Goal: Transaction & Acquisition: Purchase product/service

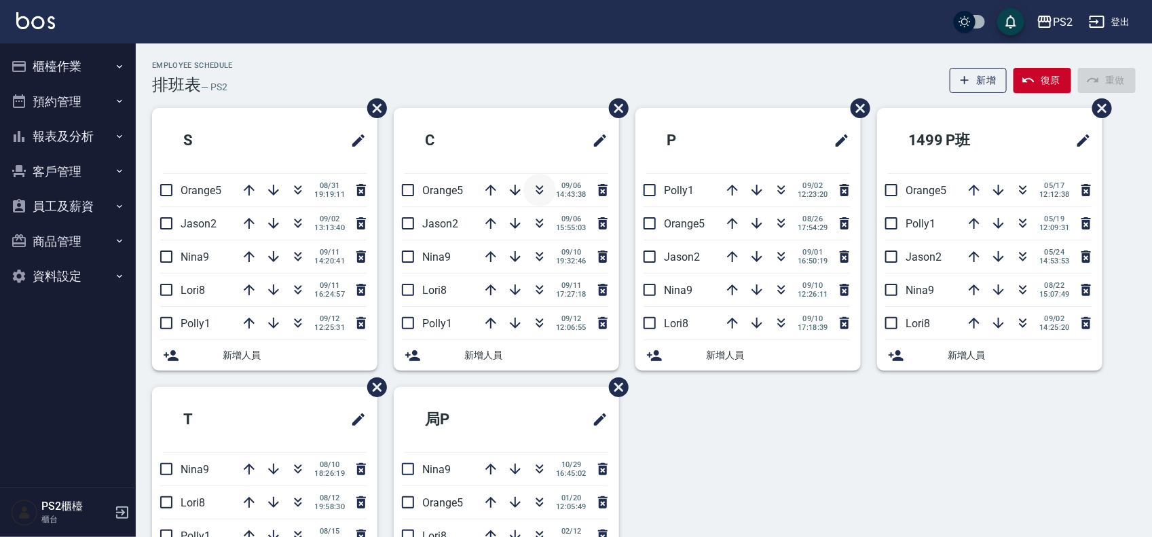
click at [543, 193] on icon "button" at bounding box center [539, 190] width 16 height 16
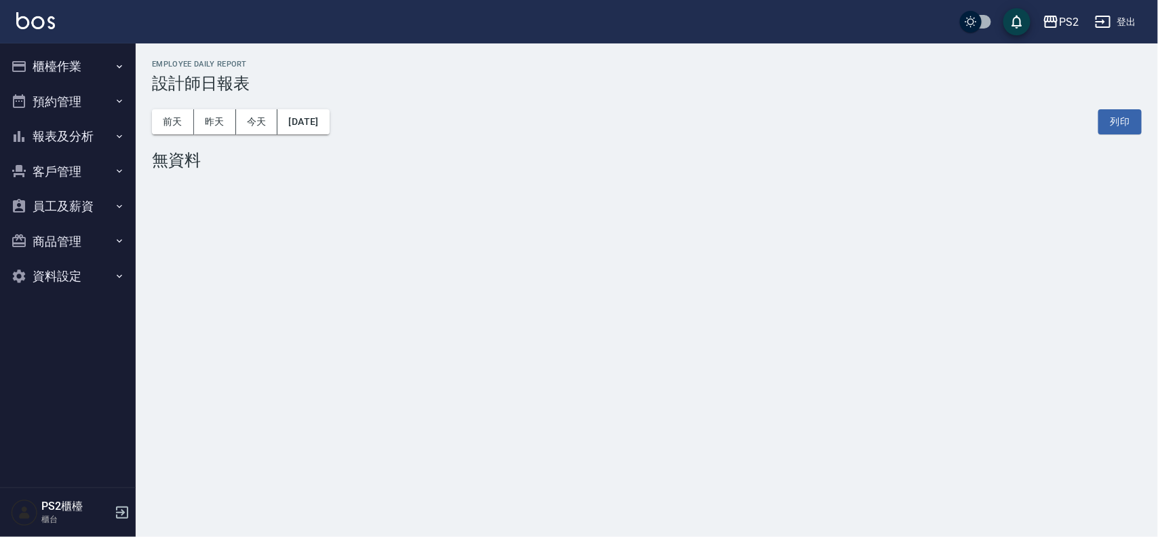
click at [109, 72] on button "櫃檯作業" at bounding box center [67, 66] width 125 height 35
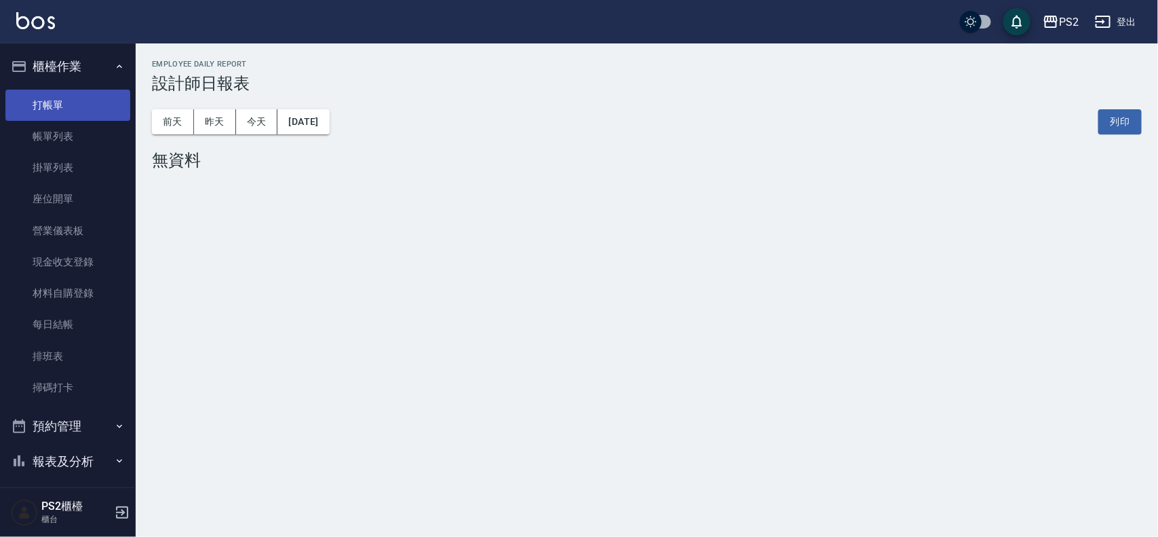
click at [87, 102] on link "打帳單" at bounding box center [67, 105] width 125 height 31
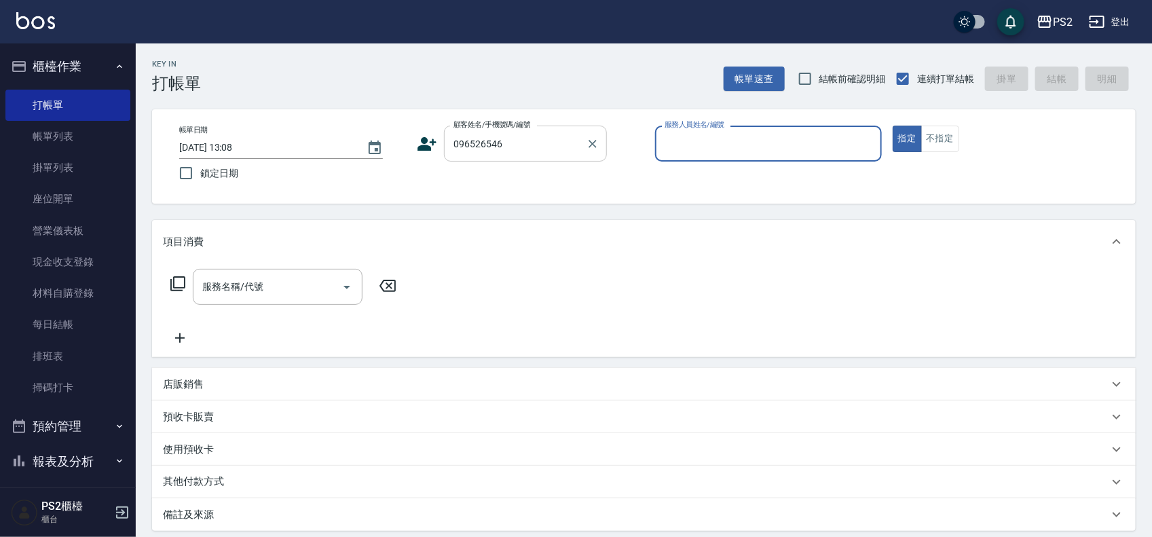
click at [527, 141] on input "096526546" at bounding box center [515, 144] width 130 height 24
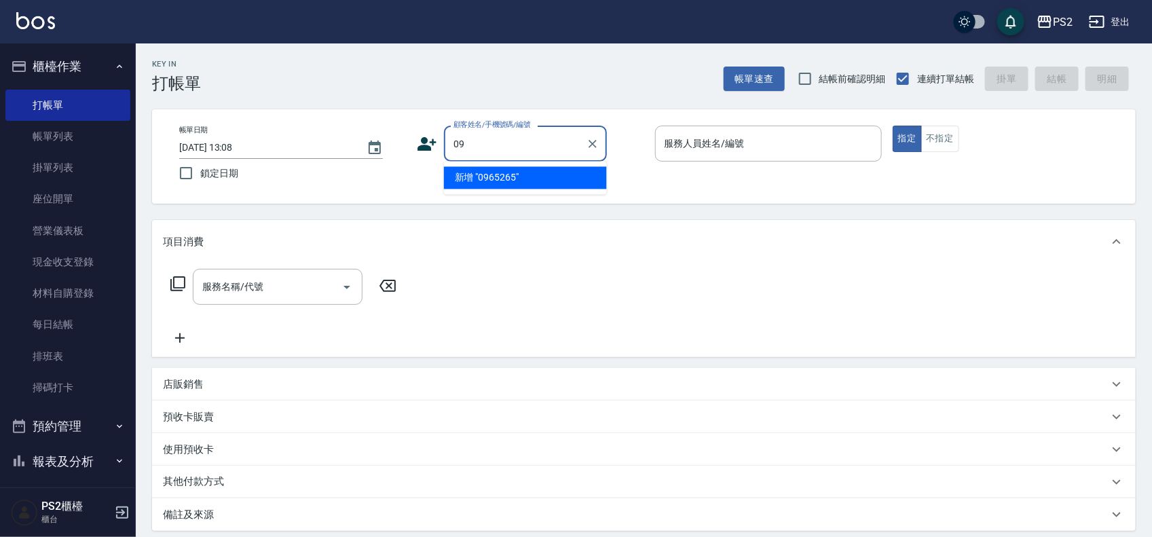
type input "0"
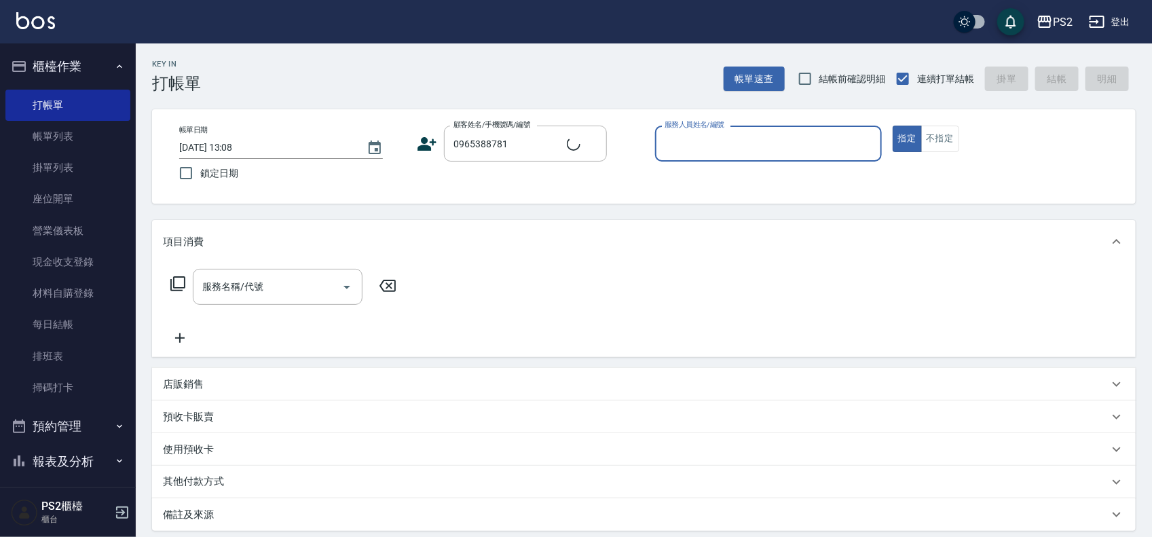
type input "[PERSON_NAME]/0965388781/"
click at [570, 136] on input "顏宏宇/0965388781/" at bounding box center [515, 144] width 130 height 24
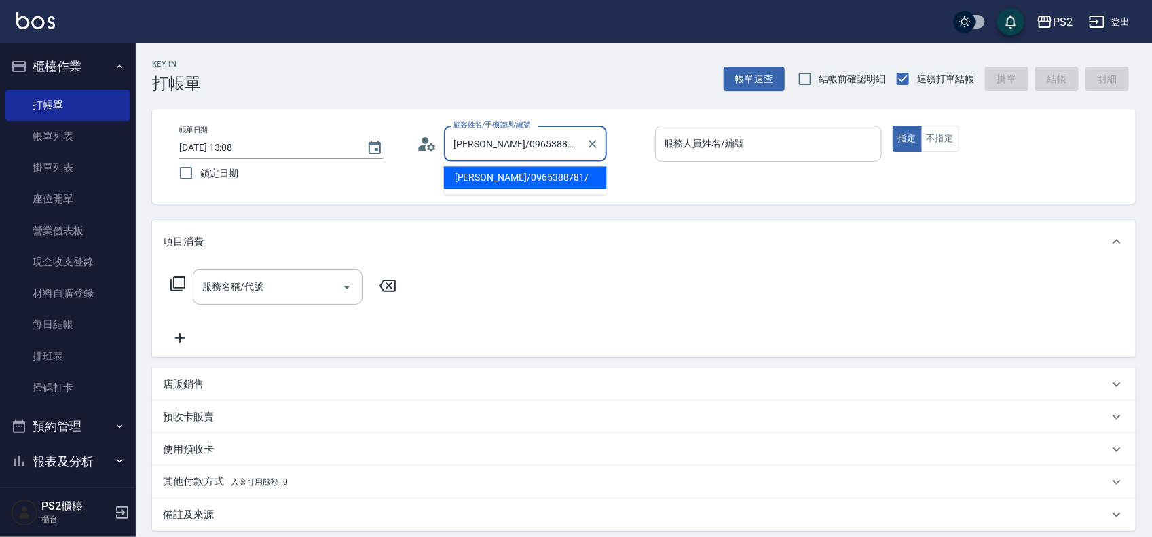
click at [734, 138] on div "服務人員姓名/編號 服務人員姓名/編號" at bounding box center [768, 144] width 227 height 36
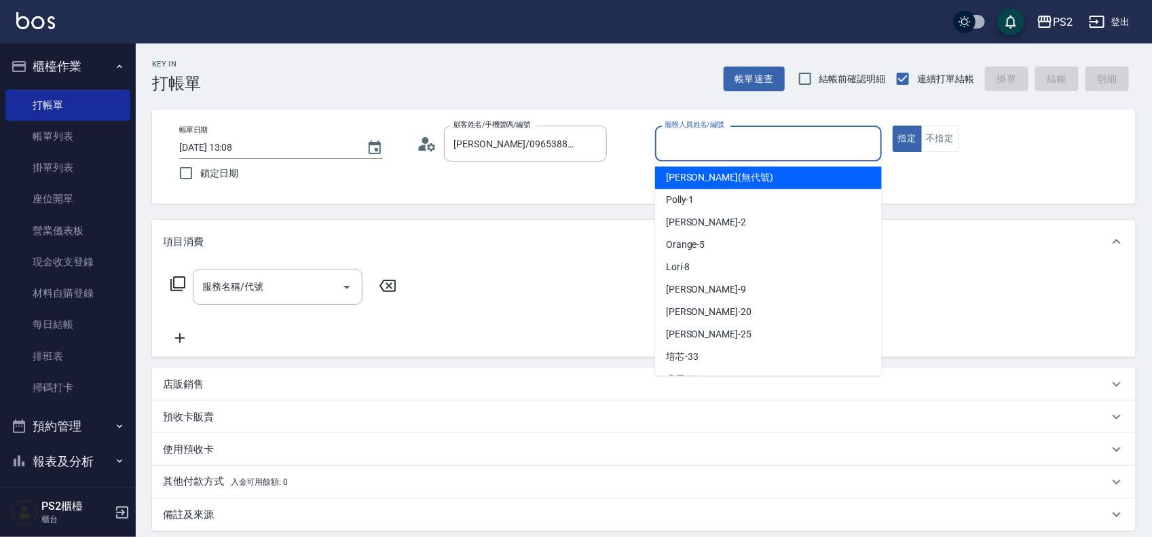
click at [734, 138] on input "服務人員姓名/編號" at bounding box center [768, 144] width 214 height 24
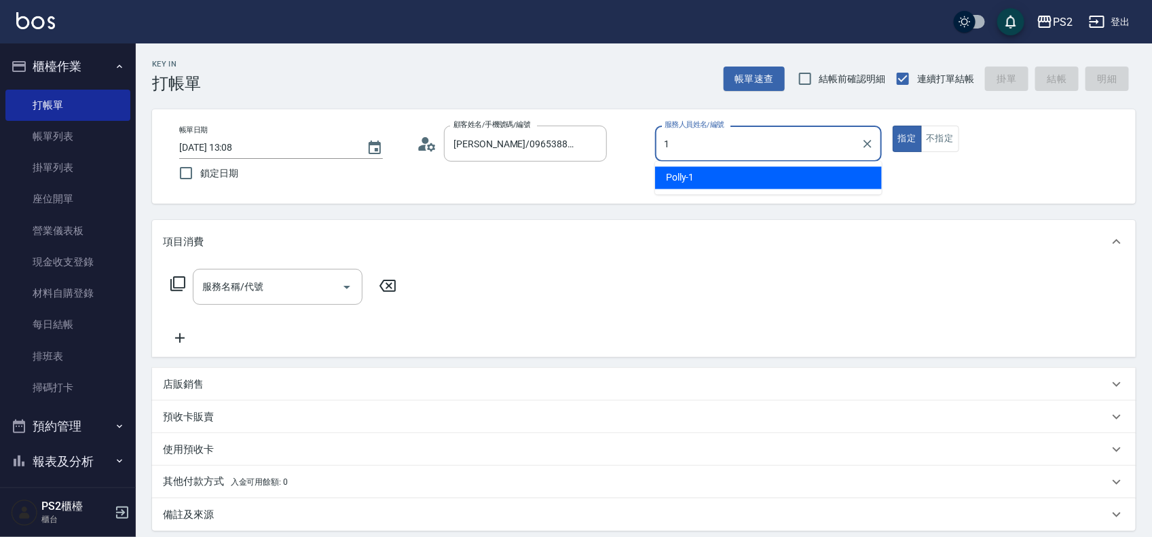
type input "Polly-1"
type button "true"
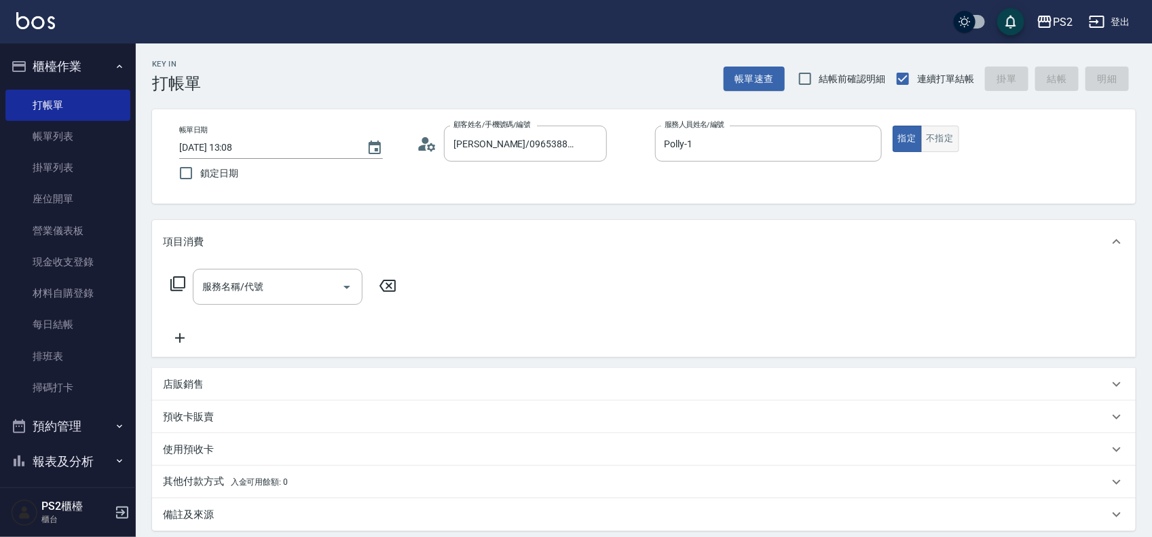
click at [951, 136] on button "不指定" at bounding box center [940, 139] width 38 height 26
click at [178, 278] on icon at bounding box center [178, 284] width 16 height 16
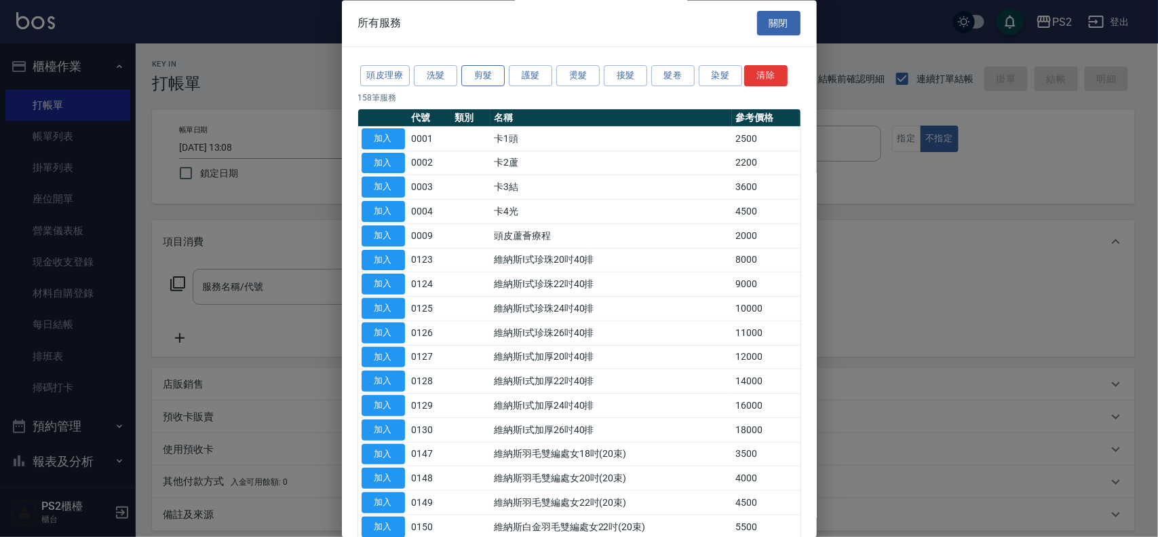
click at [480, 73] on button "剪髮" at bounding box center [482, 76] width 43 height 21
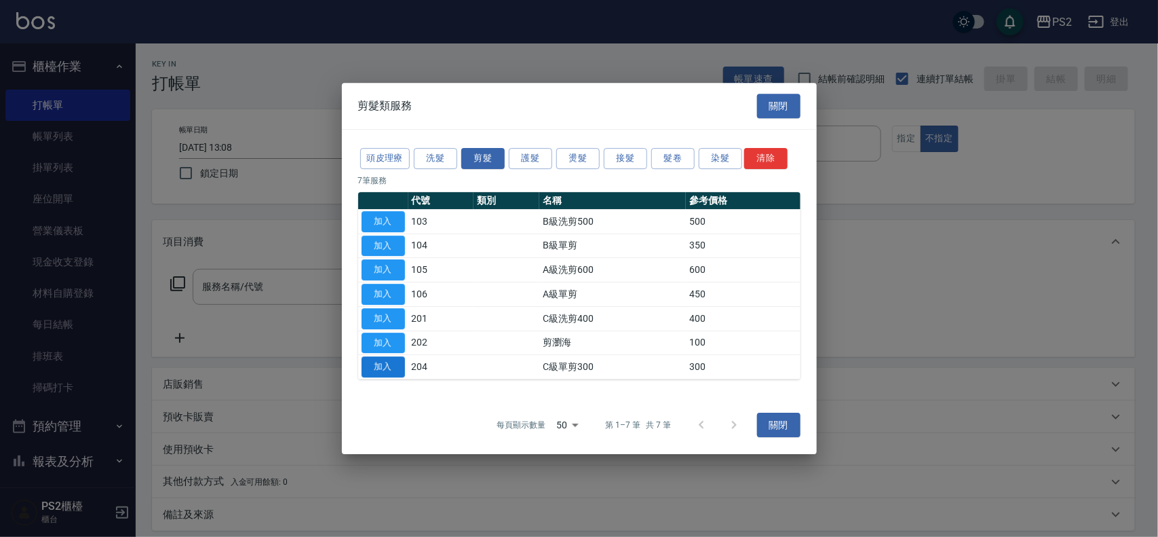
click at [391, 370] on button "加入" at bounding box center [383, 366] width 43 height 21
type input "C級單剪300(204)"
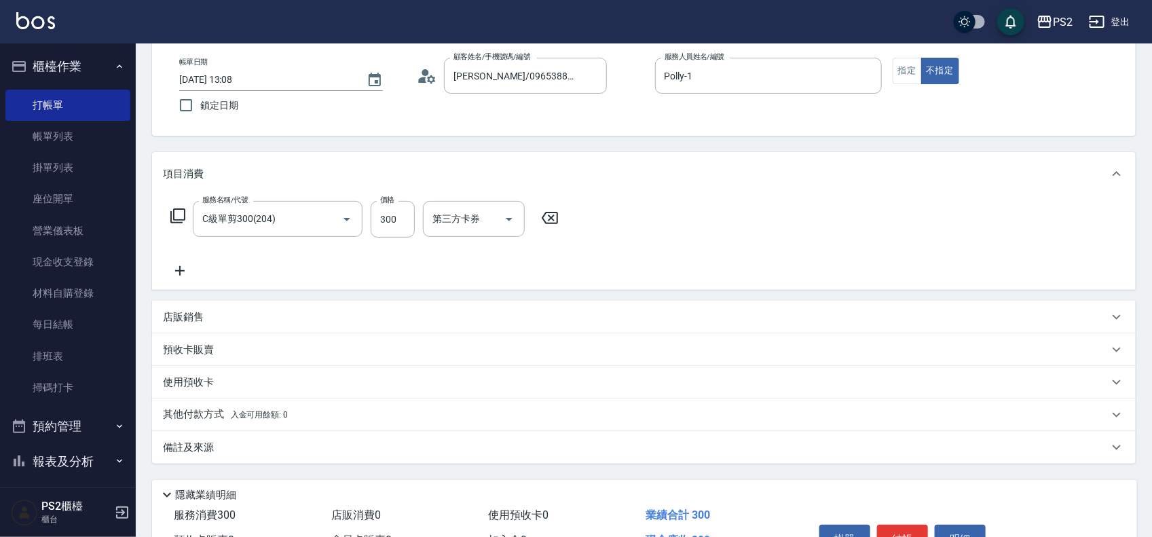
scroll to position [147, 0]
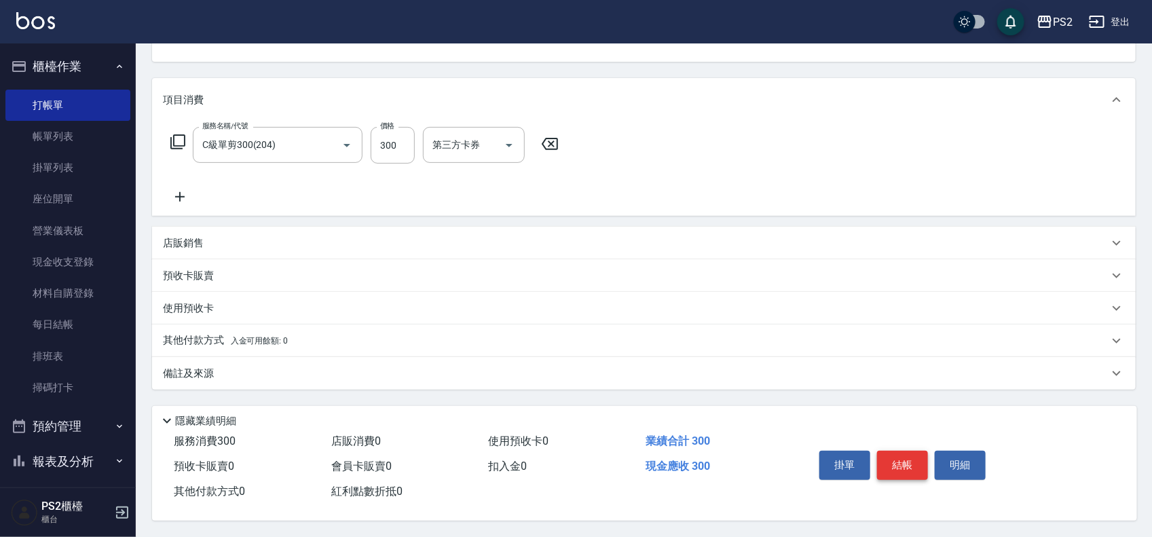
click at [909, 453] on button "結帳" at bounding box center [902, 465] width 51 height 29
type input "2025/09/12 13:09"
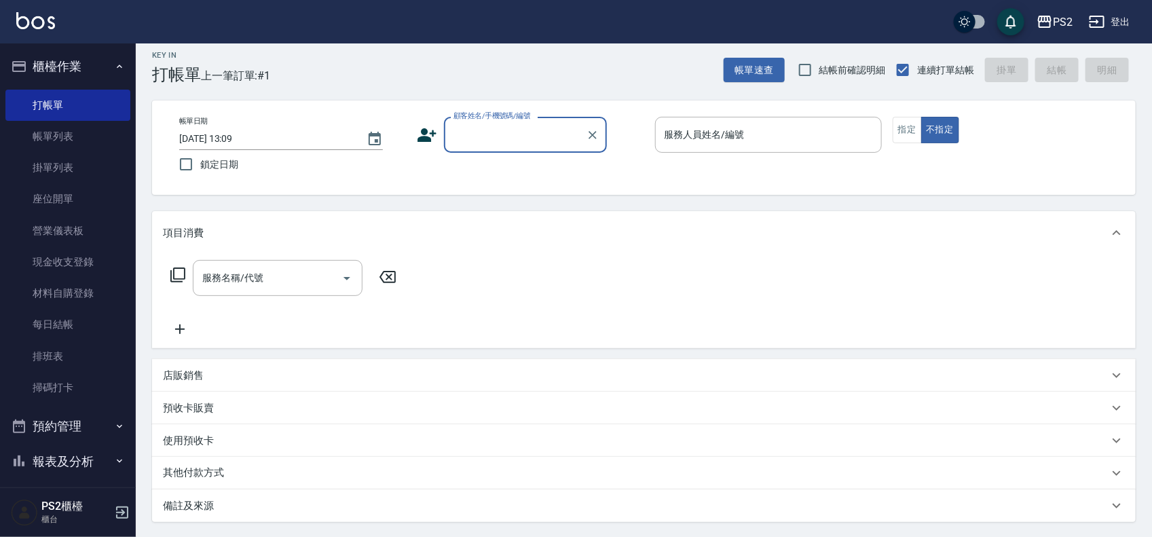
scroll to position [0, 0]
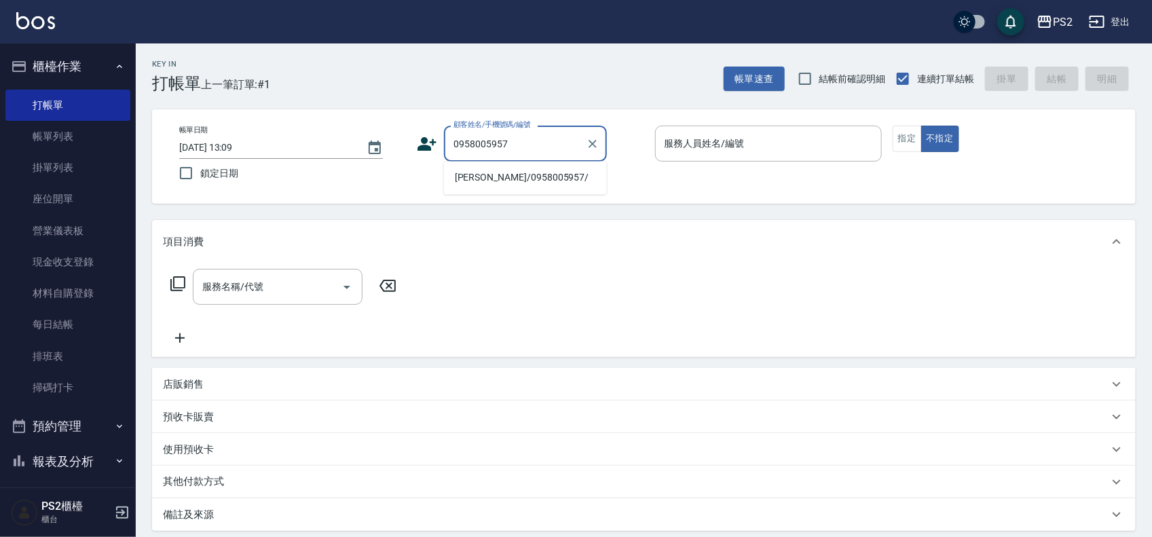
type input "陳正鄭/0958005957/"
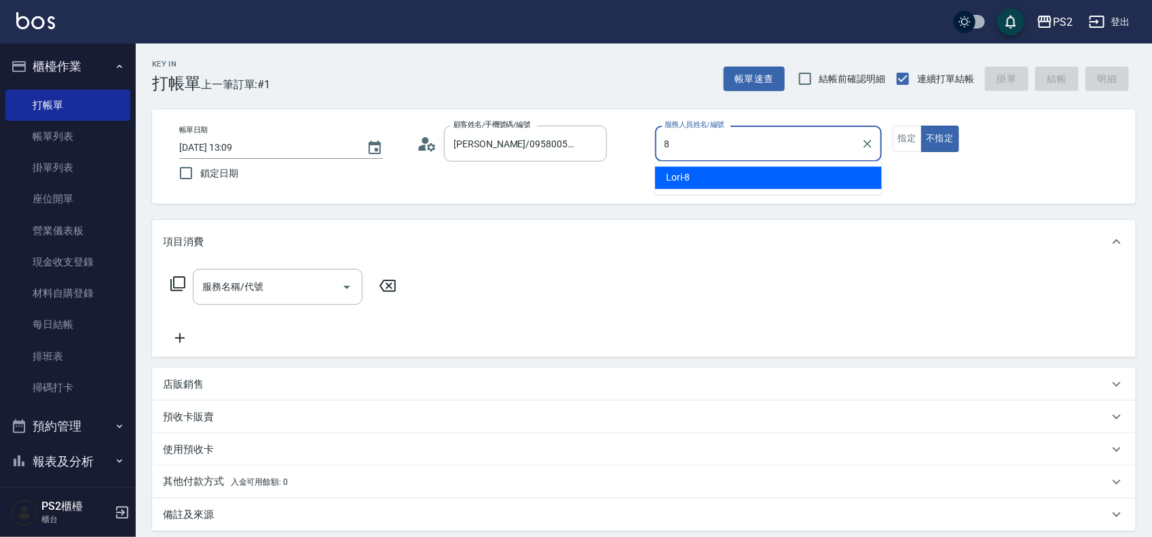
type input "Lori-8"
type button "false"
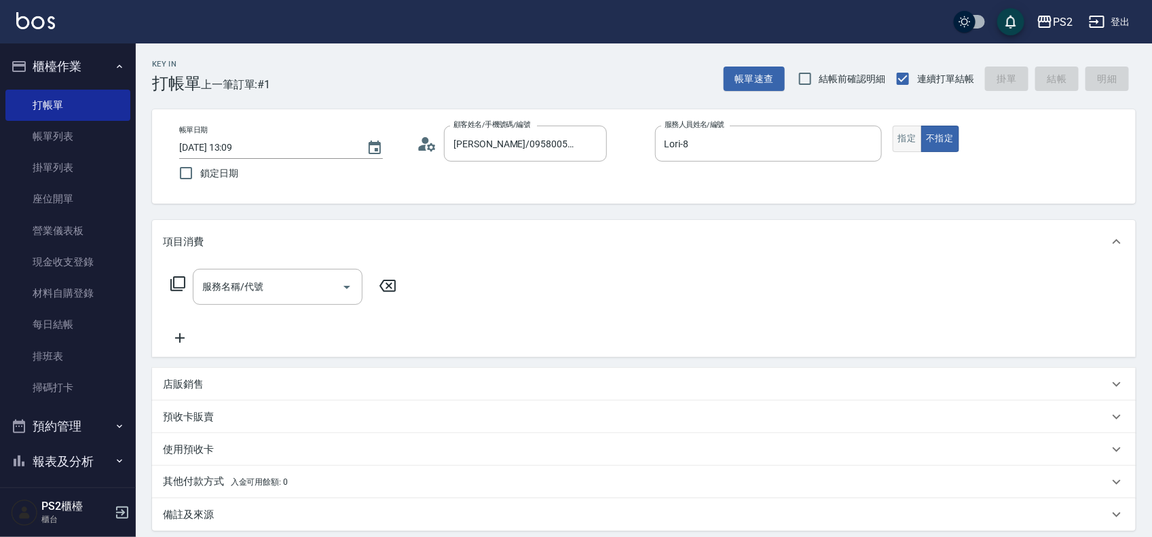
click at [907, 134] on button "指定" at bounding box center [906, 139] width 29 height 26
click at [177, 273] on div "服務名稱/代號 服務名稱/代號" at bounding box center [284, 287] width 242 height 36
click at [176, 278] on icon at bounding box center [178, 284] width 16 height 16
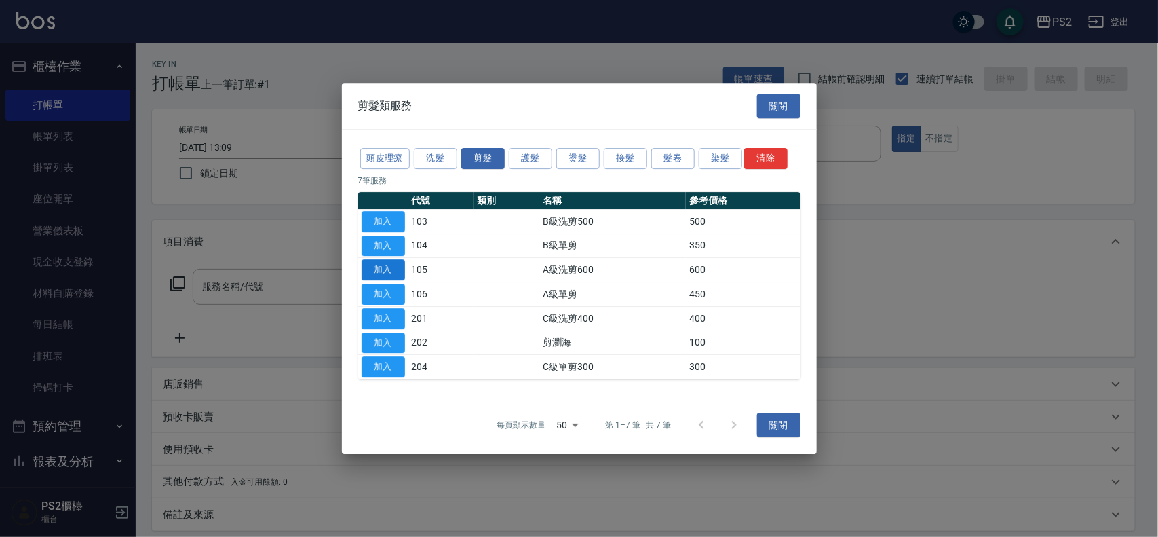
click at [387, 263] on button "加入" at bounding box center [383, 269] width 43 height 21
type input "A級洗剪600(105)"
click at [387, 263] on button "加入" at bounding box center [383, 269] width 43 height 21
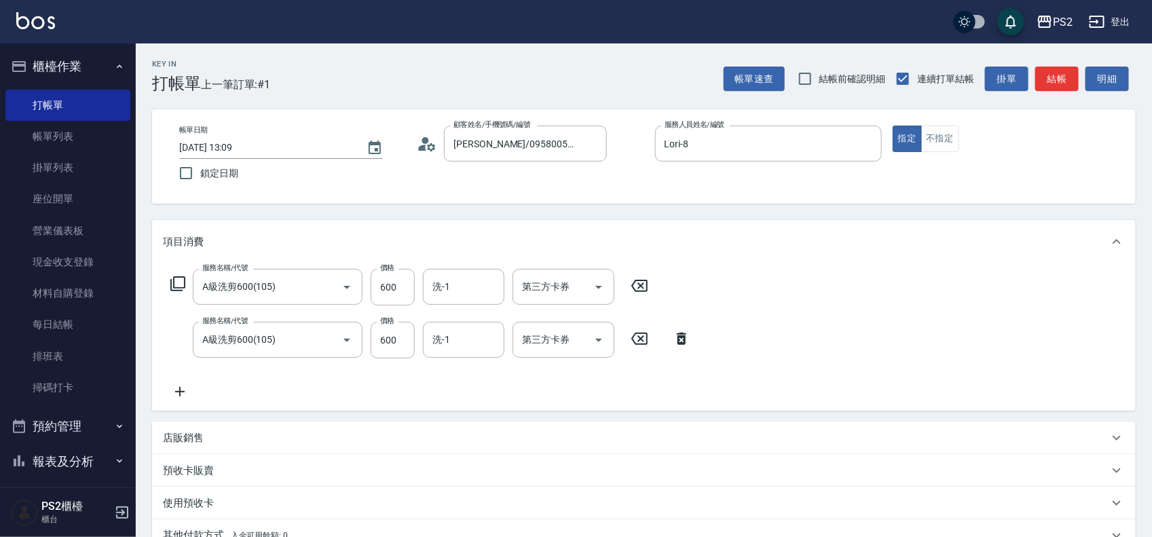
click at [684, 333] on icon at bounding box center [681, 338] width 34 height 16
click at [684, 333] on div "服務名稱/代號 A級洗剪600(105) 服務名稱/代號 價格 600 價格 洗-1 洗-1 第三方卡券 第三方卡券 服務名稱/代號 A級洗剪600(105)…" at bounding box center [643, 336] width 983 height 147
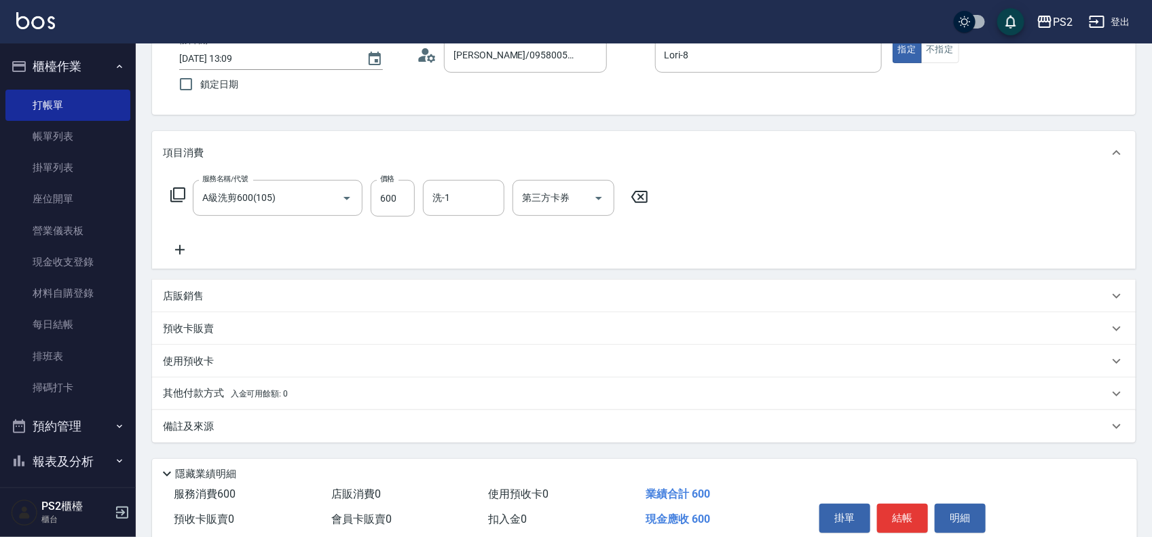
scroll to position [147, 0]
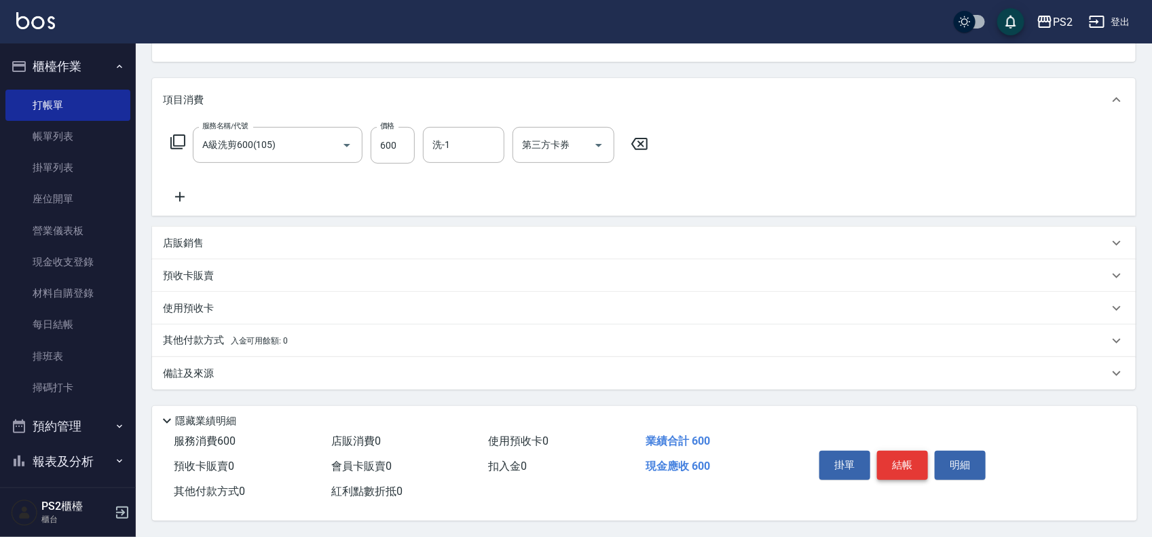
click at [899, 463] on button "結帳" at bounding box center [902, 465] width 51 height 29
click at [899, 463] on div "掛單 結帳 明細" at bounding box center [902, 466] width 177 height 43
type input "2025/09/12 13:10"
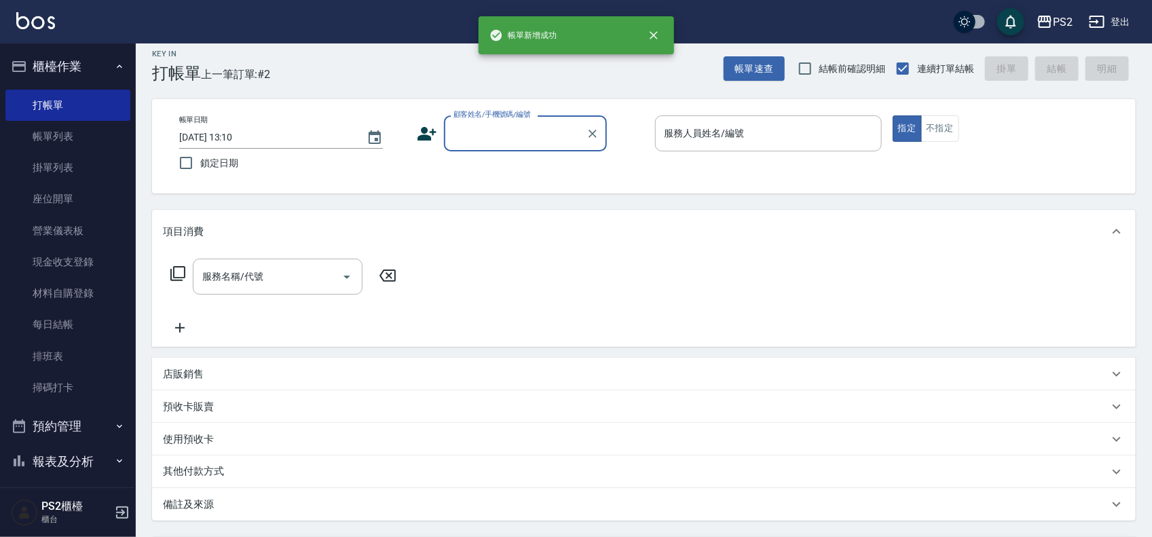
scroll to position [0, 0]
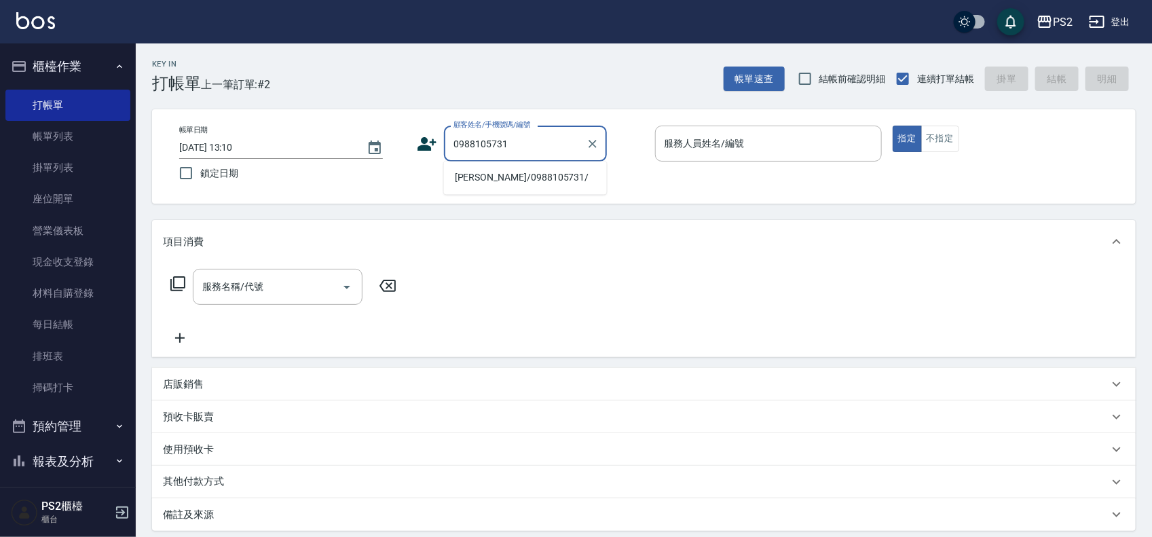
type input "陳昱庭/0988105731/"
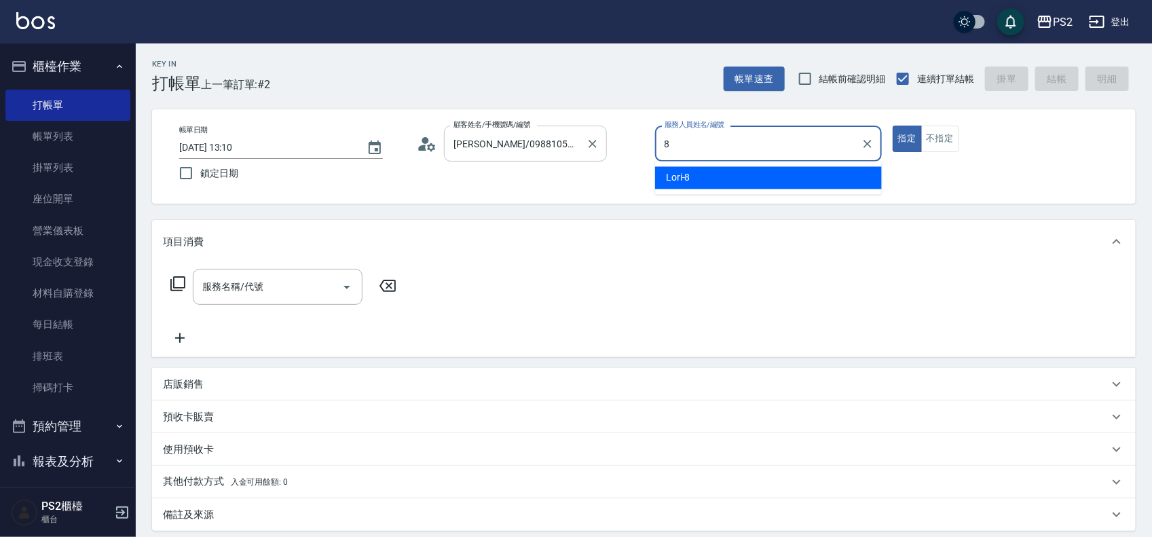
type input "Lori-8"
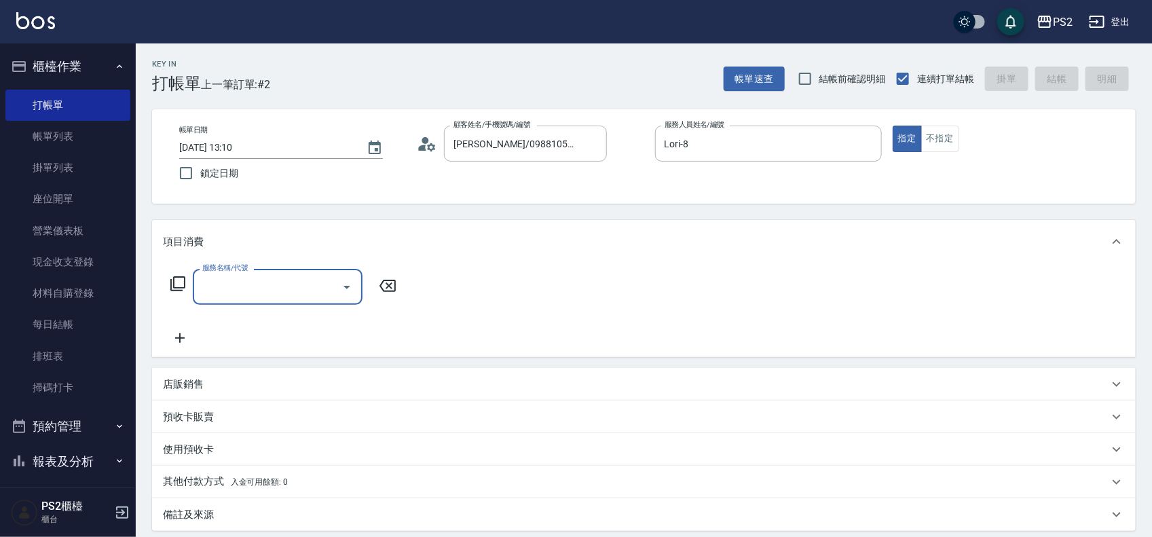
click at [178, 285] on icon at bounding box center [178, 284] width 16 height 16
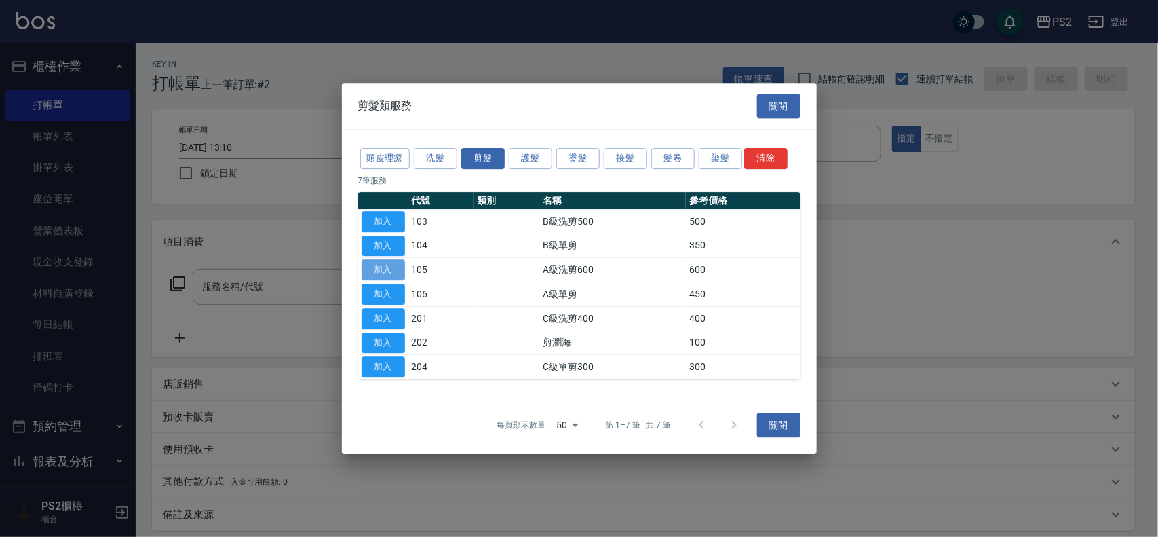
click at [400, 275] on button "加入" at bounding box center [383, 269] width 43 height 21
type input "A級洗剪600(105)"
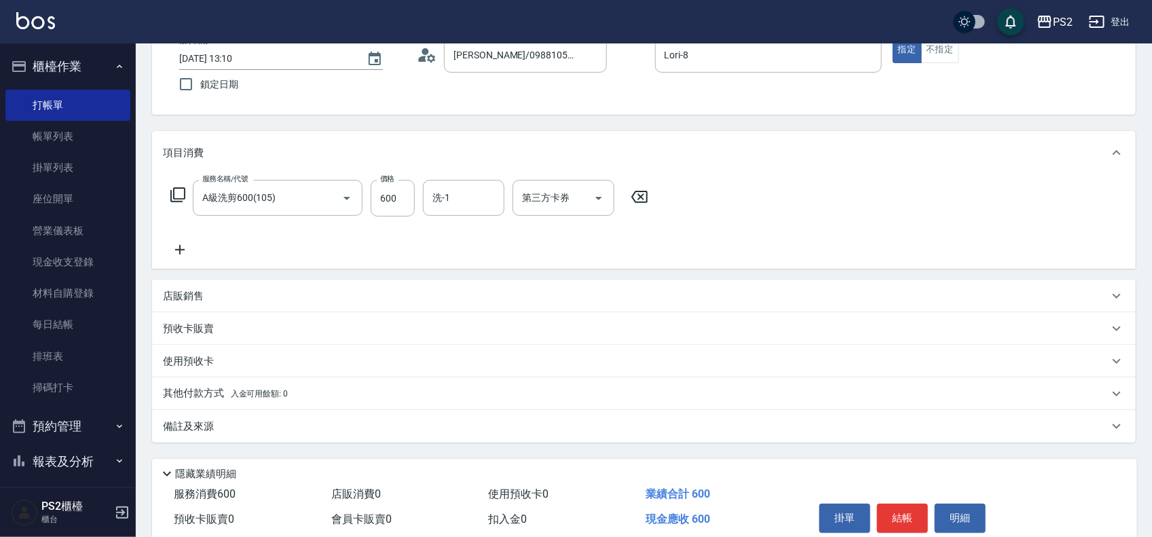
scroll to position [147, 0]
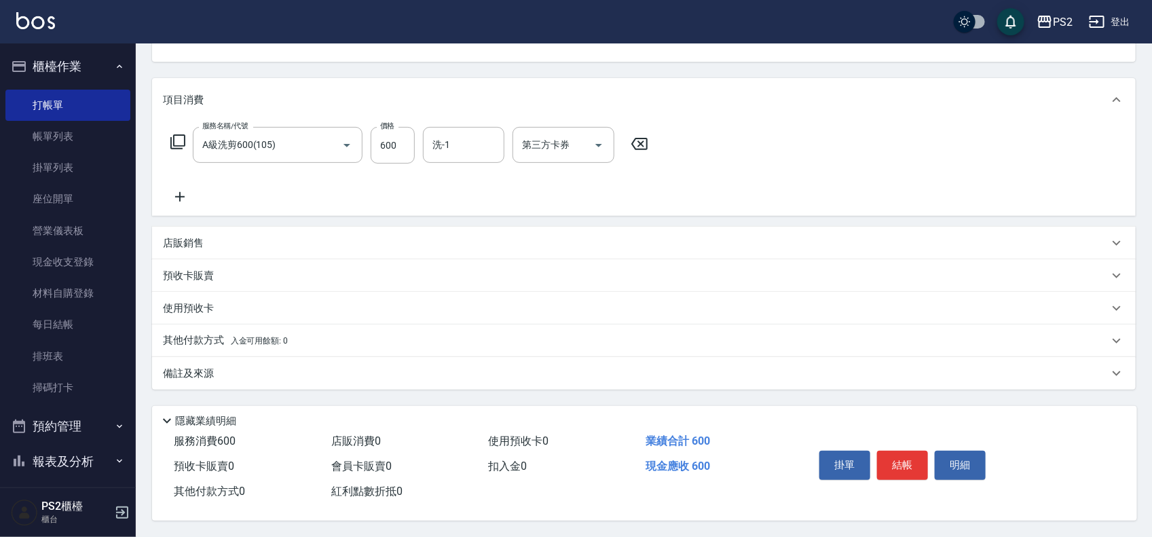
click at [928, 487] on div "掛單 結帳 明細" at bounding box center [902, 466] width 177 height 43
click at [909, 453] on button "結帳" at bounding box center [902, 465] width 51 height 29
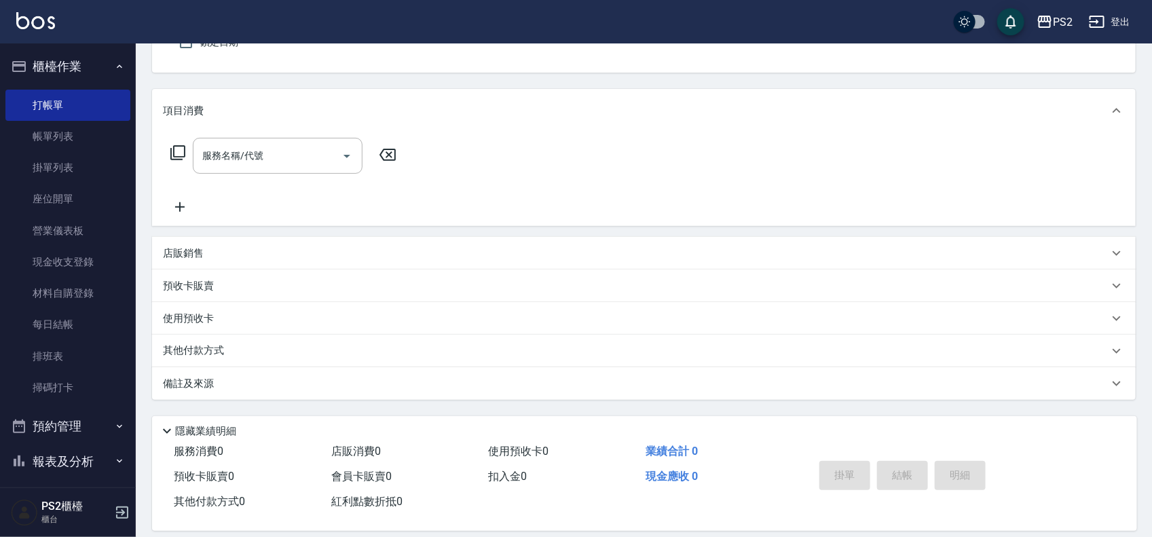
scroll to position [0, 0]
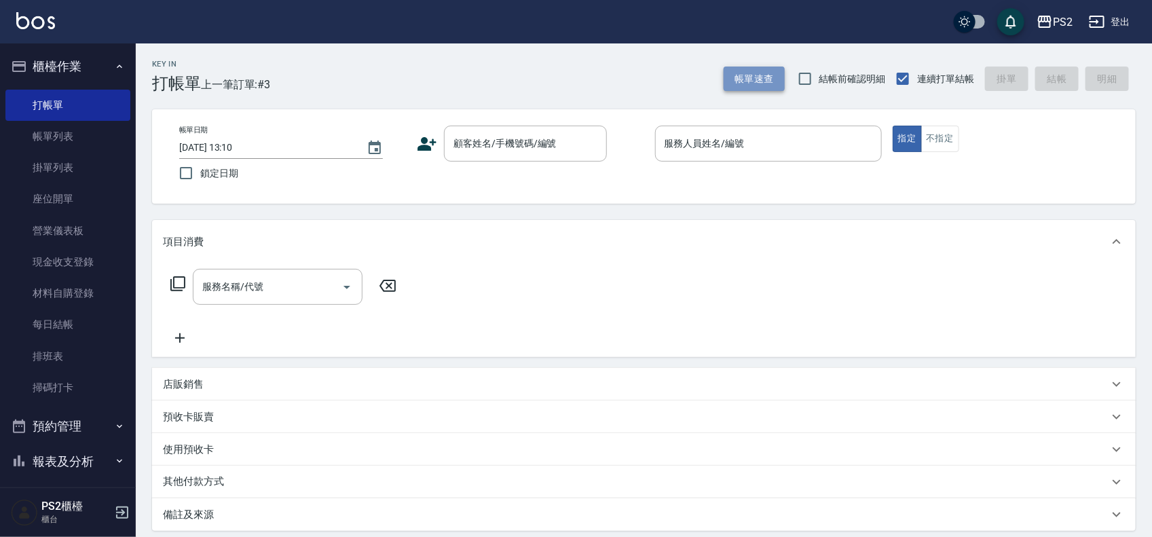
click at [730, 67] on button "帳單速查" at bounding box center [753, 79] width 61 height 25
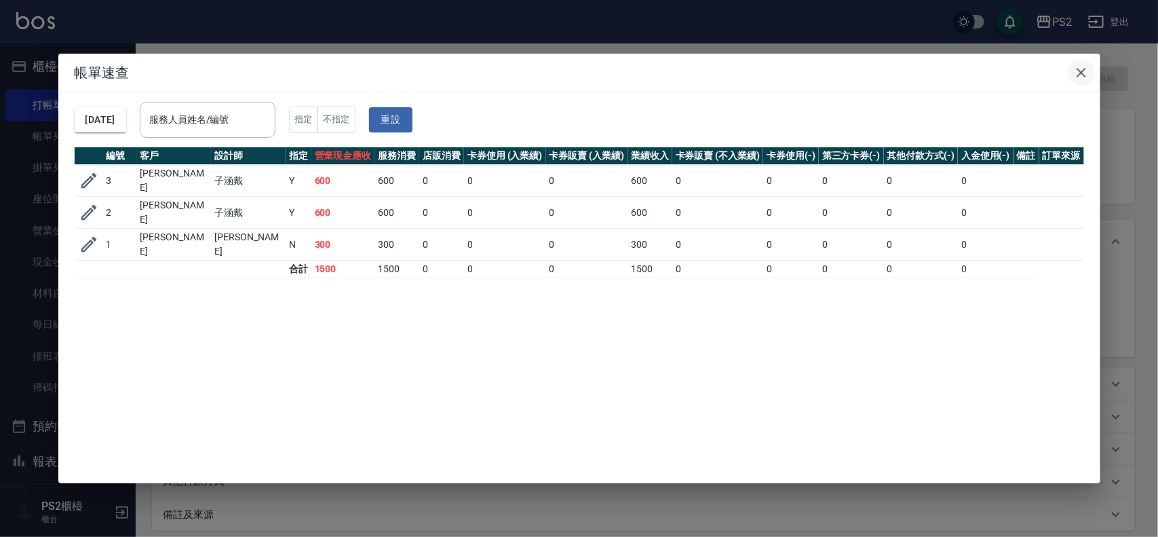
click at [1076, 68] on icon "button" at bounding box center [1082, 72] width 16 height 16
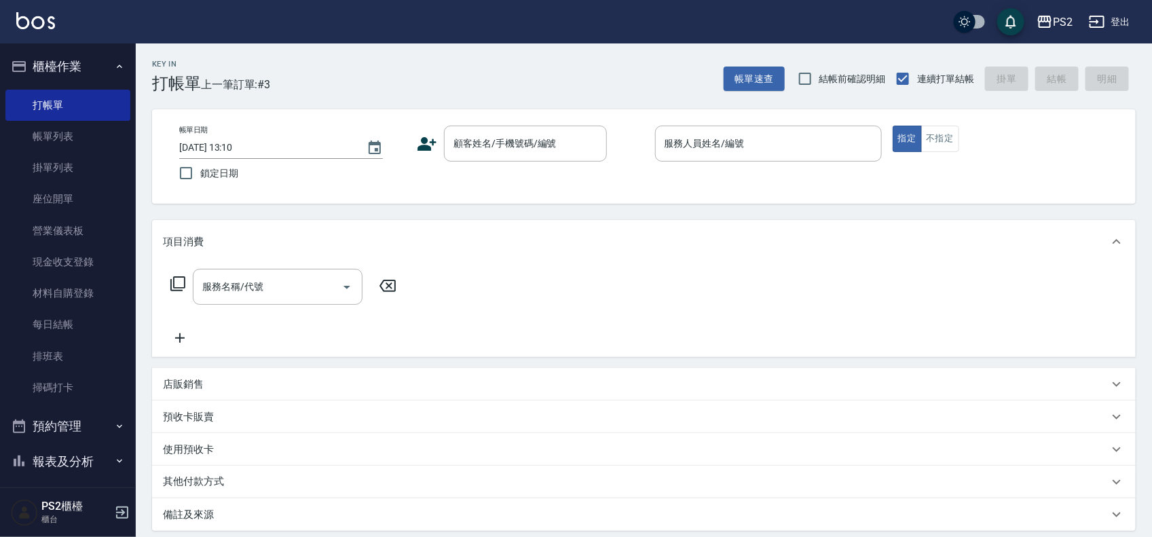
click at [723, 67] on button "帳單速查" at bounding box center [753, 79] width 61 height 25
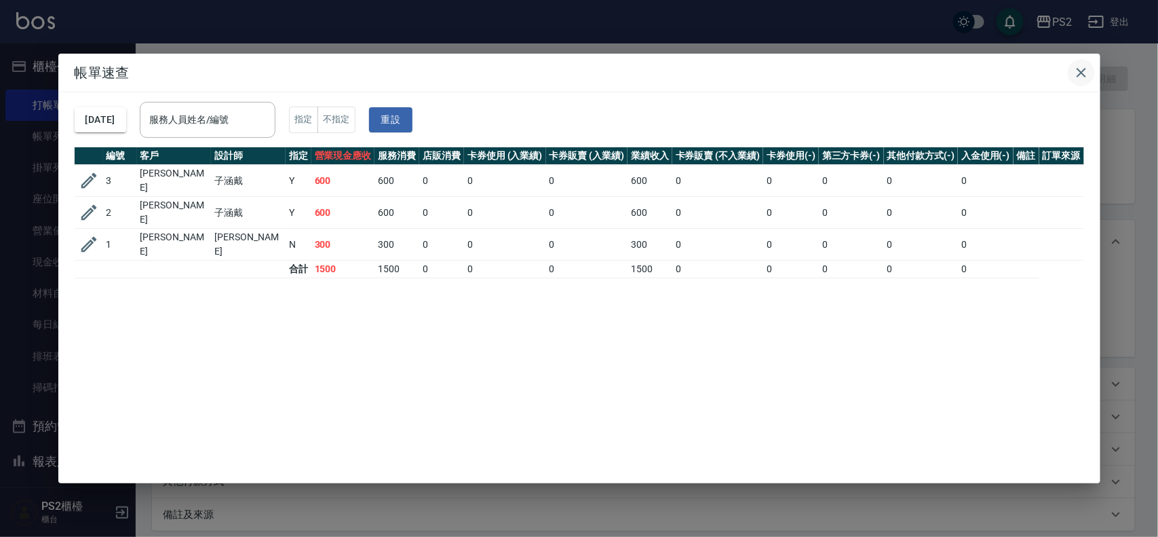
click at [1079, 69] on icon "button" at bounding box center [1082, 73] width 10 height 10
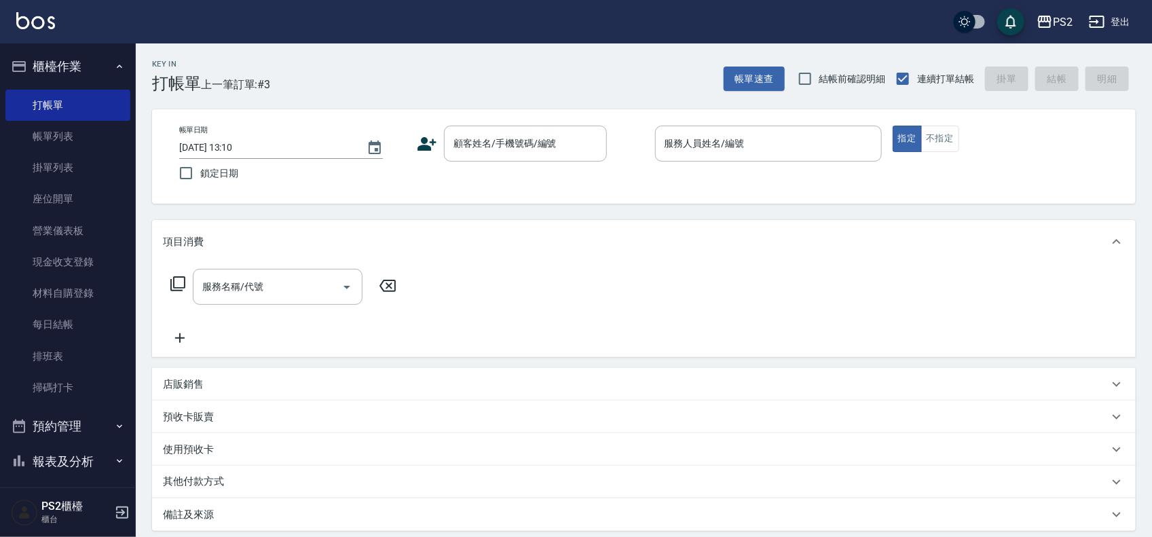
click at [495, 119] on div "帳單日期 2025/09/12 13:10 鎖定日期 顧客姓名/手機號碼/編號 顧客姓名/手機號碼/編號 服務人員姓名/編號 服務人員姓名/編號 指定 不指定" at bounding box center [643, 156] width 983 height 94
click at [502, 148] on input "顧客姓名/手機號碼/編號" at bounding box center [515, 144] width 130 height 24
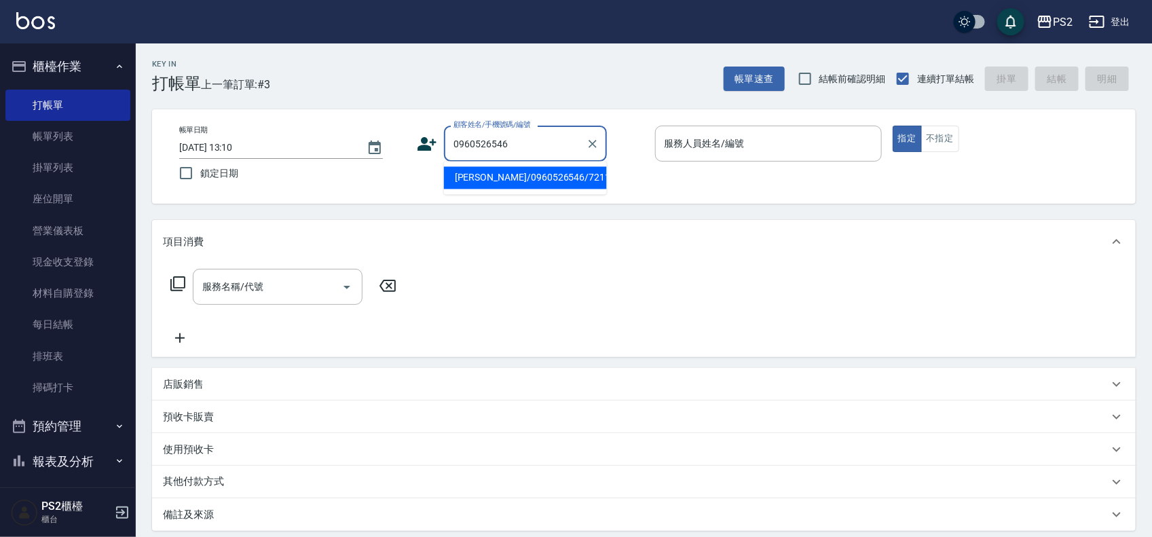
type input "[PERSON_NAME]/0960526546/7211"
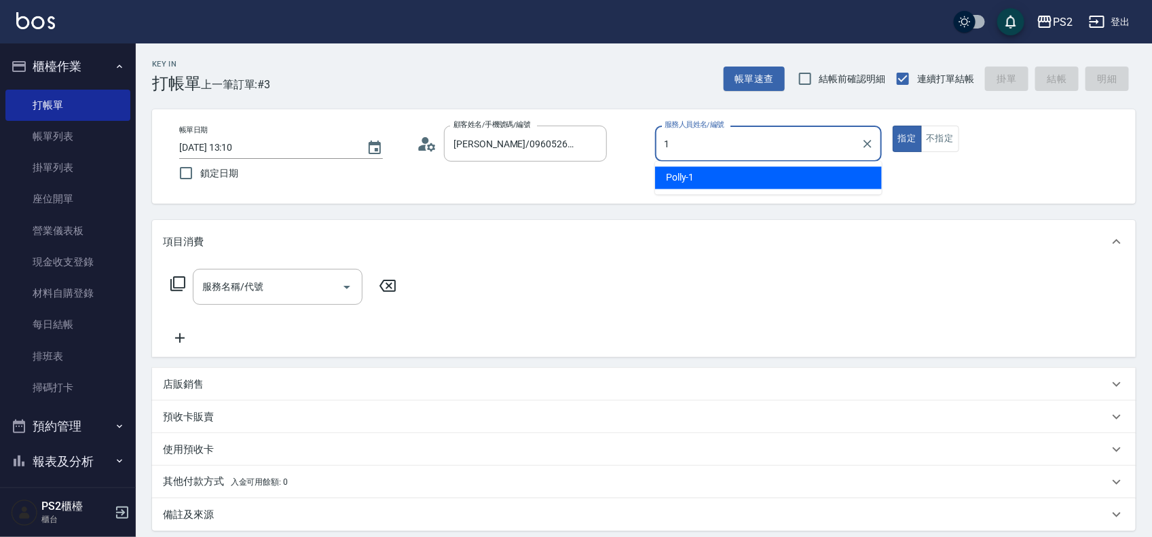
type input "Polly-1"
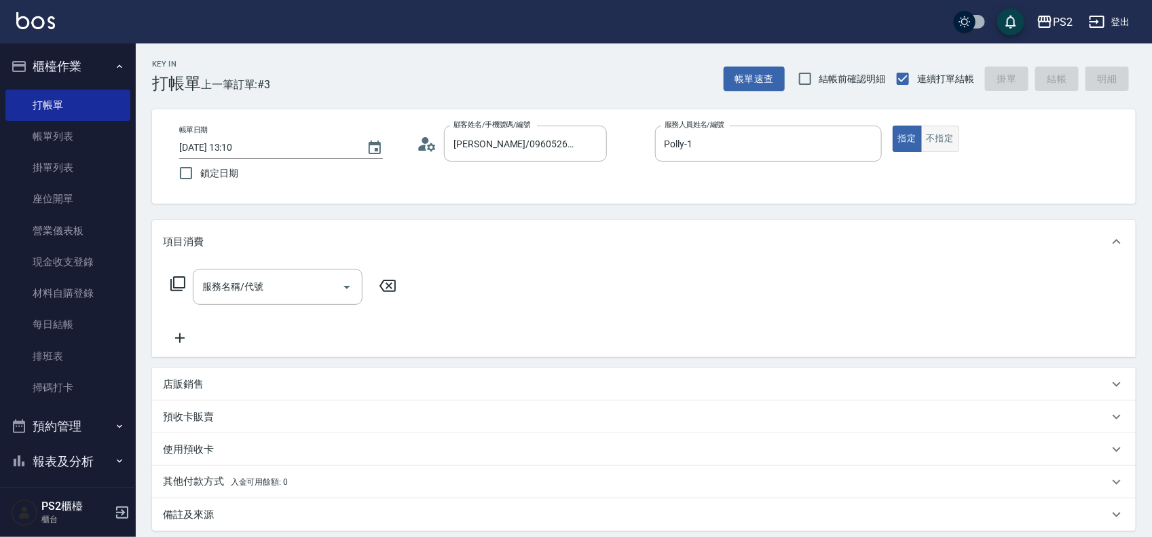
click at [935, 140] on button "不指定" at bounding box center [940, 139] width 38 height 26
click at [180, 288] on icon at bounding box center [178, 284] width 16 height 16
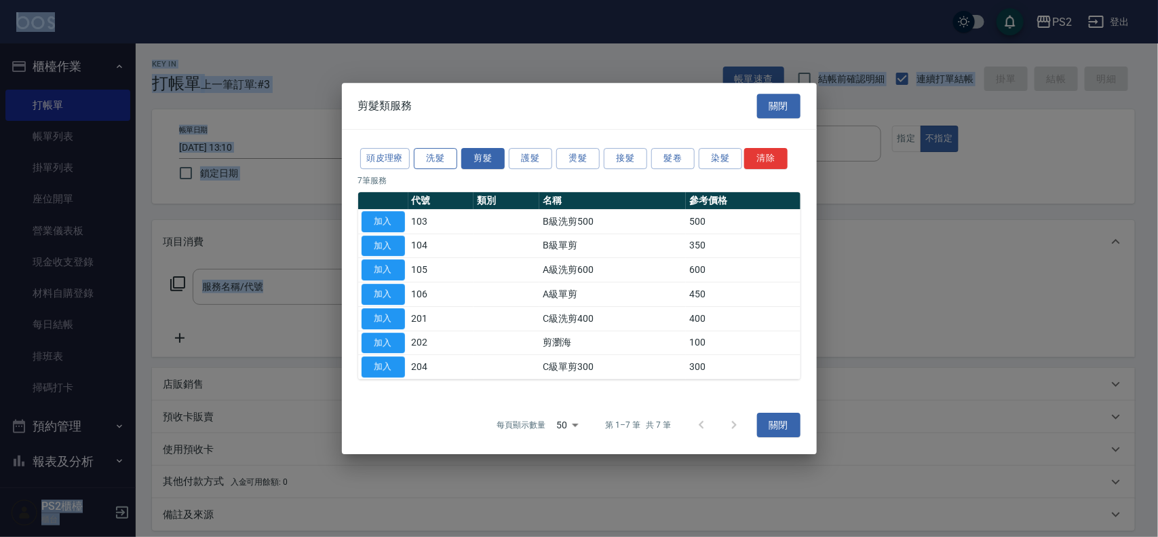
click at [434, 156] on button "洗髮" at bounding box center [435, 158] width 43 height 21
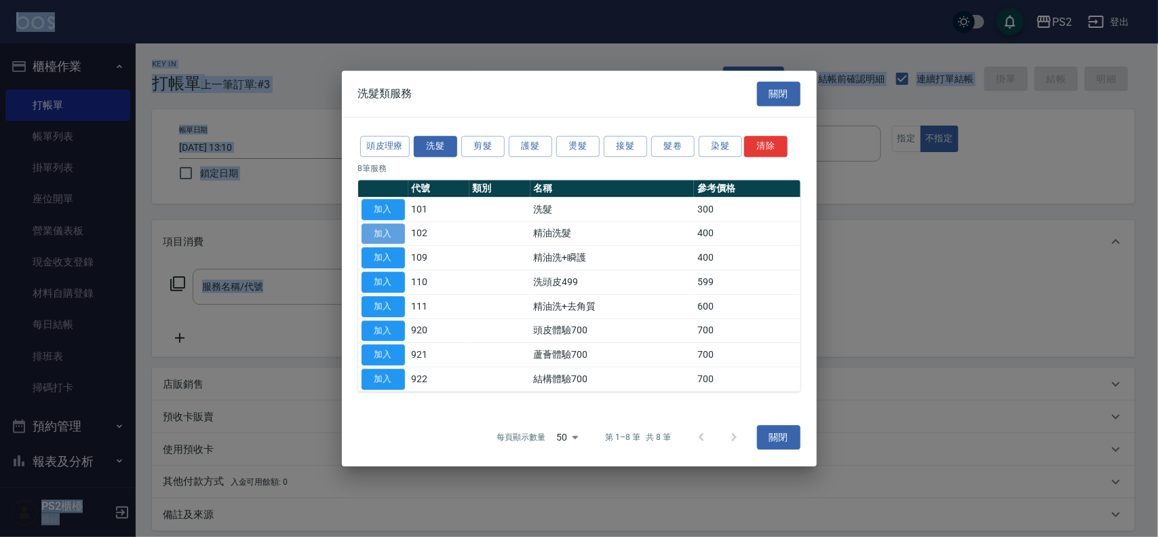
click at [385, 235] on button "加入" at bounding box center [383, 233] width 43 height 21
type input "精油洗髮(102)"
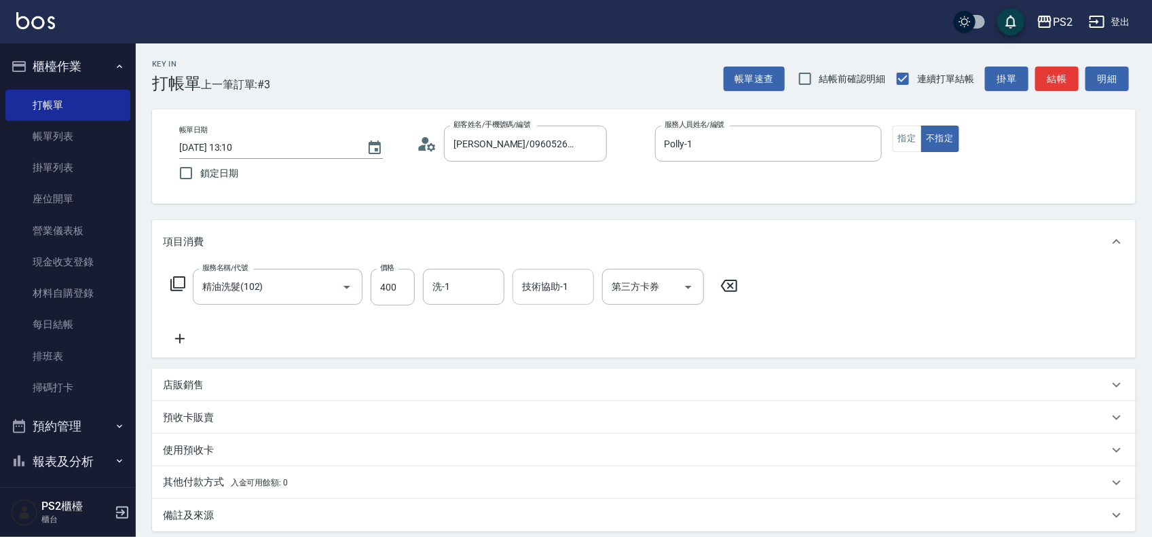
click at [546, 285] on input "技術協助-1" at bounding box center [552, 287] width 69 height 24
type input "培芯-33"
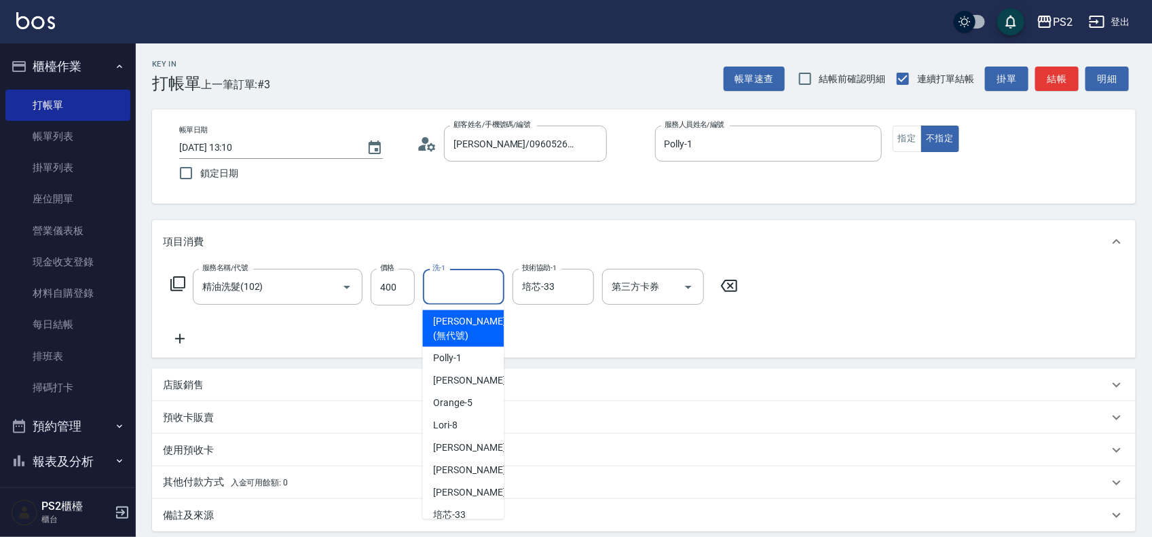
click at [478, 289] on input "洗-1" at bounding box center [463, 287] width 69 height 24
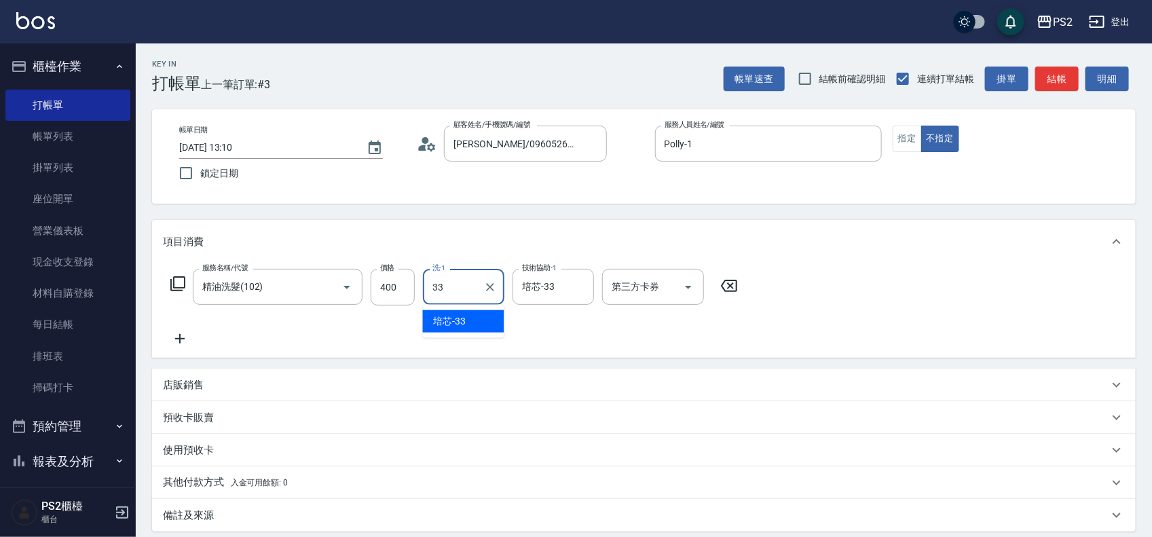
type input "培芯-33"
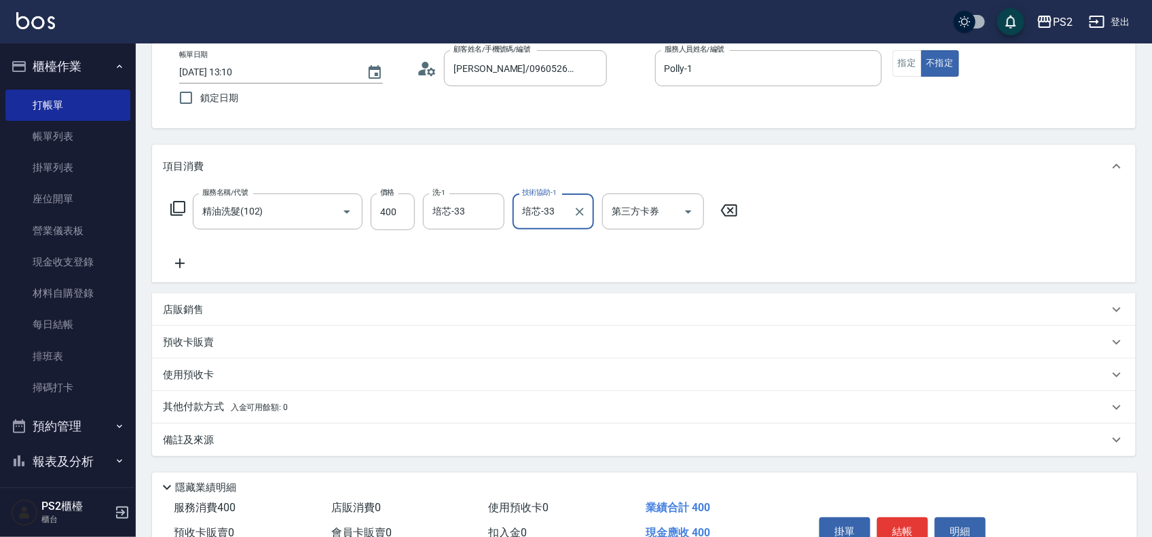
scroll to position [147, 0]
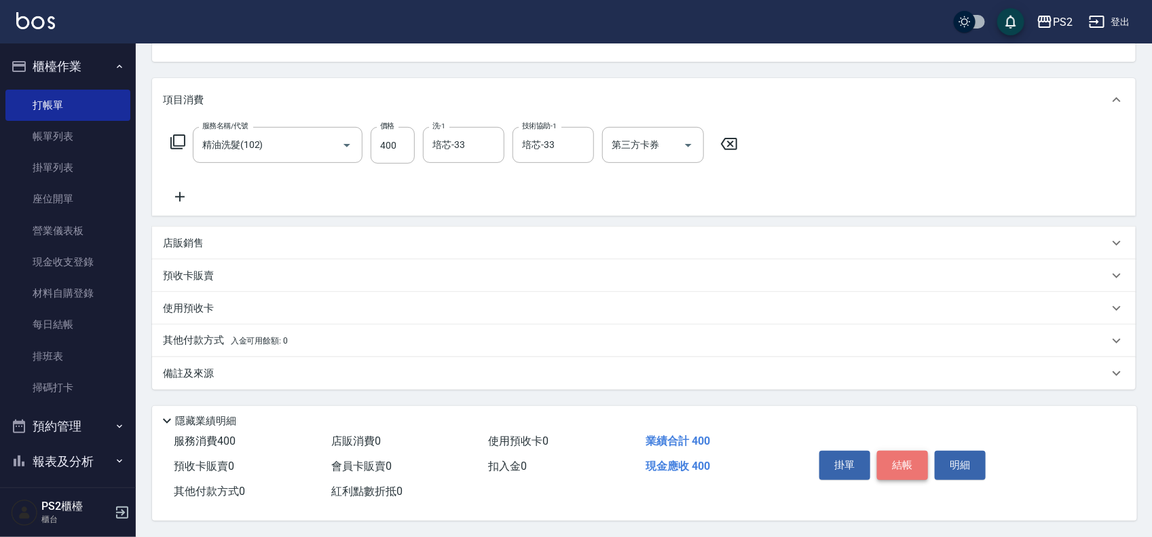
click at [896, 459] on button "結帳" at bounding box center [902, 465] width 51 height 29
type input "2025/09/12 13:12"
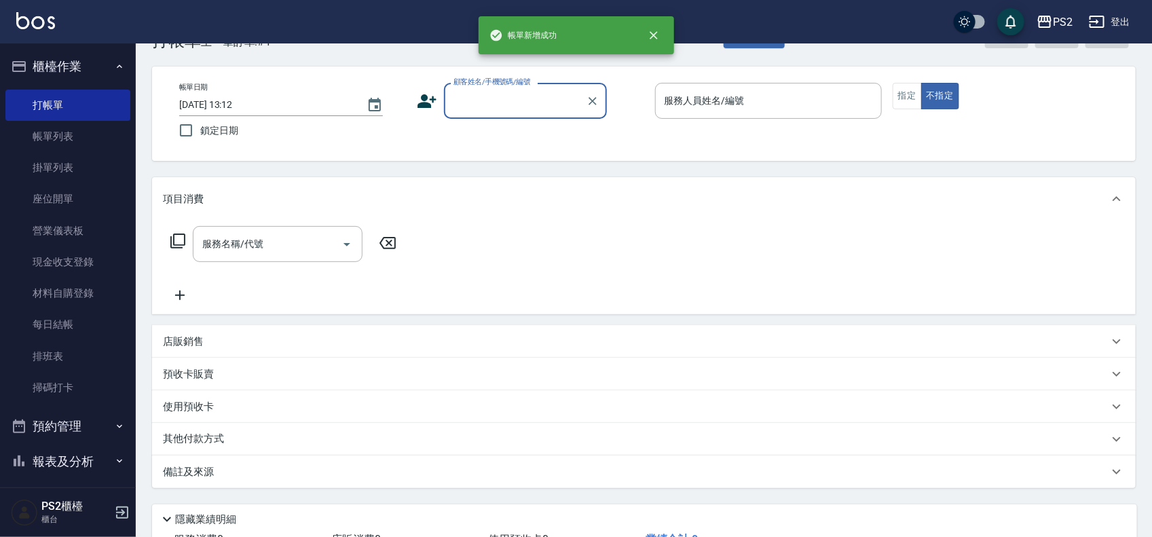
scroll to position [0, 0]
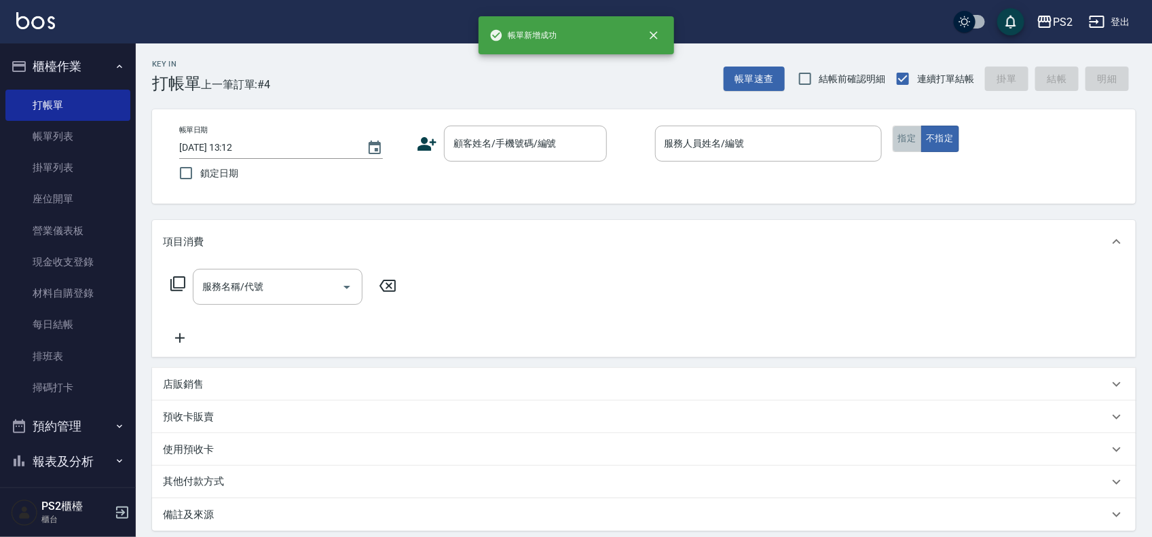
click at [911, 136] on button "指定" at bounding box center [906, 139] width 29 height 26
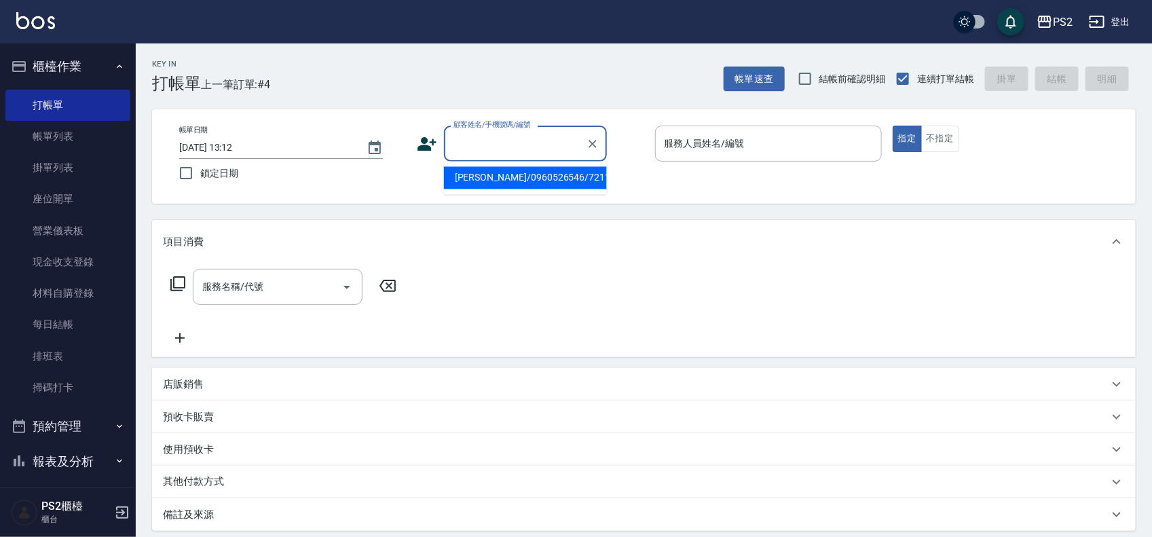
click at [474, 145] on input "顧客姓名/手機號碼/編號" at bounding box center [515, 144] width 130 height 24
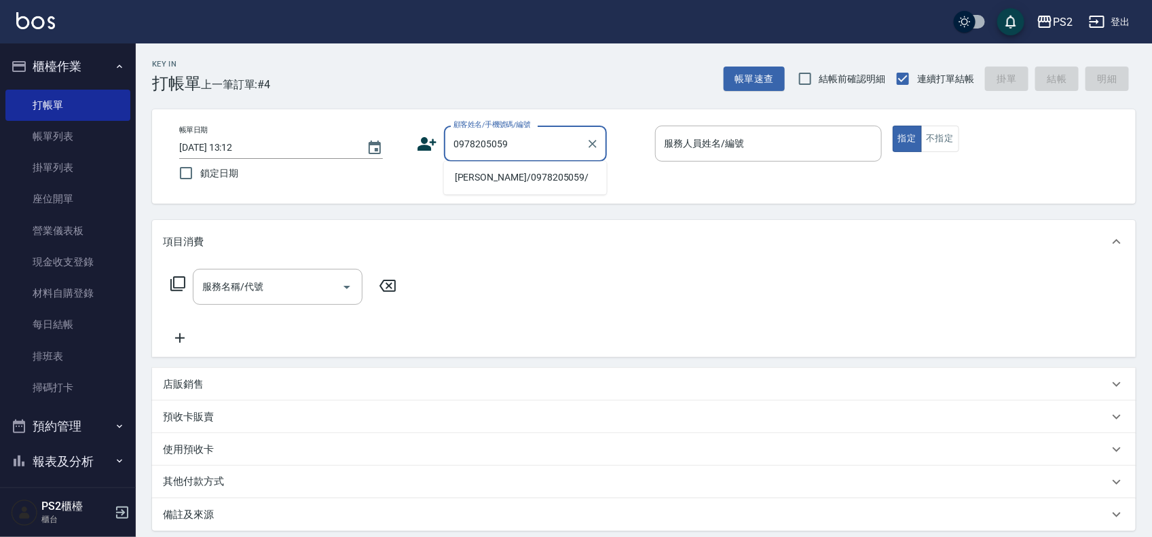
click at [487, 178] on li "張馥燕/0978205059/" at bounding box center [525, 178] width 163 height 22
type input "張馥燕/0978205059/"
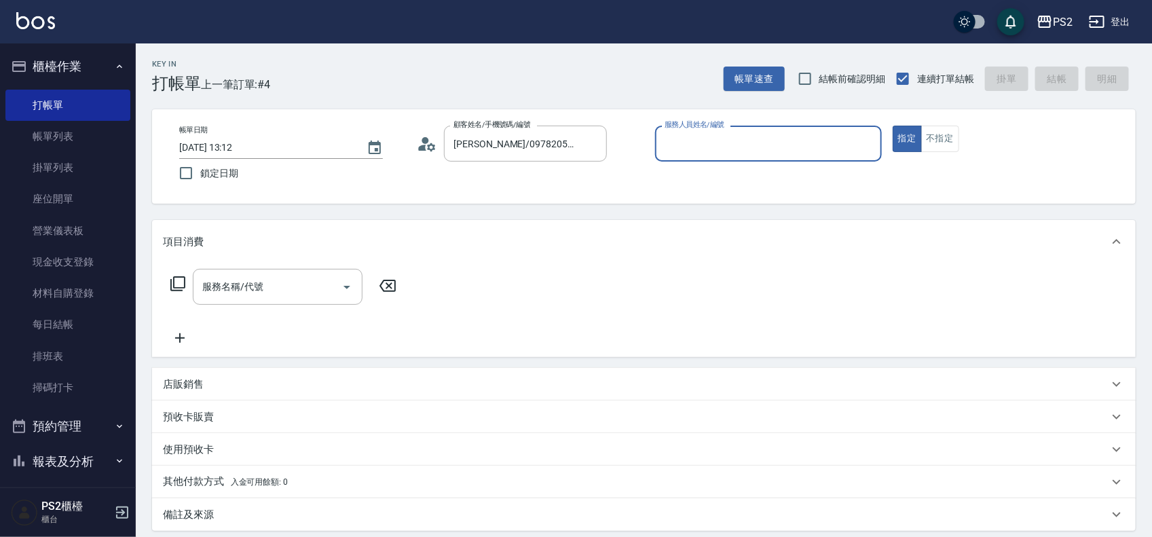
click at [424, 145] on icon at bounding box center [423, 148] width 8 height 6
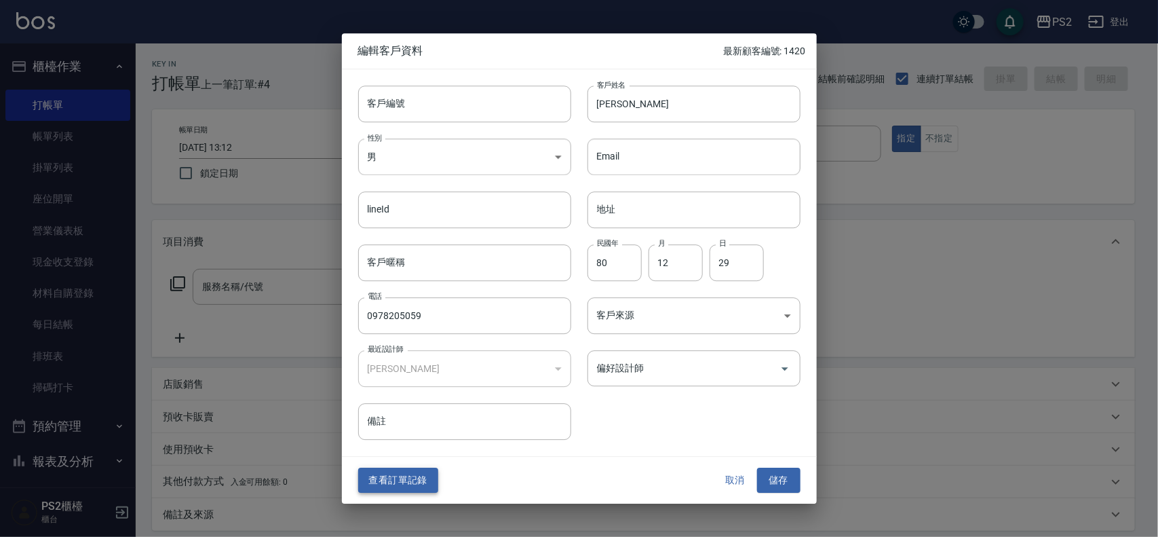
click at [398, 480] on button "查看訂單記錄" at bounding box center [398, 480] width 80 height 25
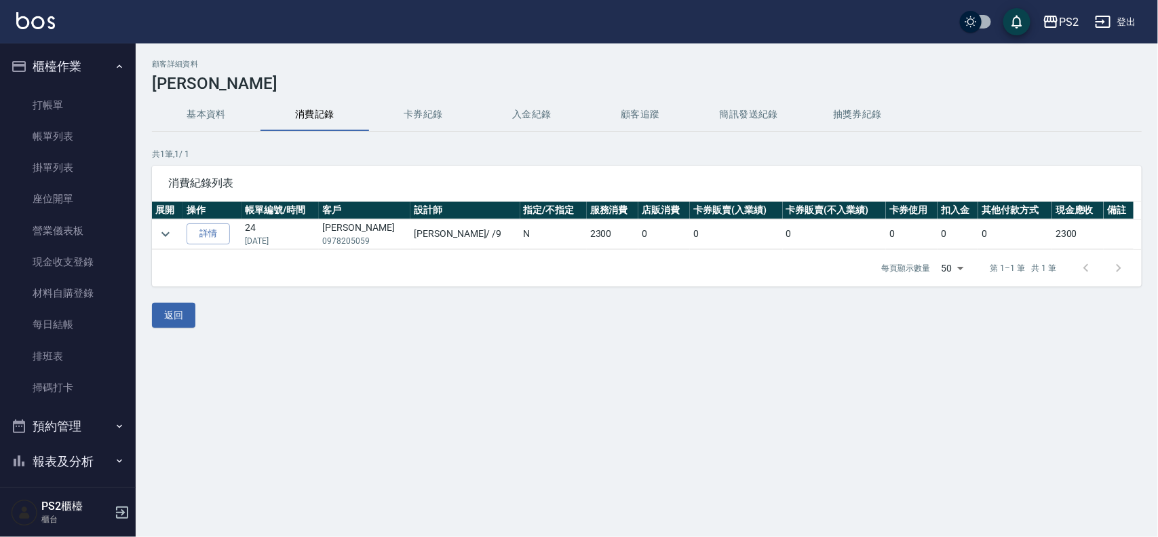
drag, startPoint x: 205, startPoint y: 225, endPoint x: 204, endPoint y: 245, distance: 19.7
drag, startPoint x: 204, startPoint y: 245, endPoint x: 168, endPoint y: 389, distance: 148.3
click at [168, 389] on div "顧客詳細資料 張馥燕 基本資料 消費記錄 卡券紀錄 入金紀錄 顧客追蹤 簡訊發送紀錄 抽獎券紀錄 共 1 筆, 1 / 1 消費紀錄列表 展開 操作 帳單編號…" at bounding box center [579, 268] width 1158 height 537
click at [164, 235] on icon "expand row" at bounding box center [166, 233] width 8 height 5
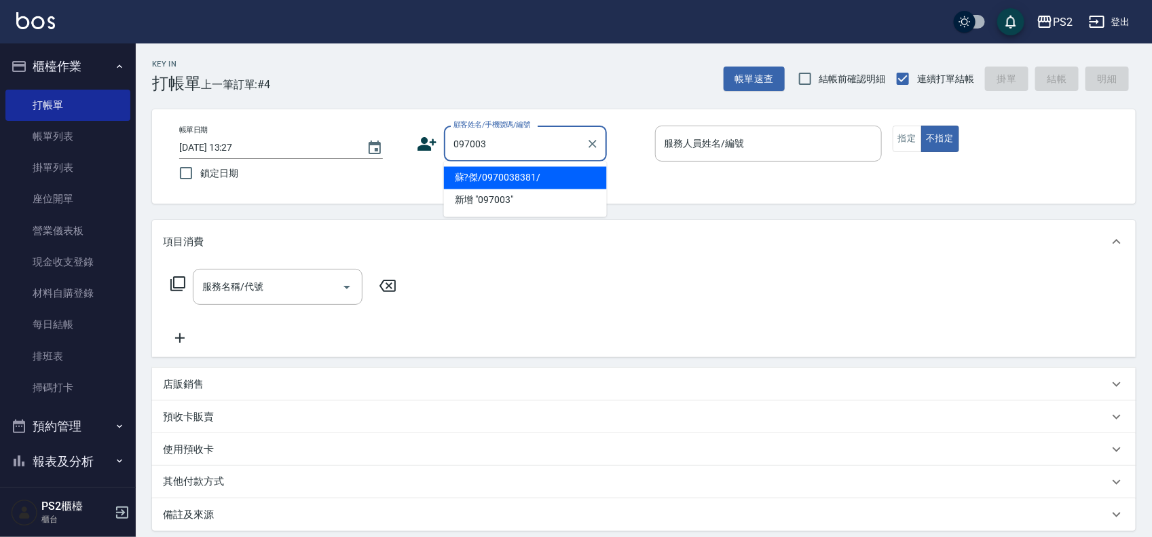
type input "0970038"
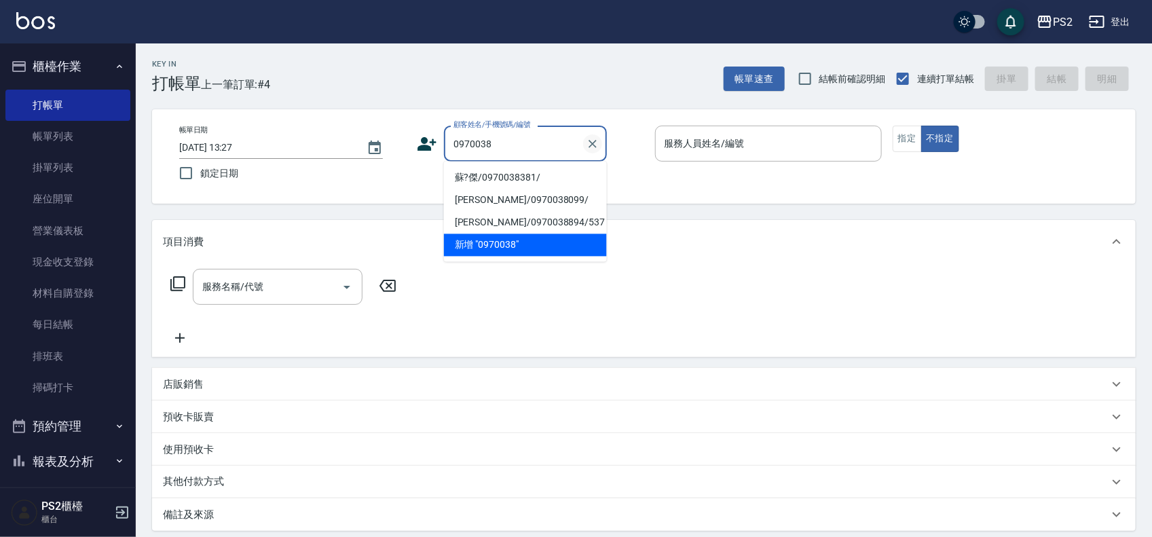
click at [591, 140] on icon "Clear" at bounding box center [593, 144] width 14 height 14
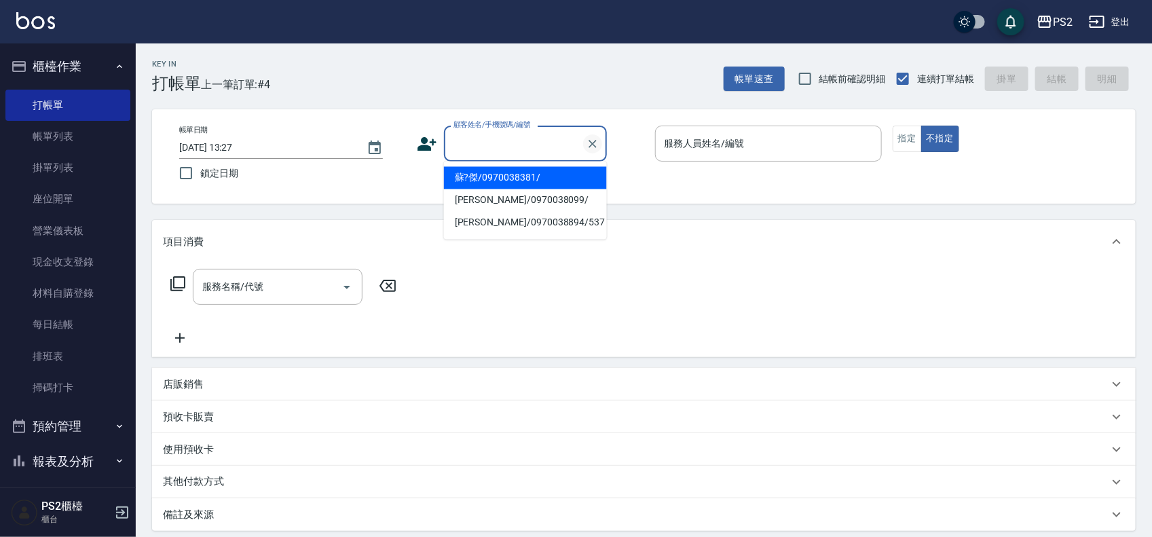
click at [590, 140] on icon "Clear" at bounding box center [592, 144] width 8 height 8
click at [463, 178] on li "張馥燕/0978205059/" at bounding box center [525, 178] width 163 height 22
type input "張馥燕/0978205059/"
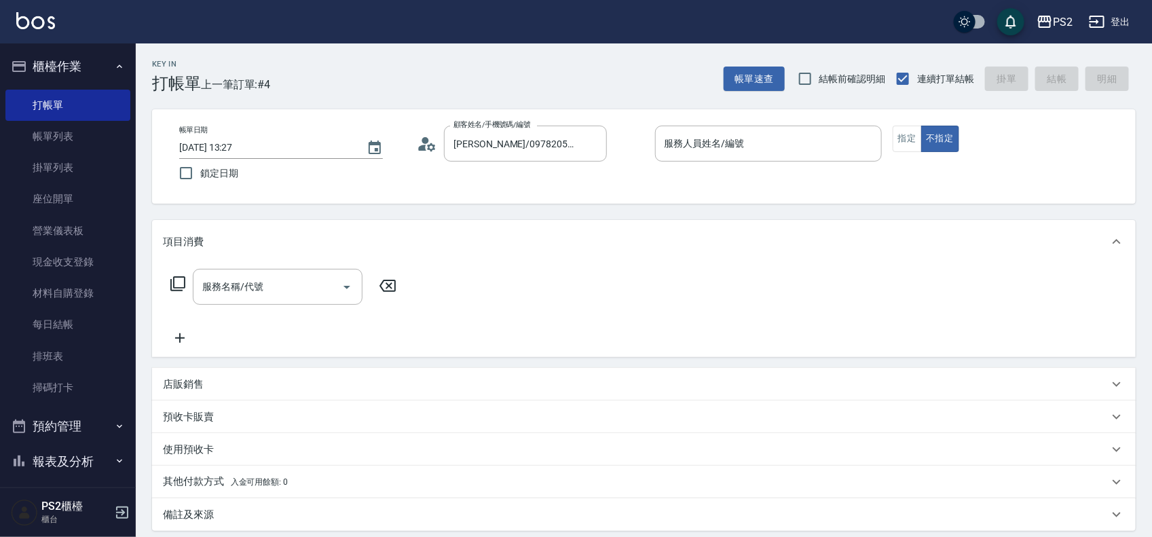
click at [422, 144] on icon at bounding box center [427, 144] width 20 height 20
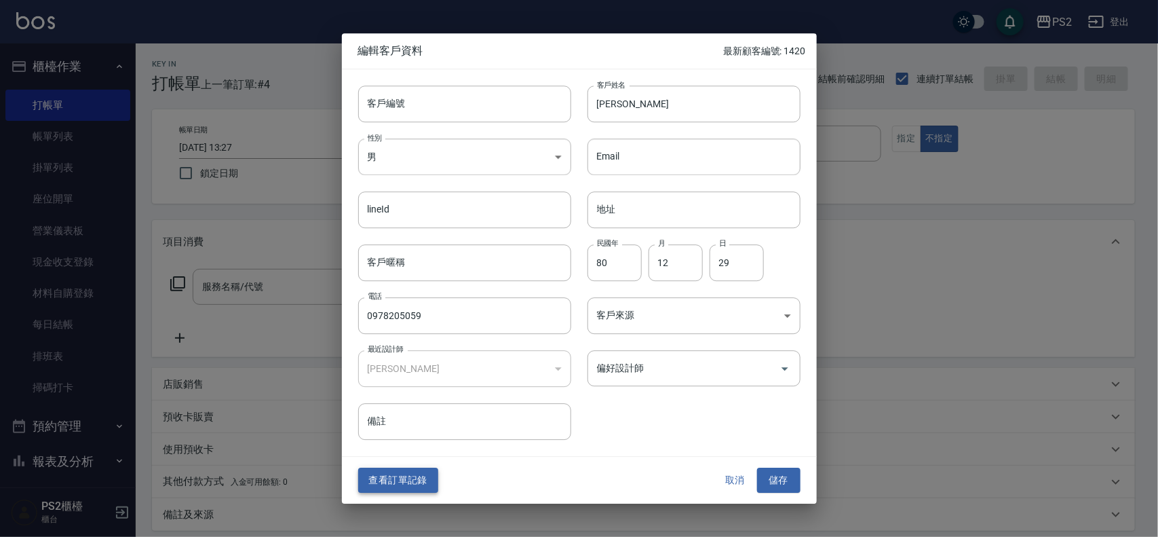
click at [413, 478] on button "查看訂單記錄" at bounding box center [398, 480] width 80 height 25
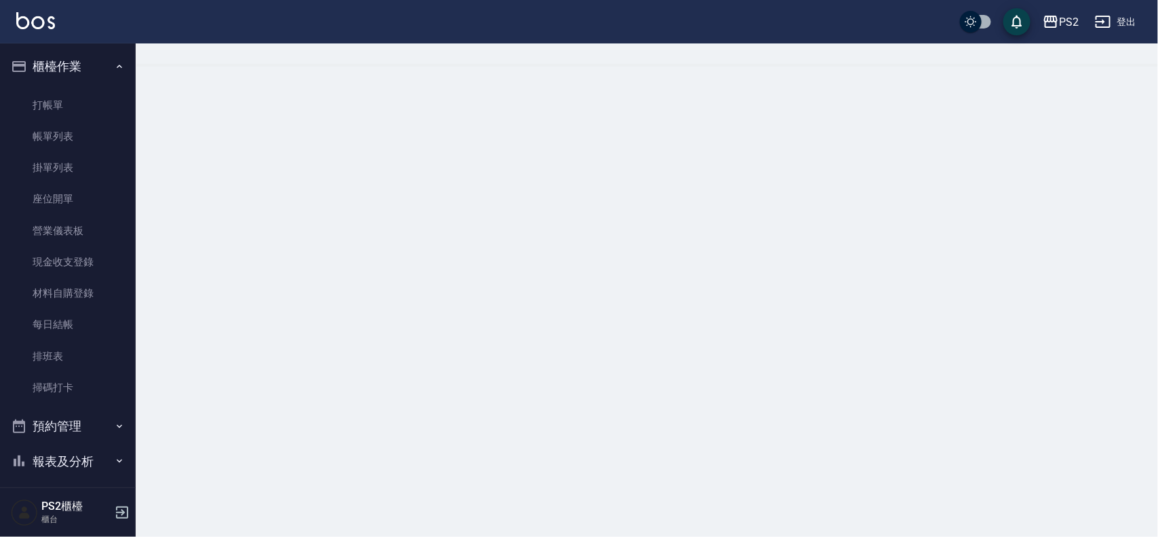
click at [413, 478] on div at bounding box center [579, 268] width 1158 height 537
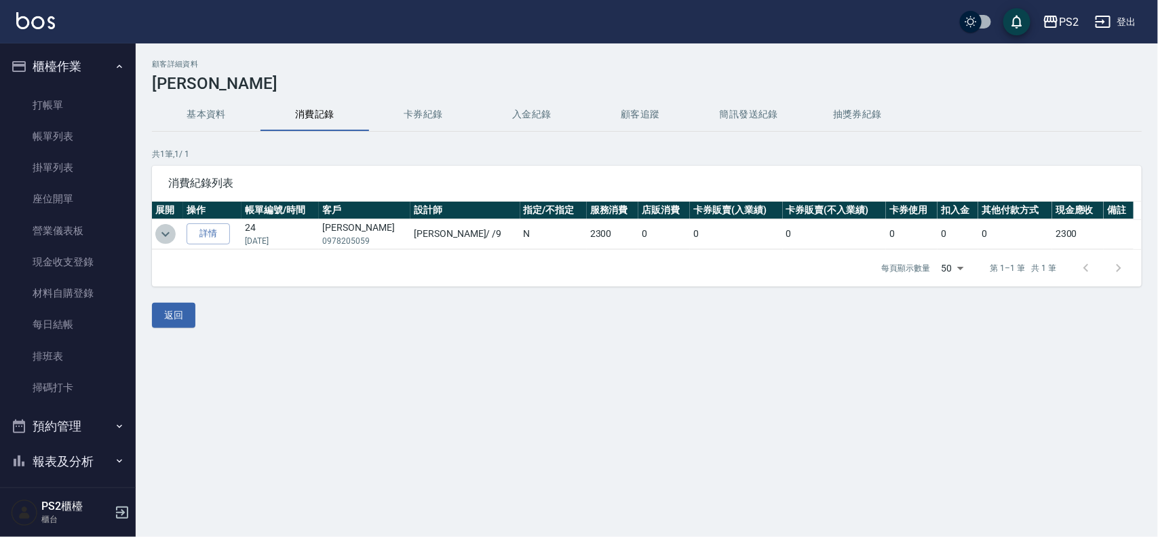
click at [164, 235] on icon "expand row" at bounding box center [166, 233] width 8 height 5
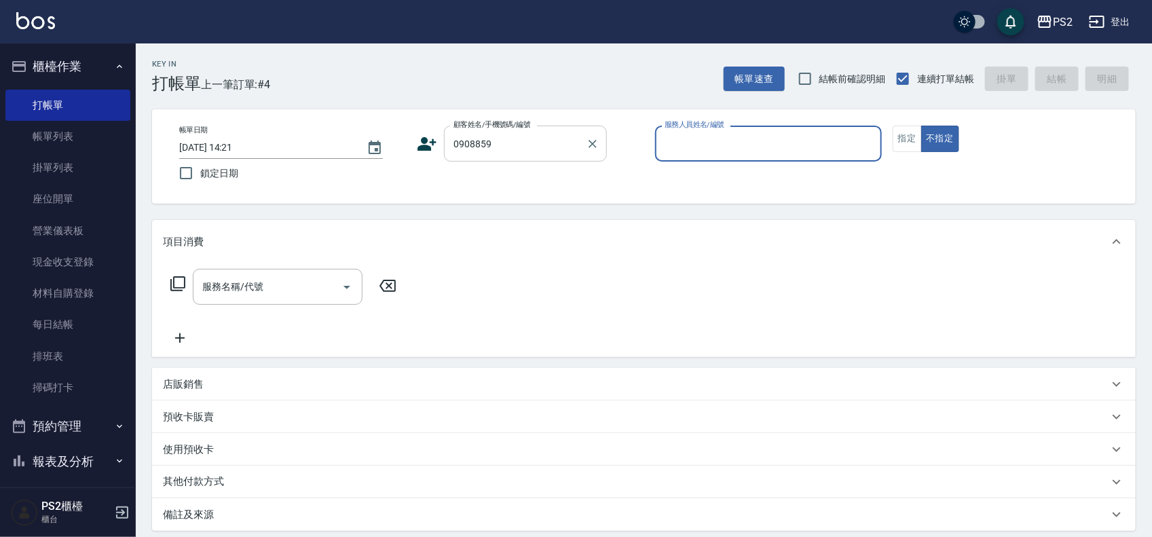
click at [517, 143] on input "0908859" at bounding box center [515, 144] width 130 height 24
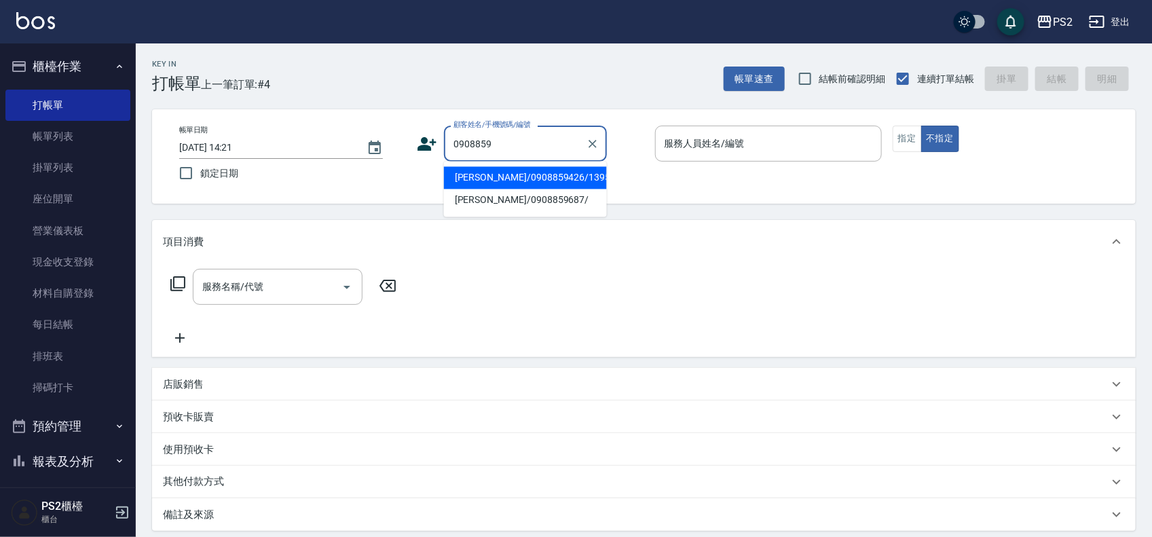
type input "鄭中華/0908859426/13957"
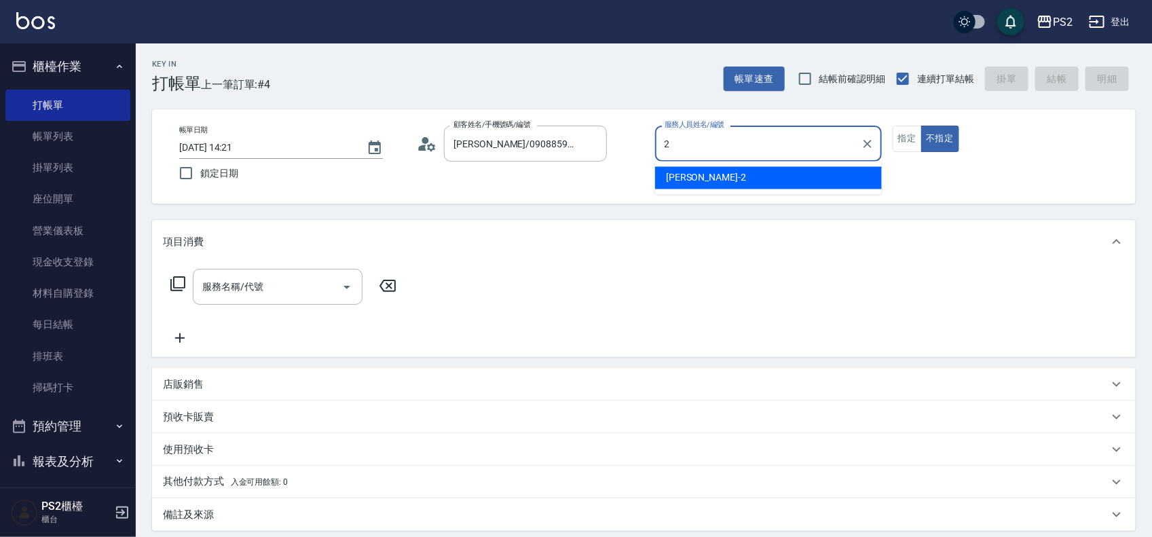
type input "Jason-2"
type button "false"
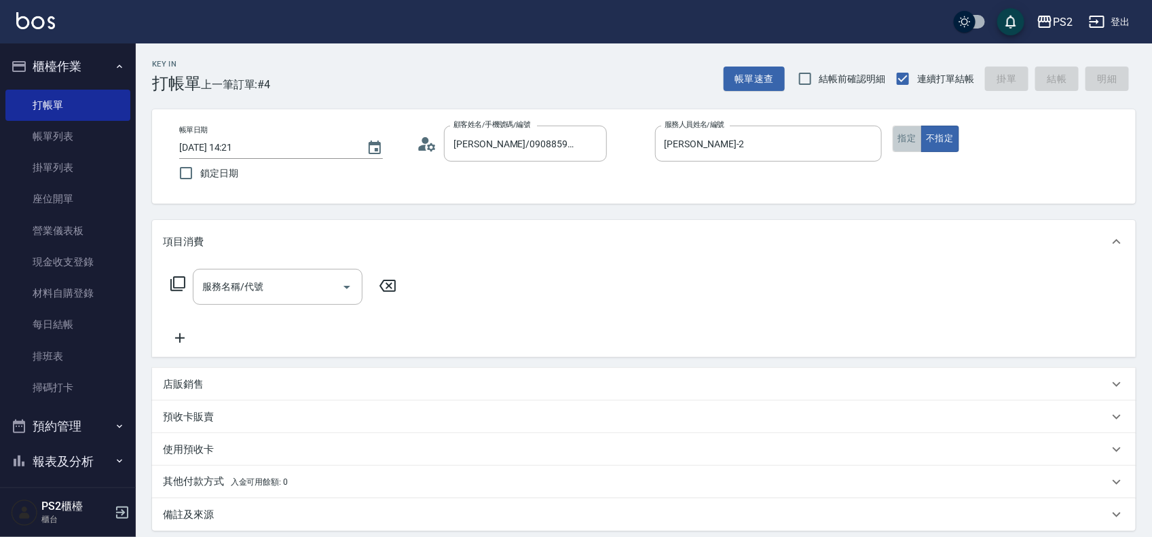
click at [900, 136] on button "指定" at bounding box center [906, 139] width 29 height 26
click at [182, 280] on icon at bounding box center [178, 284] width 16 height 16
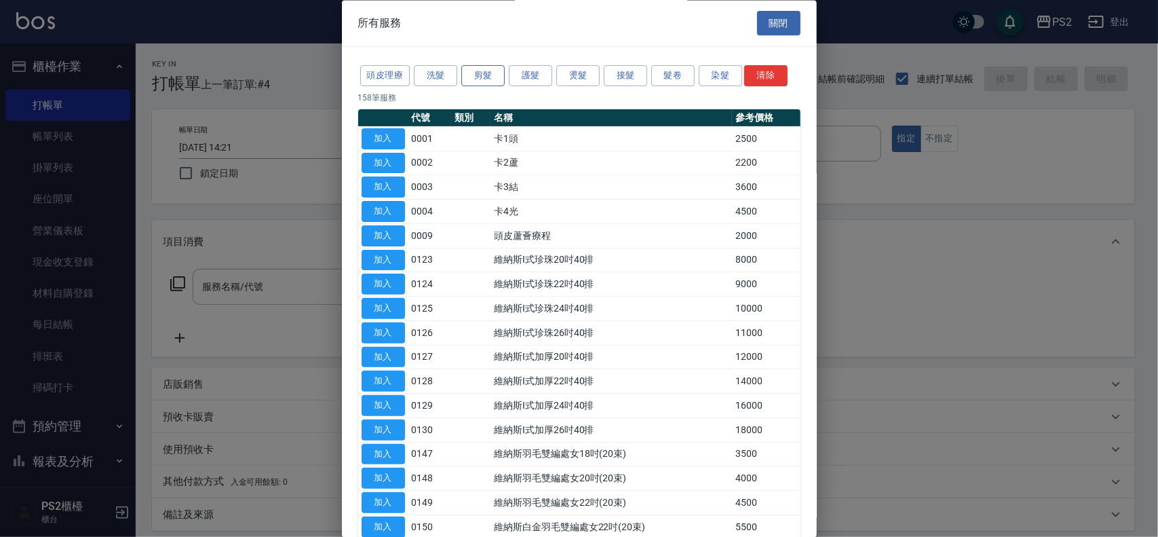
click at [491, 75] on button "剪髮" at bounding box center [482, 76] width 43 height 21
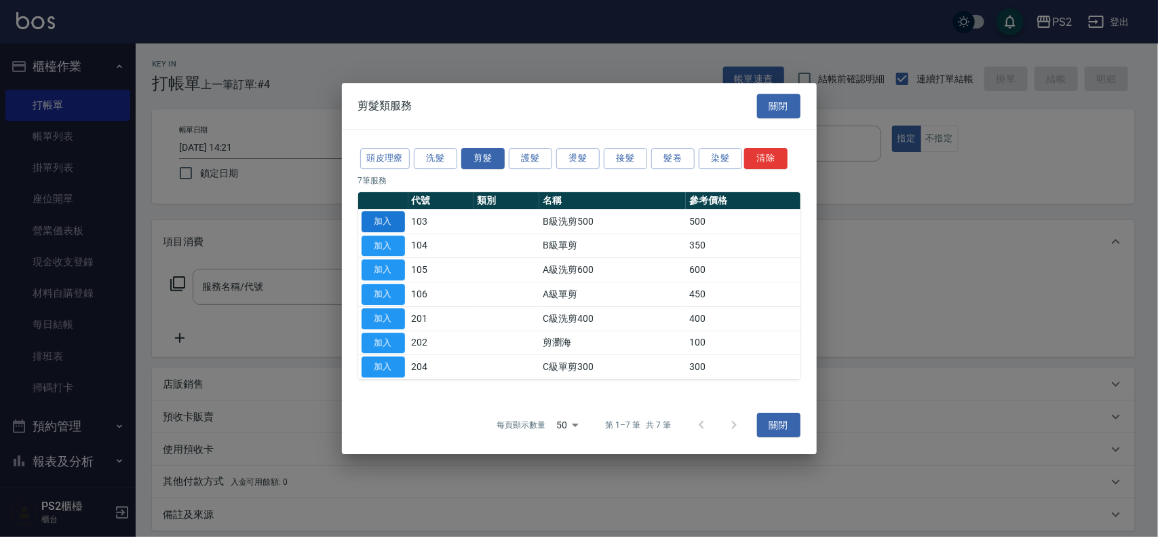
click at [392, 214] on button "加入" at bounding box center [383, 221] width 43 height 21
type input "B級洗剪500(103)"
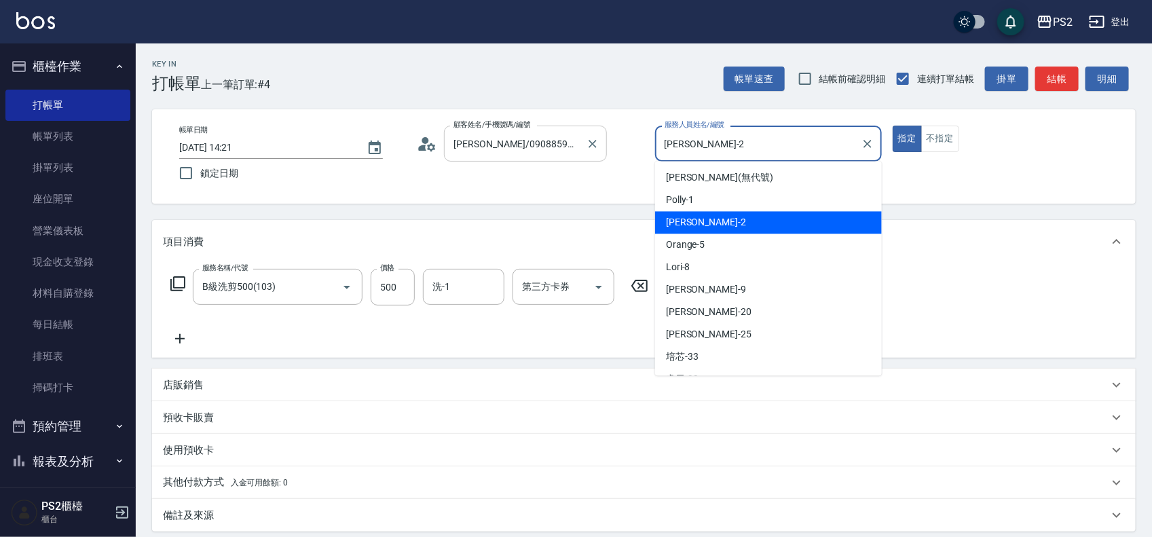
drag, startPoint x: 698, startPoint y: 138, endPoint x: 466, endPoint y: 131, distance: 231.5
click at [466, 131] on div "帳單日期 2025/09/12 14:21 鎖定日期 顧客姓名/手機號碼/編號 鄭中華/0908859426/13957 顧客姓名/手機號碼/編號 服務人員姓…" at bounding box center [643, 157] width 951 height 62
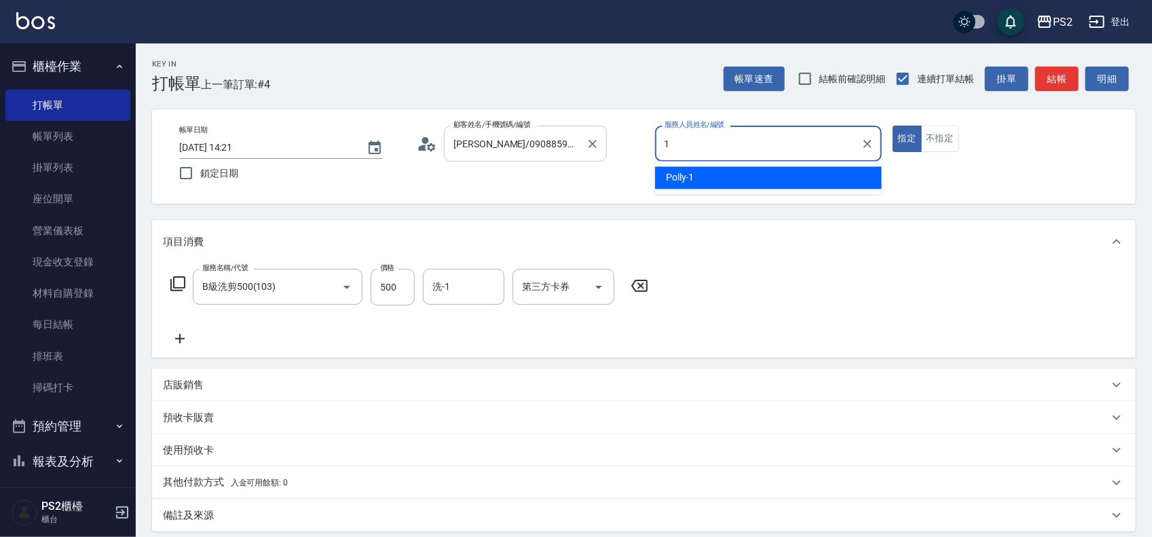
type input "Polly-1"
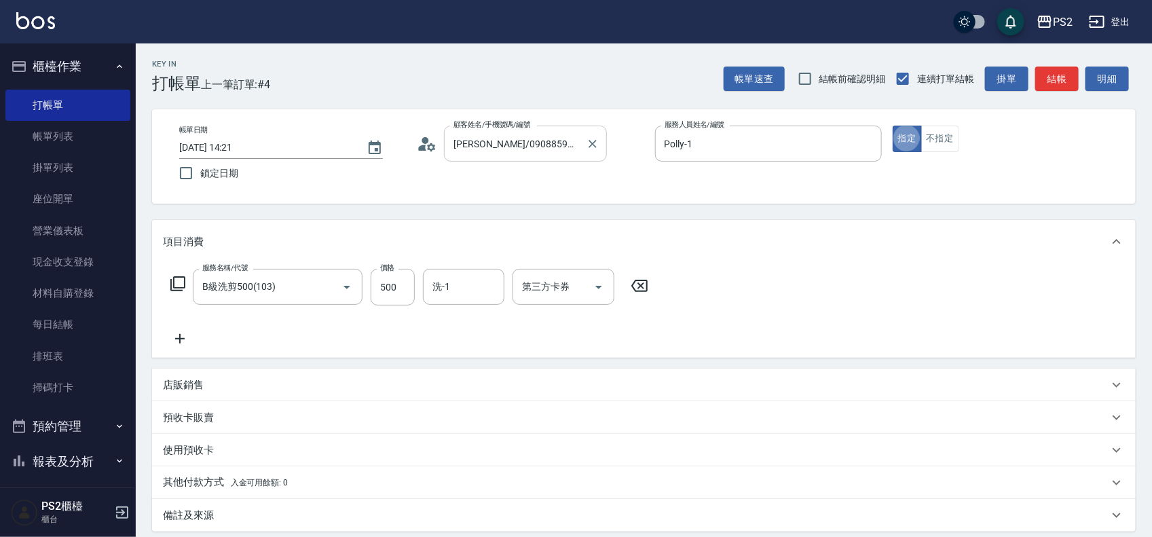
type button "true"
click at [167, 285] on div "服務名稱/代號 B級洗剪500(103) 服務名稱/代號 價格 500 價格 洗-1 洗-1 第三方卡券 第三方卡券" at bounding box center [409, 287] width 493 height 37
click at [167, 283] on div "服務名稱/代號 B級洗剪500(103) 服務名稱/代號 價格 500 價格 洗-1 洗-1 第三方卡券 第三方卡券" at bounding box center [409, 287] width 493 height 37
click at [170, 283] on icon at bounding box center [178, 284] width 16 height 16
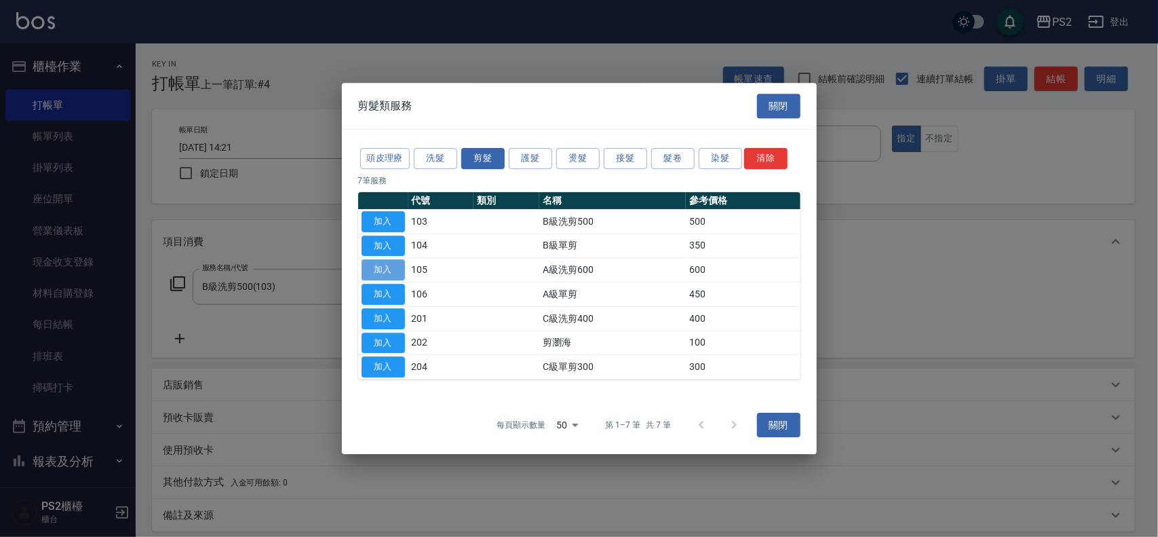
click at [397, 269] on button "加入" at bounding box center [383, 269] width 43 height 21
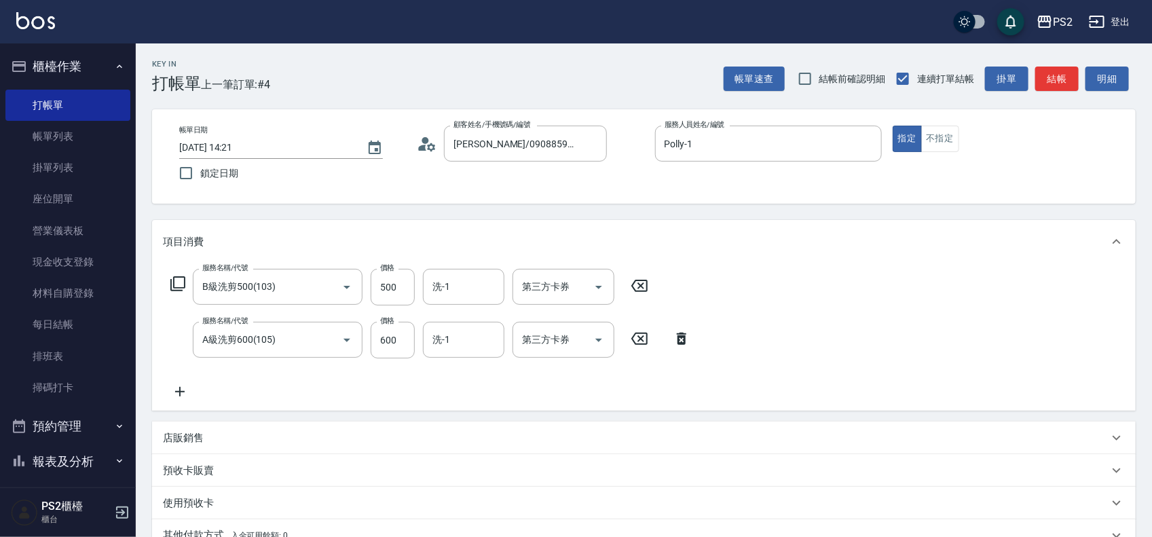
click at [636, 283] on icon at bounding box center [639, 286] width 34 height 16
click at [645, 324] on div "服務名稱/代號 A級洗剪600(105) 服務名稱/代號 價格 600 價格 洗-1 洗-1 第三方卡券 第三方卡券" at bounding box center [430, 339] width 535 height 37
click at [640, 339] on icon at bounding box center [639, 338] width 34 height 16
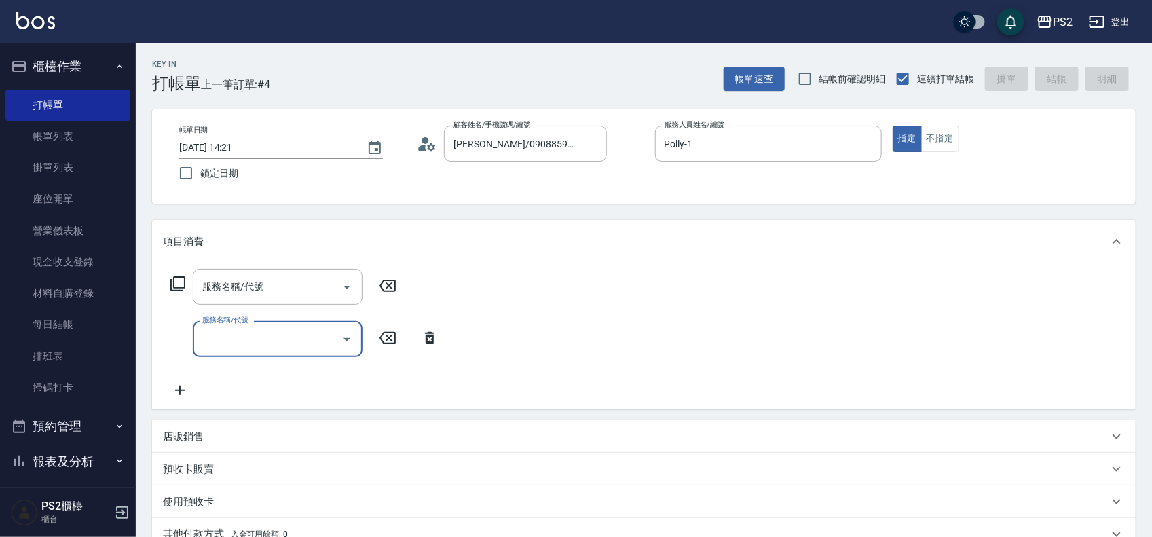
click at [433, 330] on icon at bounding box center [430, 338] width 34 height 16
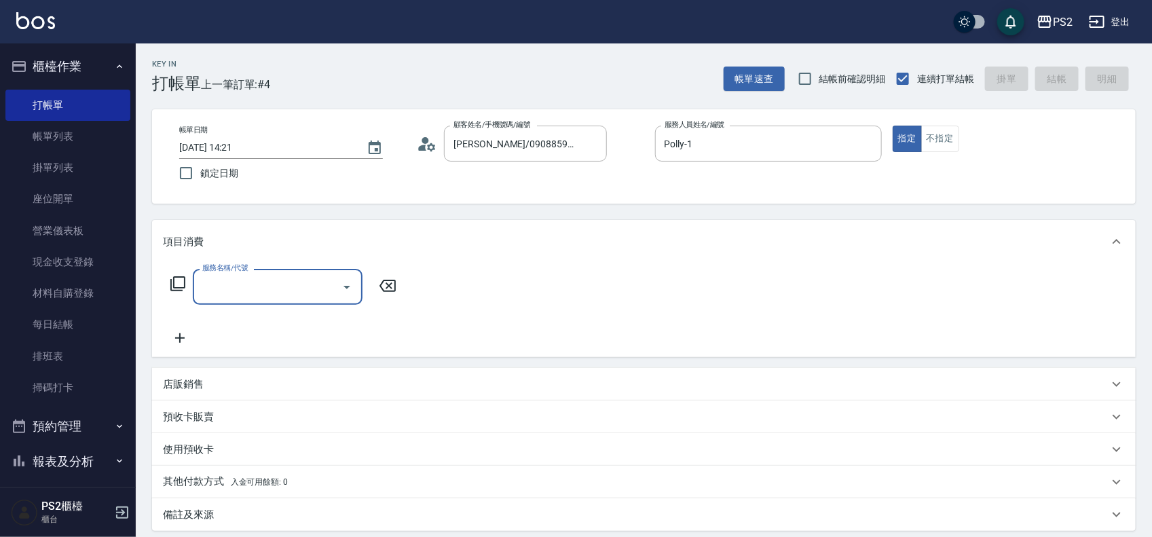
click at [184, 284] on icon at bounding box center [177, 283] width 15 height 15
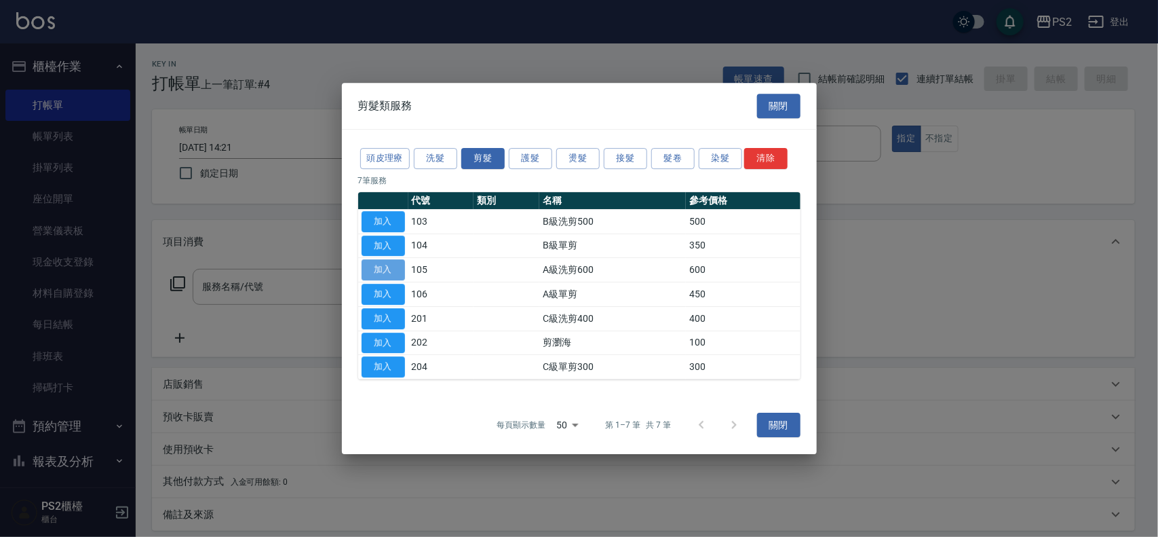
click at [392, 273] on button "加入" at bounding box center [383, 269] width 43 height 21
type input "A級洗剪600(105)"
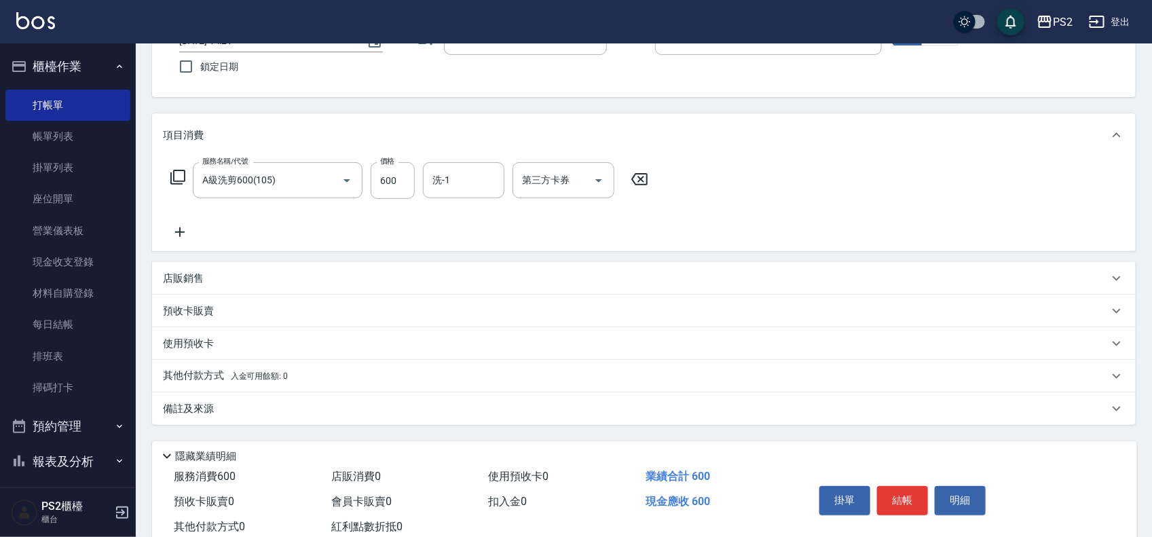
scroll to position [147, 0]
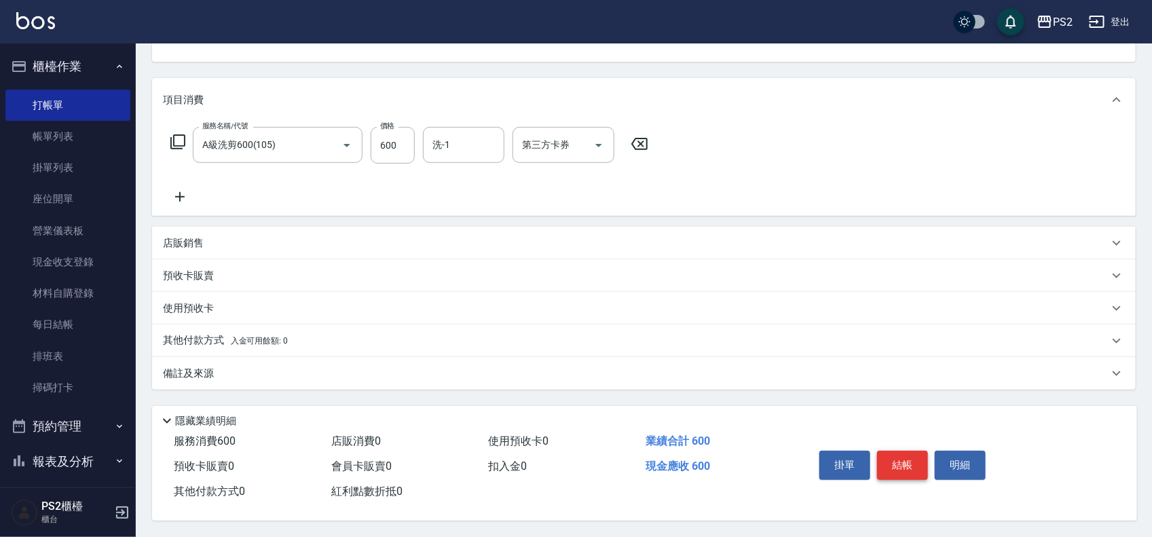
click at [909, 452] on button "結帳" at bounding box center [902, 465] width 51 height 29
type input "2025/09/12 14:23"
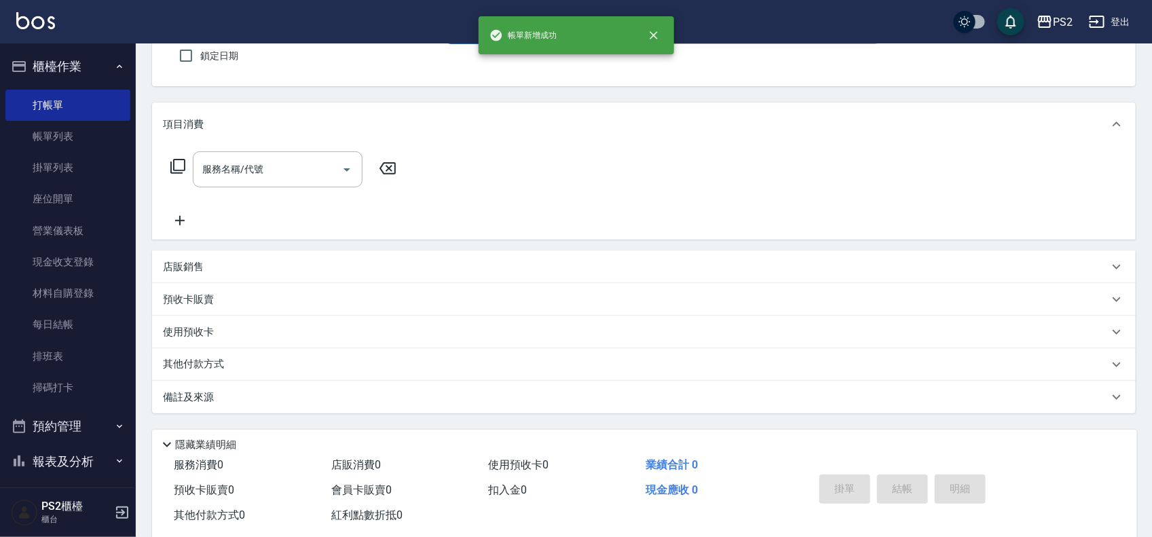
scroll to position [0, 0]
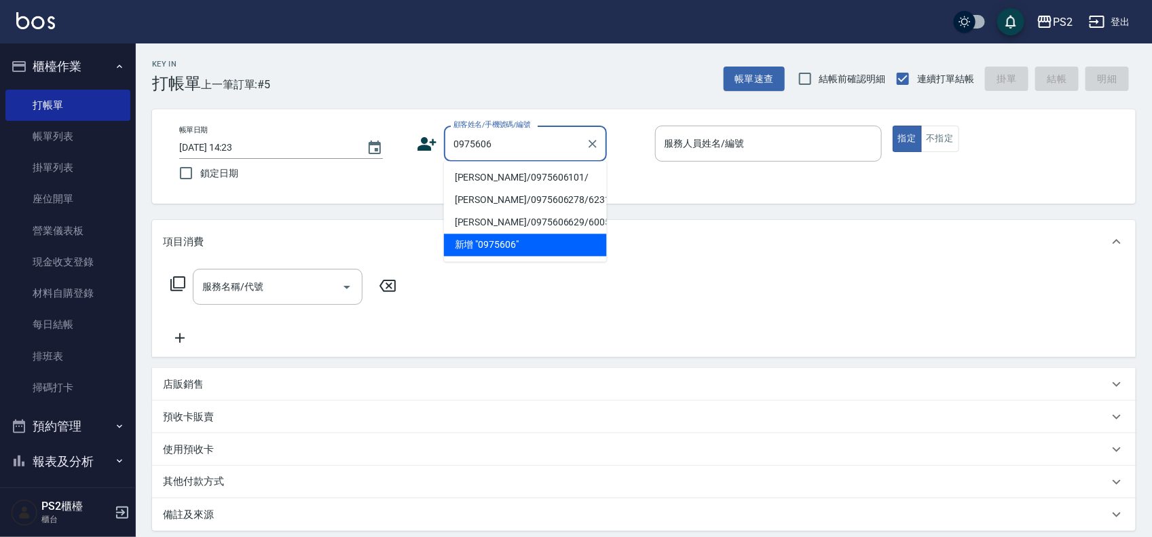
type input "[PERSON_NAME]/0975606101/"
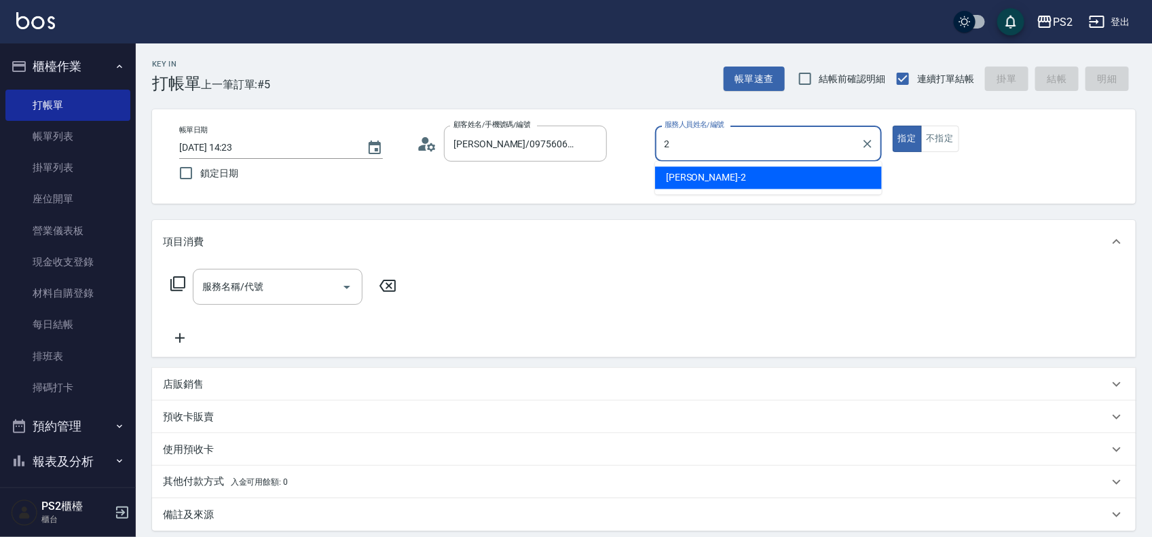
type input "Jason-2"
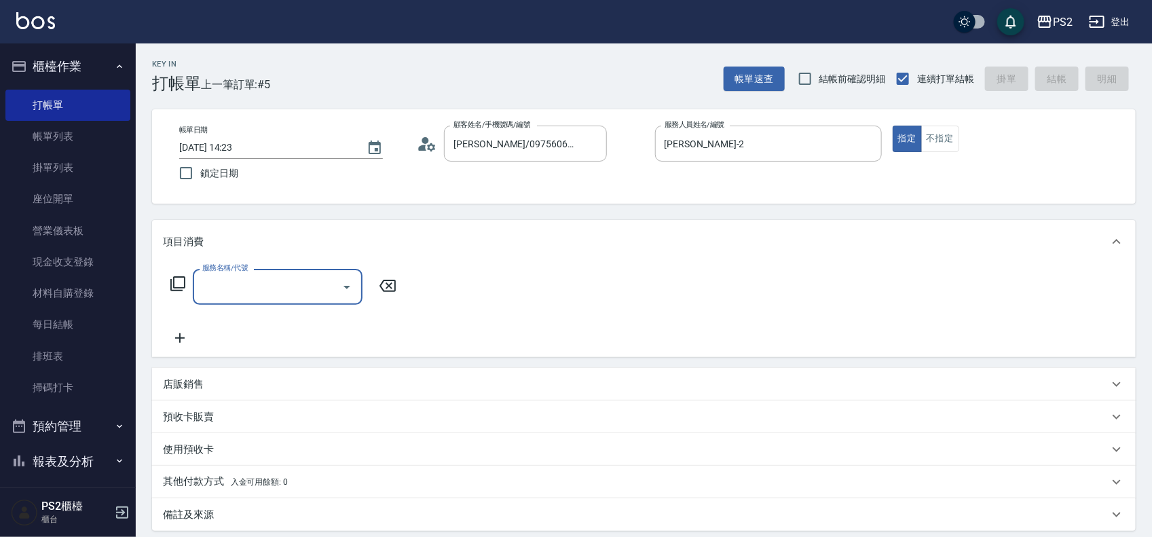
click at [168, 292] on div "服務名稱/代號 服務名稱/代號" at bounding box center [284, 287] width 242 height 36
click at [174, 287] on icon at bounding box center [177, 283] width 15 height 15
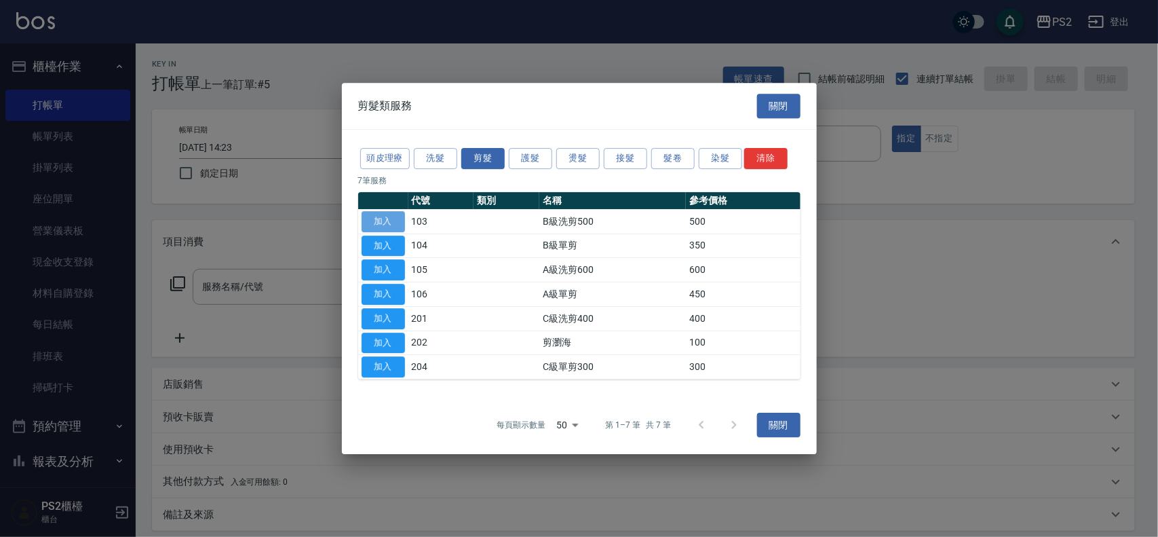
click at [385, 225] on button "加入" at bounding box center [383, 221] width 43 height 21
type input "B級洗剪500(103)"
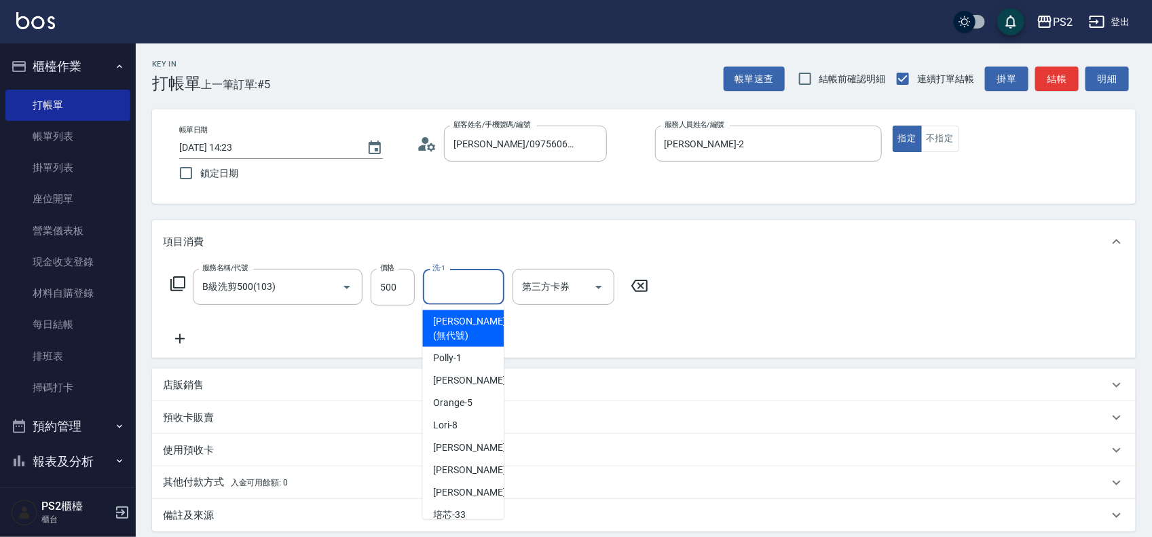
click at [453, 292] on input "洗-1" at bounding box center [463, 287] width 69 height 24
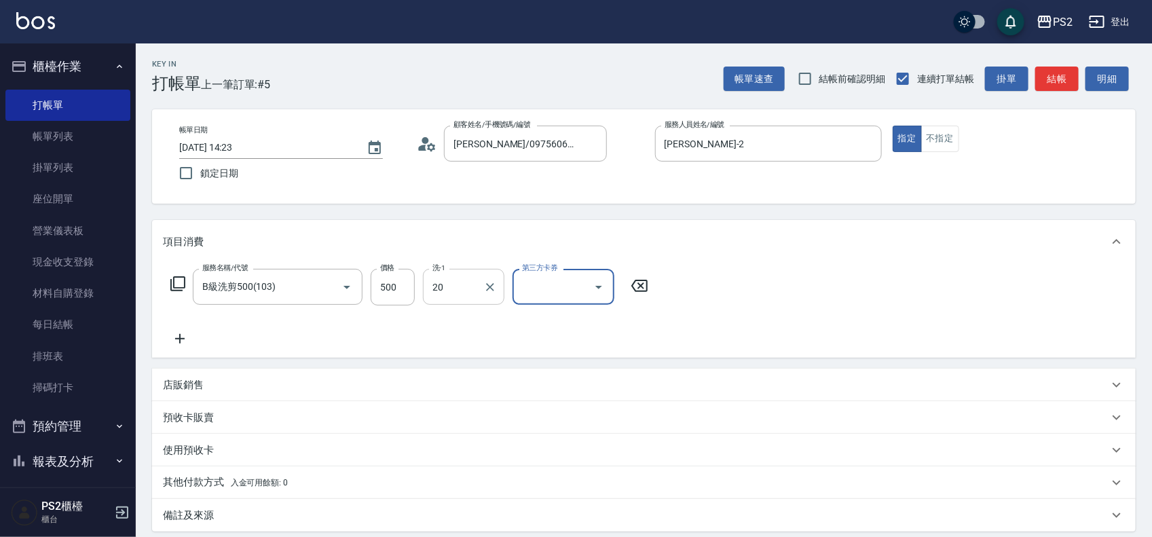
type input "冠霖-20"
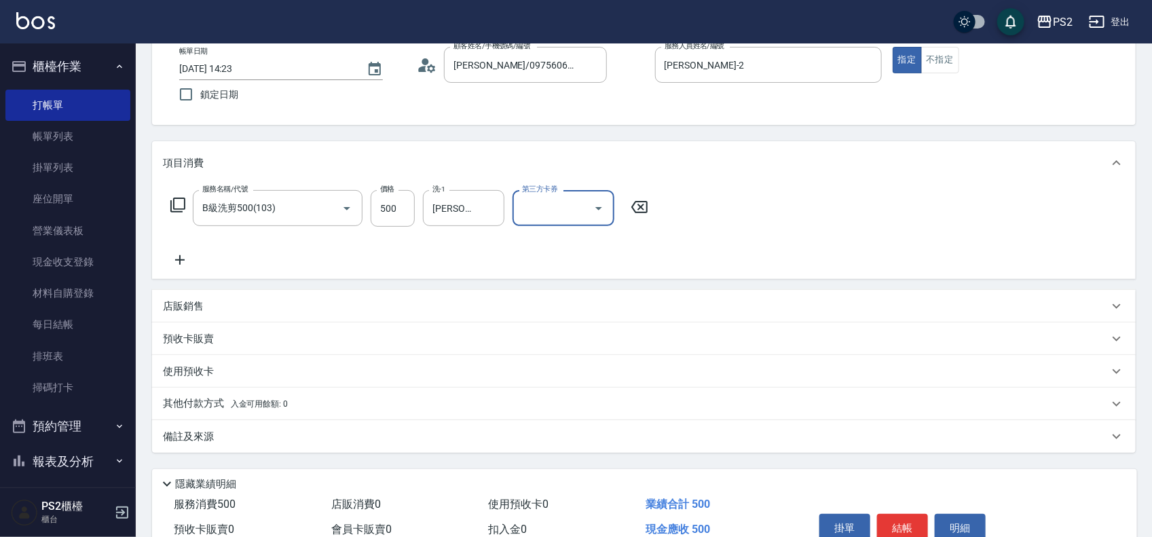
scroll to position [147, 0]
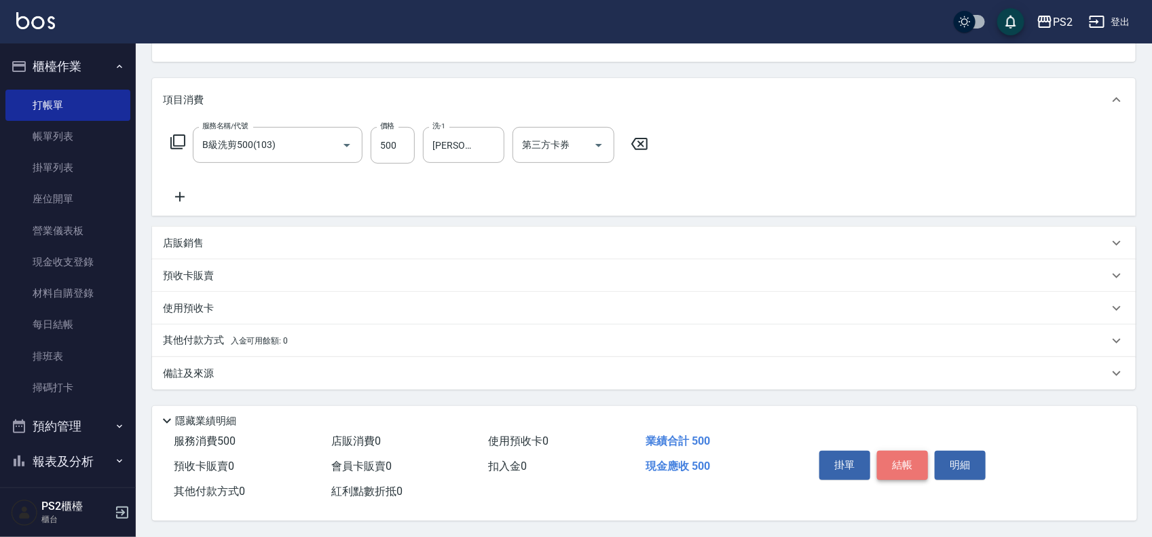
click at [915, 462] on button "結帳" at bounding box center [902, 465] width 51 height 29
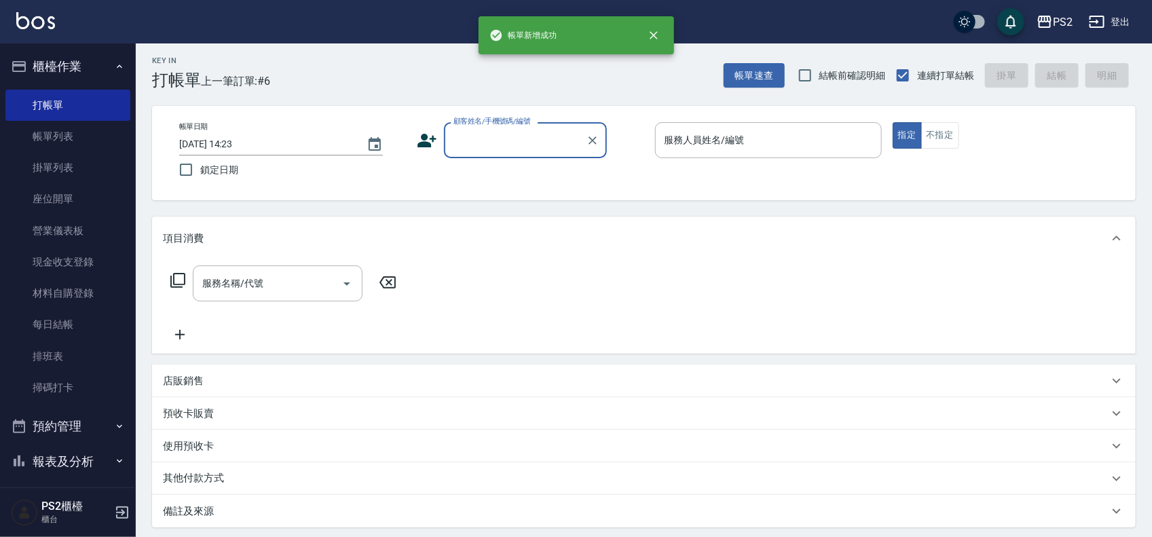
scroll to position [0, 0]
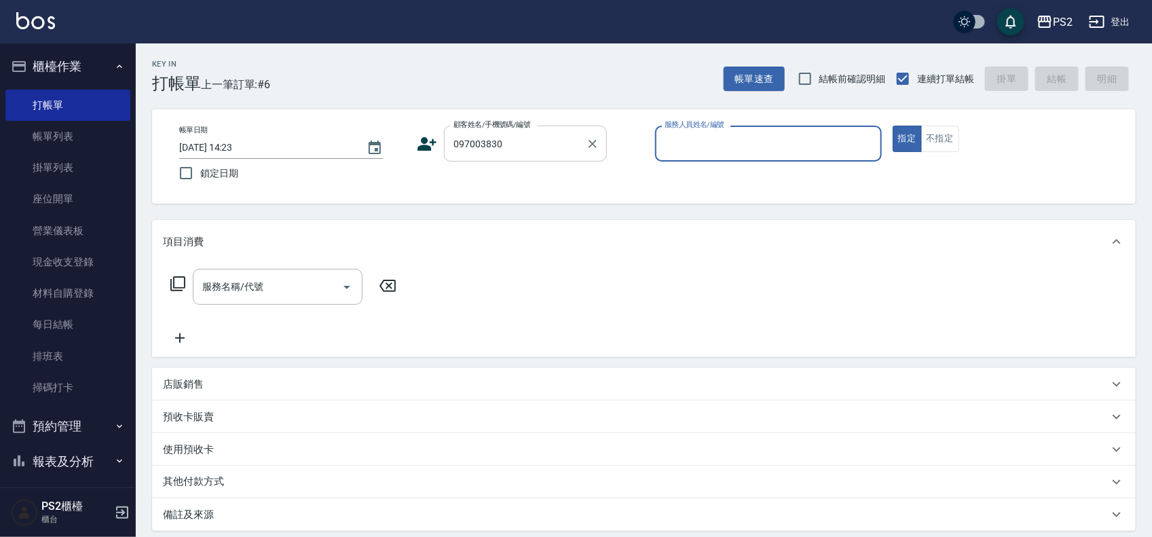
click at [510, 140] on input "097003830" at bounding box center [515, 144] width 130 height 24
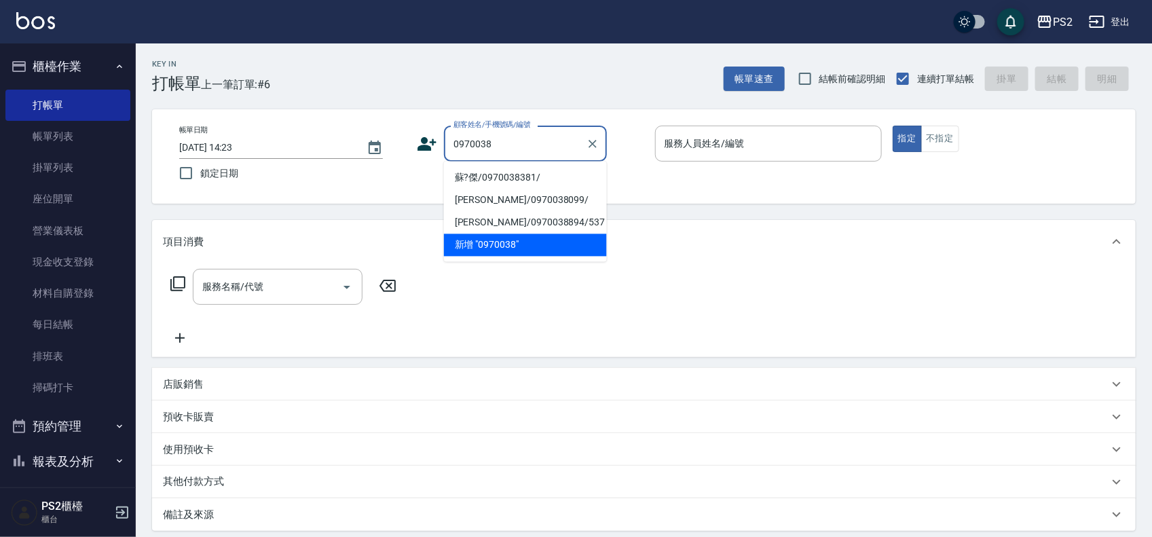
click at [499, 176] on li "蘇?傑/0970038381/" at bounding box center [525, 178] width 163 height 22
type input "蘇?傑/0970038381/"
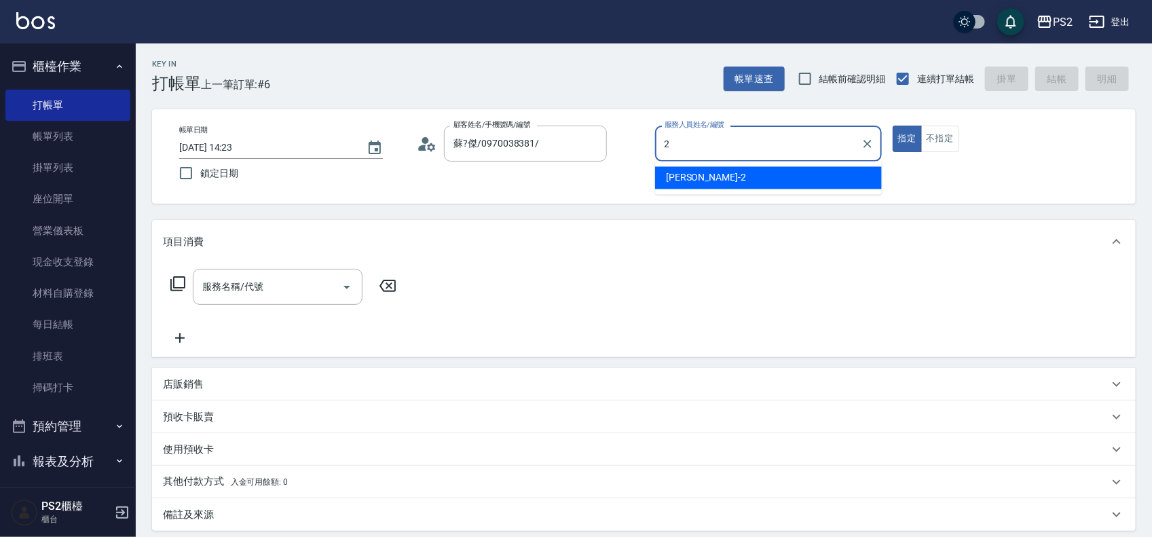
type input "Jason-2"
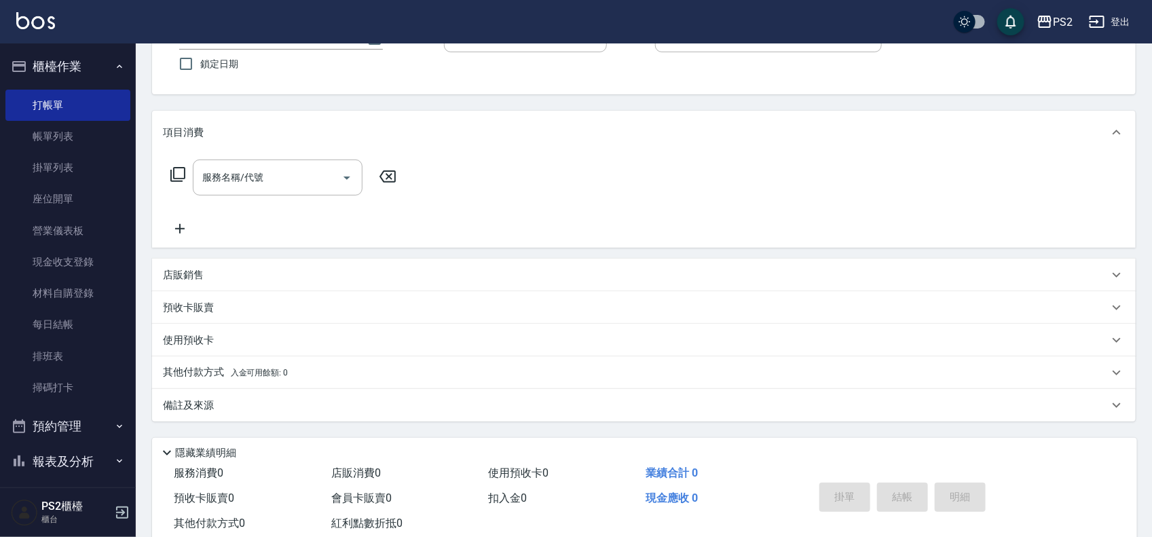
scroll to position [147, 0]
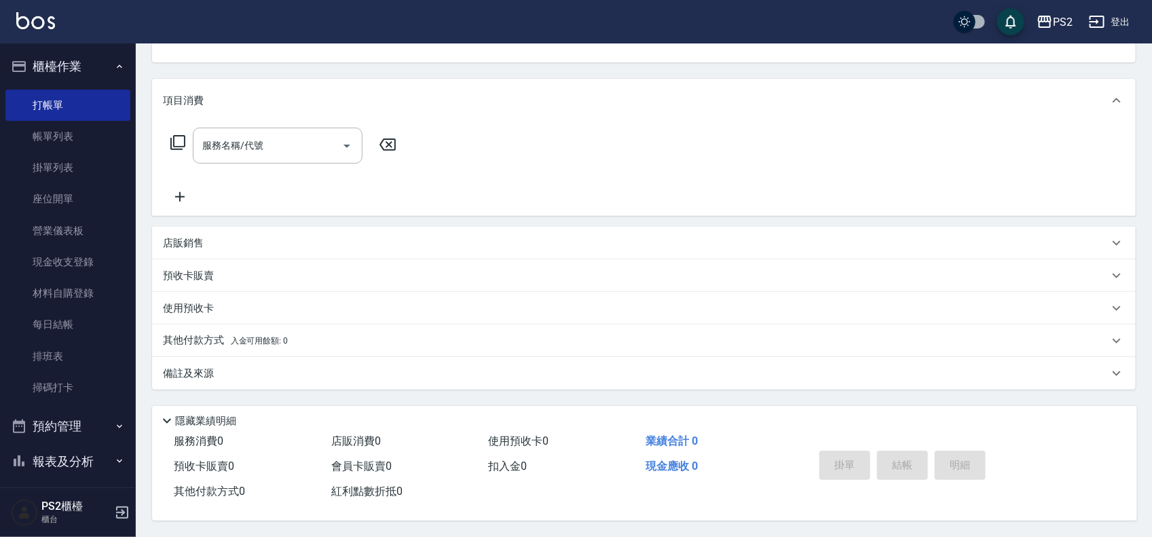
click at [174, 134] on icon at bounding box center [178, 142] width 16 height 16
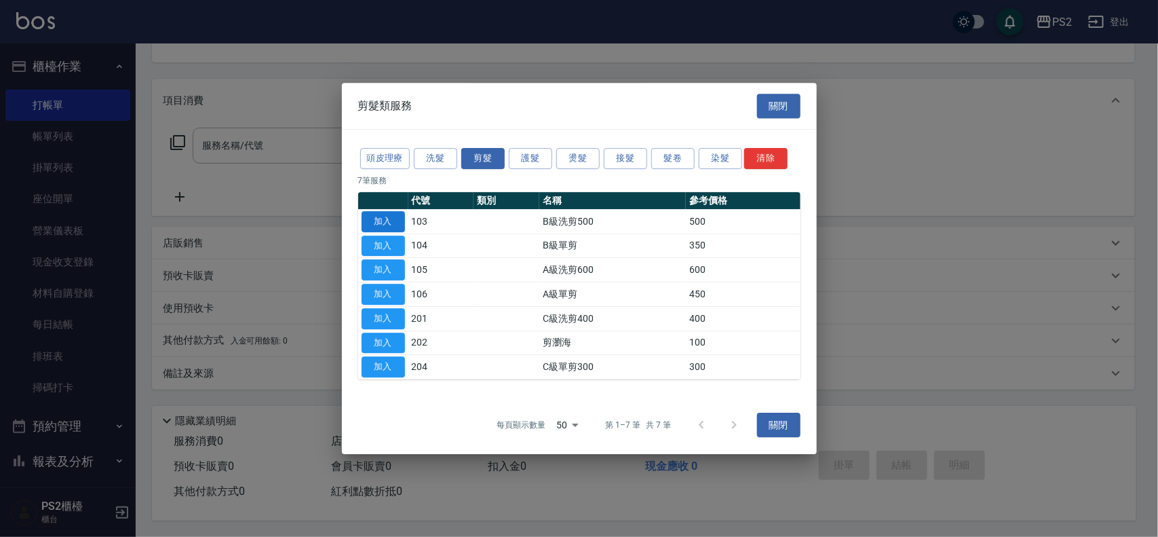
click at [390, 222] on button "加入" at bounding box center [383, 221] width 43 height 21
type input "B級洗剪500(103)"
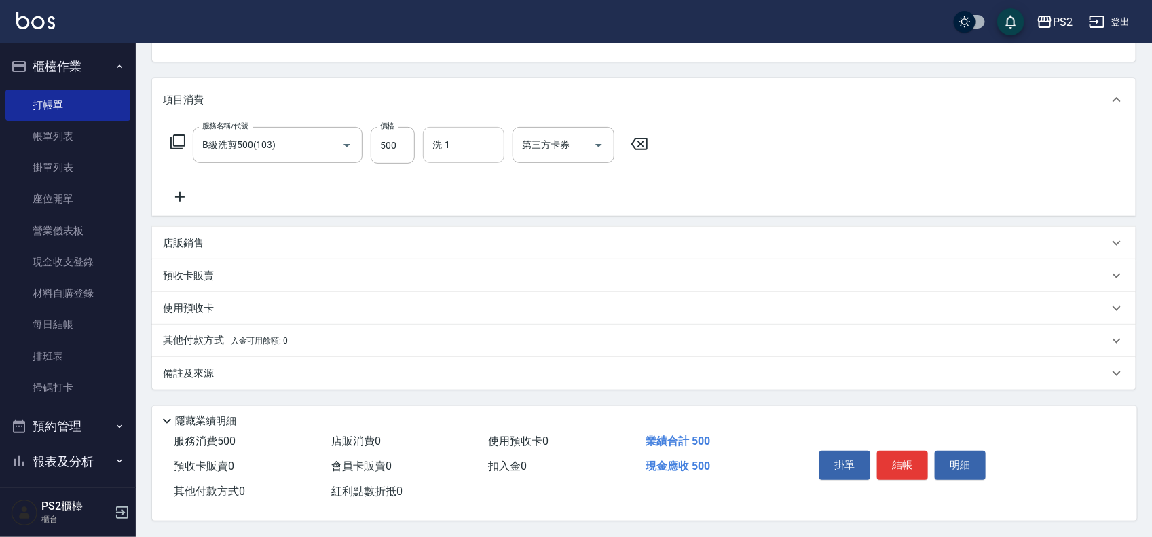
click at [461, 134] on input "洗-1" at bounding box center [463, 145] width 69 height 24
type input "冠霖-20"
click at [896, 457] on button "結帳" at bounding box center [902, 465] width 51 height 29
type input "[DATE] 15:14"
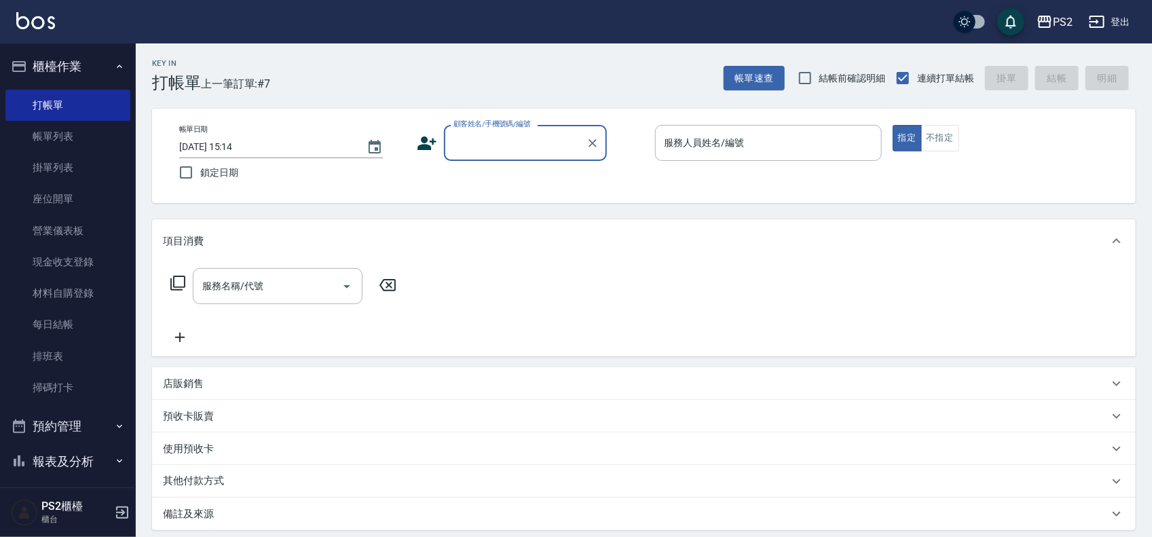
scroll to position [0, 0]
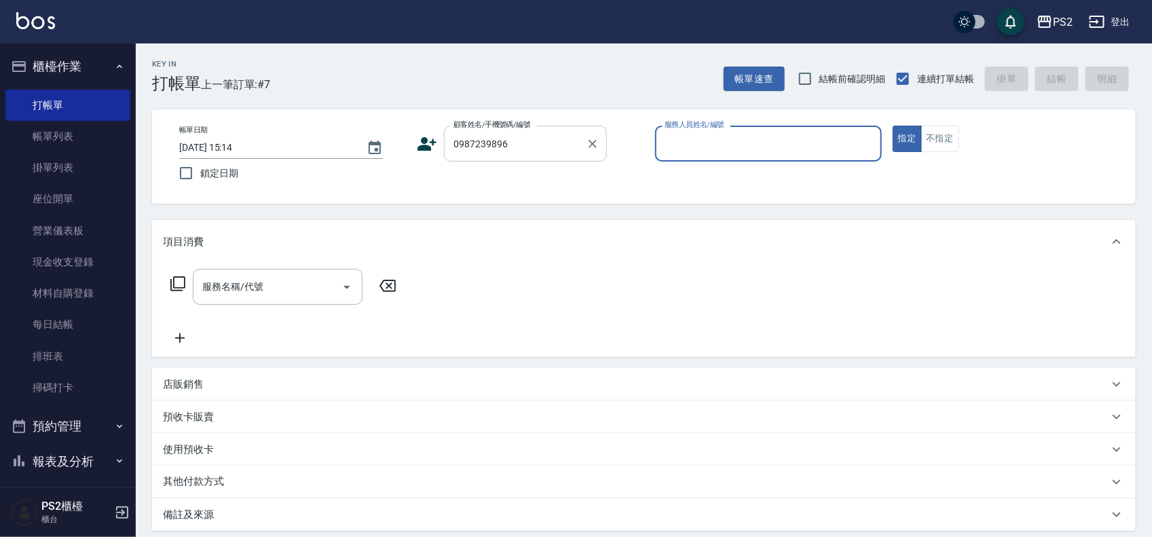
click at [582, 133] on div "0987239896 顧客姓名/手機號碼/編號" at bounding box center [525, 144] width 163 height 36
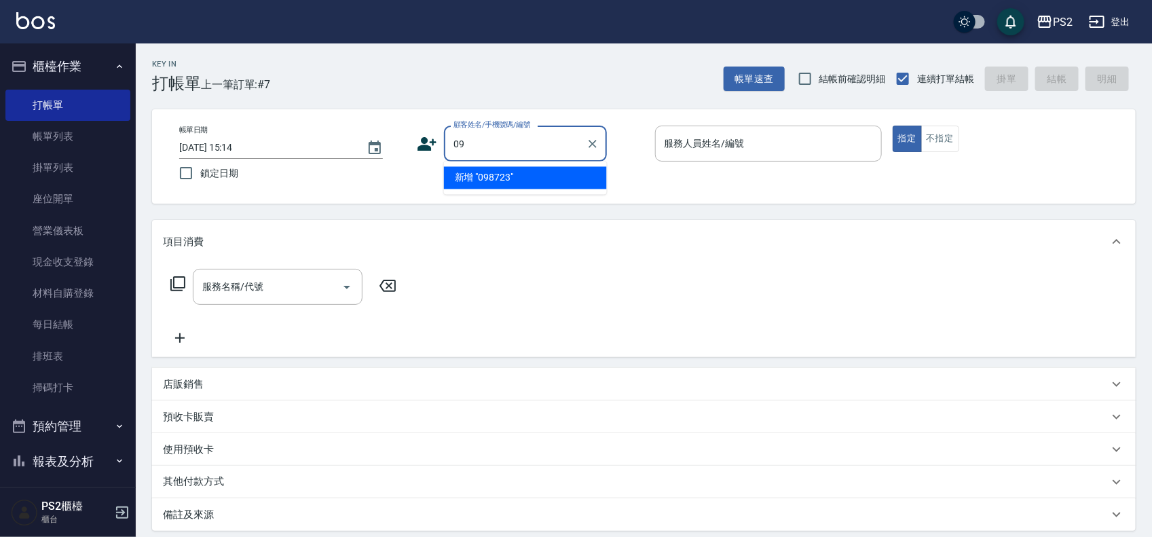
type input "0"
type input "蘇"
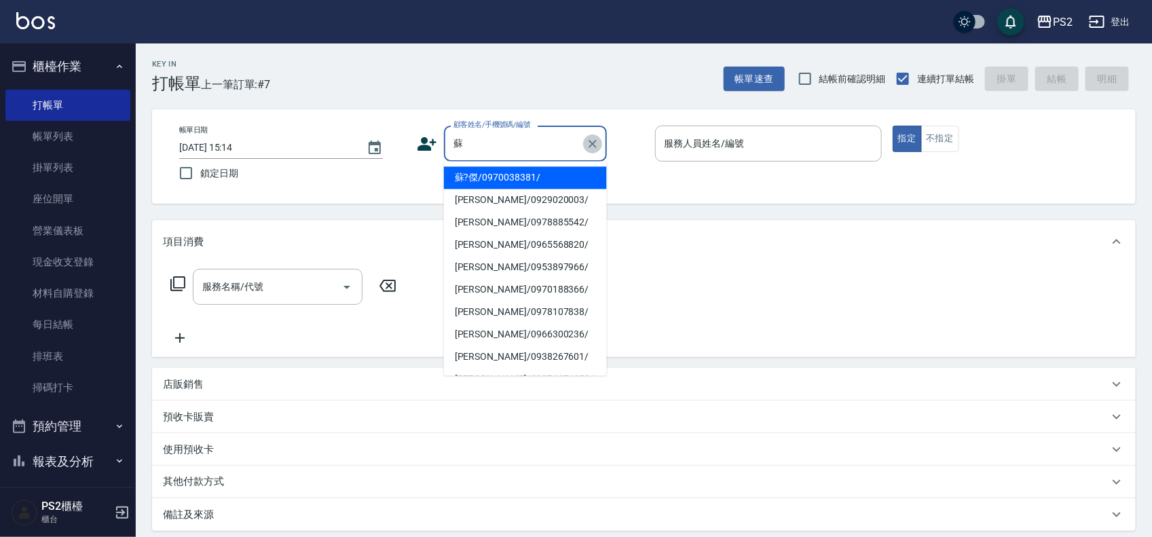
click at [596, 143] on icon "Clear" at bounding box center [593, 144] width 14 height 14
click at [360, 175] on label "鎖定日期" at bounding box center [283, 173] width 223 height 29
click at [200, 175] on input "鎖定日期" at bounding box center [186, 173] width 29 height 29
checkbox input "true"
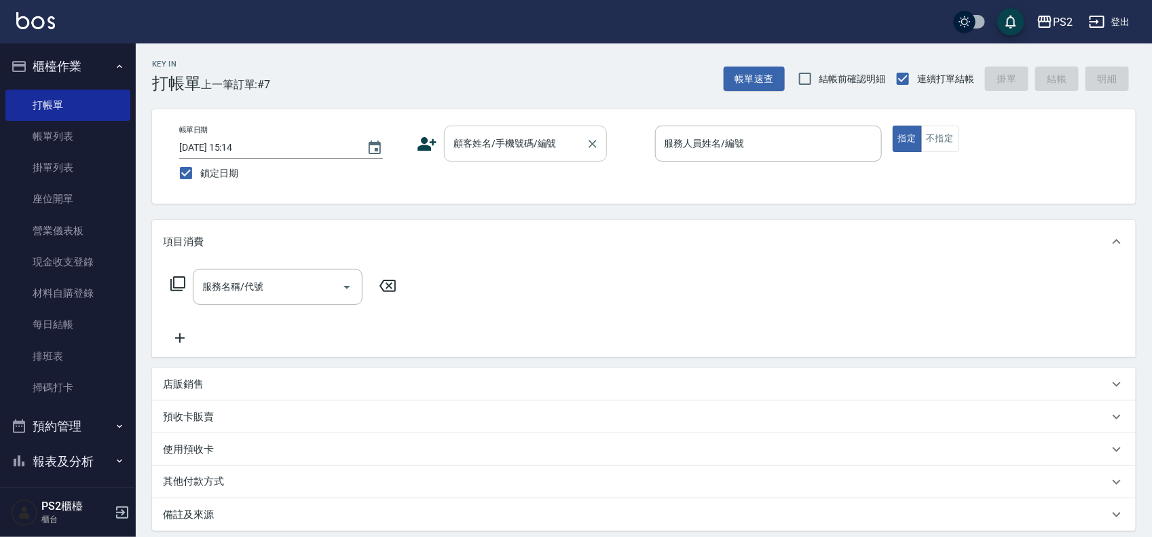
click at [493, 143] on div "顧客姓名/手機號碼/編號 顧客姓名/手機號碼/編號" at bounding box center [525, 144] width 163 height 36
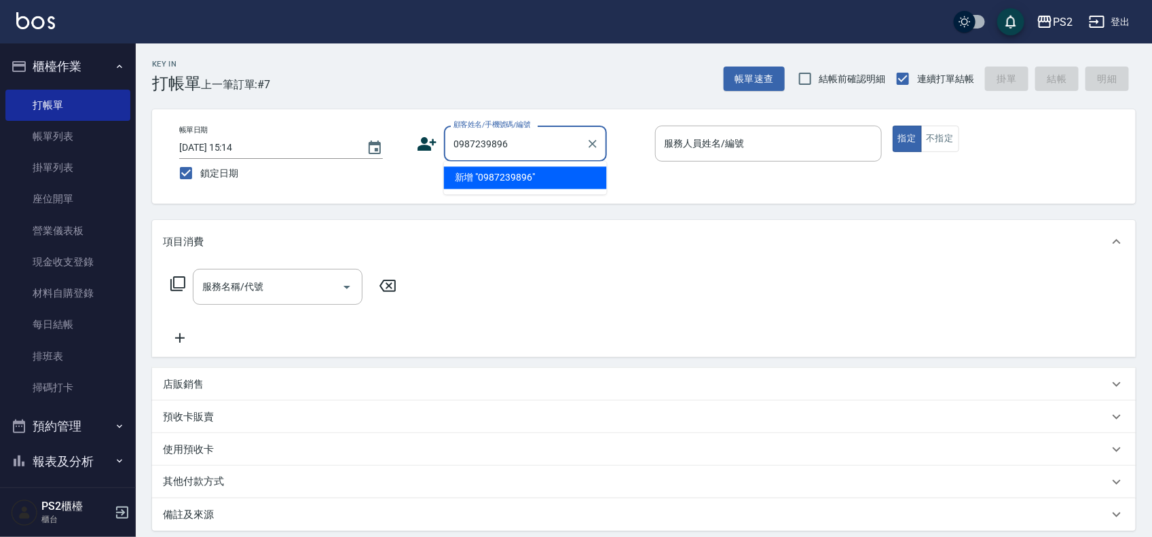
type input "0987239896"
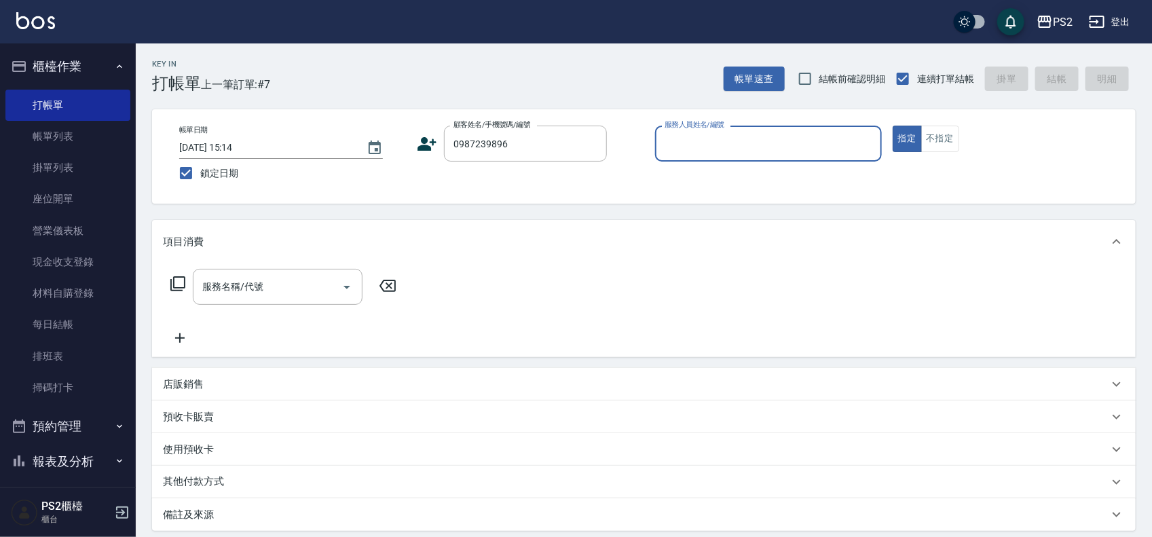
click at [425, 145] on icon at bounding box center [427, 144] width 19 height 14
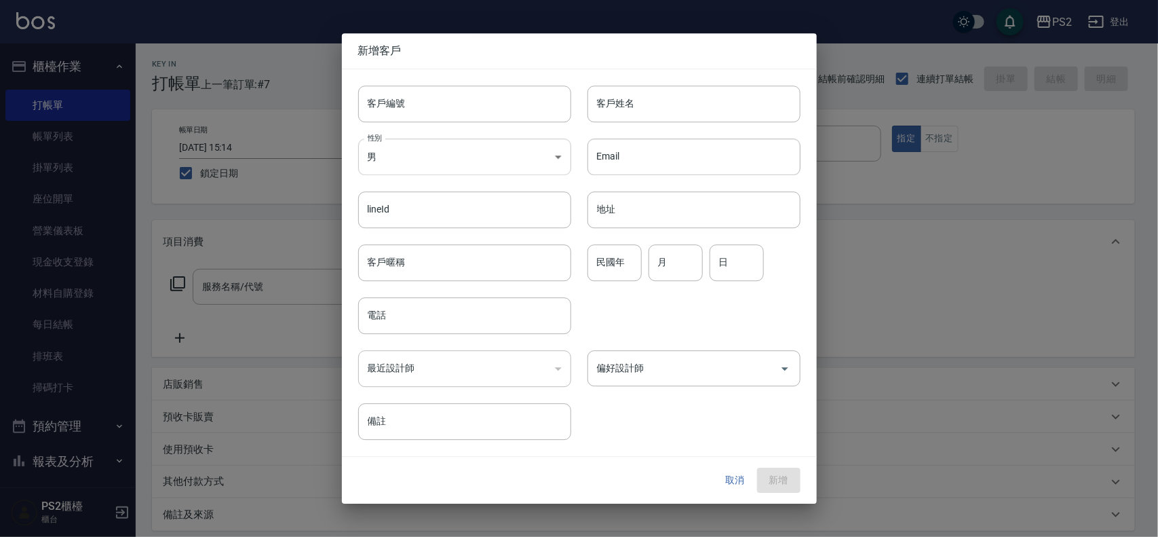
type input "0987239896"
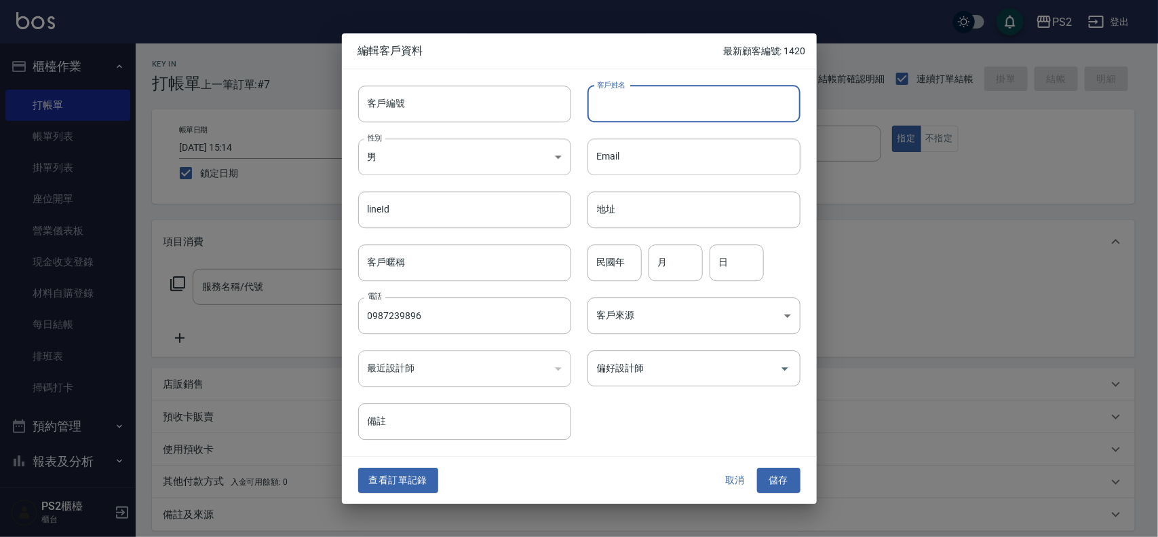
click at [612, 96] on div "客戶姓名 客戶姓名" at bounding box center [694, 104] width 213 height 37
type input "[PERSON_NAME]先生"
click at [598, 465] on div "查看訂單記錄 取消 儲存" at bounding box center [579, 480] width 475 height 47
click at [602, 258] on input "民國年" at bounding box center [615, 262] width 54 height 37
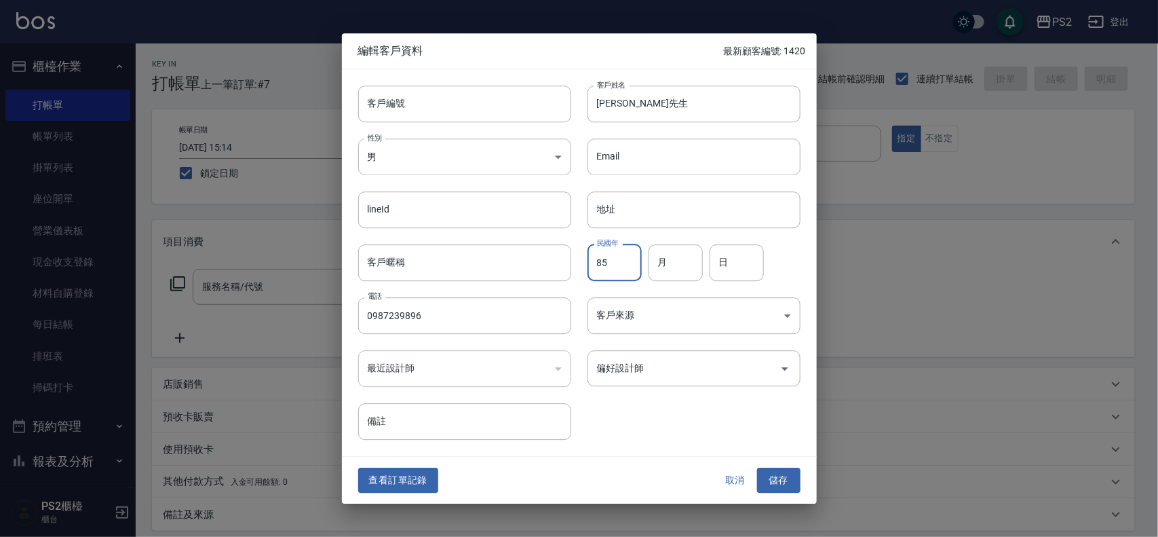
type input "85"
type input "4"
type input "10"
click at [784, 477] on button "儲存" at bounding box center [778, 480] width 43 height 25
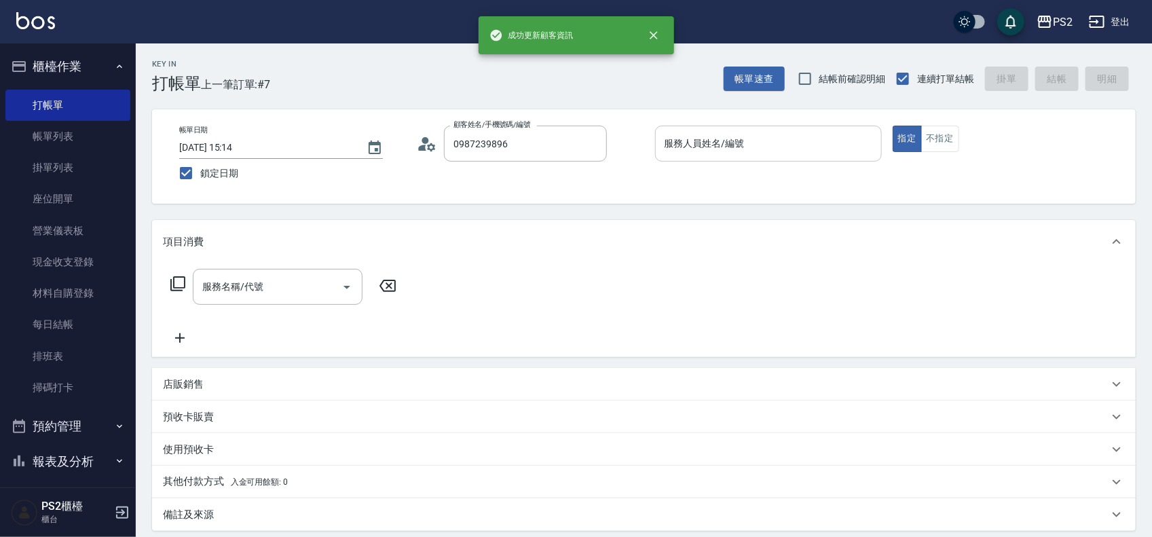
click at [747, 136] on input "服務人員姓名/編號" at bounding box center [768, 144] width 214 height 24
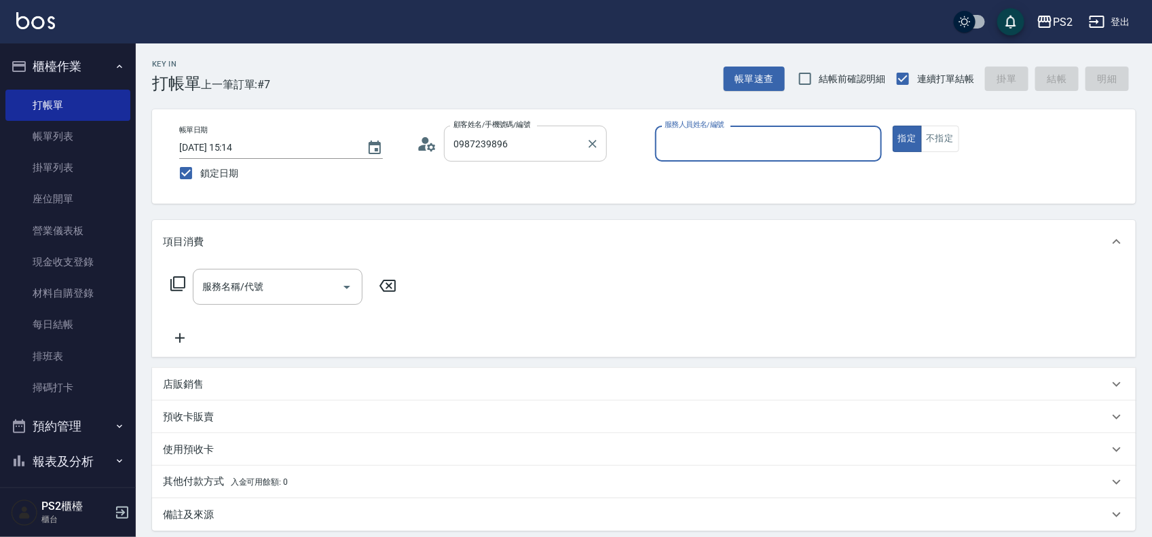
click at [579, 143] on input "0987239896" at bounding box center [515, 144] width 130 height 24
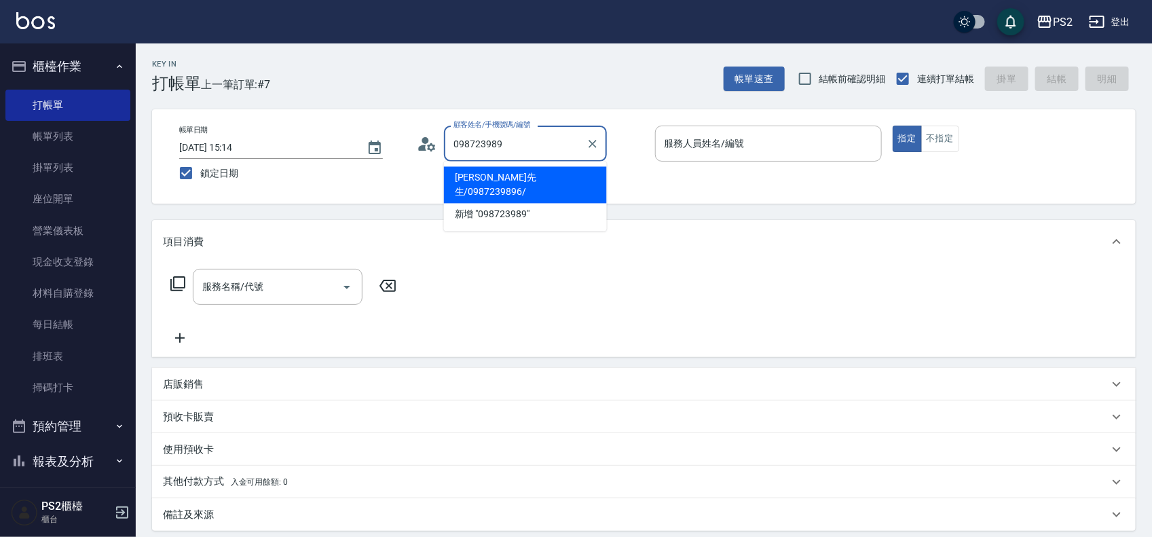
click at [504, 172] on li "[PERSON_NAME]先生/0987239896/" at bounding box center [525, 185] width 163 height 37
type input "[PERSON_NAME]先生/0987239896/"
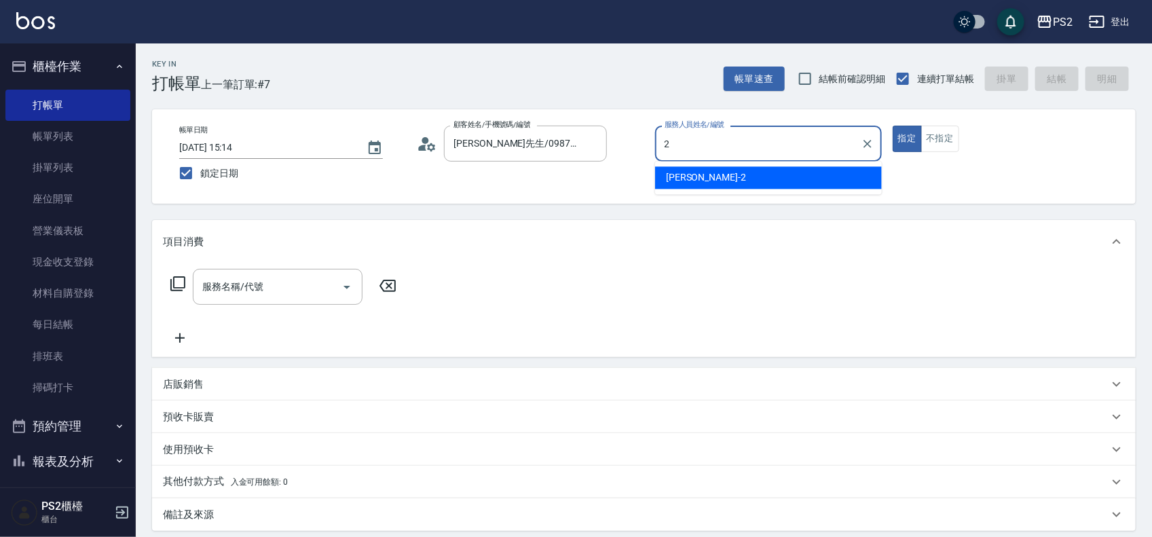
type input "Jason-2"
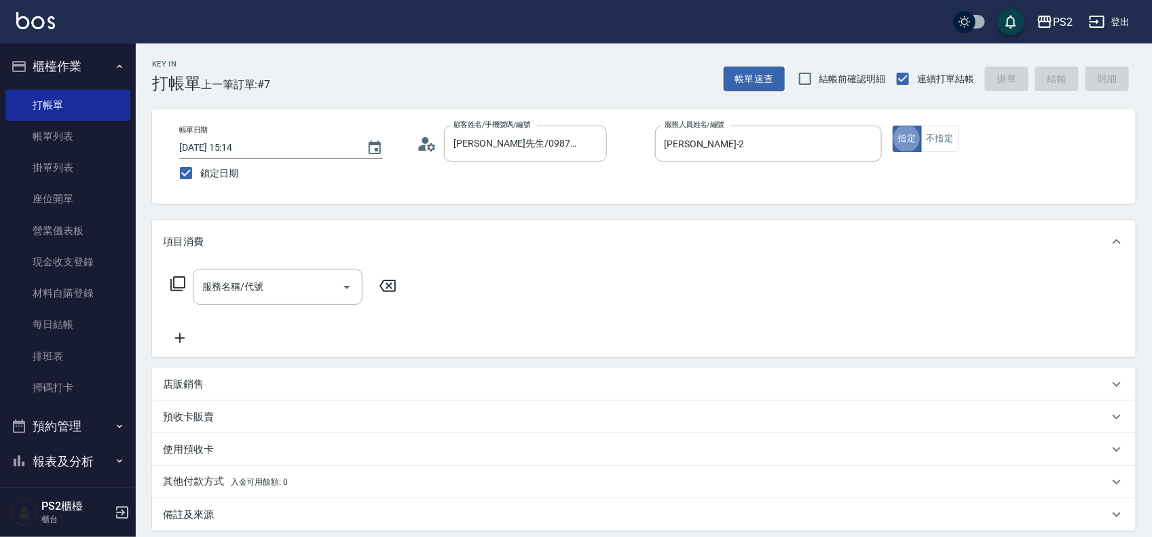
click at [925, 123] on div "帳單日期 2025/09/12 15:14 鎖定日期 顧客姓名/手機號碼/編號 蘇先生/0987239896/ 顧客姓名/手機號碼/編號 服務人員姓名/編號 …" at bounding box center [643, 156] width 983 height 94
click at [933, 128] on button "不指定" at bounding box center [940, 139] width 38 height 26
click at [170, 280] on icon at bounding box center [178, 284] width 16 height 16
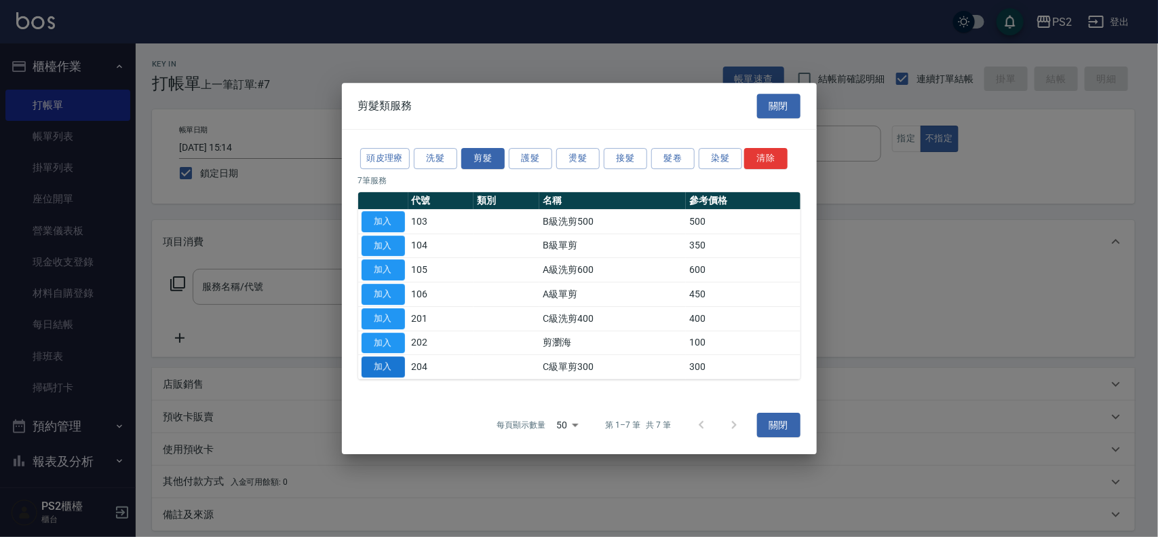
click at [375, 371] on button "加入" at bounding box center [383, 366] width 43 height 21
type input "C級單剪300(204)"
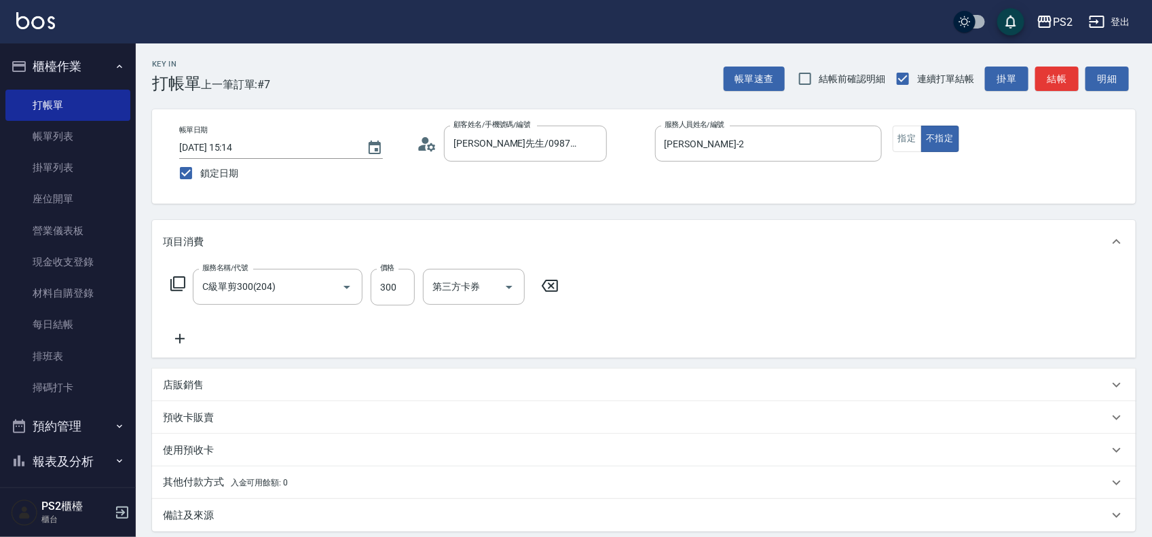
click at [170, 285] on icon at bounding box center [178, 284] width 16 height 16
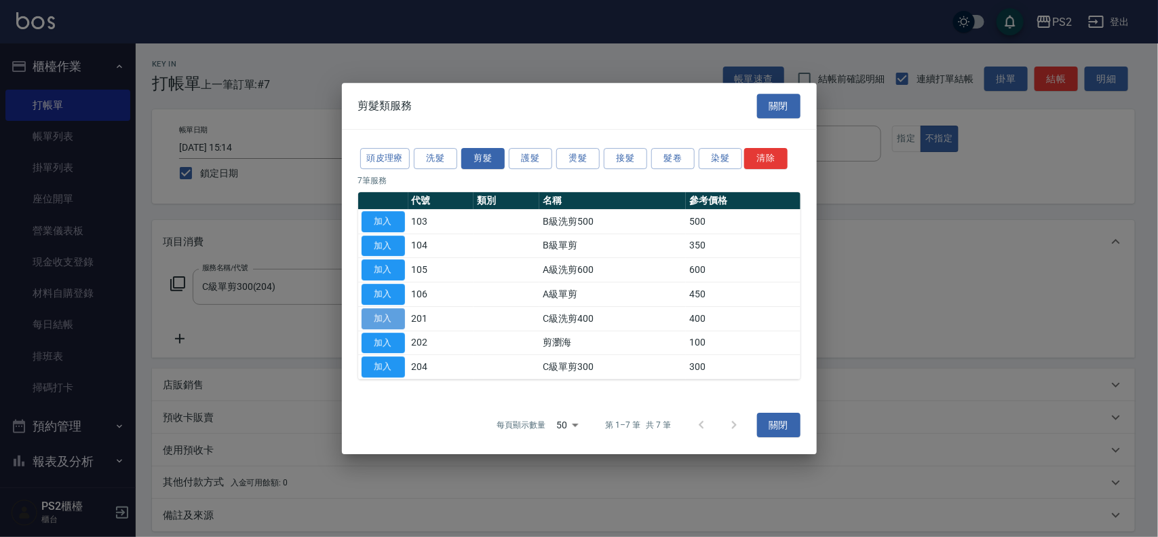
click at [377, 317] on button "加入" at bounding box center [383, 318] width 43 height 21
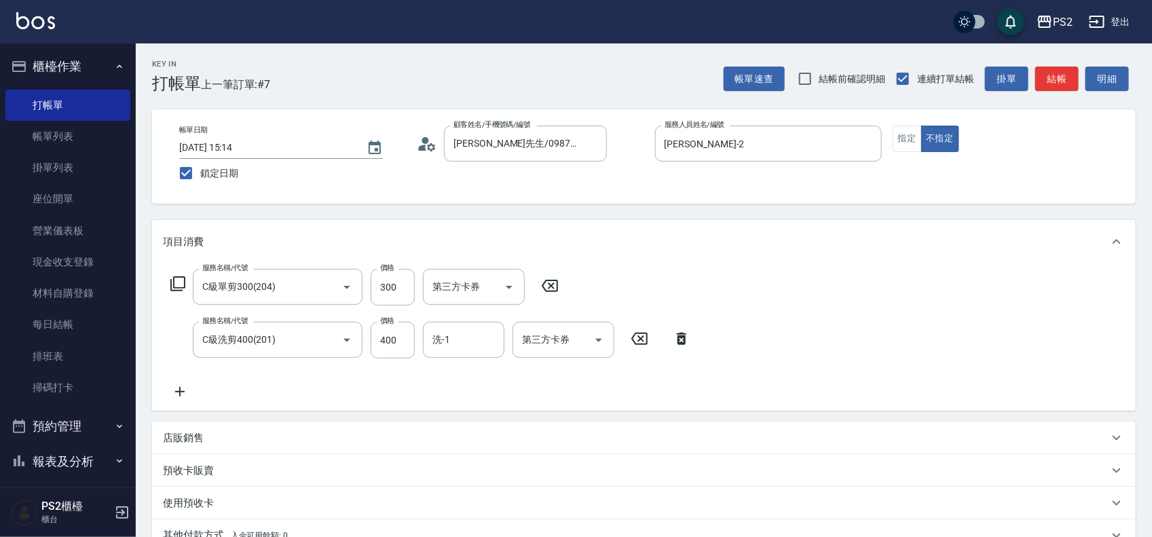
click at [550, 287] on icon at bounding box center [550, 286] width 34 height 16
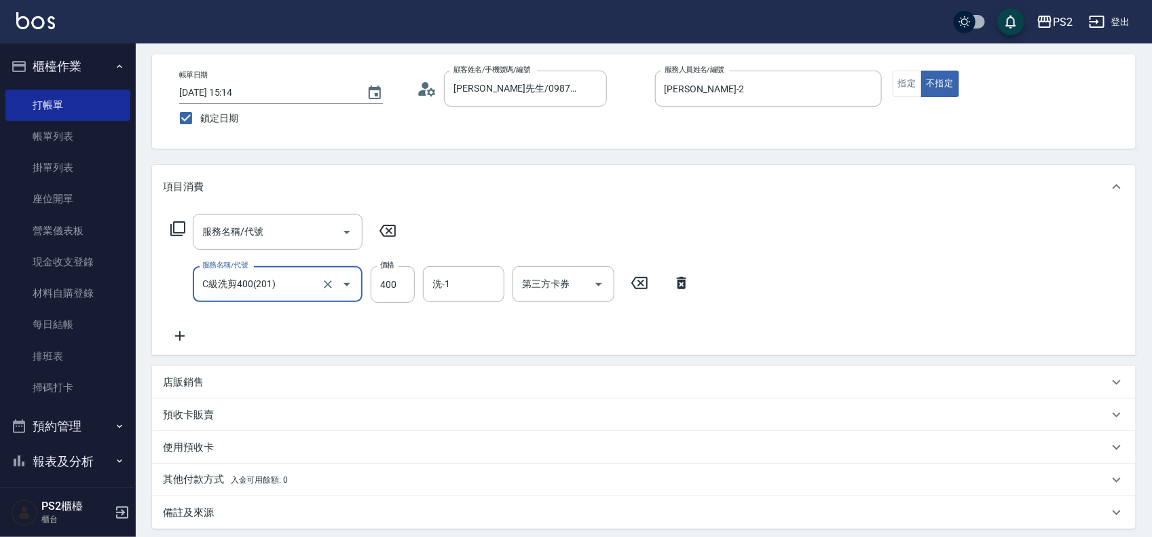
scroll to position [85, 0]
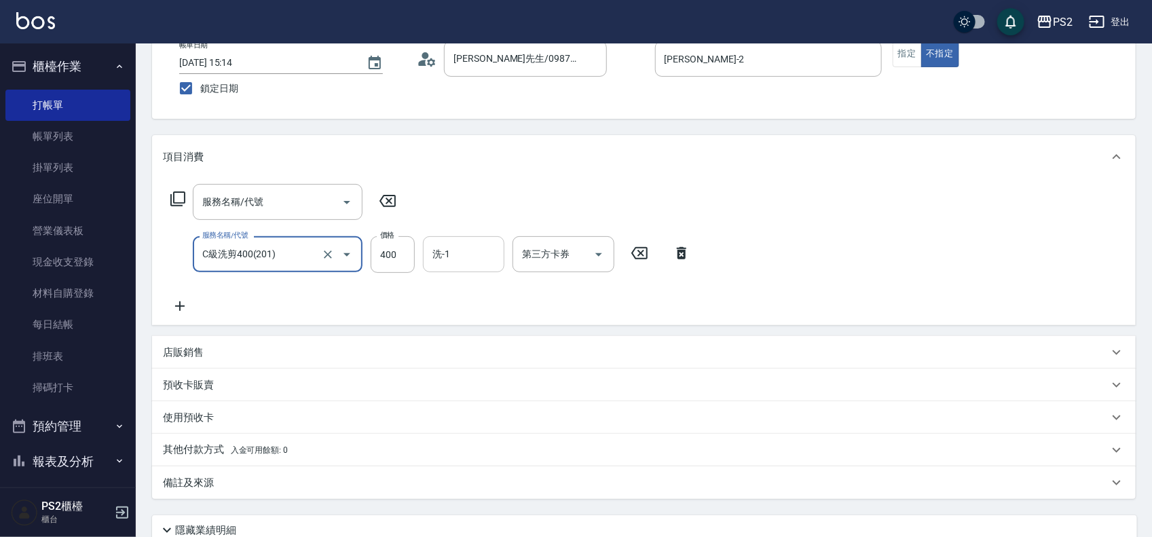
click at [475, 258] on input "洗-1" at bounding box center [463, 254] width 69 height 24
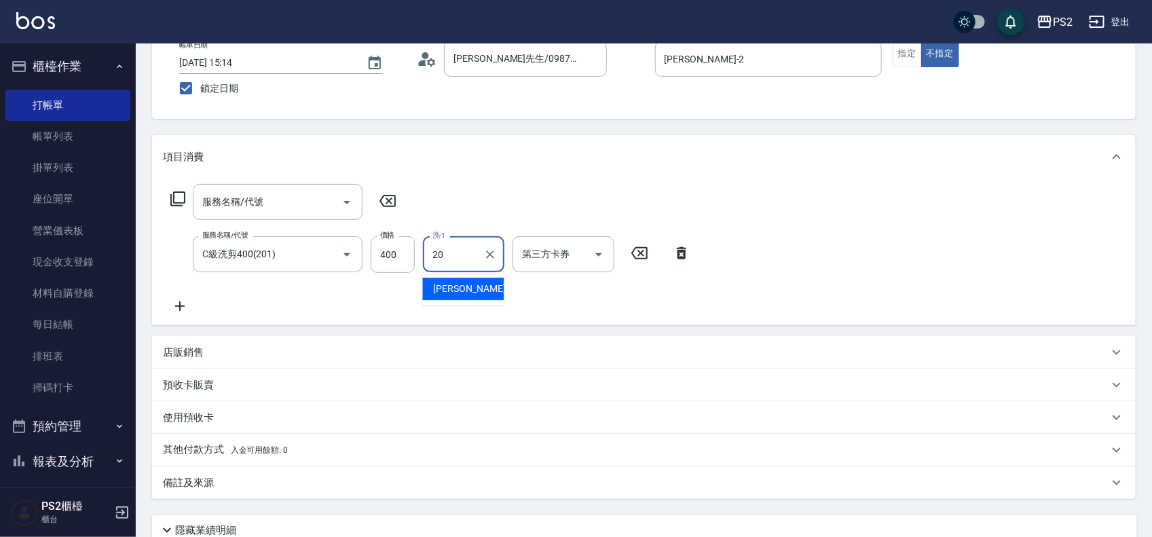
type input "冠霖-20"
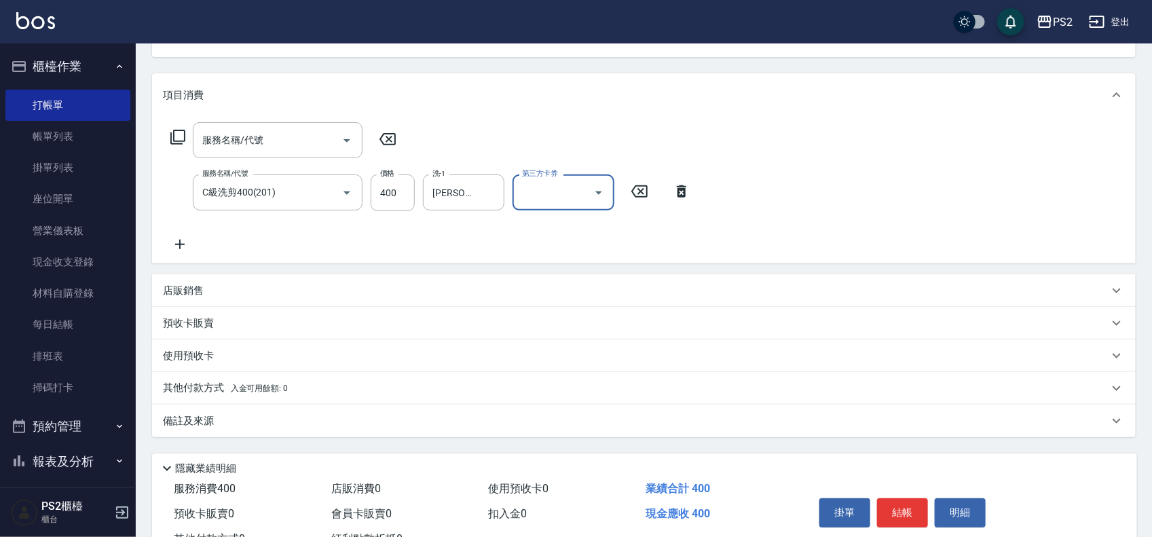
scroll to position [199, 0]
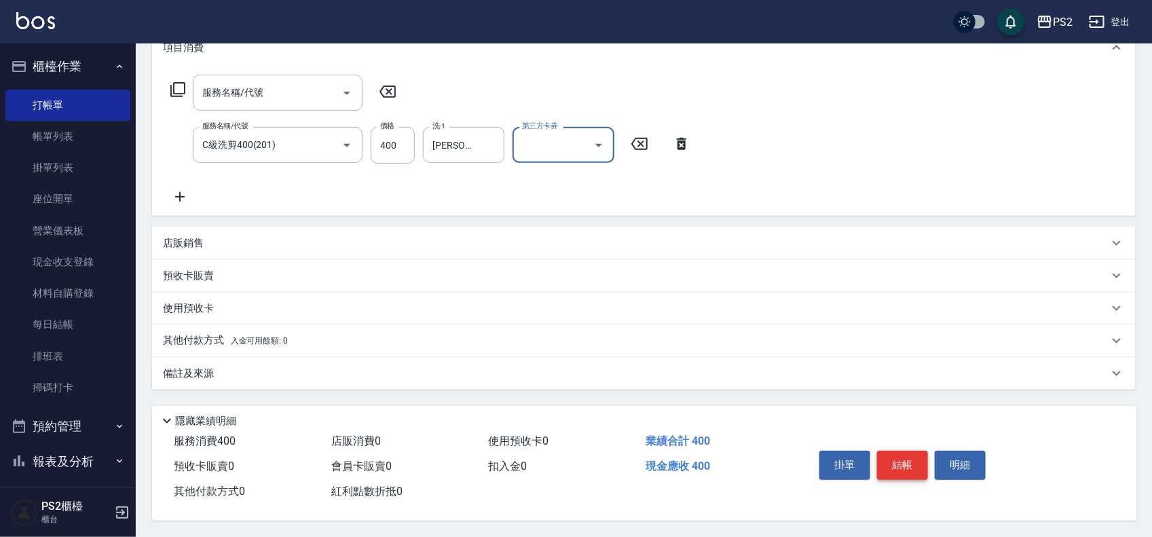
click at [923, 473] on button "結帳" at bounding box center [902, 465] width 51 height 29
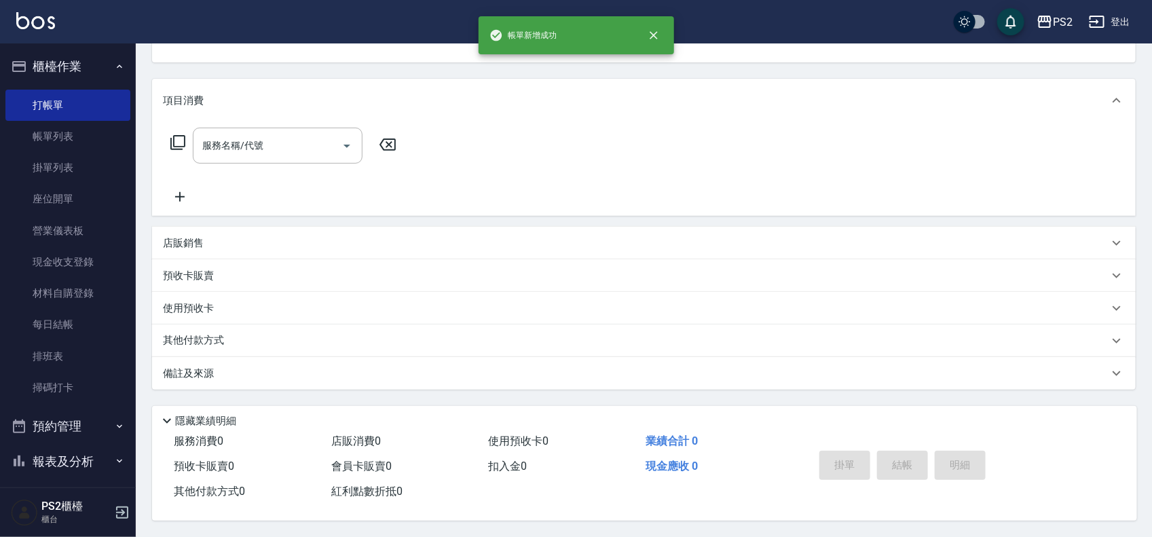
scroll to position [0, 0]
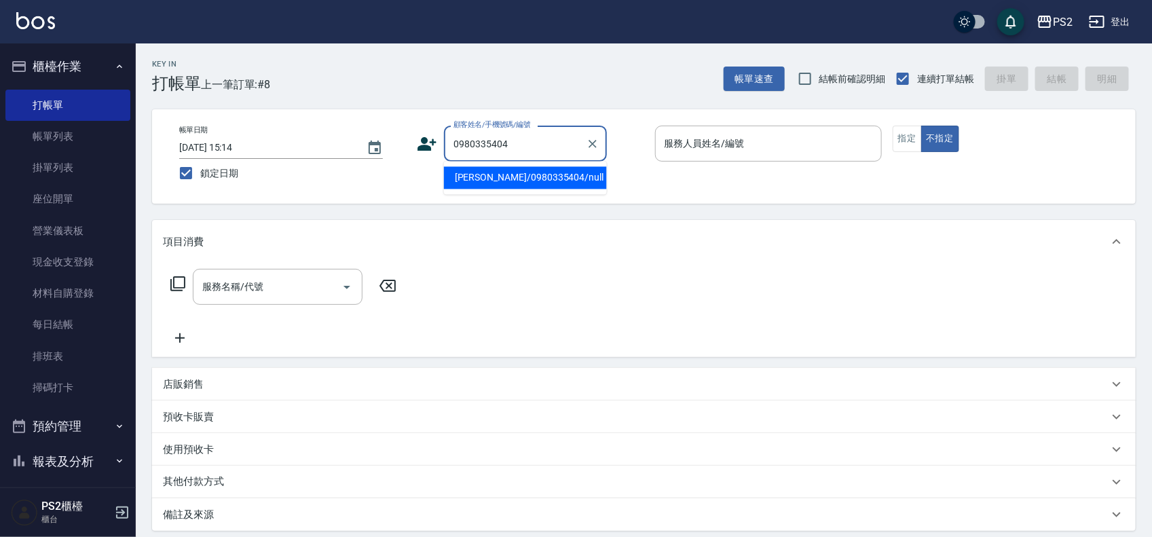
type input "[PERSON_NAME]/0980335404/null"
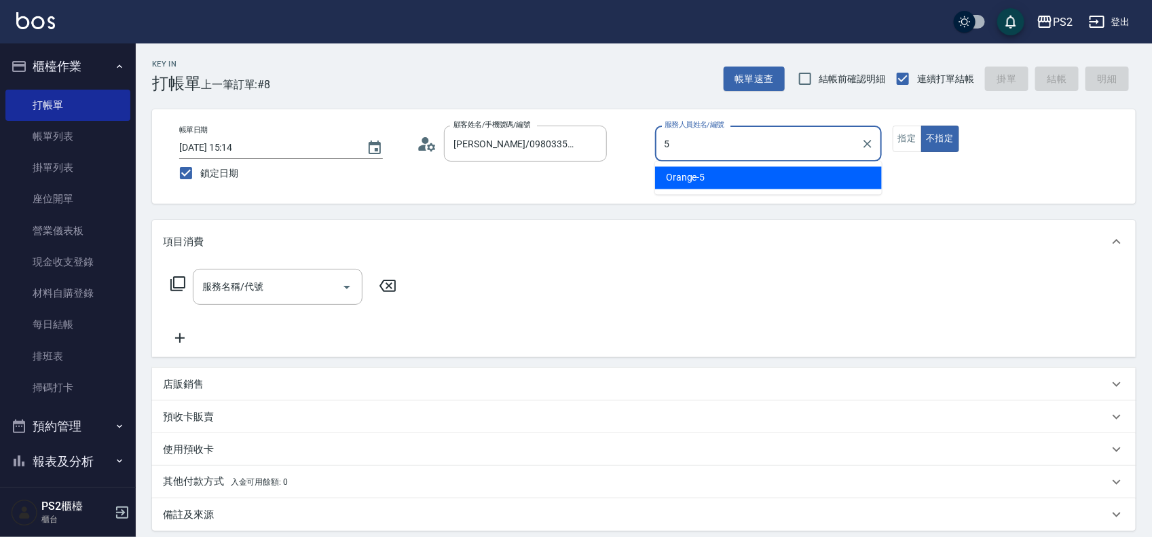
type input "Orange-5"
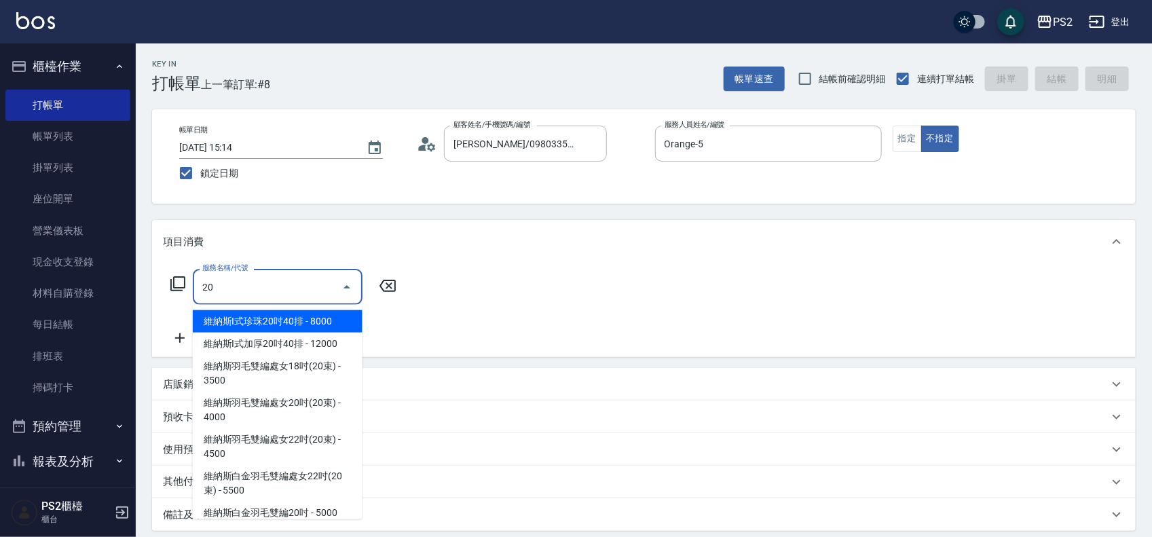
type input "2"
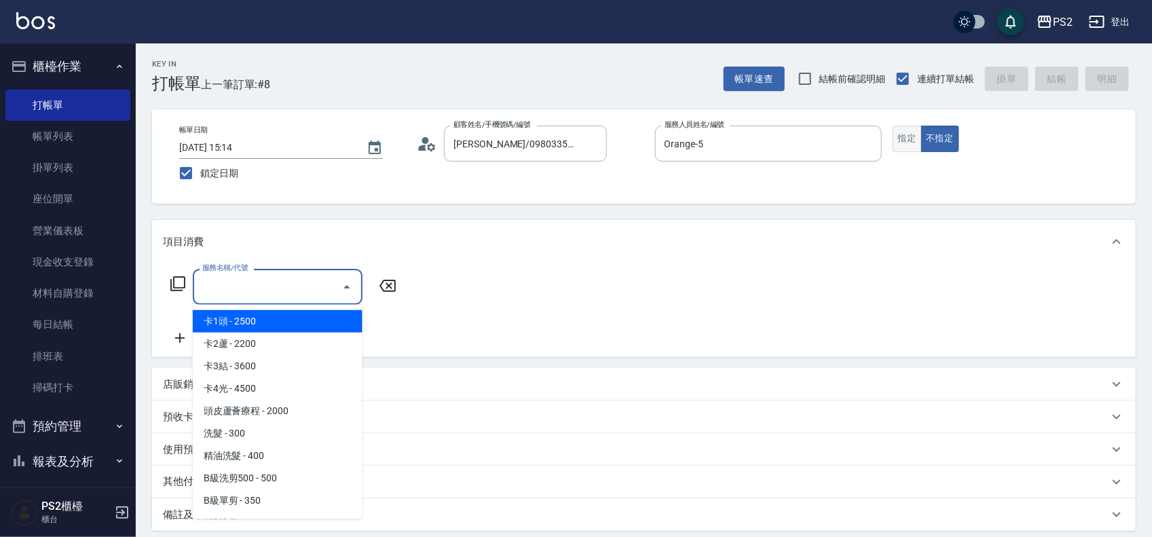
click at [896, 139] on button "指定" at bounding box center [906, 139] width 29 height 26
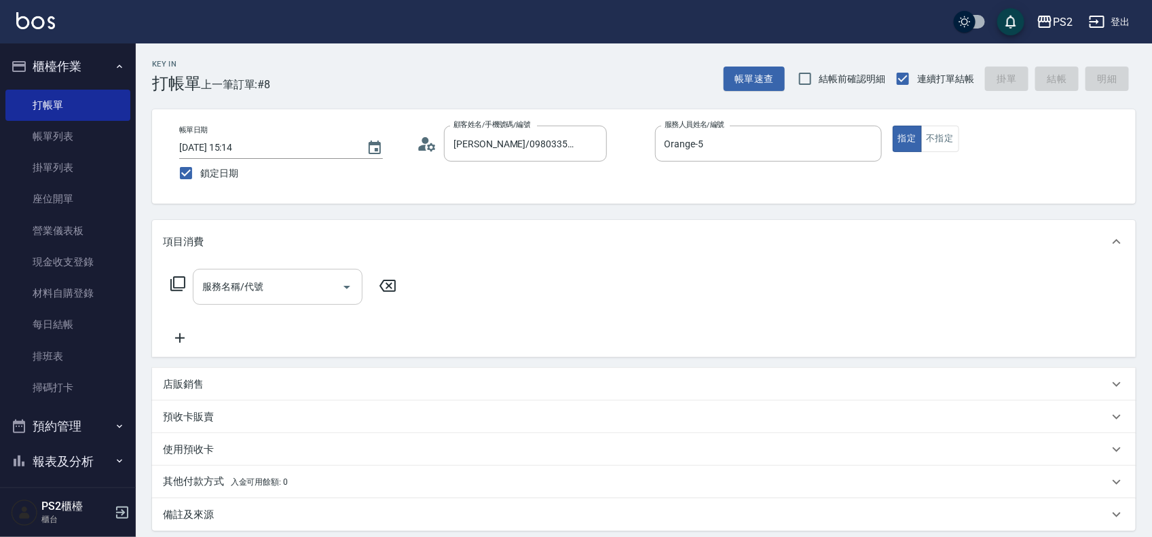
drag, startPoint x: 245, startPoint y: 286, endPoint x: 236, endPoint y: 285, distance: 8.8
click at [236, 285] on input "服務名稱/代號" at bounding box center [267, 287] width 137 height 24
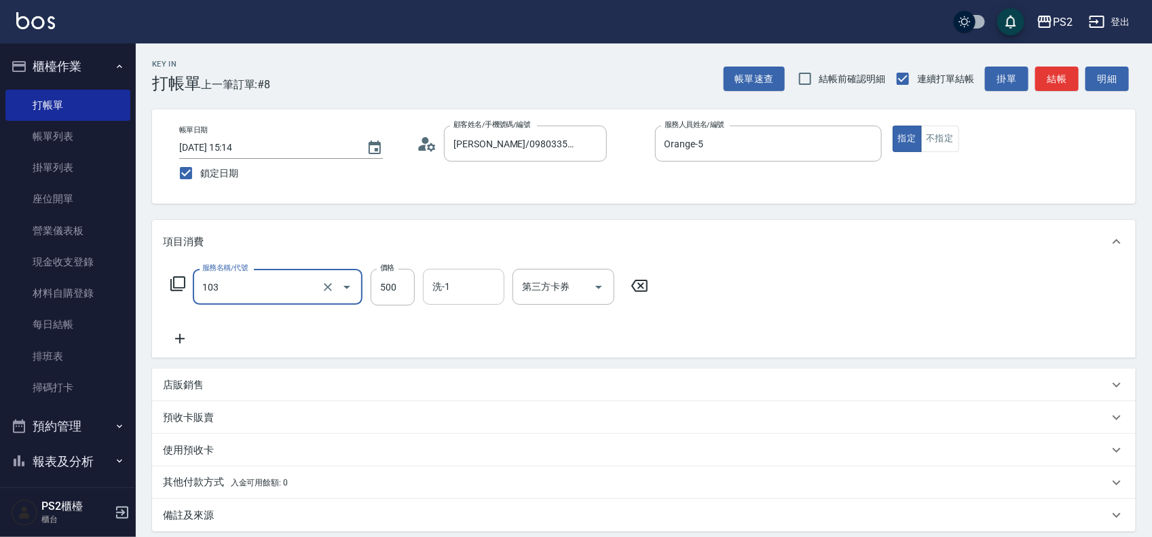
click at [476, 290] on input "洗-1" at bounding box center [463, 287] width 69 height 24
type input "B級洗剪500(103)"
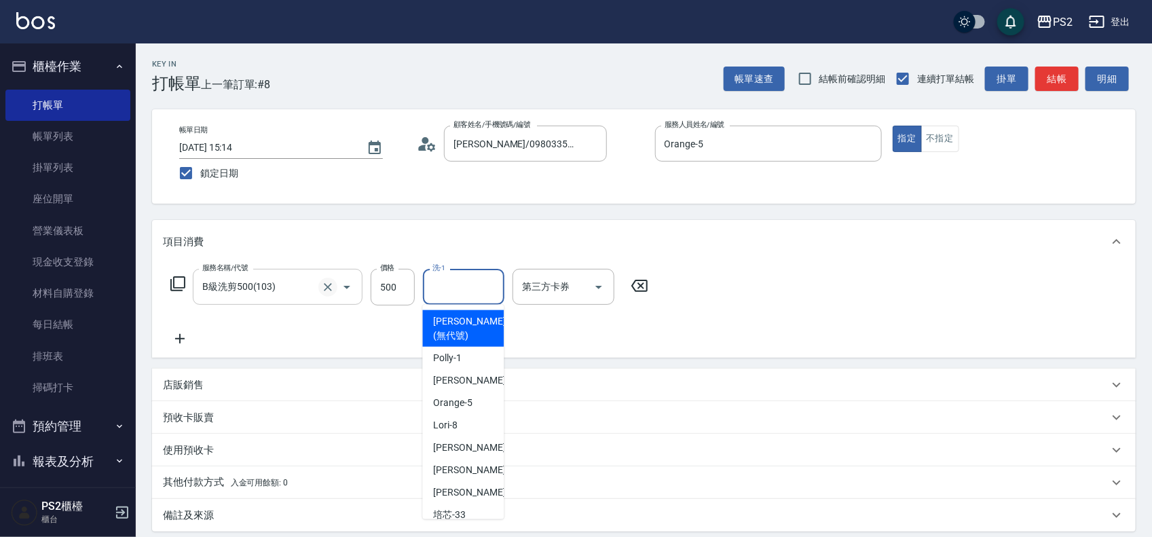
click at [320, 282] on button "Clear" at bounding box center [327, 287] width 19 height 19
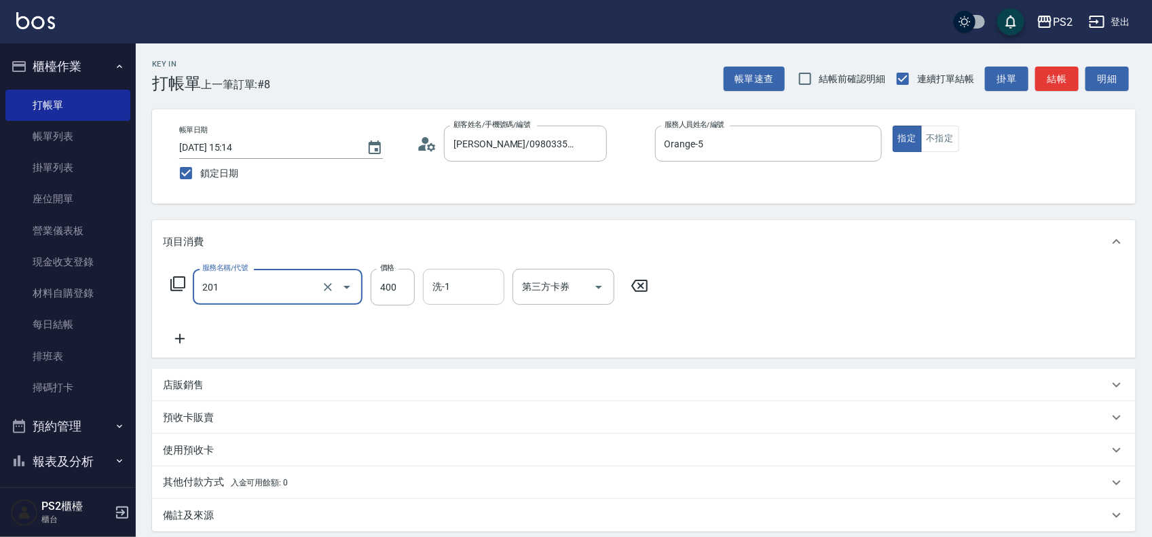
click at [479, 288] on input "洗-1" at bounding box center [463, 287] width 69 height 24
type input "C級洗剪400(201)"
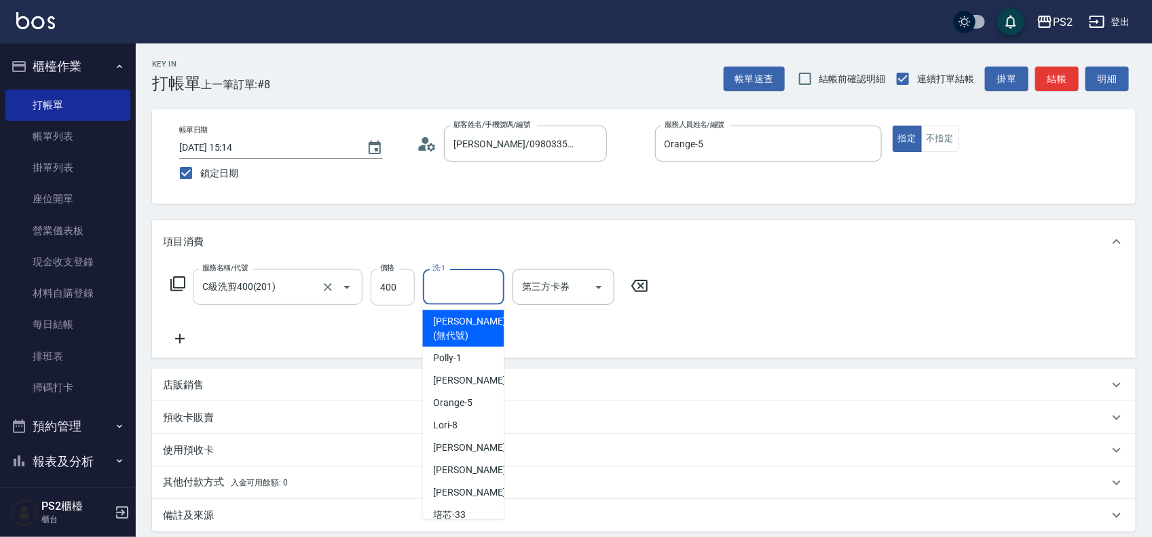
click at [404, 292] on input "400" at bounding box center [393, 287] width 44 height 37
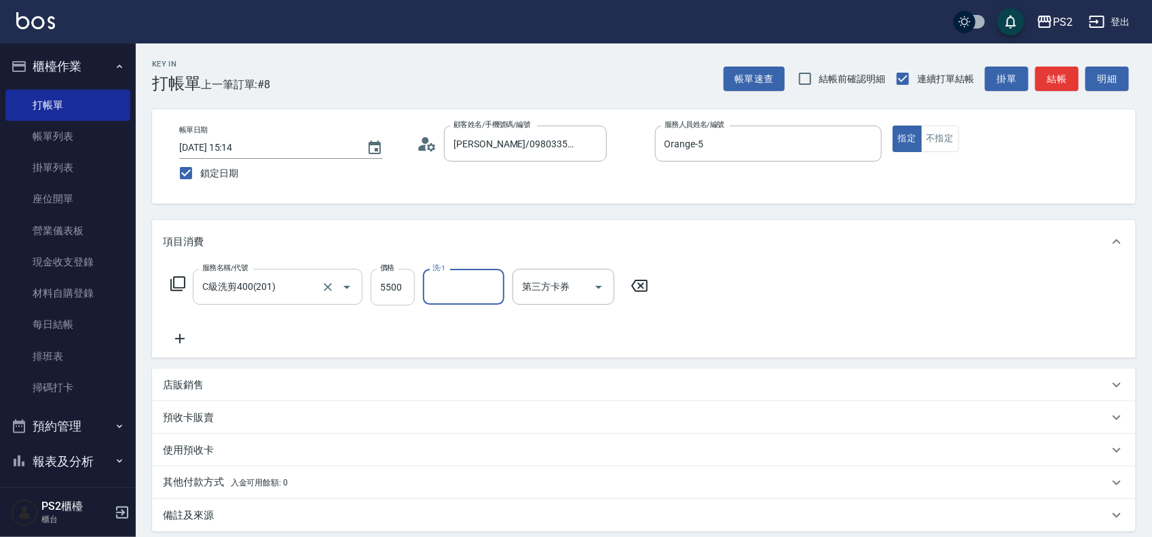
click at [404, 290] on input "5500" at bounding box center [393, 287] width 44 height 37
type input "500"
type input "培芯-33"
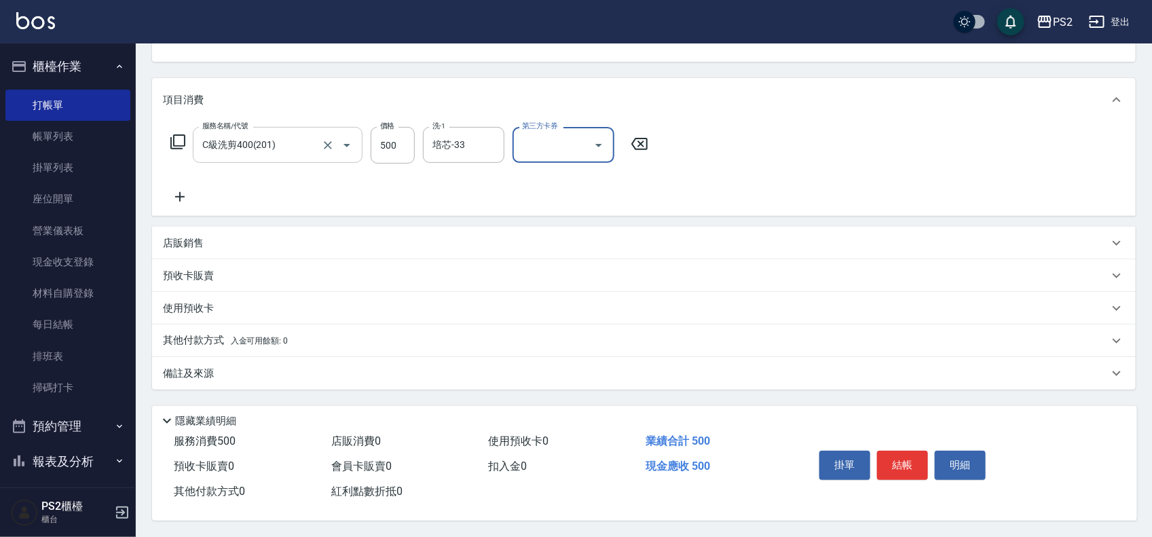
scroll to position [147, 0]
click at [906, 451] on button "結帳" at bounding box center [902, 465] width 51 height 29
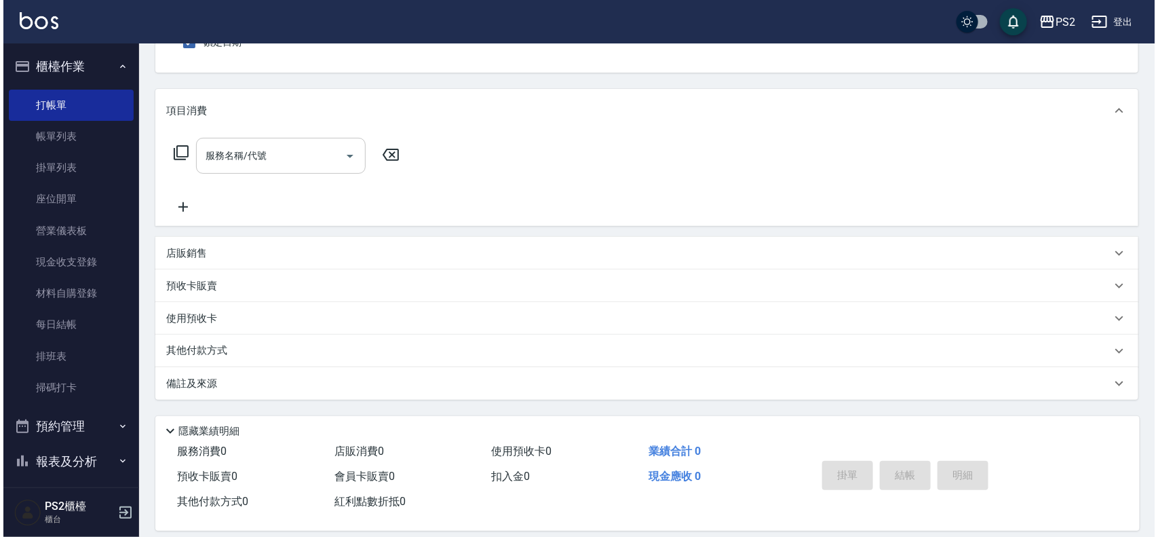
scroll to position [0, 0]
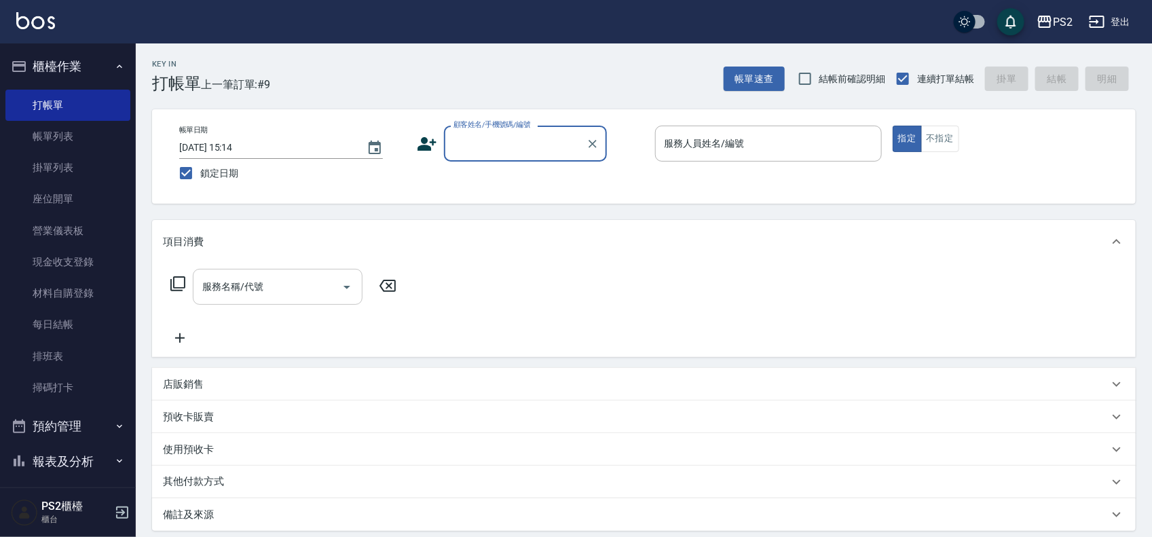
click at [173, 279] on icon at bounding box center [178, 284] width 16 height 16
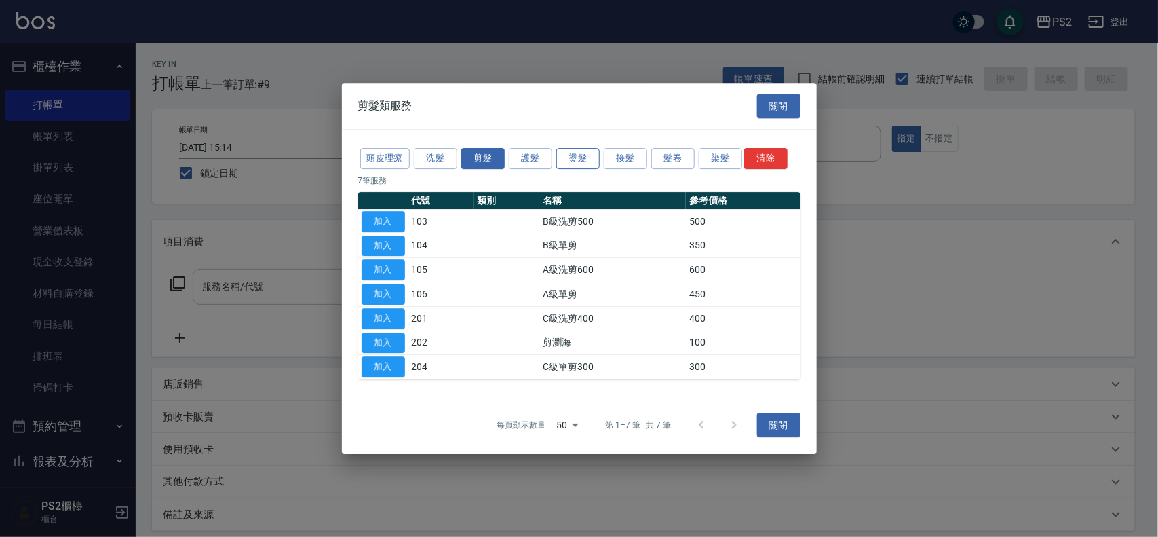
click at [560, 153] on button "燙髮" at bounding box center [577, 158] width 43 height 21
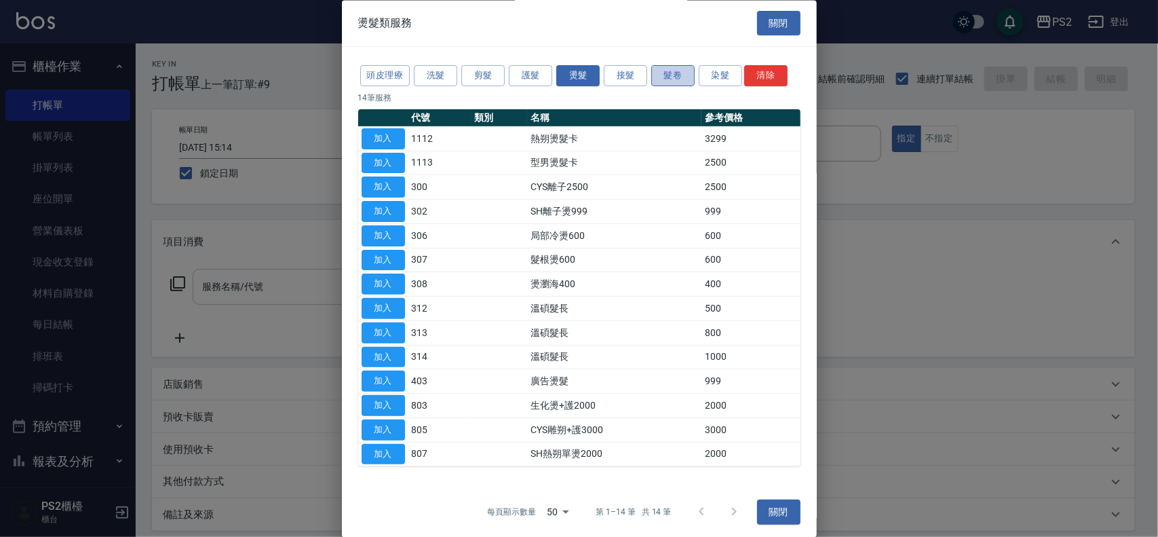
click at [677, 75] on button "髮卷" at bounding box center [672, 76] width 43 height 21
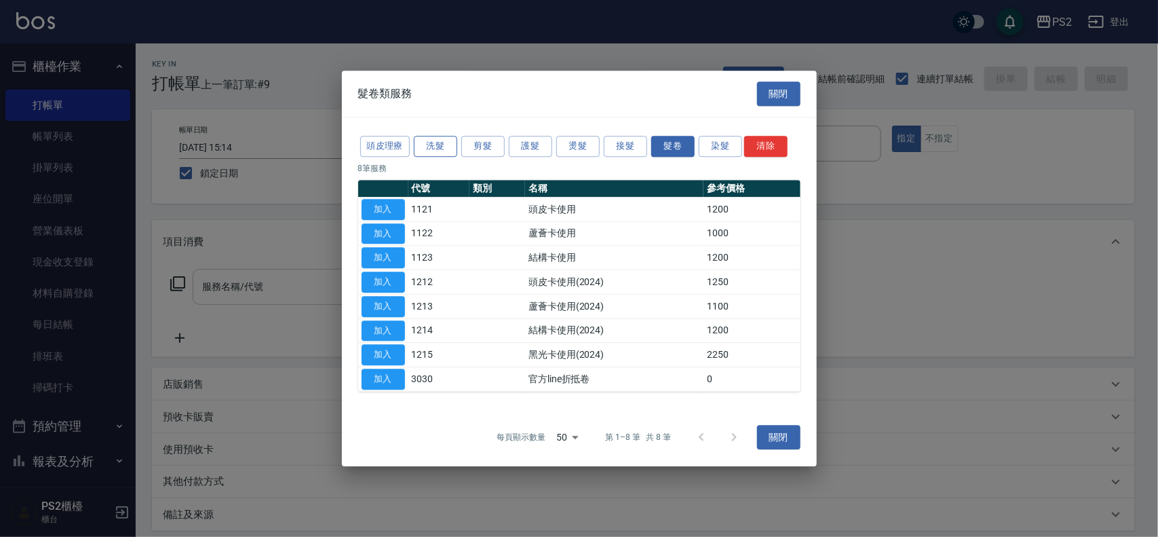
click at [434, 140] on button "洗髮" at bounding box center [435, 146] width 43 height 21
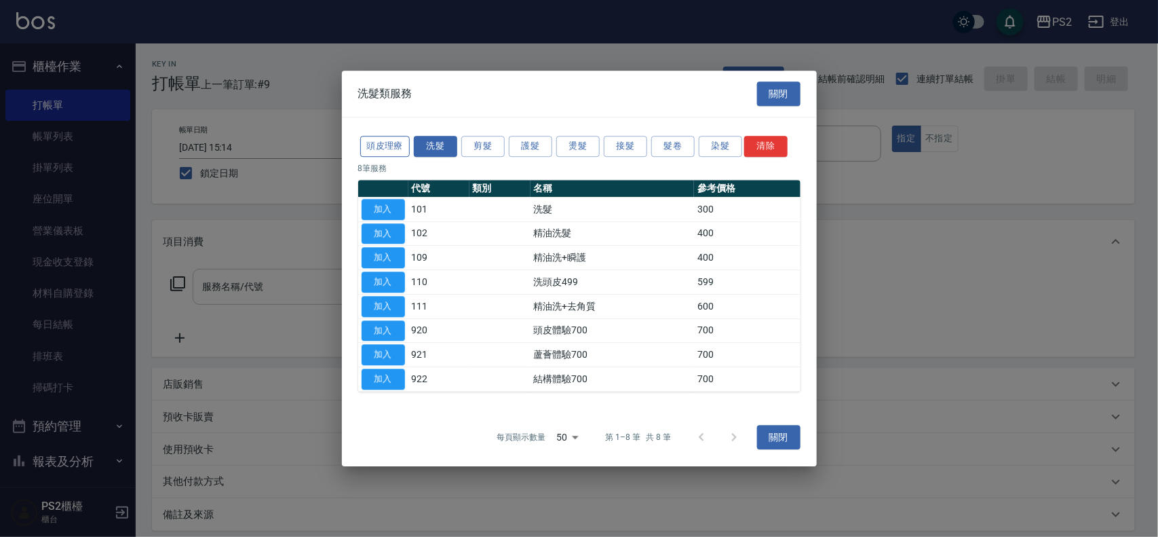
click at [375, 140] on button "頭皮理療" at bounding box center [385, 146] width 50 height 21
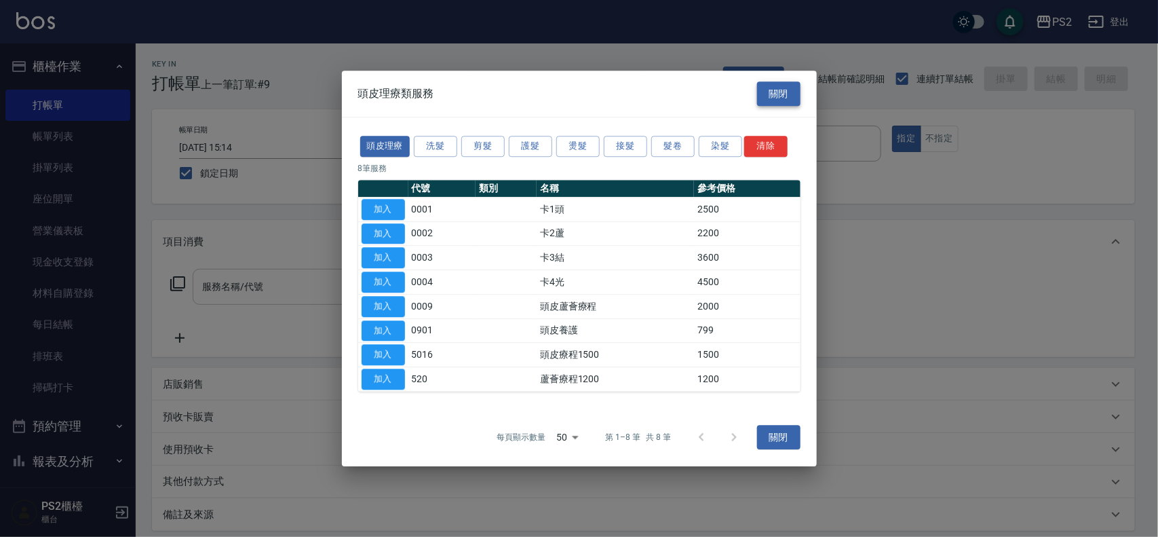
click at [791, 81] on button "關閉" at bounding box center [778, 93] width 43 height 25
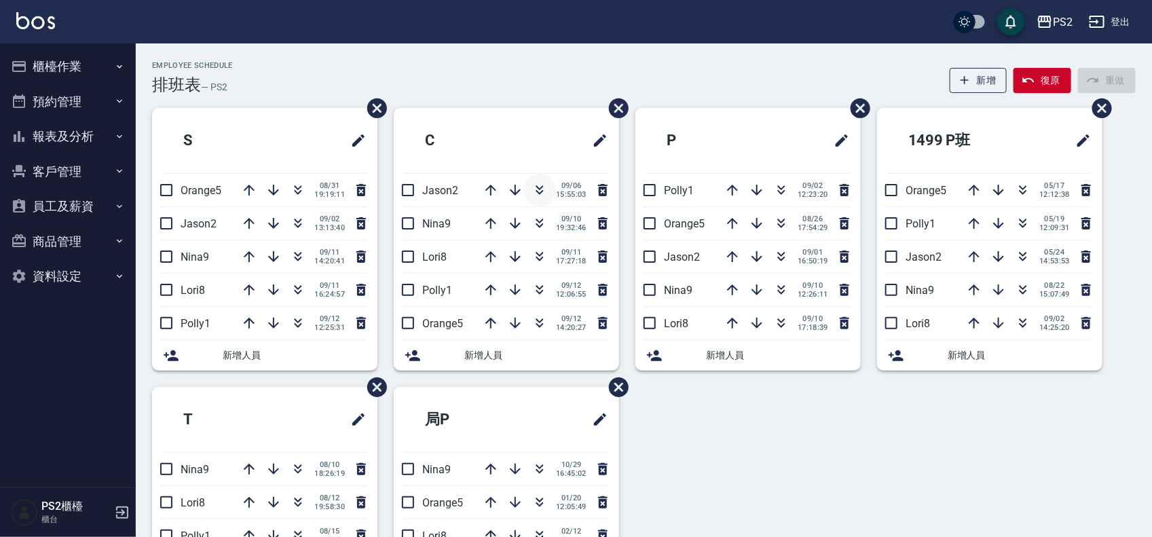
click at [540, 185] on icon "button" at bounding box center [539, 190] width 16 height 16
click at [62, 70] on button "櫃檯作業" at bounding box center [67, 66] width 125 height 35
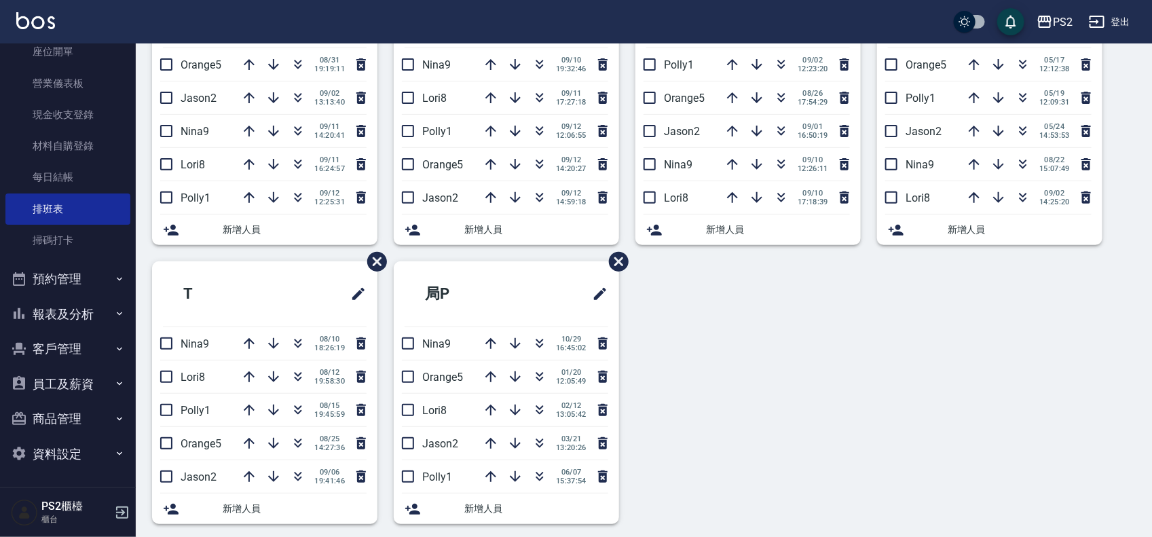
scroll to position [136, 0]
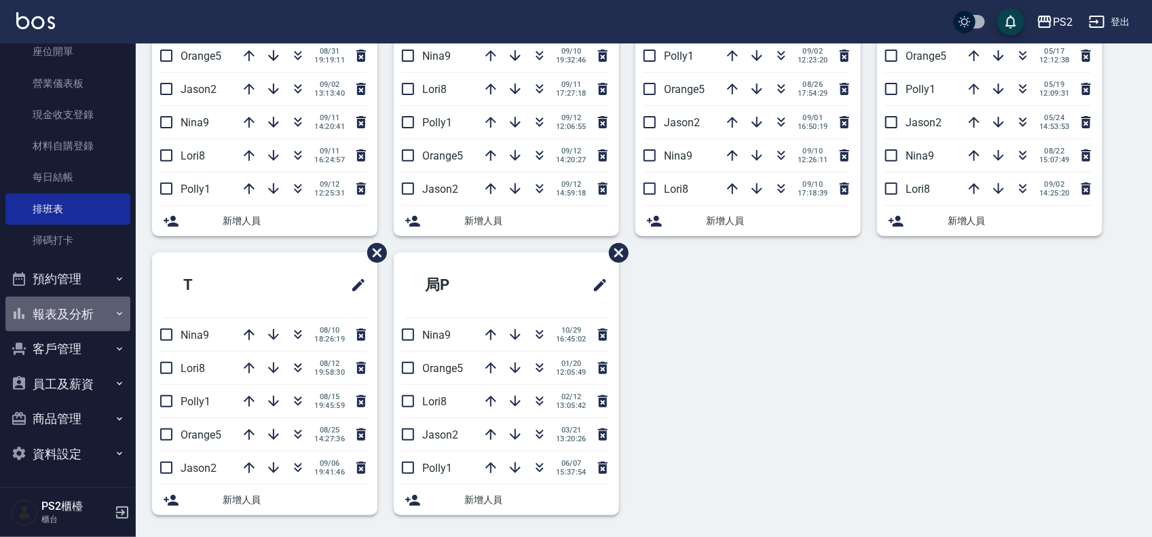
click at [92, 311] on button "報表及分析" at bounding box center [67, 314] width 125 height 35
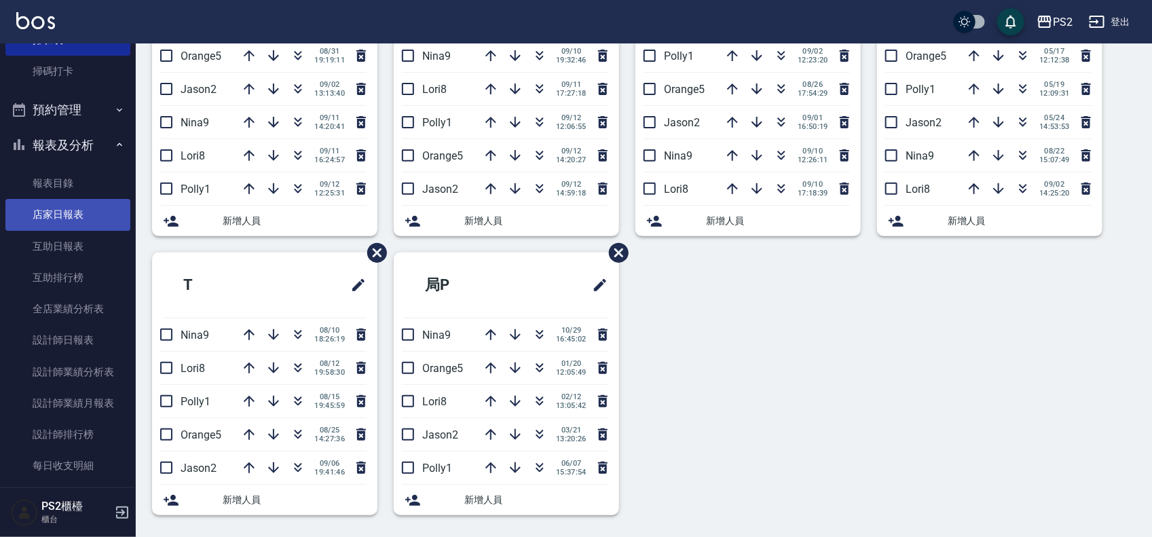
scroll to position [317, 0]
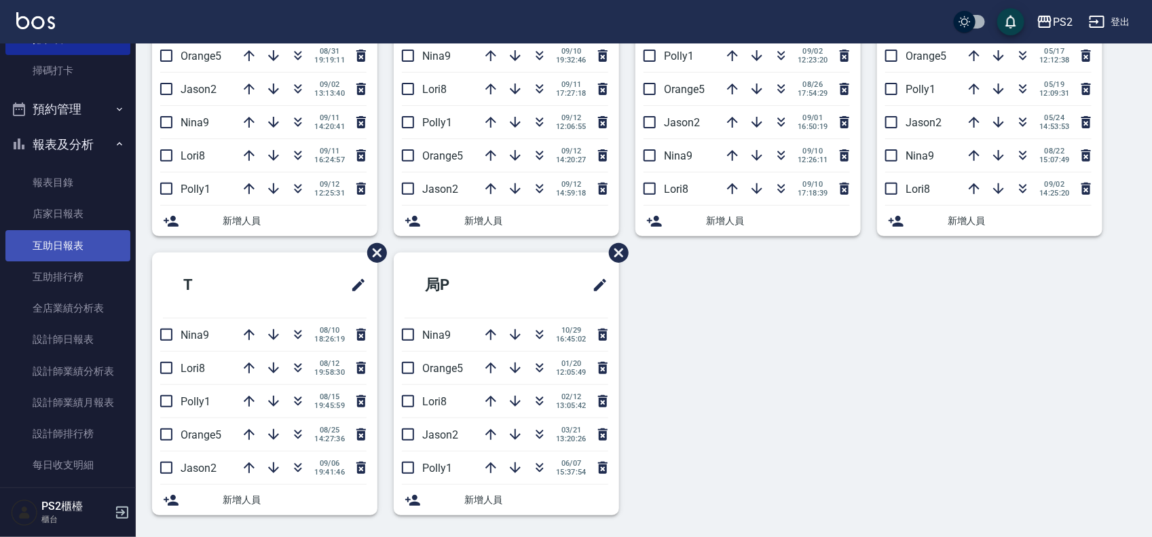
click at [75, 244] on link "互助日報表" at bounding box center [67, 245] width 125 height 31
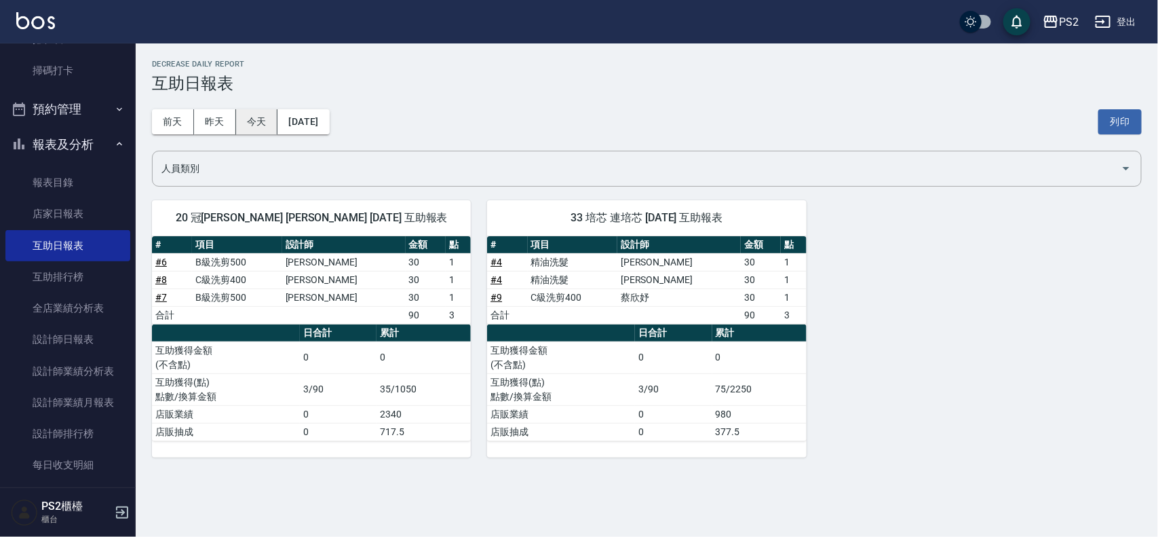
click at [242, 120] on button "今天" at bounding box center [257, 121] width 42 height 25
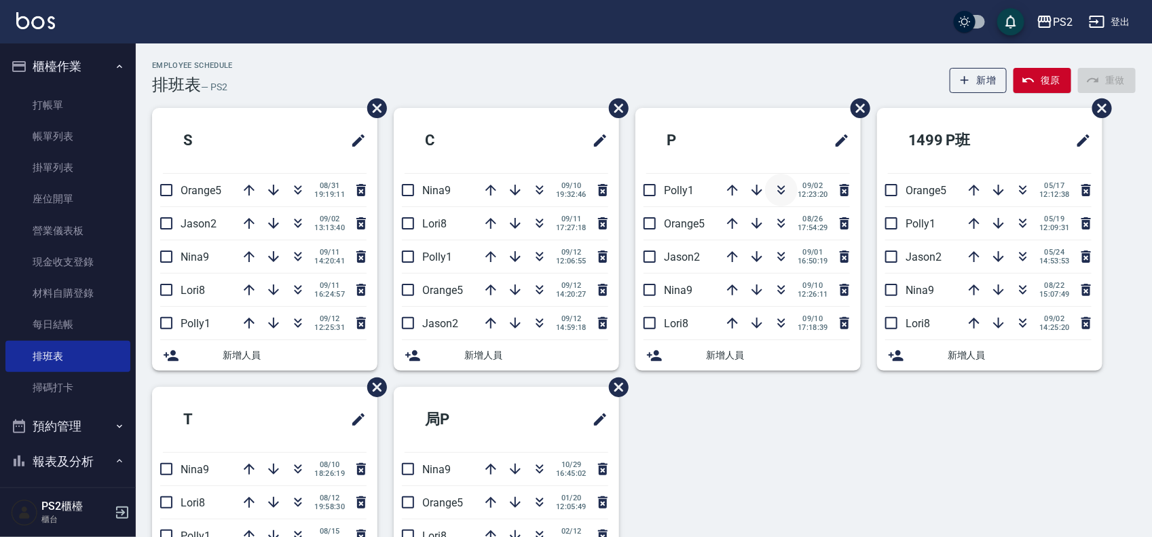
click at [781, 187] on icon "button" at bounding box center [781, 190] width 16 height 16
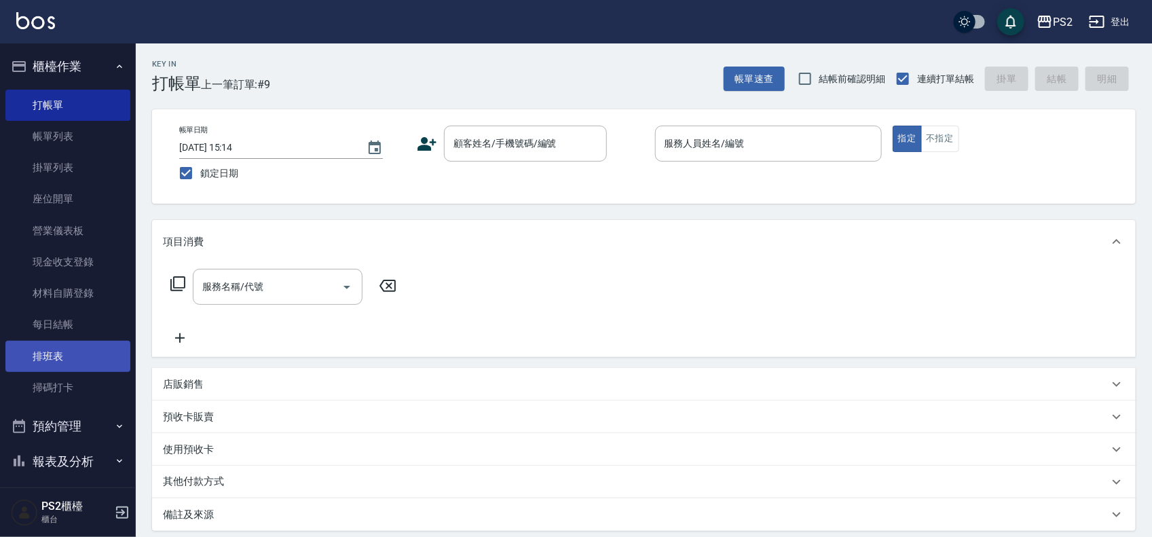
scroll to position [147, 0]
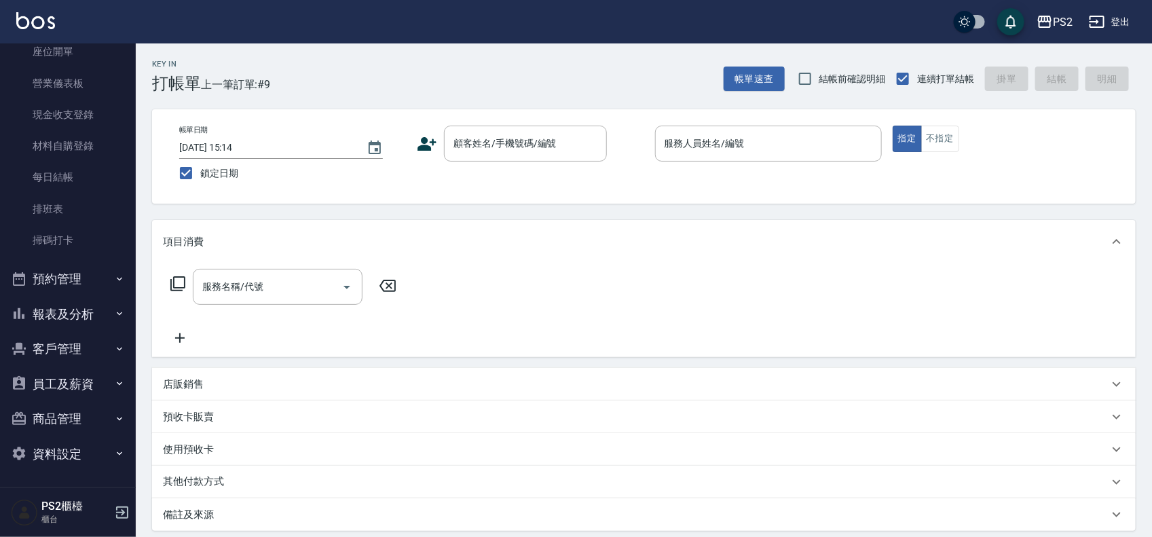
click at [90, 374] on button "員工及薪資" at bounding box center [67, 383] width 125 height 35
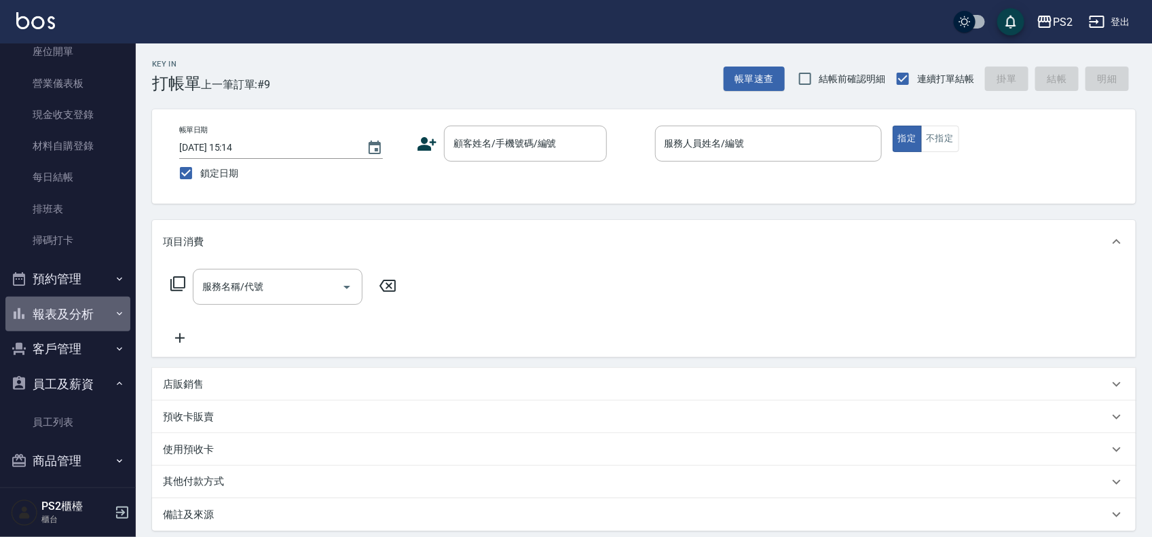
click at [81, 317] on button "報表及分析" at bounding box center [67, 314] width 125 height 35
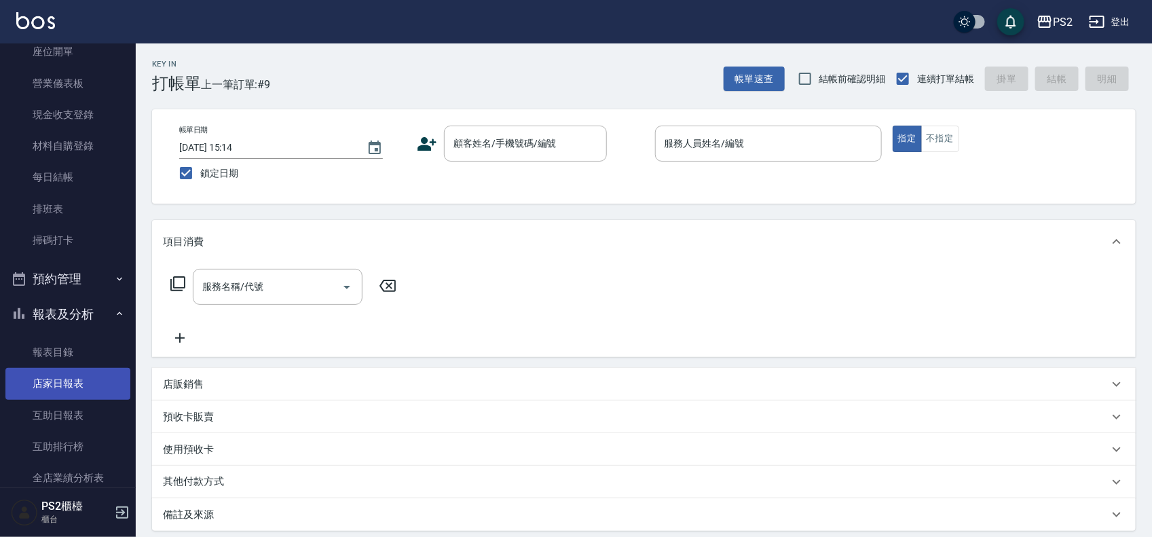
click at [90, 373] on link "店家日報表" at bounding box center [67, 383] width 125 height 31
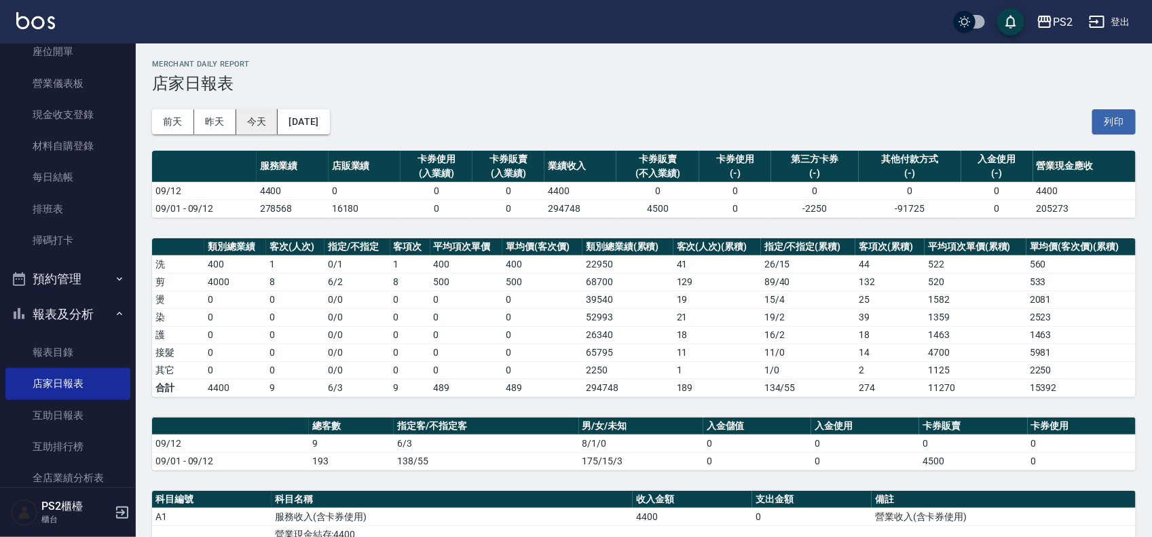
click at [263, 115] on button "今天" at bounding box center [257, 121] width 42 height 25
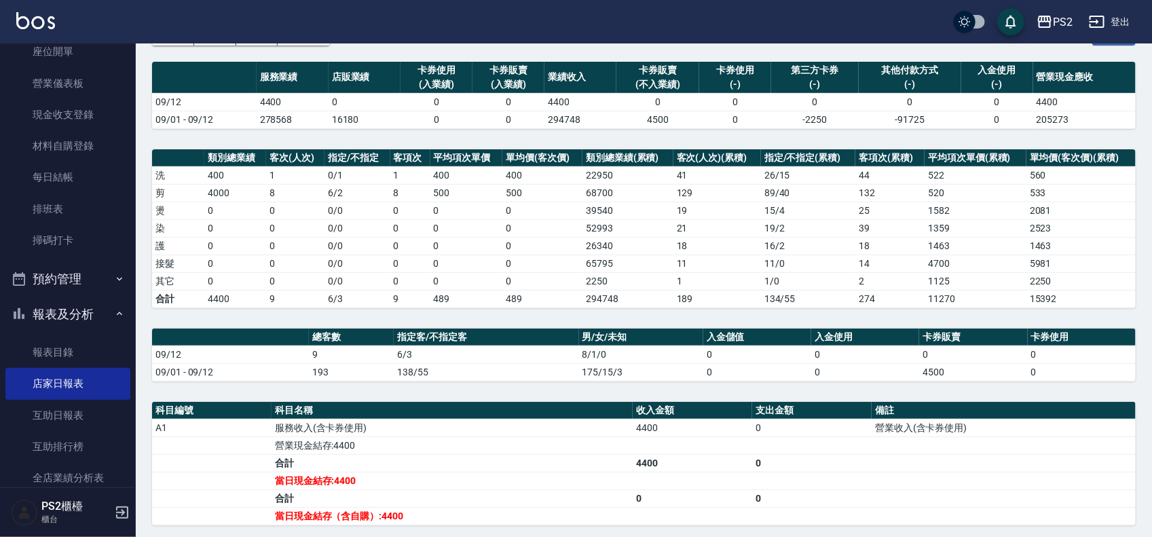
scroll to position [85, 0]
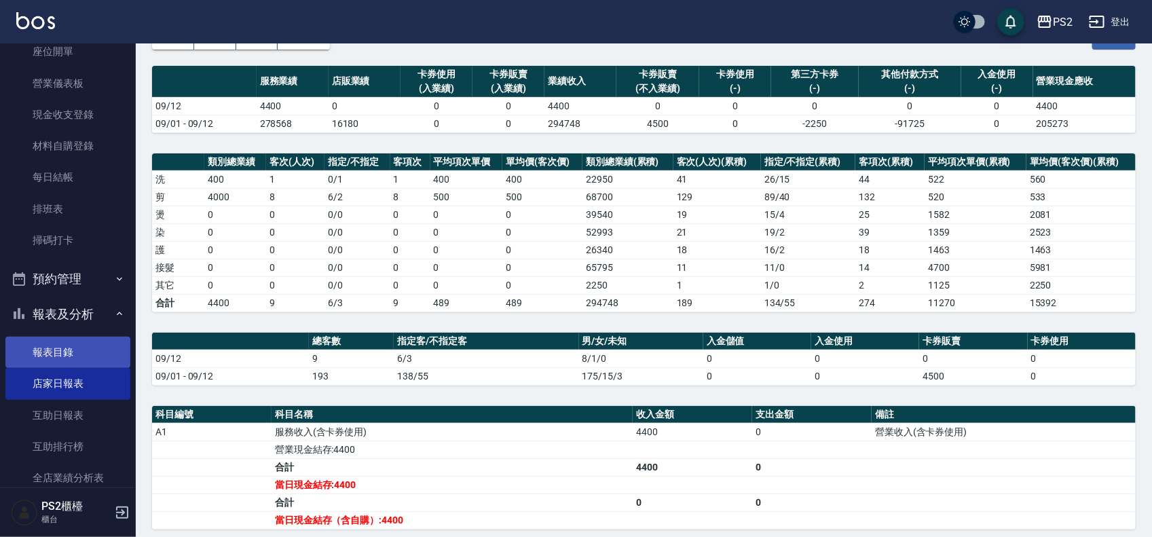
click at [76, 352] on link "報表目錄" at bounding box center [67, 352] width 125 height 31
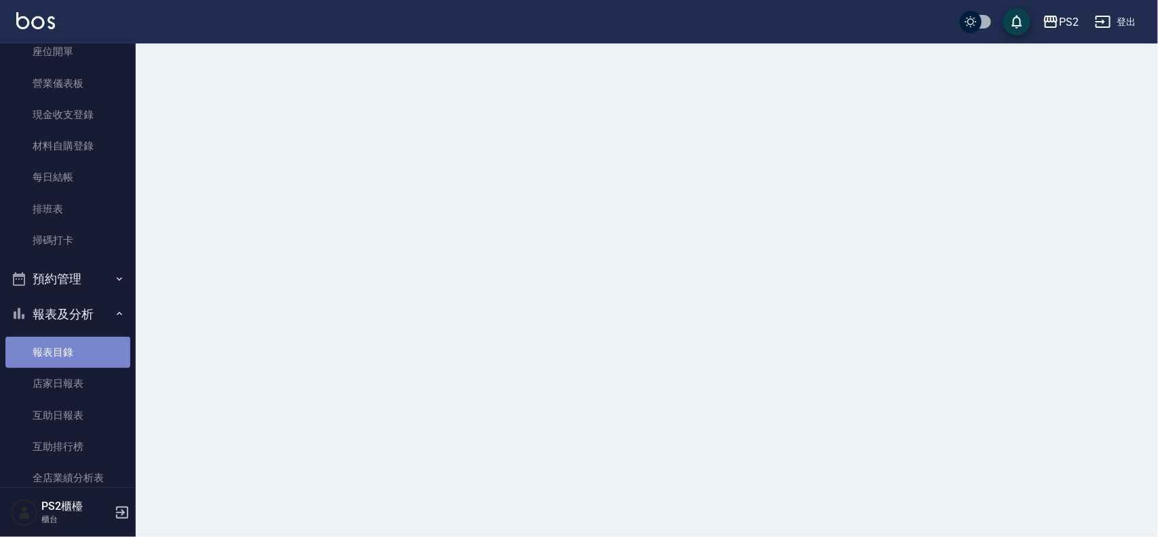
click at [76, 352] on link "報表目錄" at bounding box center [67, 352] width 125 height 31
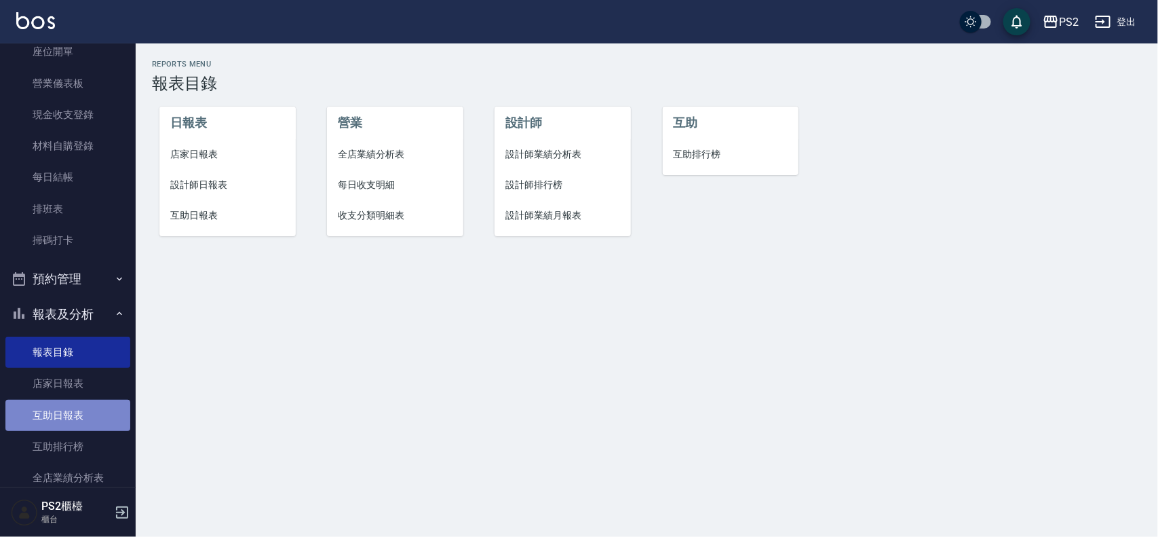
click at [77, 404] on link "互助日報表" at bounding box center [67, 415] width 125 height 31
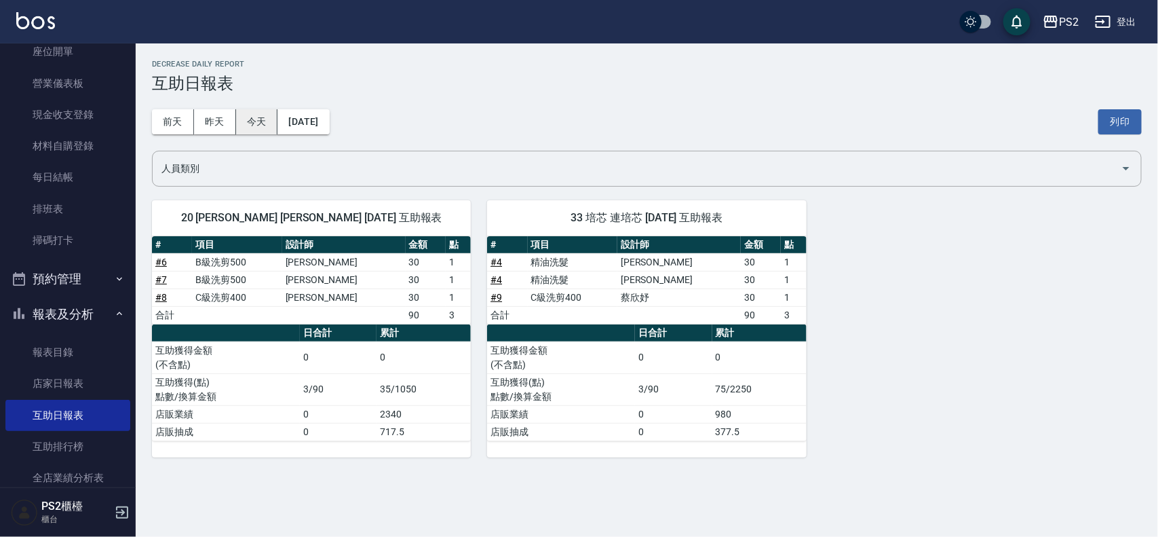
click at [265, 120] on button "今天" at bounding box center [257, 121] width 42 height 25
click at [310, 120] on button "[DATE]" at bounding box center [304, 121] width 52 height 25
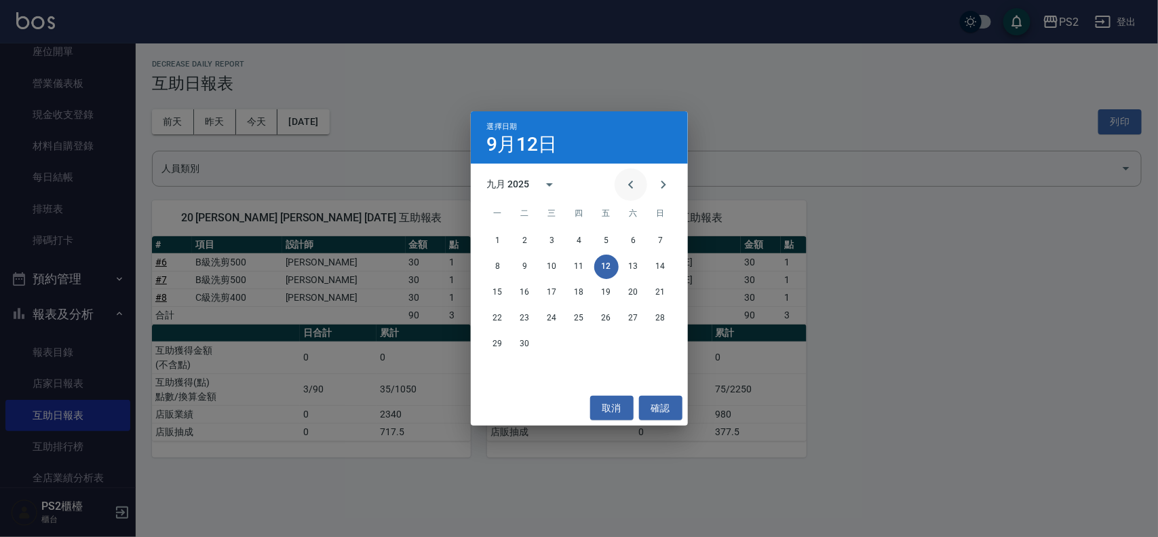
click at [626, 181] on icon "Previous month" at bounding box center [631, 184] width 16 height 16
click at [662, 344] on button "31" at bounding box center [661, 344] width 24 height 24
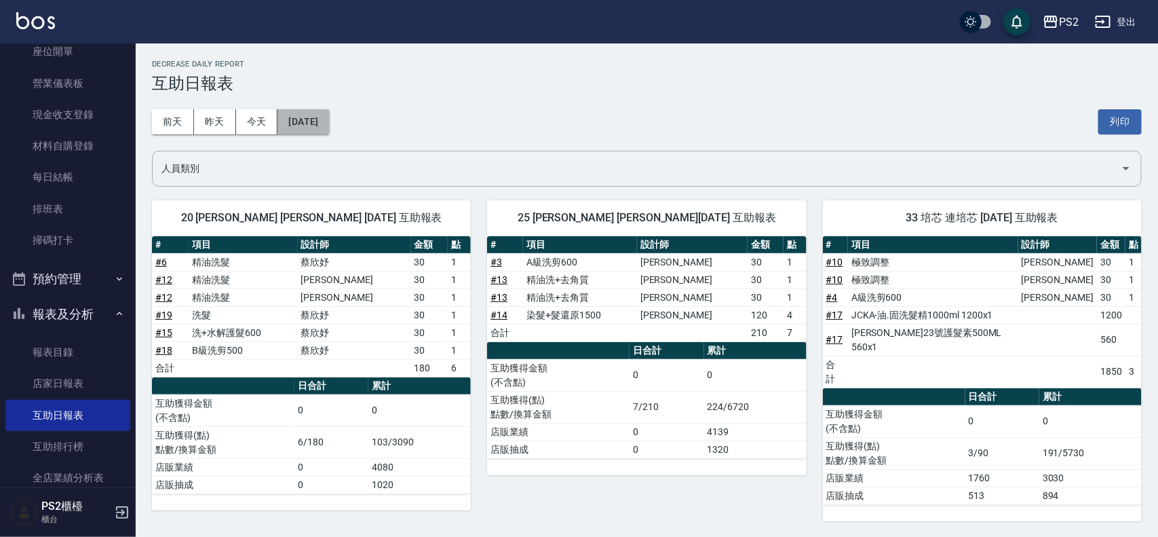
click at [311, 116] on button "[DATE]" at bounding box center [304, 121] width 52 height 25
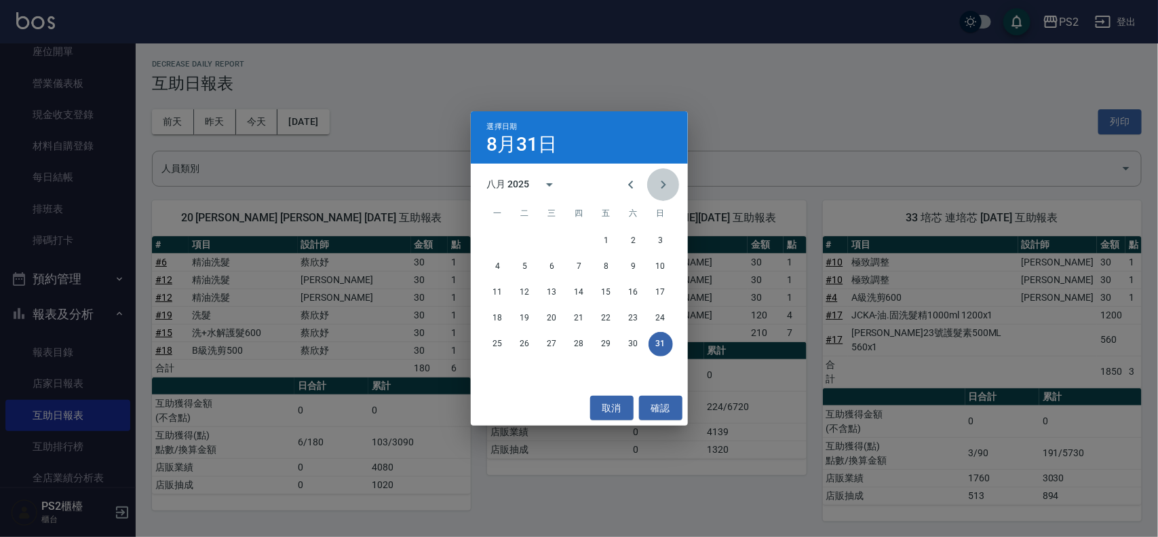
click at [668, 178] on icon "Next month" at bounding box center [664, 184] width 16 height 16
click at [614, 269] on button "12" at bounding box center [606, 266] width 24 height 24
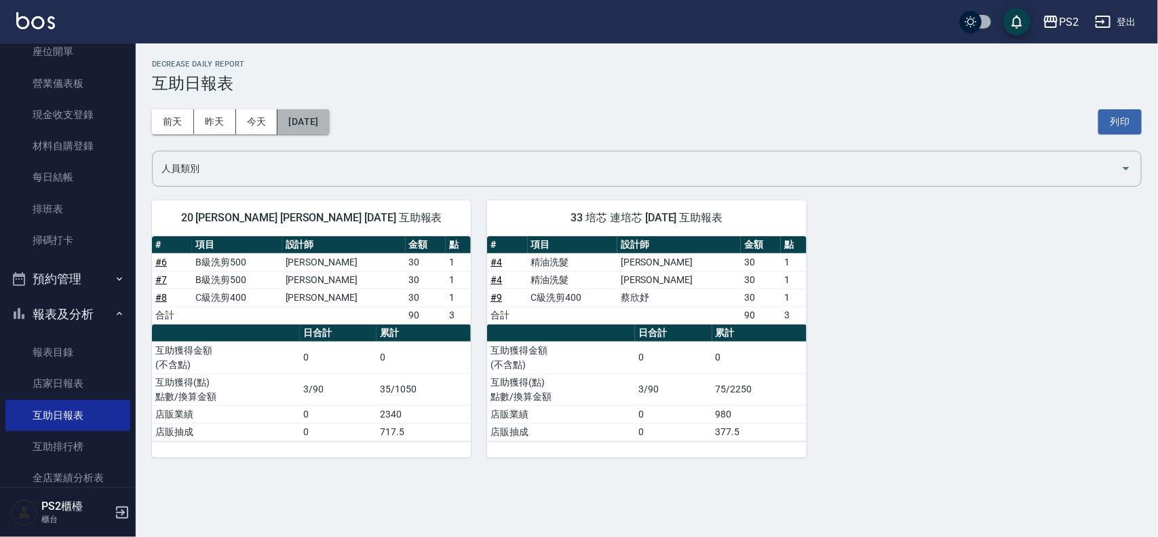
click at [305, 126] on button "[DATE]" at bounding box center [304, 121] width 52 height 25
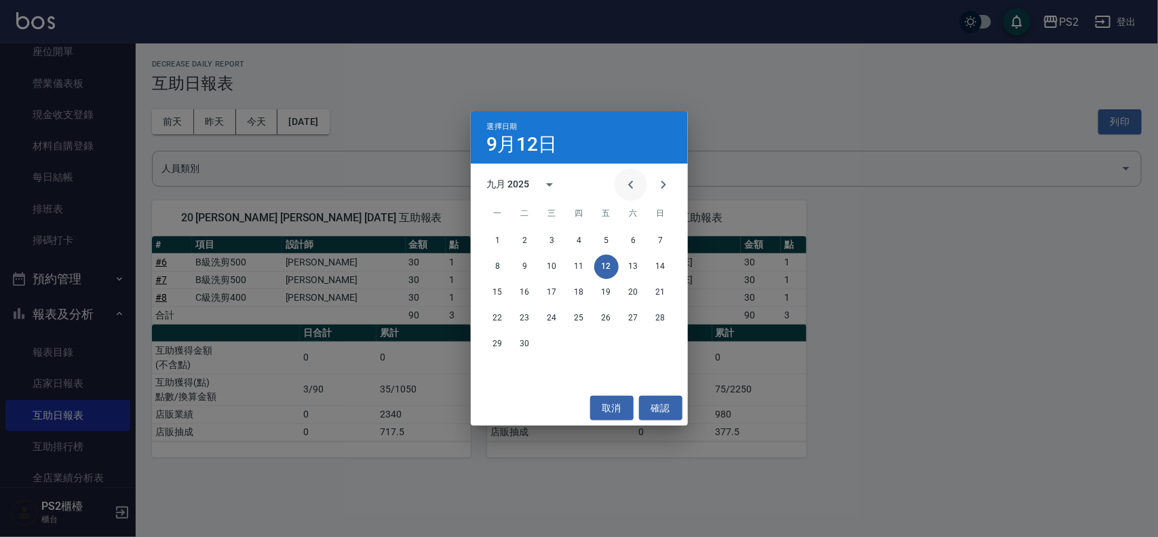
click at [632, 181] on icon "Previous month" at bounding box center [631, 184] width 16 height 16
click at [632, 181] on icon "Previous month" at bounding box center [630, 185] width 5 height 8
click at [662, 181] on icon "Next month" at bounding box center [663, 185] width 5 height 8
click at [580, 326] on button "24" at bounding box center [579, 318] width 24 height 24
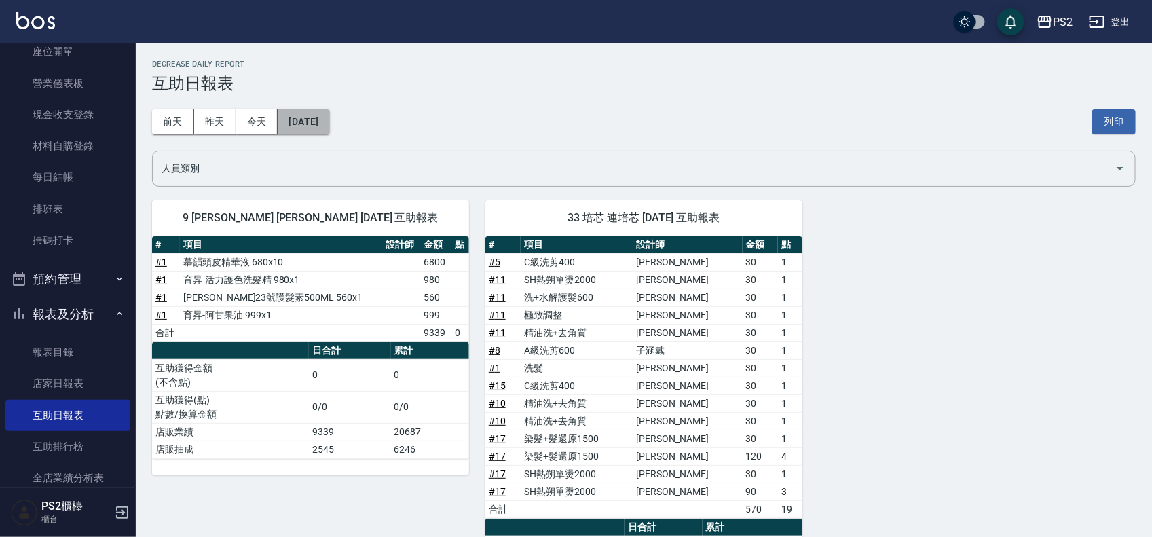
click at [329, 119] on button "[DATE]" at bounding box center [304, 121] width 52 height 25
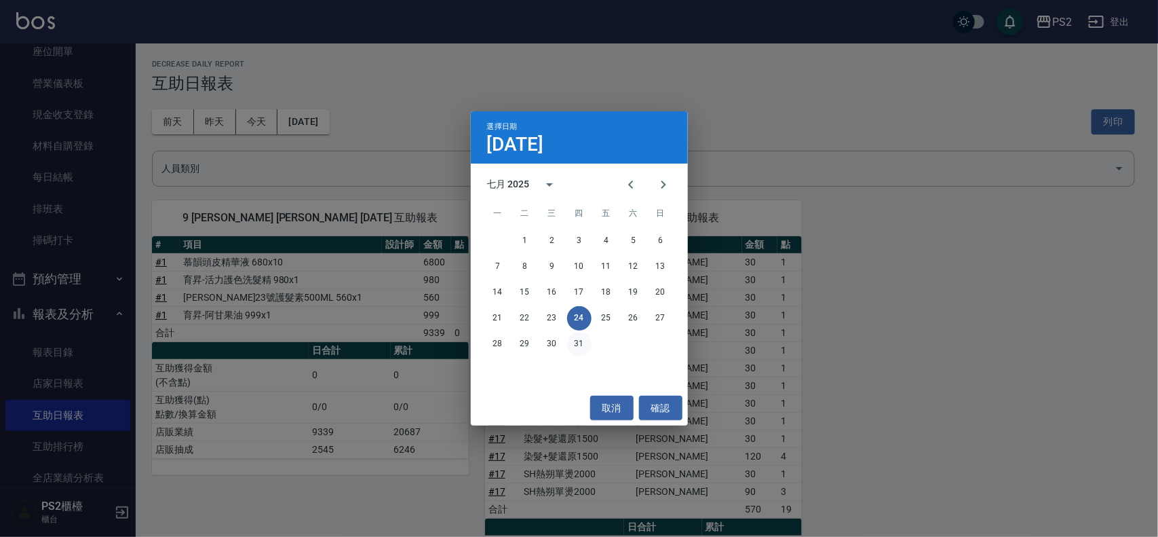
click at [578, 338] on button "31" at bounding box center [579, 344] width 24 height 24
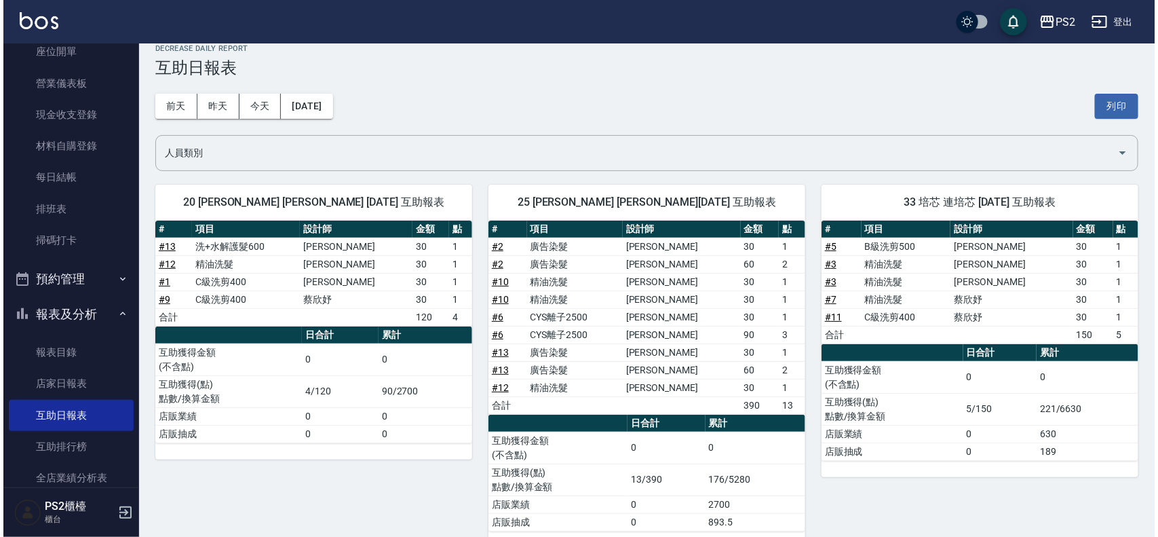
scroll to position [45, 0]
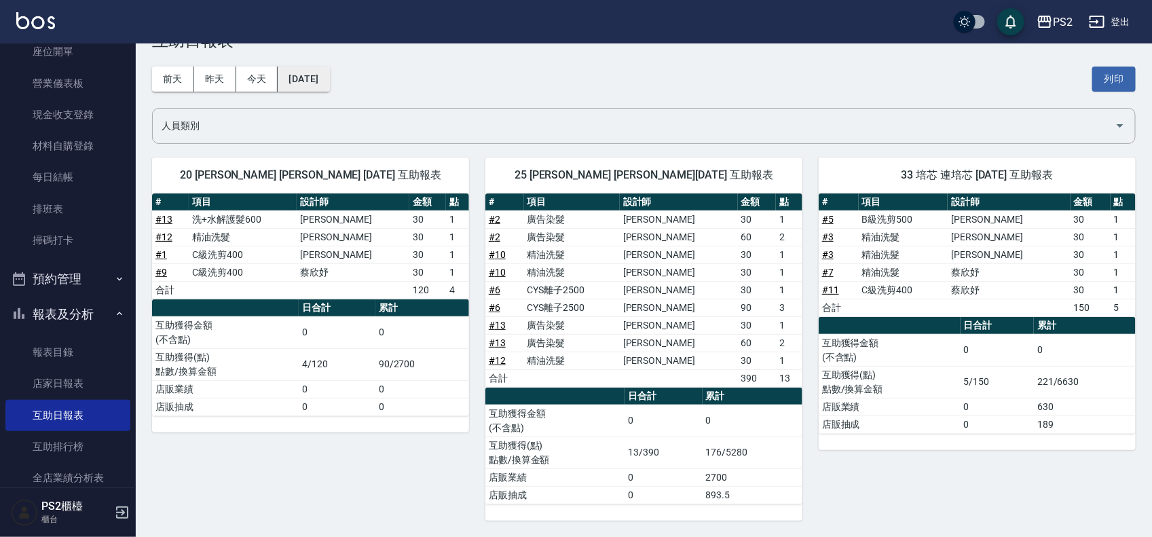
click at [329, 82] on button "[DATE]" at bounding box center [304, 79] width 52 height 25
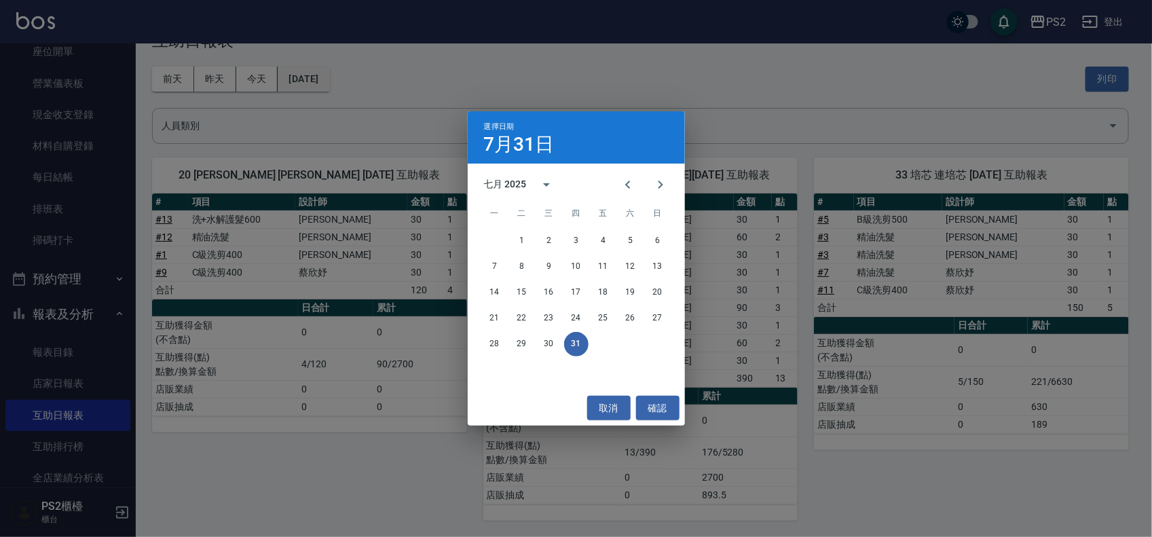
click at [341, 82] on div "選擇日期 [DATE] 七月 2025 一 二 三 四 五 六 日 1 2 3 4 5 6 7 8 9 10 11 12 13 14 15 16 17 18 …" at bounding box center [576, 268] width 1152 height 537
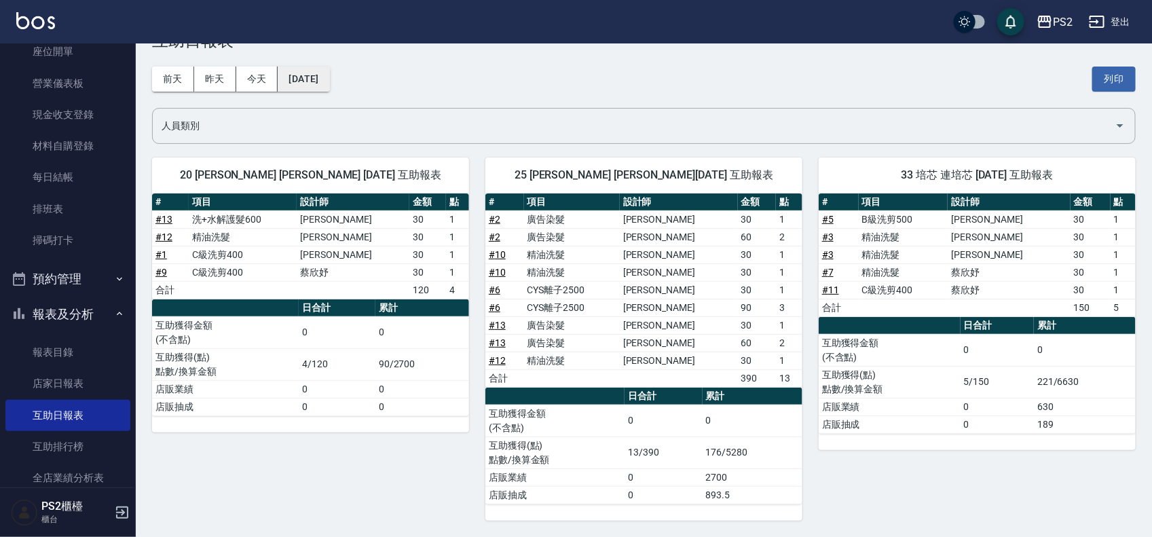
click at [314, 80] on button "[DATE]" at bounding box center [304, 79] width 52 height 25
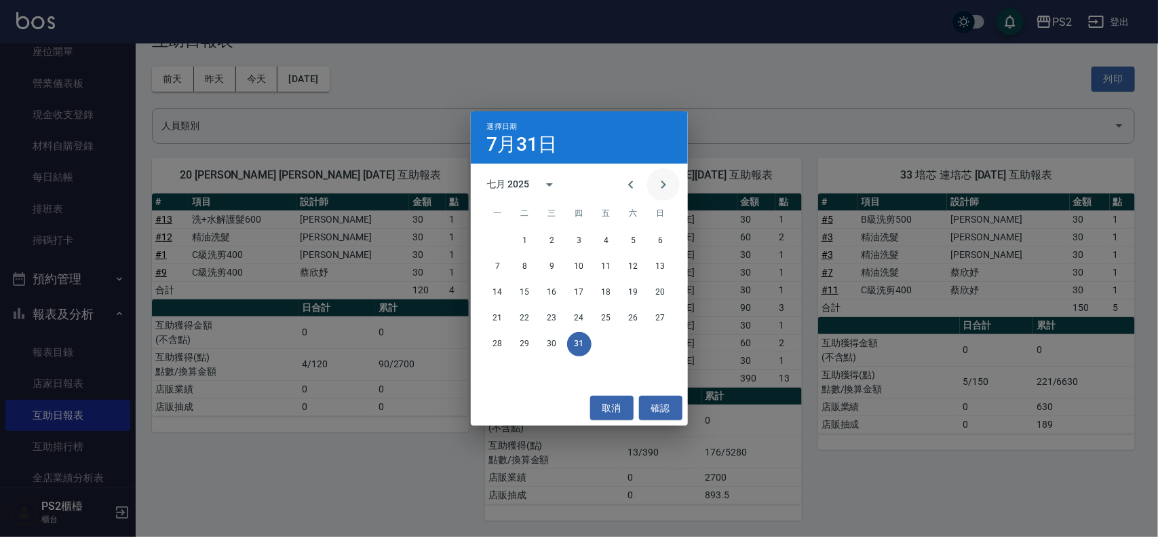
click at [662, 181] on icon "Next month" at bounding box center [664, 184] width 16 height 16
click at [607, 263] on button "12" at bounding box center [606, 266] width 24 height 24
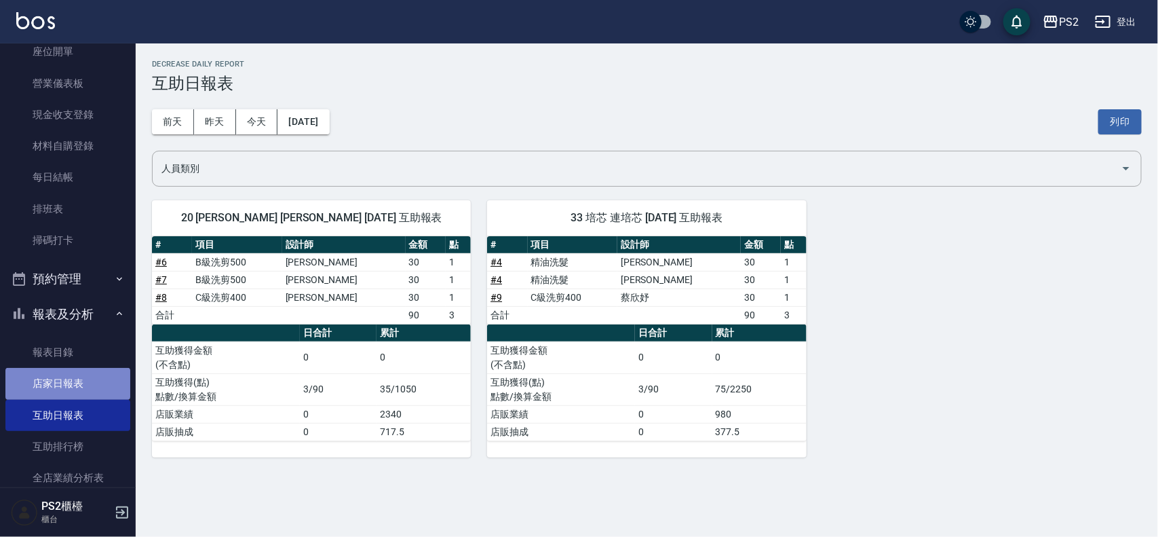
click at [92, 392] on link "店家日報表" at bounding box center [67, 383] width 125 height 31
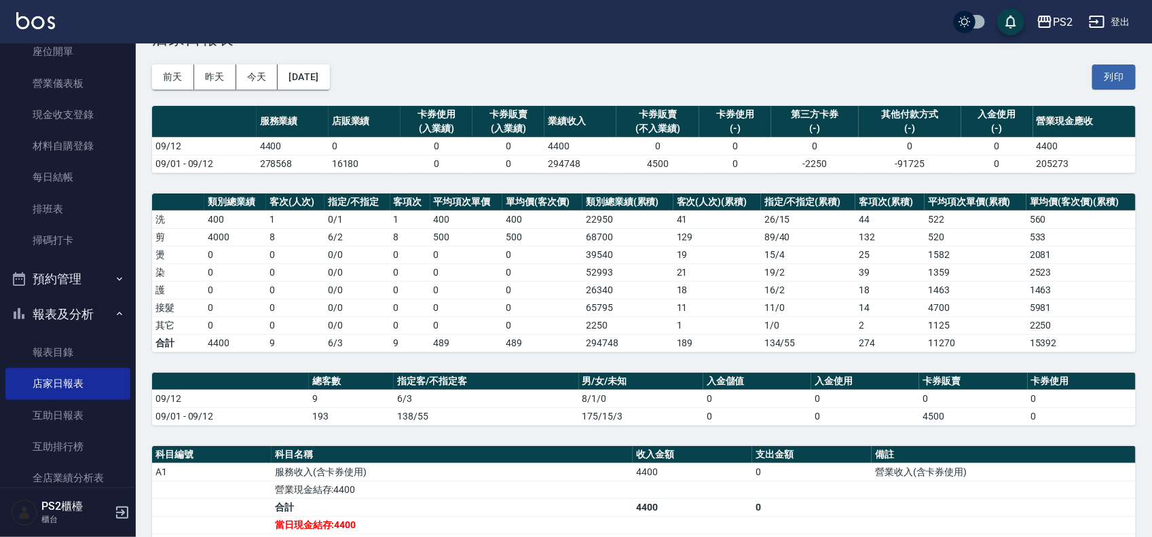
scroll to position [85, 0]
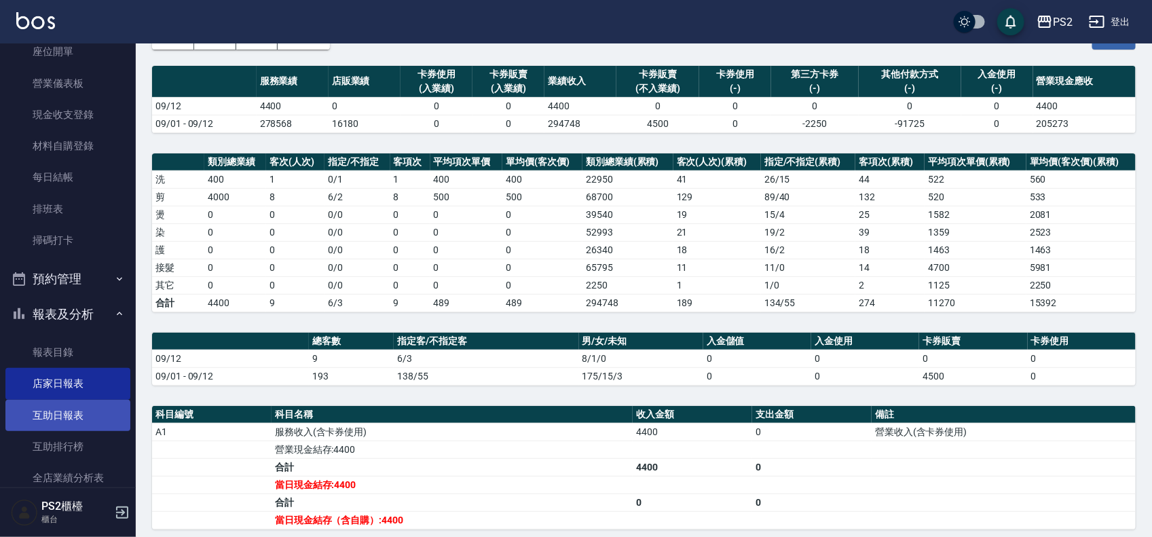
click at [79, 400] on link "互助日報表" at bounding box center [67, 415] width 125 height 31
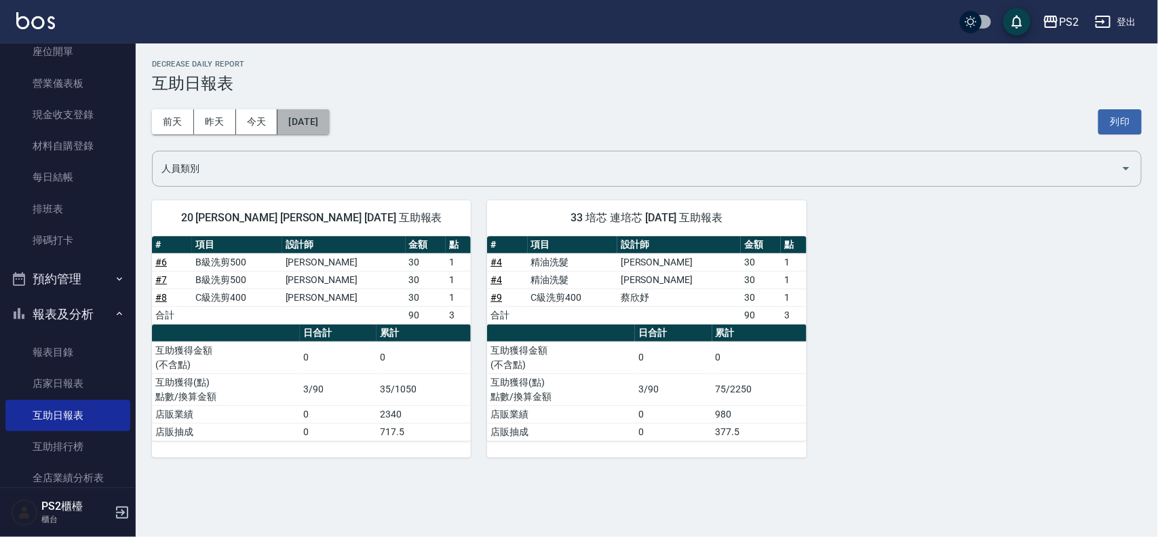
click at [299, 115] on button "[DATE]" at bounding box center [304, 121] width 52 height 25
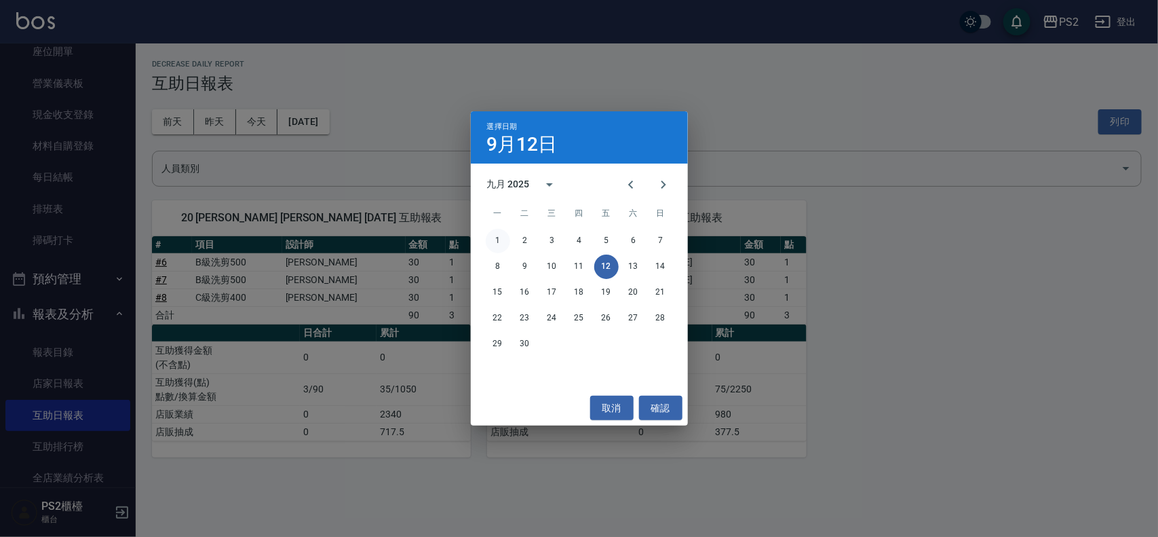
click at [497, 238] on button "1" at bounding box center [498, 241] width 24 height 24
click at [497, 238] on div "PS2 [DATE] 互助日報表 列印時間： [DATE][PHONE_NUMBER]:27 Decrease Daily Report 互助日報表 [DAT…" at bounding box center [647, 258] width 1023 height 430
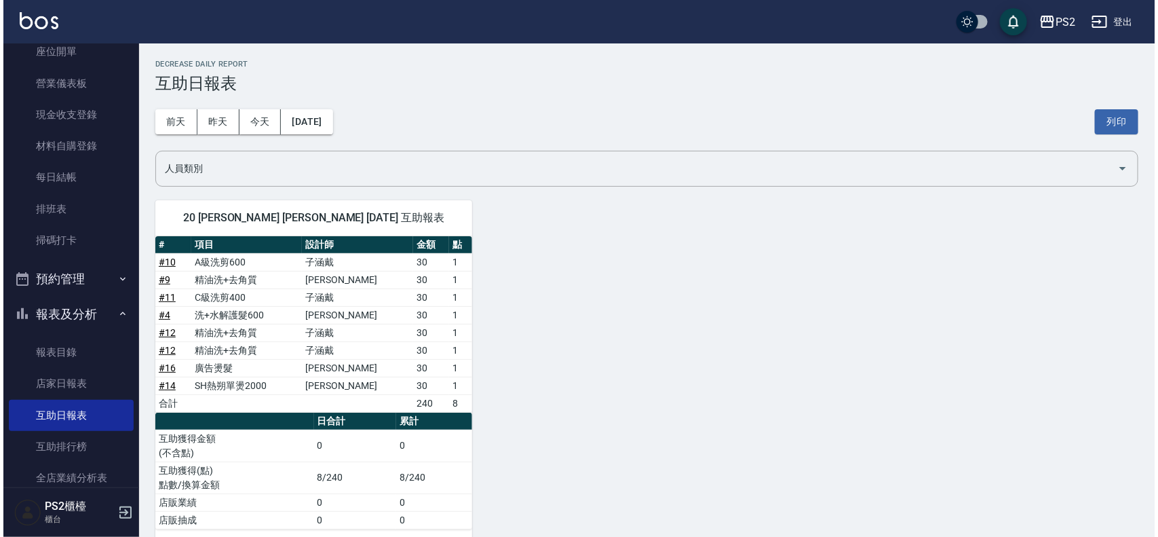
scroll to position [27, 0]
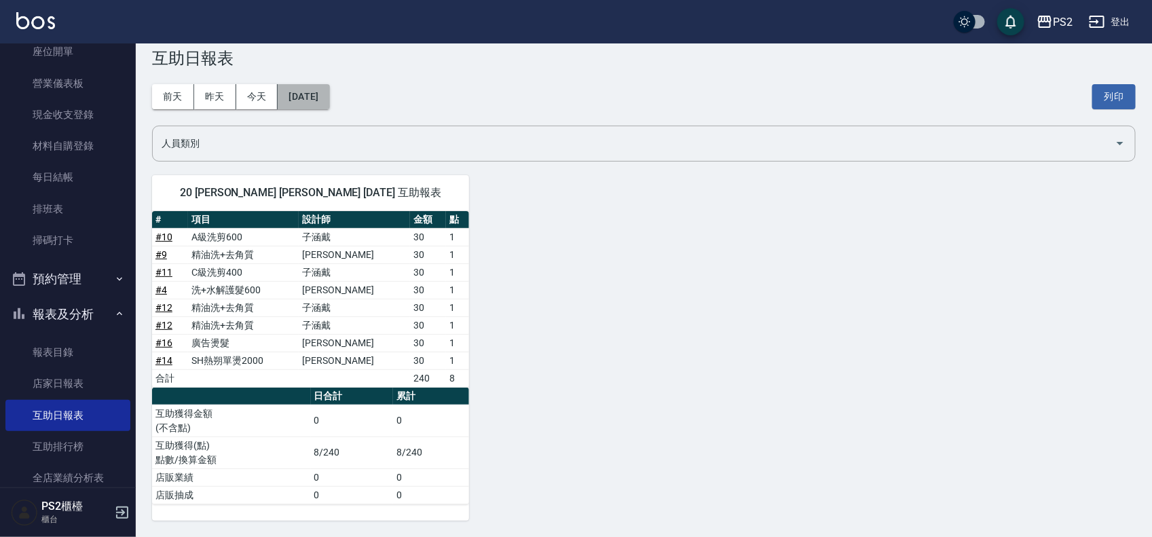
click at [322, 95] on button "[DATE]" at bounding box center [304, 96] width 52 height 25
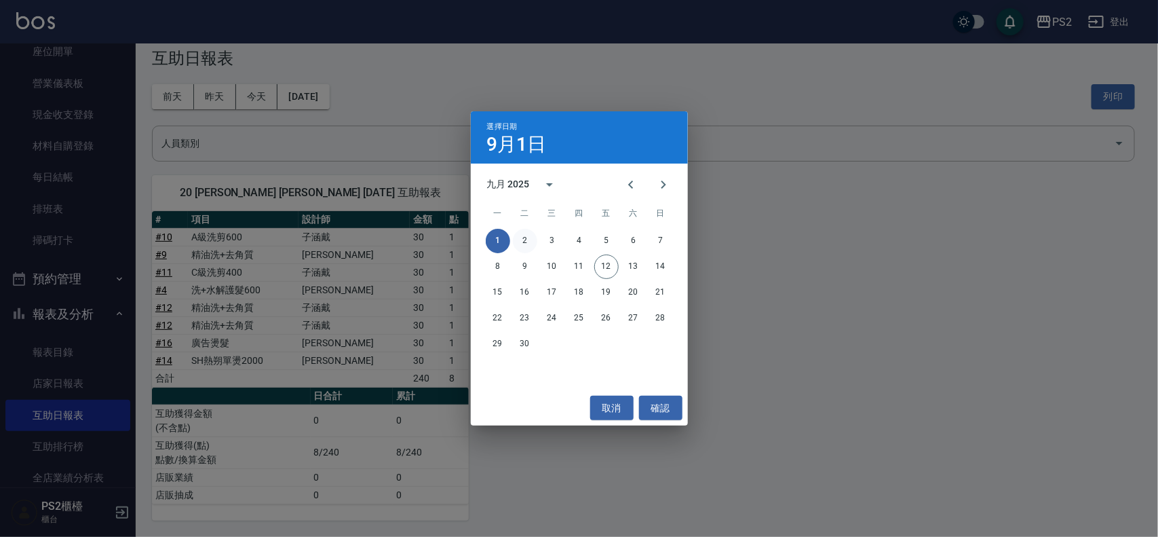
click at [526, 244] on button "2" at bounding box center [525, 241] width 24 height 24
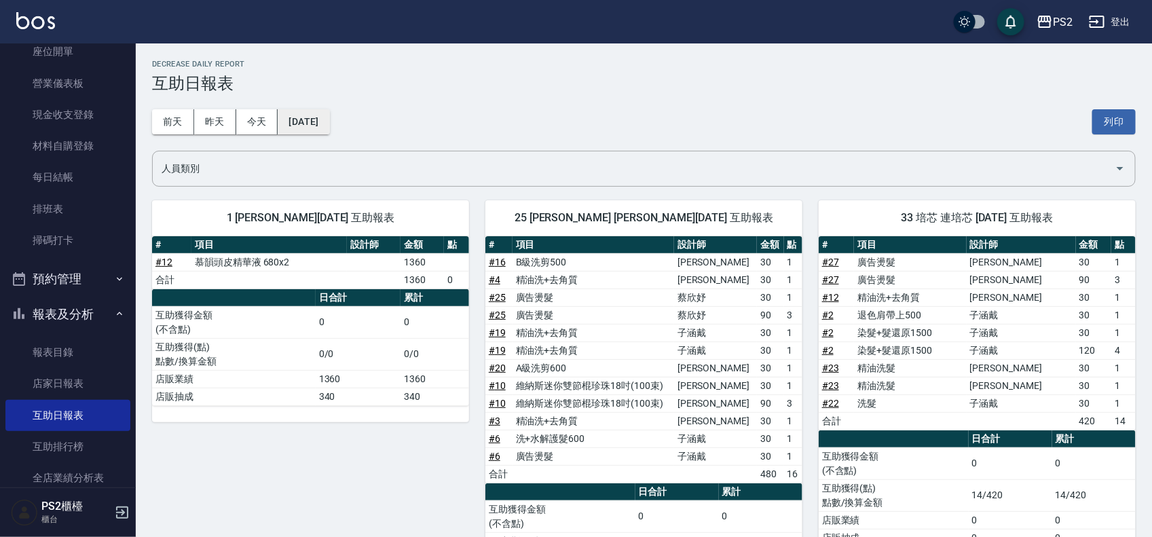
click at [309, 117] on button "[DATE]" at bounding box center [304, 121] width 52 height 25
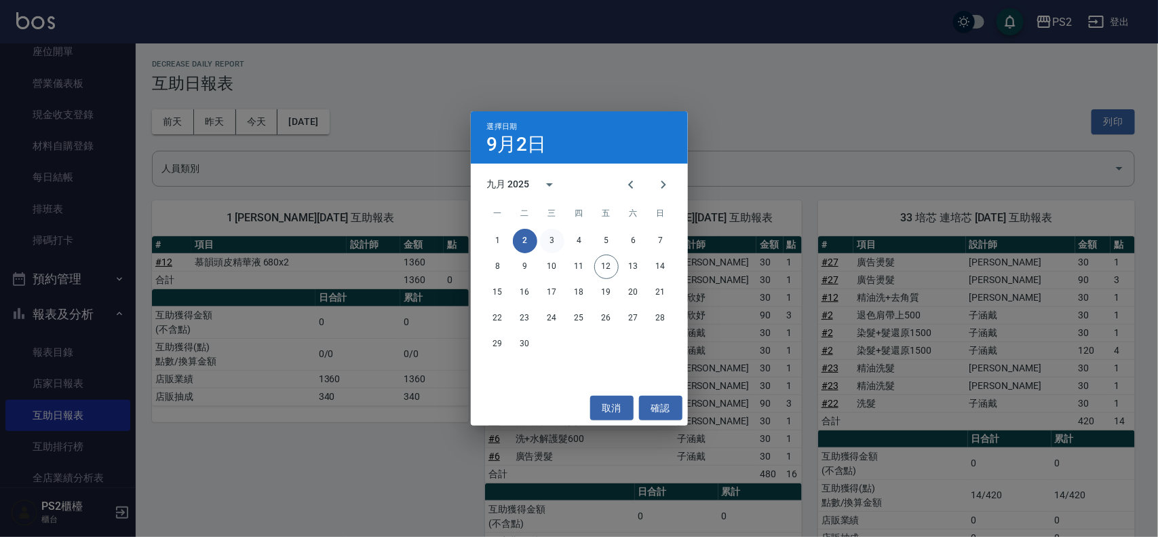
click at [552, 238] on button "3" at bounding box center [552, 241] width 24 height 24
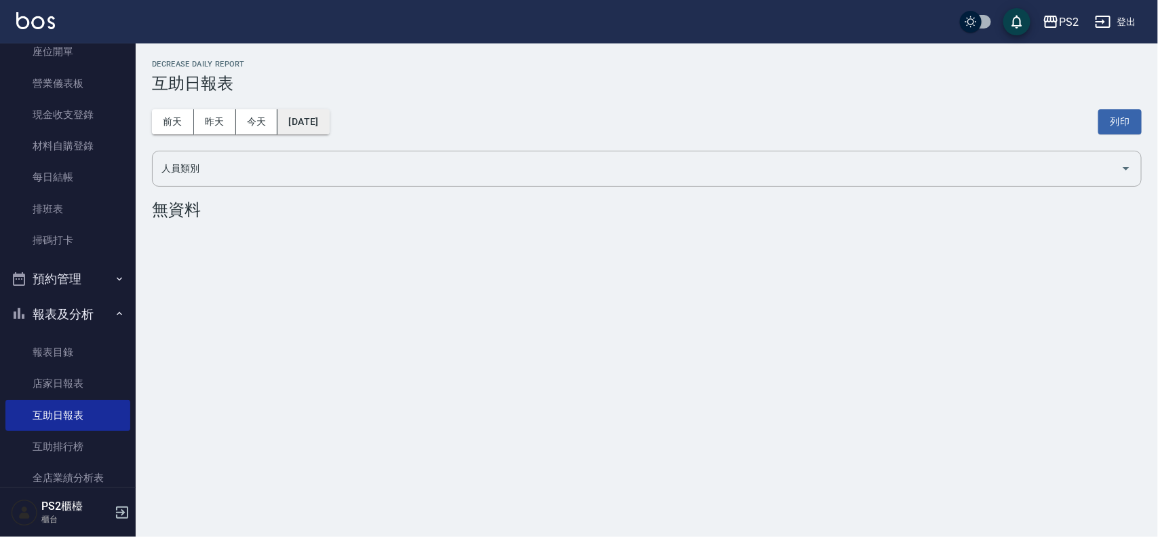
click at [317, 115] on button "[DATE]" at bounding box center [304, 121] width 52 height 25
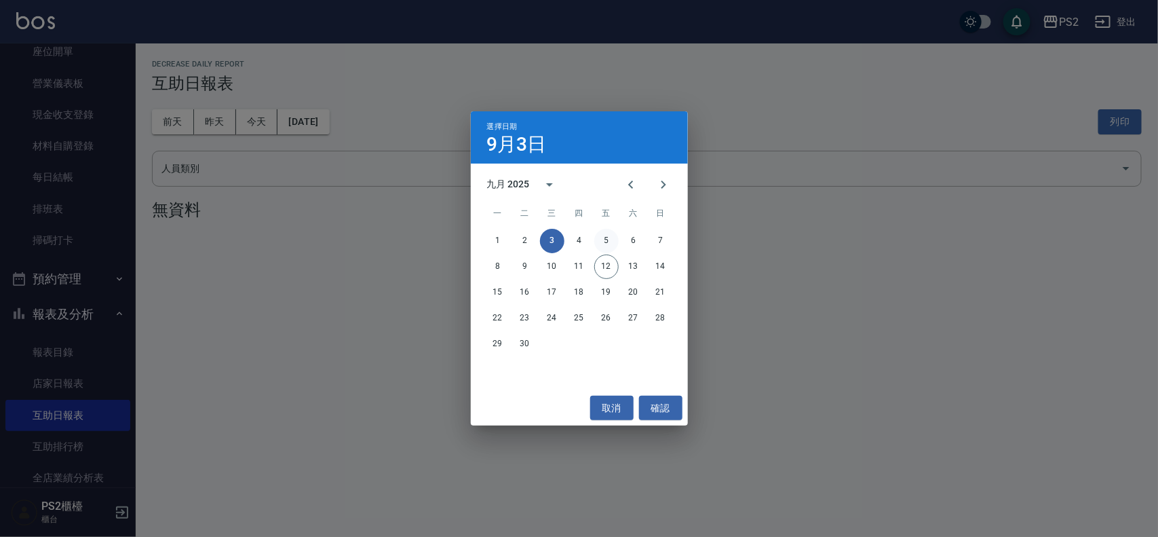
click at [601, 241] on button "5" at bounding box center [606, 241] width 24 height 24
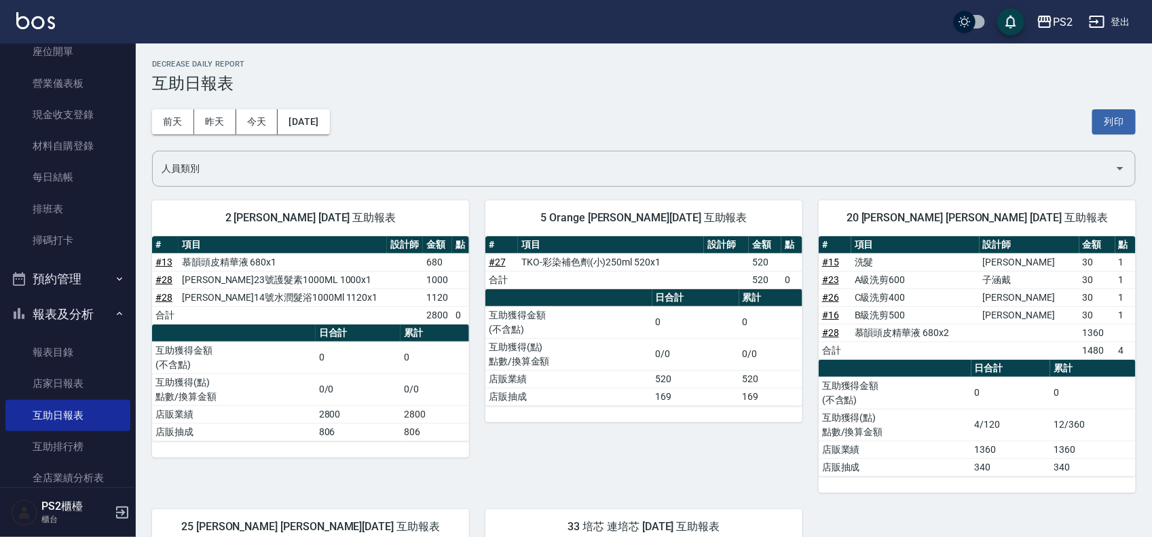
click at [312, 136] on div "[DATE] [DATE] [DATE] [DATE] 列印" at bounding box center [643, 122] width 983 height 58
click at [311, 124] on button "[DATE]" at bounding box center [304, 121] width 52 height 25
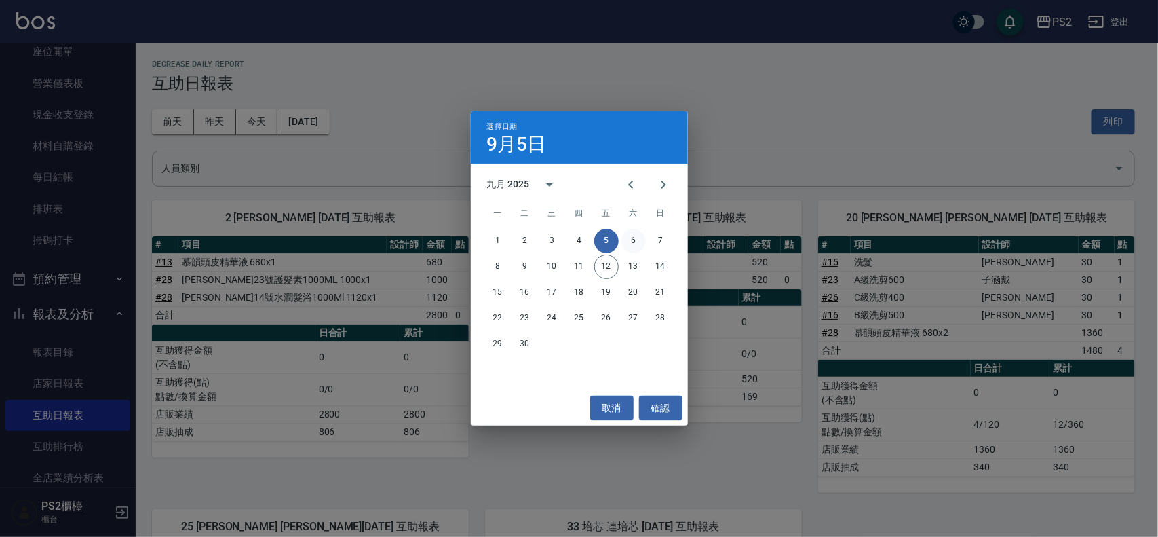
click at [632, 238] on button "6" at bounding box center [634, 241] width 24 height 24
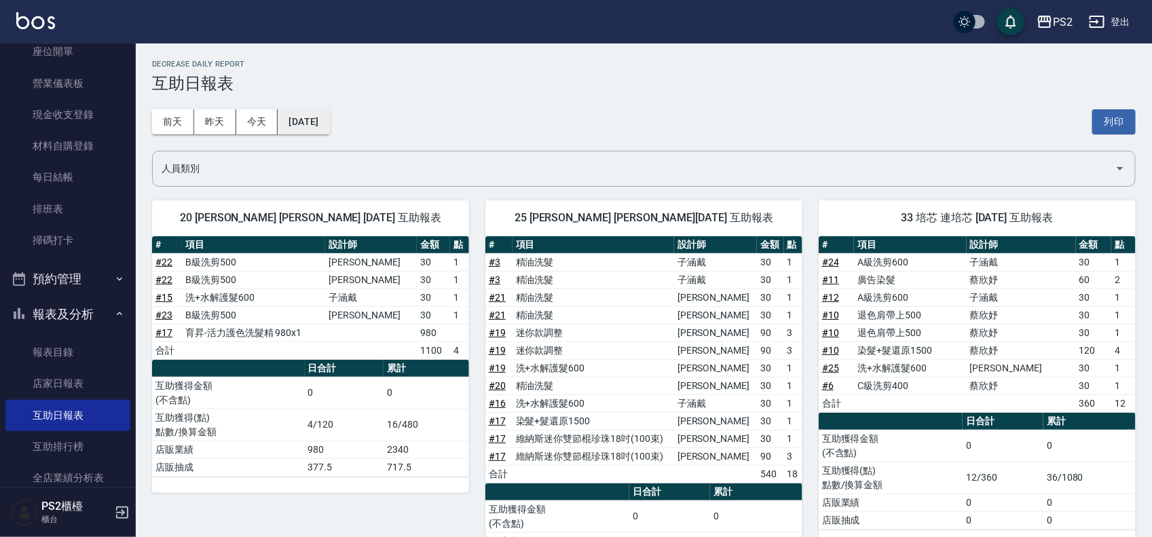
click at [328, 119] on button "[DATE]" at bounding box center [304, 121] width 52 height 25
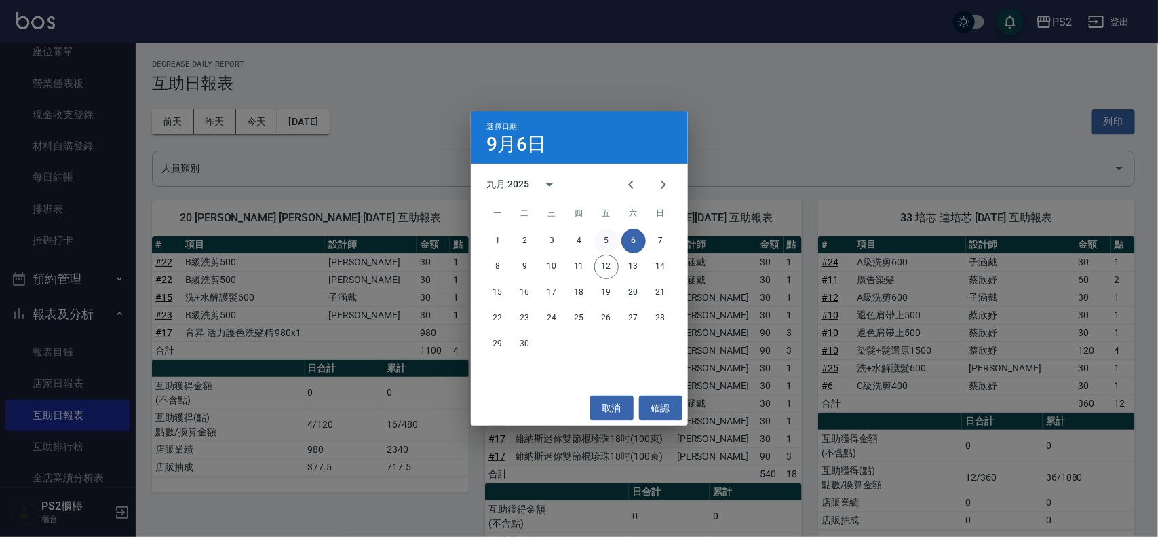
click at [605, 238] on button "5" at bounding box center [606, 241] width 24 height 24
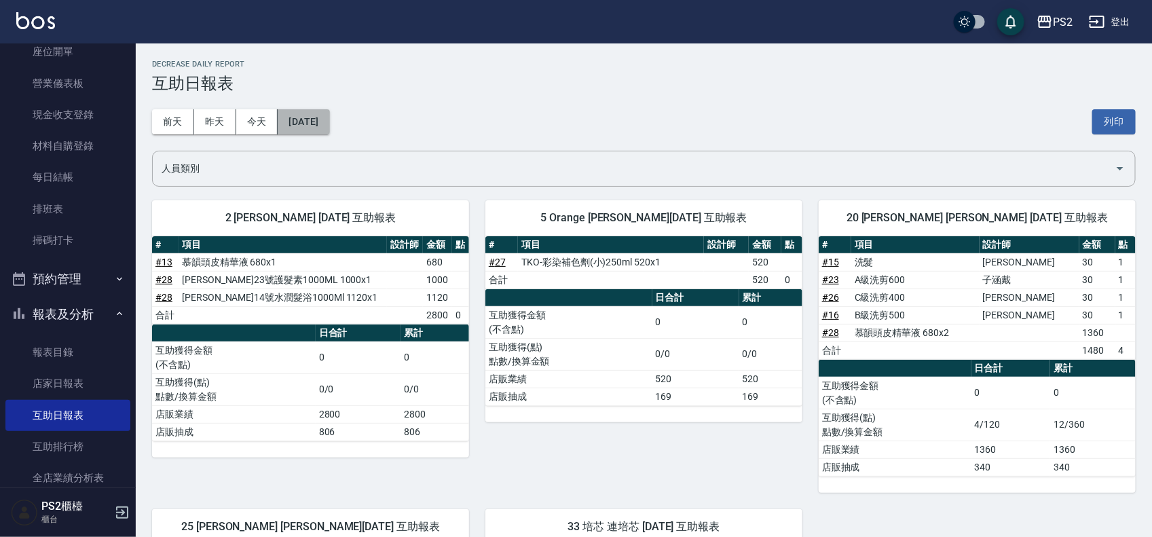
click at [328, 113] on button "[DATE]" at bounding box center [304, 121] width 52 height 25
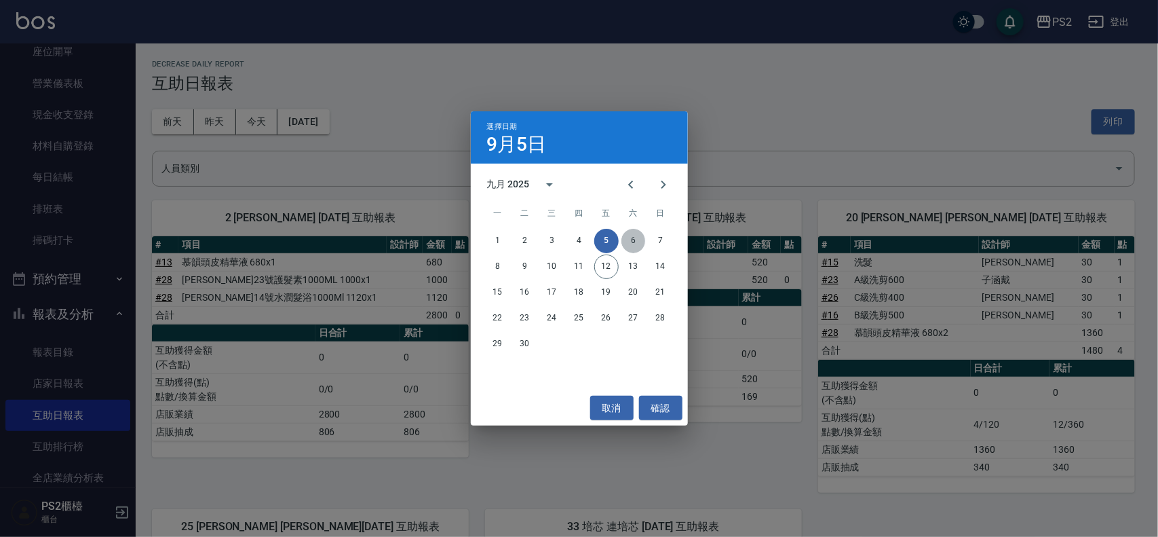
click at [631, 236] on button "6" at bounding box center [634, 241] width 24 height 24
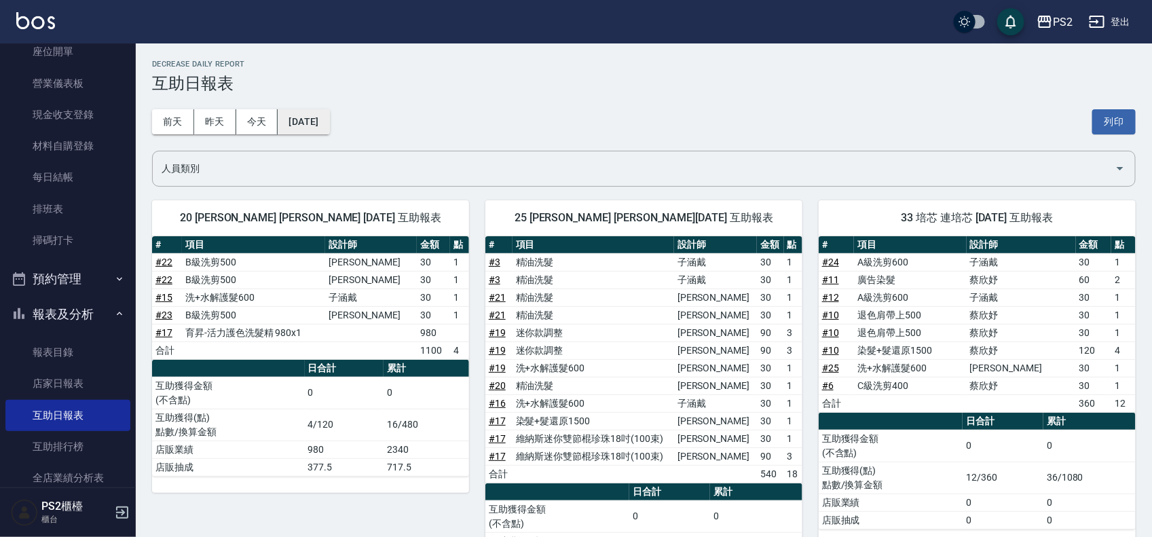
click at [313, 111] on button "[DATE]" at bounding box center [304, 121] width 52 height 25
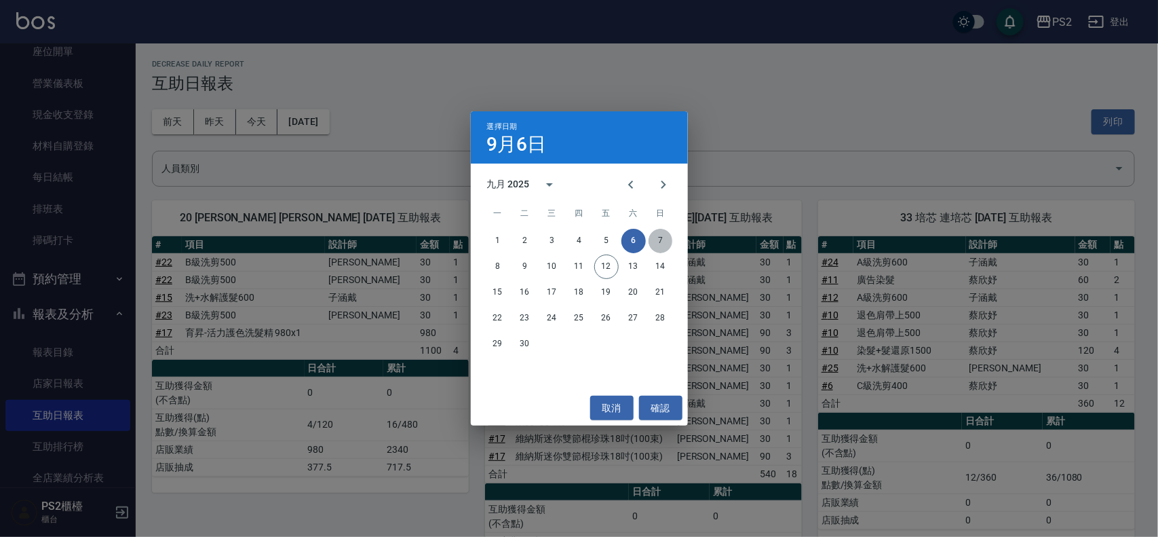
click at [658, 238] on button "7" at bounding box center [661, 241] width 24 height 24
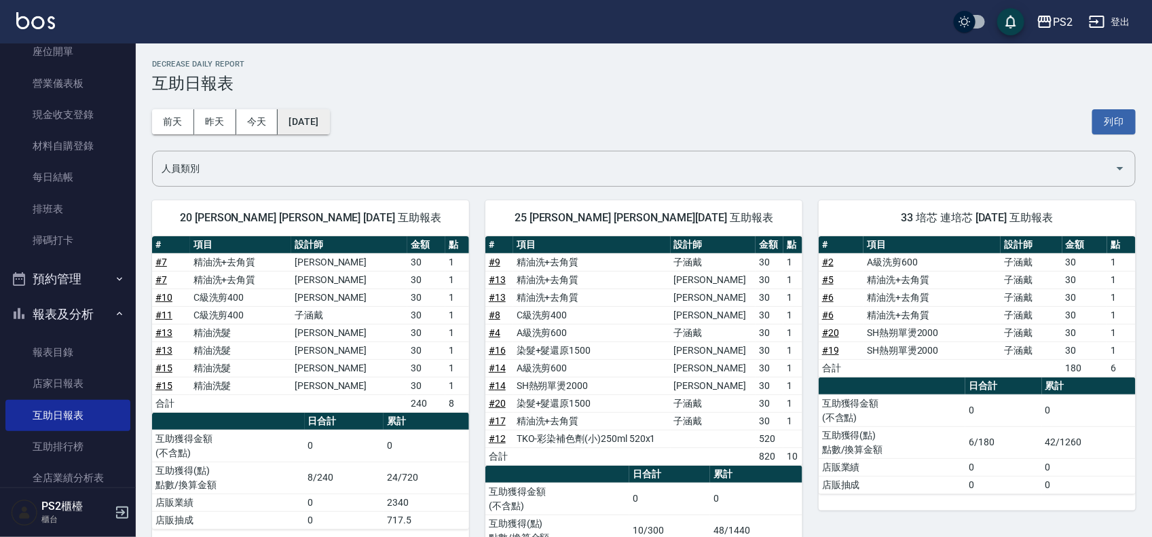
click at [329, 119] on button "[DATE]" at bounding box center [304, 121] width 52 height 25
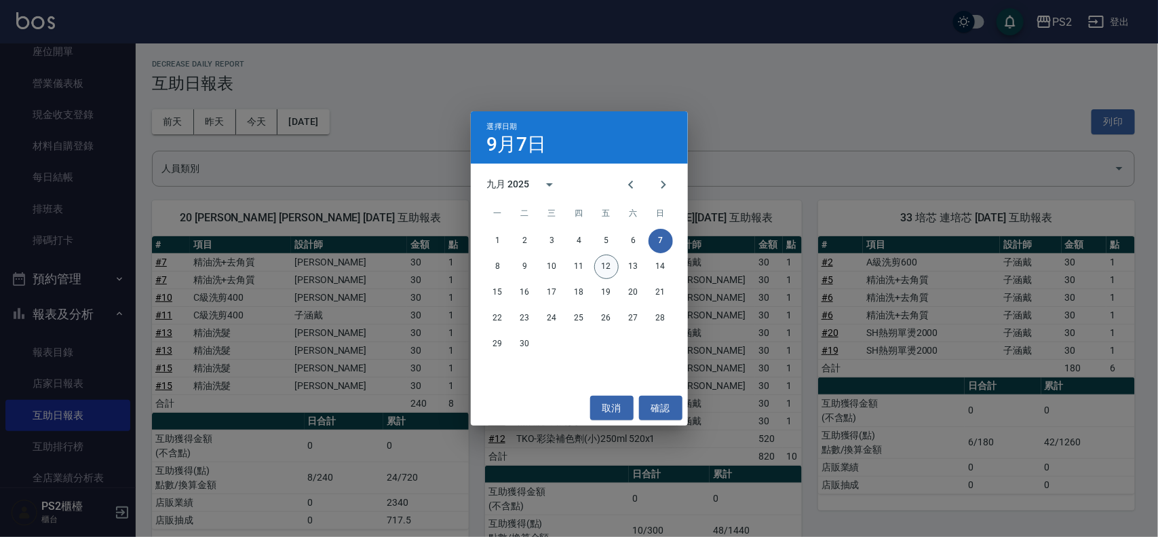
click at [601, 259] on button "12" at bounding box center [606, 266] width 24 height 24
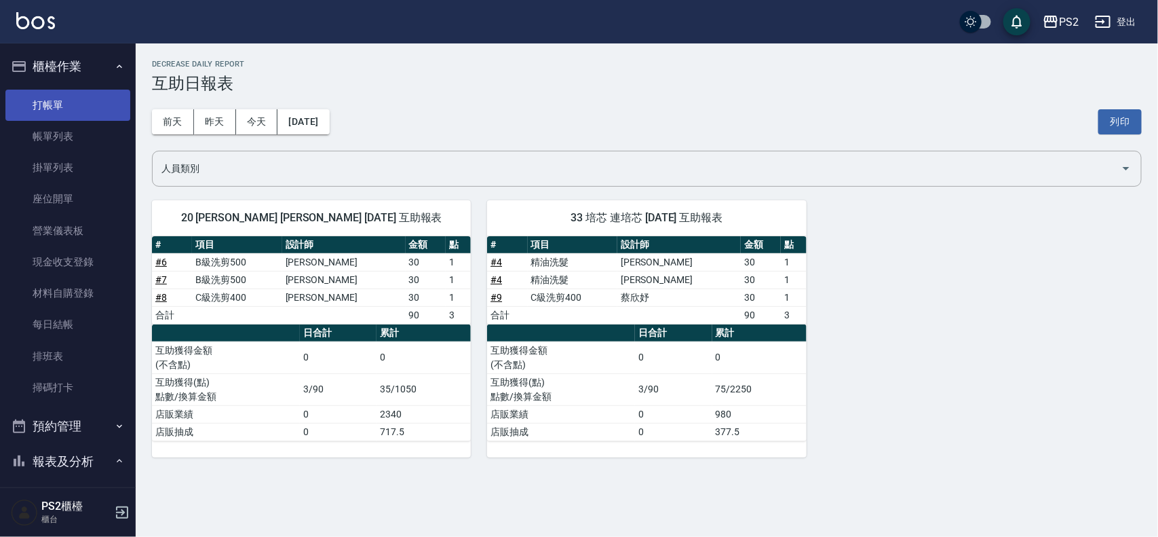
click at [64, 98] on link "打帳單" at bounding box center [67, 105] width 125 height 31
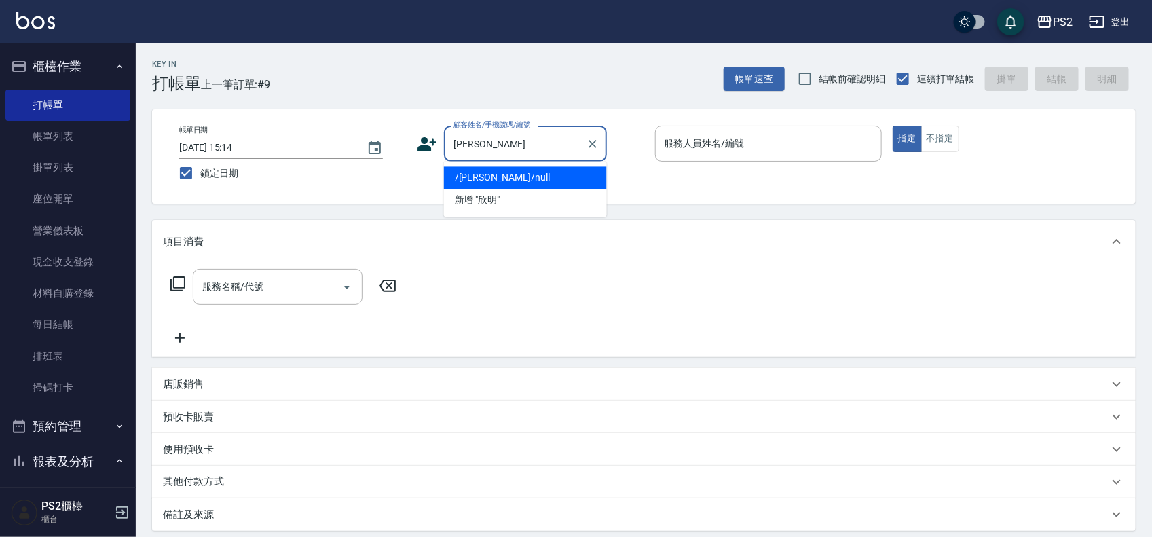
click at [500, 181] on li "/[PERSON_NAME]/null" at bounding box center [525, 178] width 163 height 22
click at [500, 181] on div "帳單日期 [DATE] 15:14 鎖定日期 顧客姓名/手機號碼/編號 欣明 顧客姓名/手機號碼/編號 服務人員姓名/編號 服務人員姓名/編號 指定 不指定" at bounding box center [643, 157] width 951 height 62
type input "/[PERSON_NAME]/null"
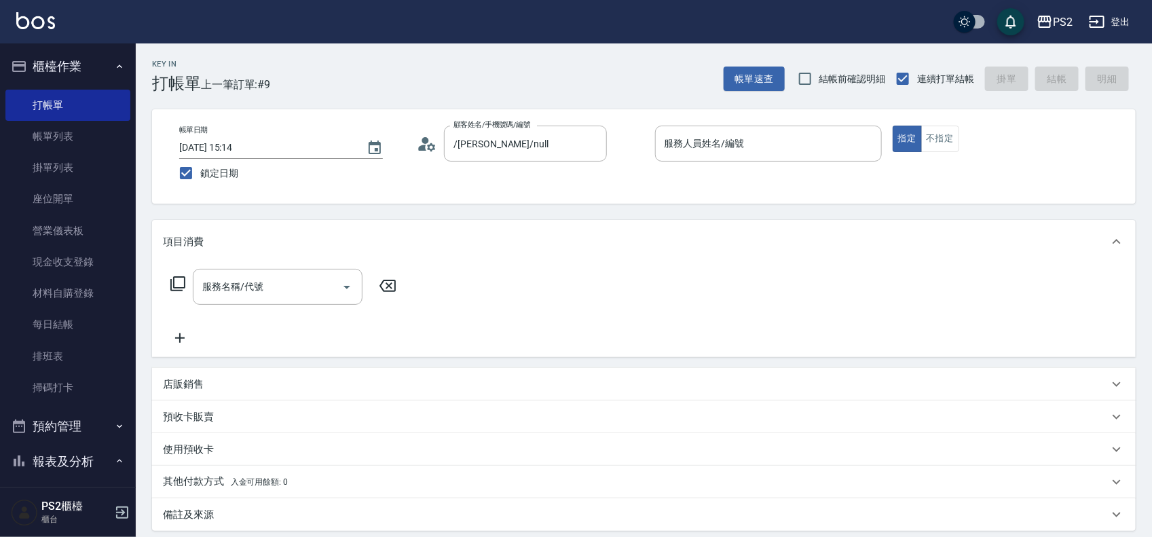
click at [423, 139] on circle at bounding box center [425, 140] width 7 height 7
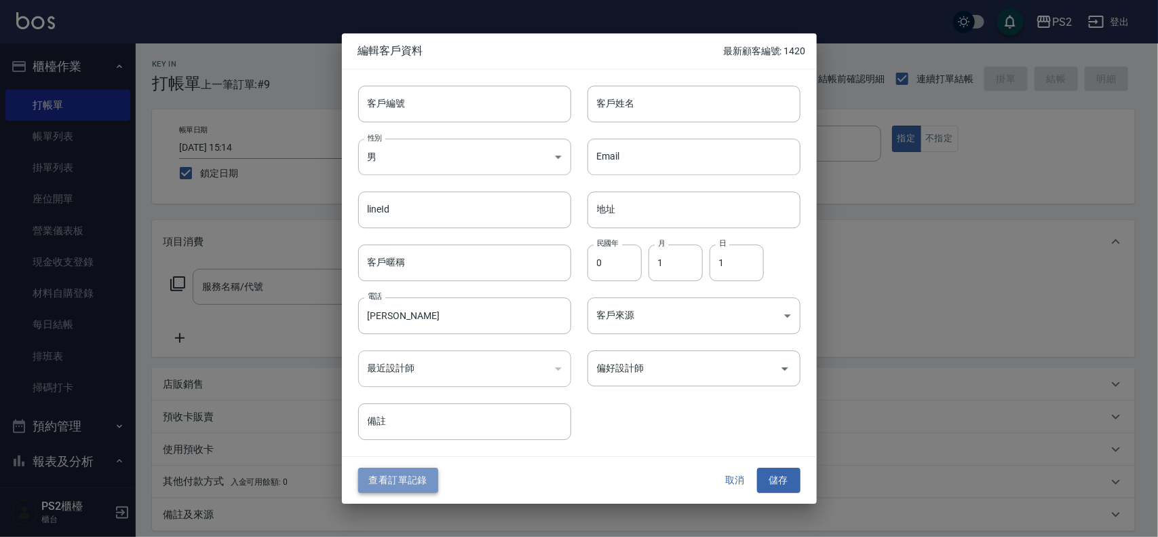
click at [417, 472] on button "查看訂單記錄" at bounding box center [398, 480] width 80 height 25
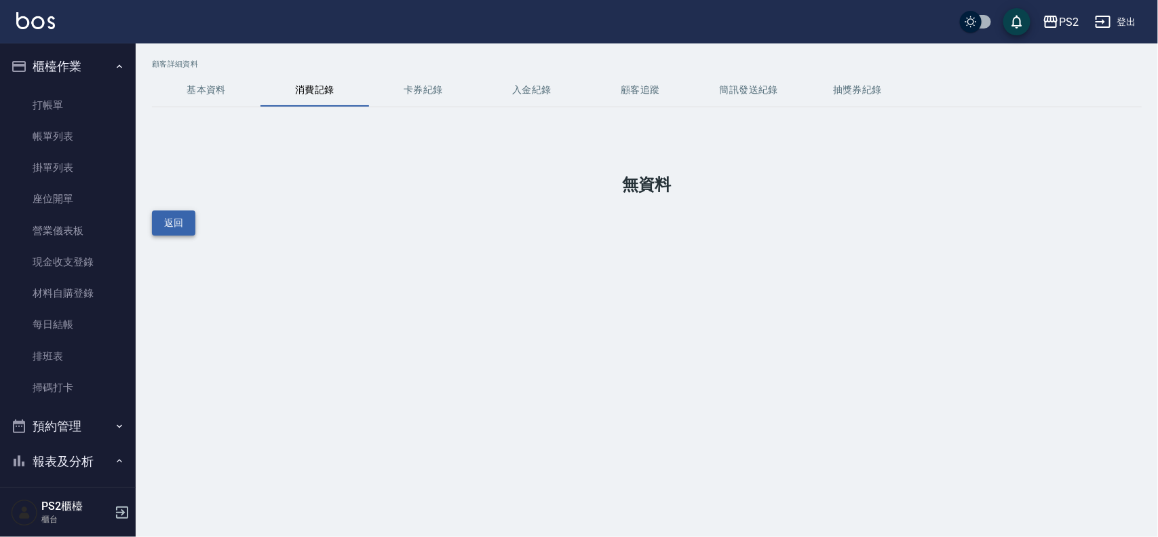
click at [184, 229] on button "返回" at bounding box center [173, 222] width 43 height 25
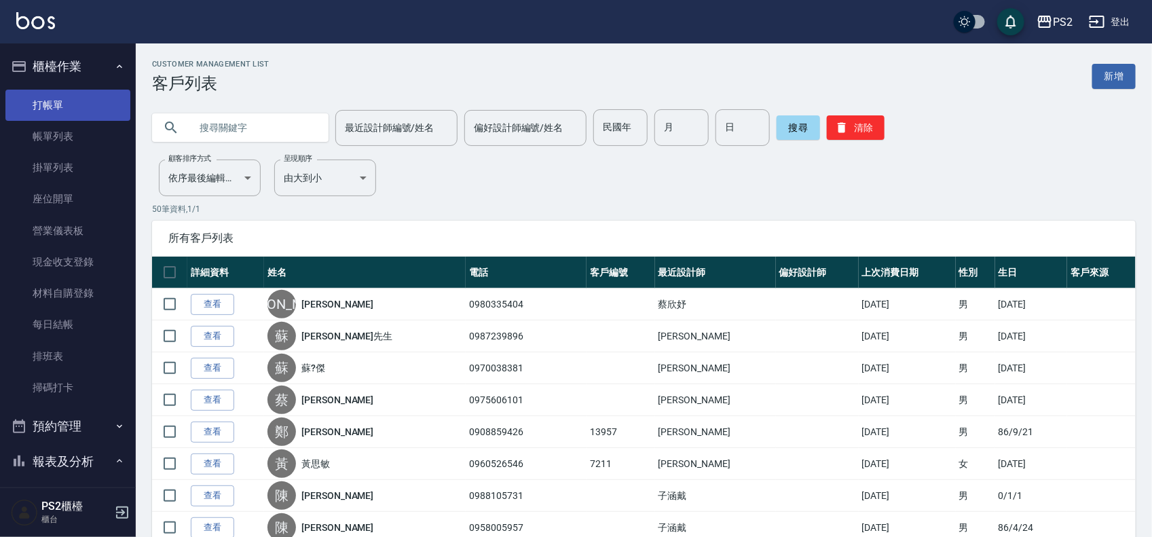
click at [88, 100] on link "打帳單" at bounding box center [67, 105] width 125 height 31
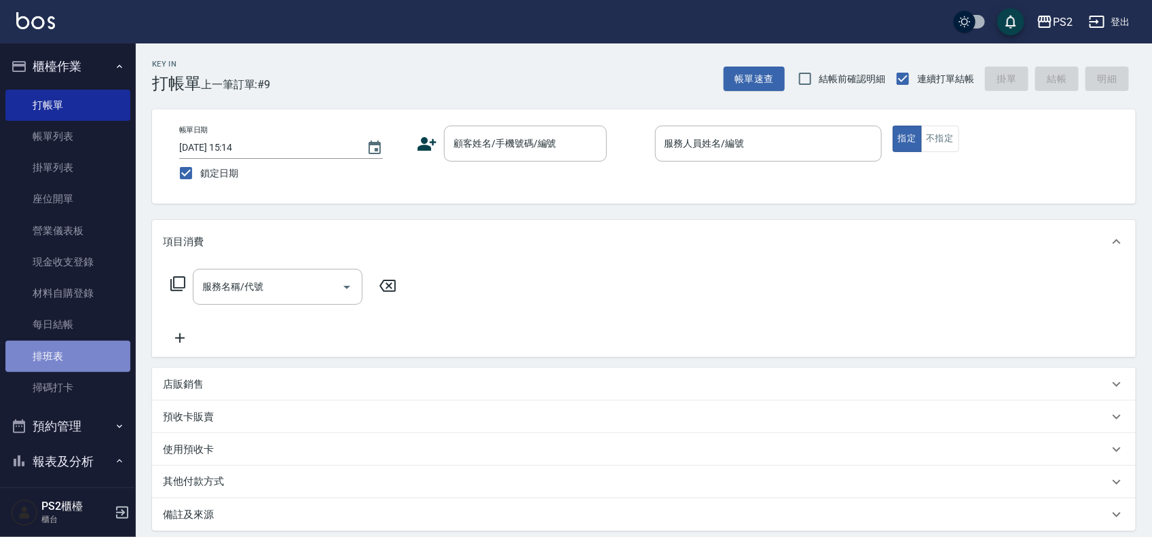
click at [73, 356] on link "排班表" at bounding box center [67, 356] width 125 height 31
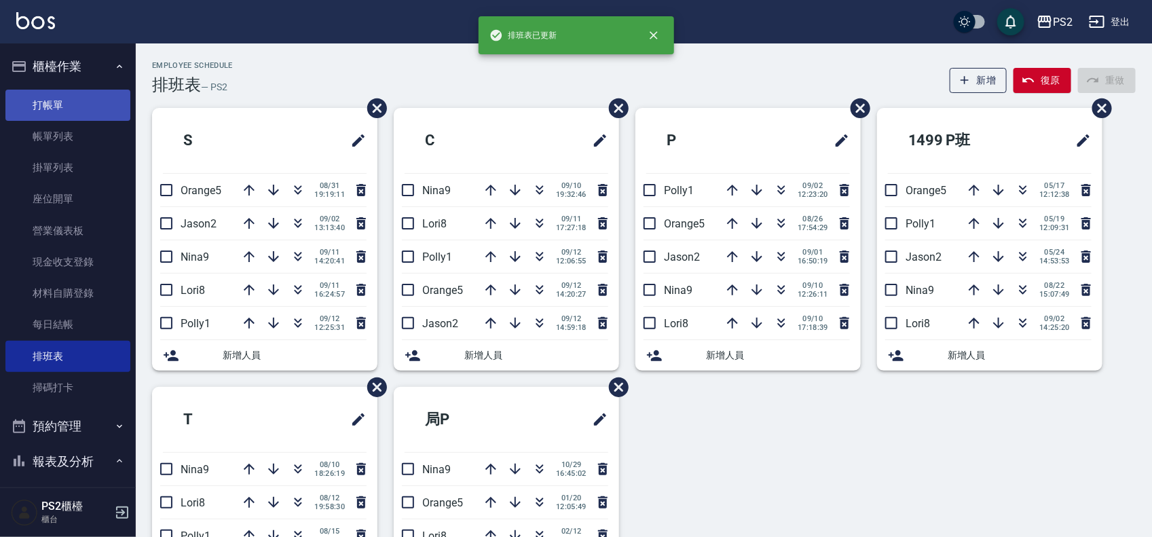
click at [82, 104] on link "打帳單" at bounding box center [67, 105] width 125 height 31
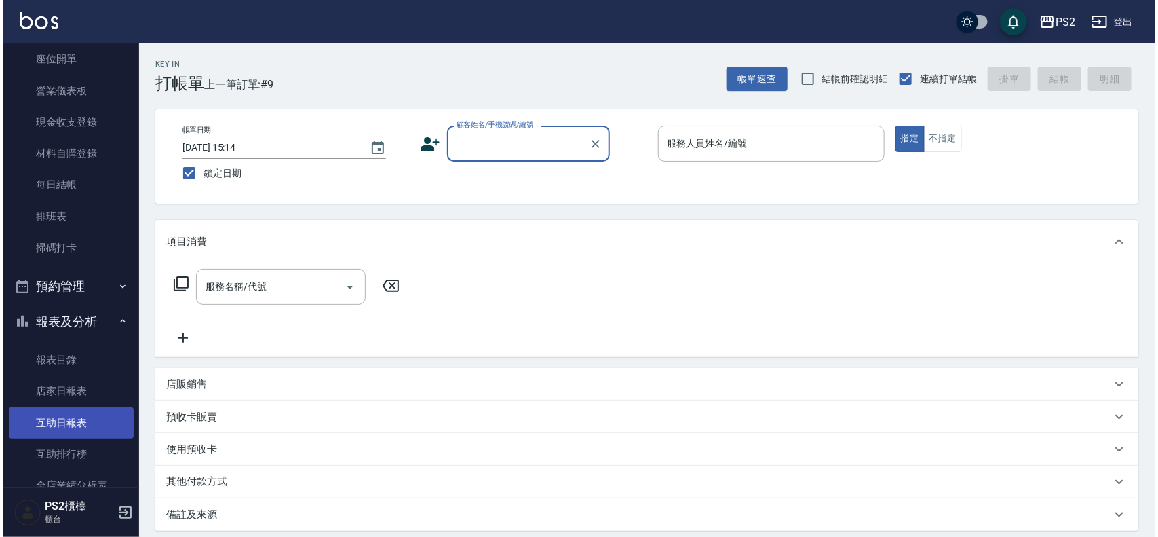
scroll to position [170, 0]
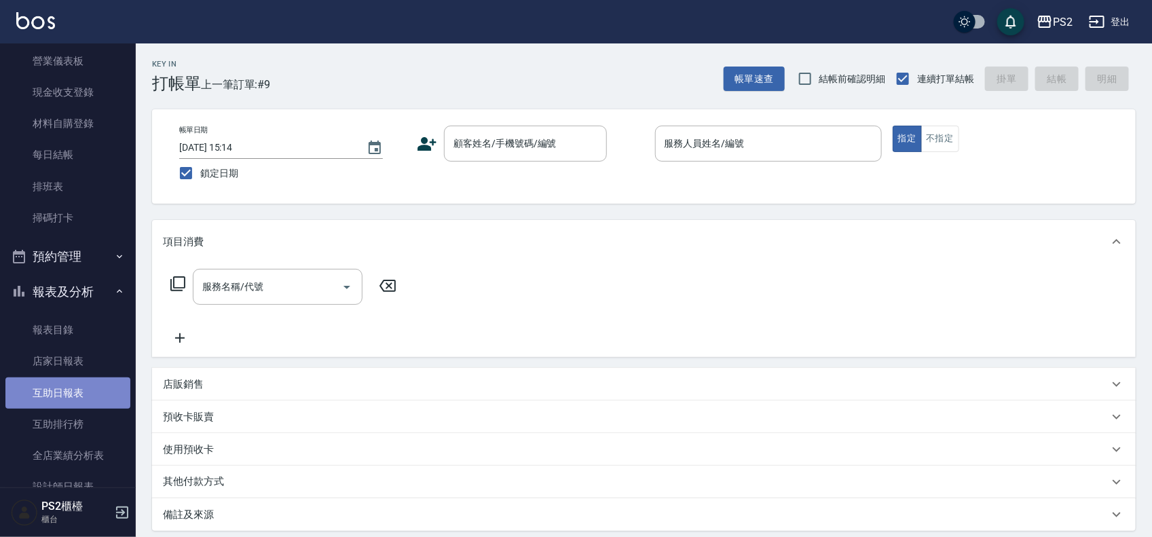
click at [85, 392] on link "互助日報表" at bounding box center [67, 392] width 125 height 31
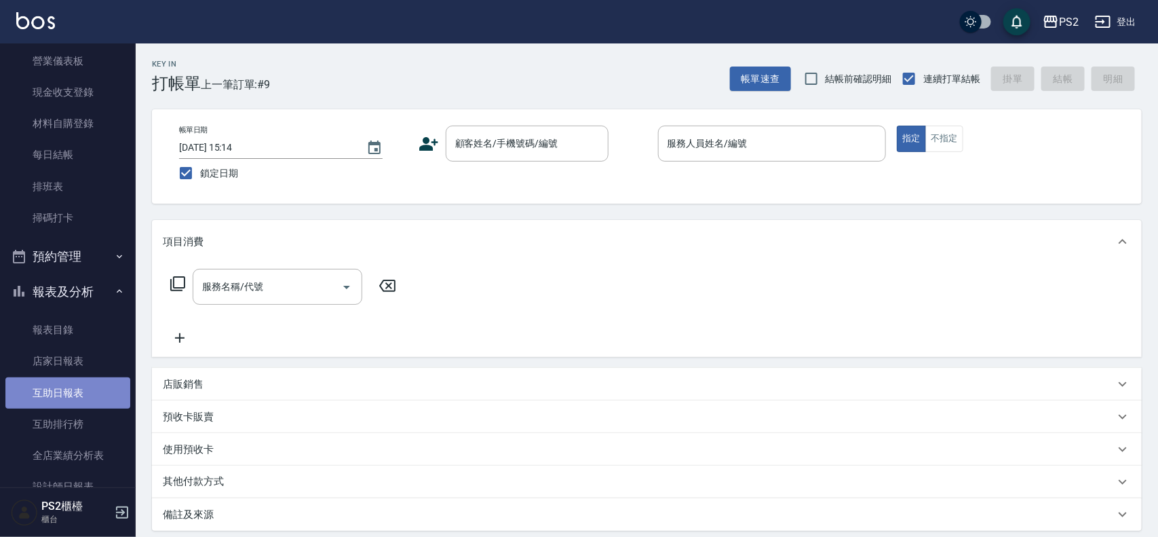
click at [85, 392] on link "互助日報表" at bounding box center [67, 392] width 125 height 31
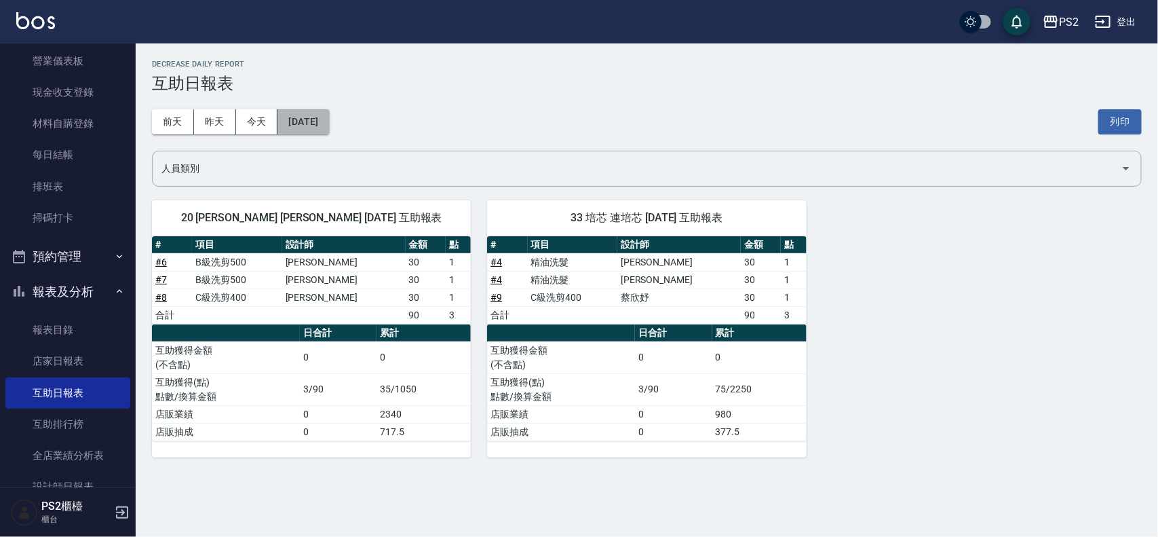
click at [329, 124] on button "[DATE]" at bounding box center [304, 121] width 52 height 25
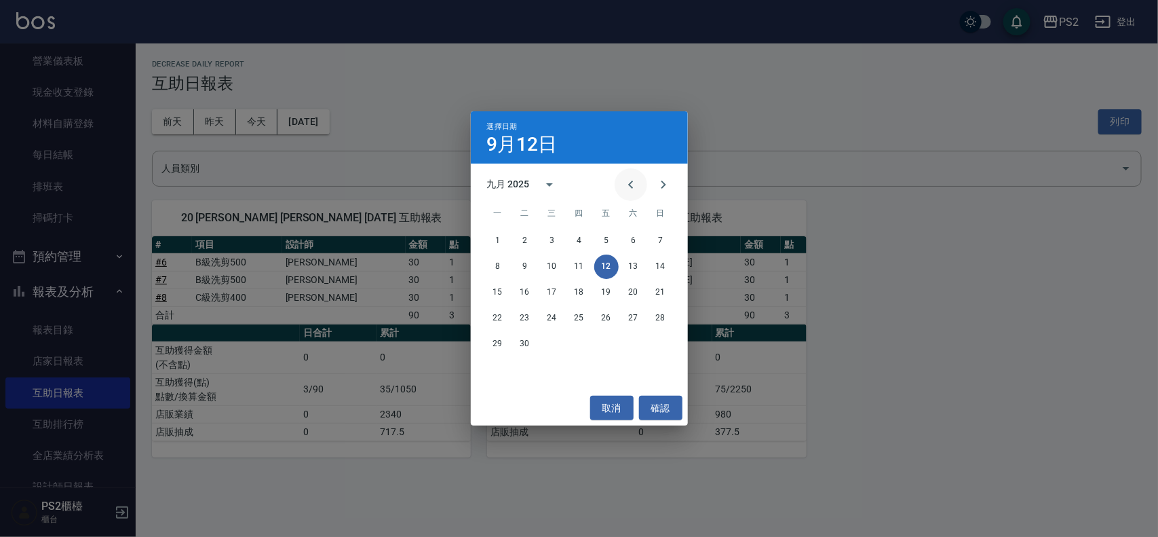
click at [629, 189] on icon "Previous month" at bounding box center [631, 184] width 16 height 16
click at [666, 189] on icon "Next month" at bounding box center [664, 184] width 16 height 16
click at [666, 338] on button "31" at bounding box center [661, 344] width 24 height 24
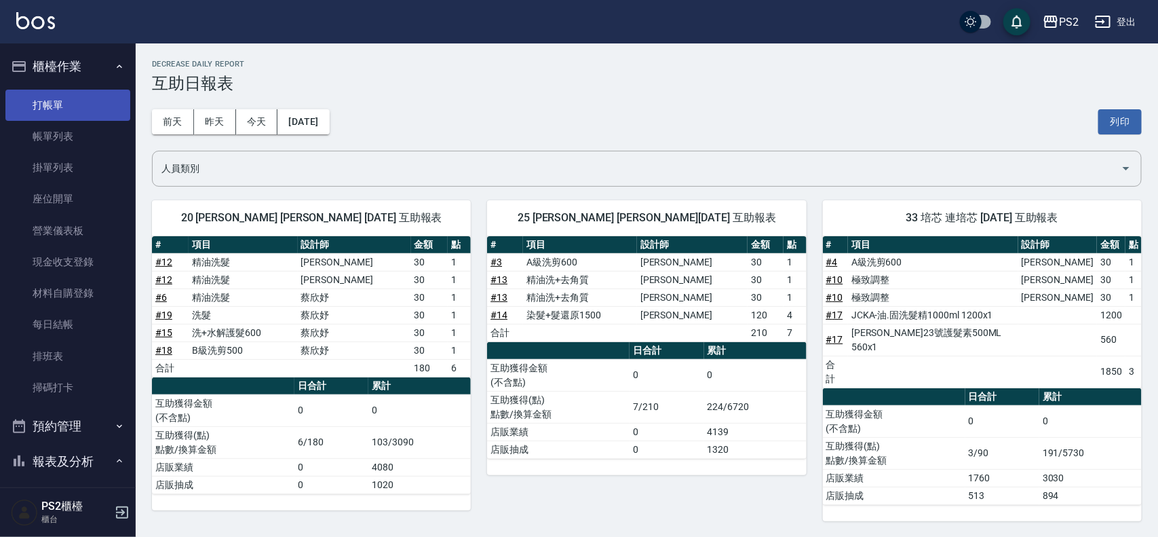
click at [67, 93] on link "打帳單" at bounding box center [67, 105] width 125 height 31
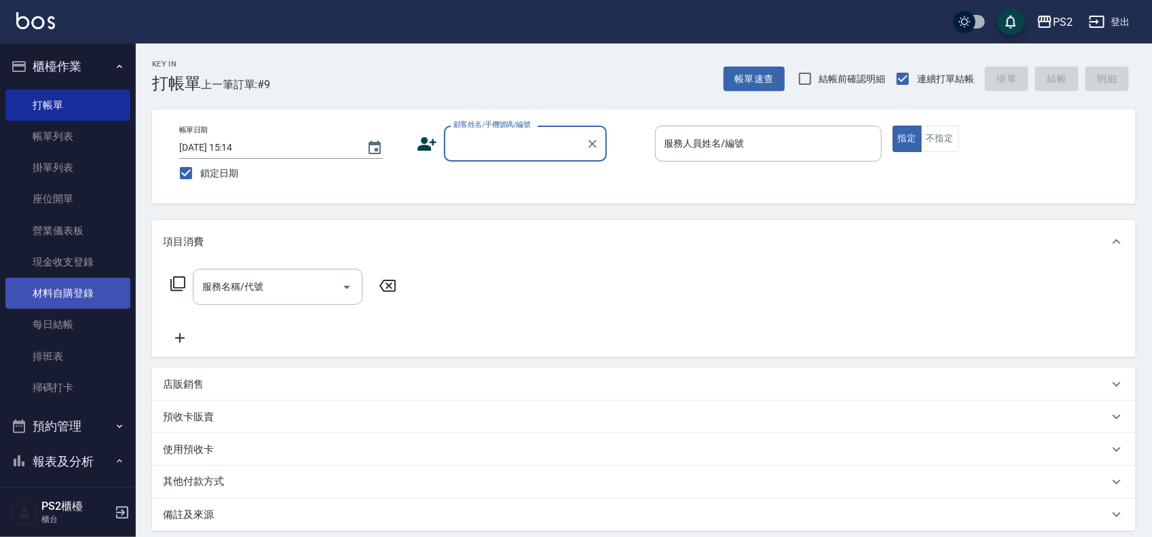
click at [93, 292] on link "材料自購登錄" at bounding box center [67, 293] width 125 height 31
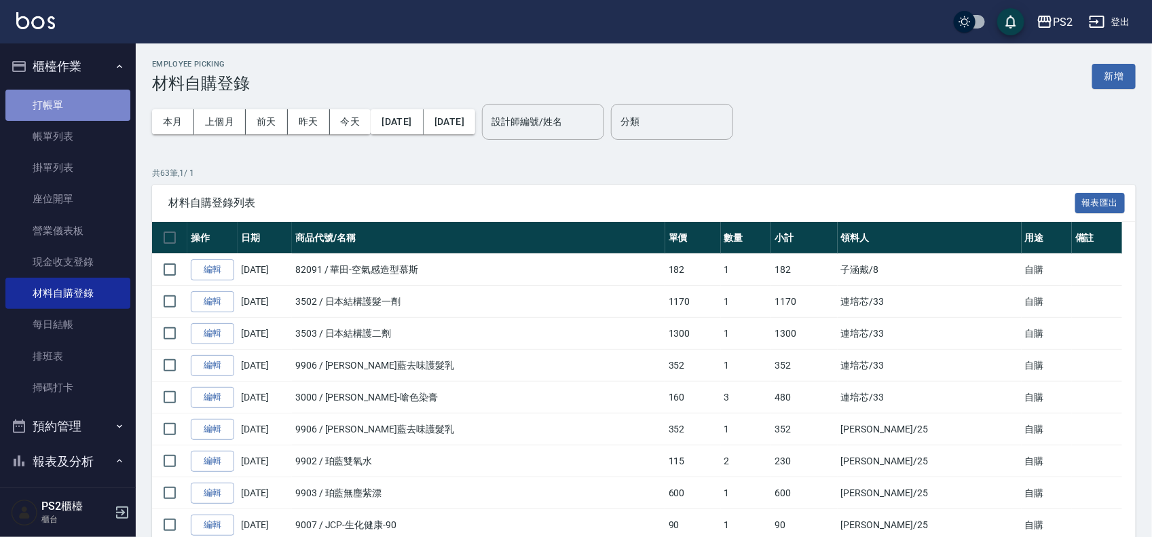
click at [87, 99] on link "打帳單" at bounding box center [67, 105] width 125 height 31
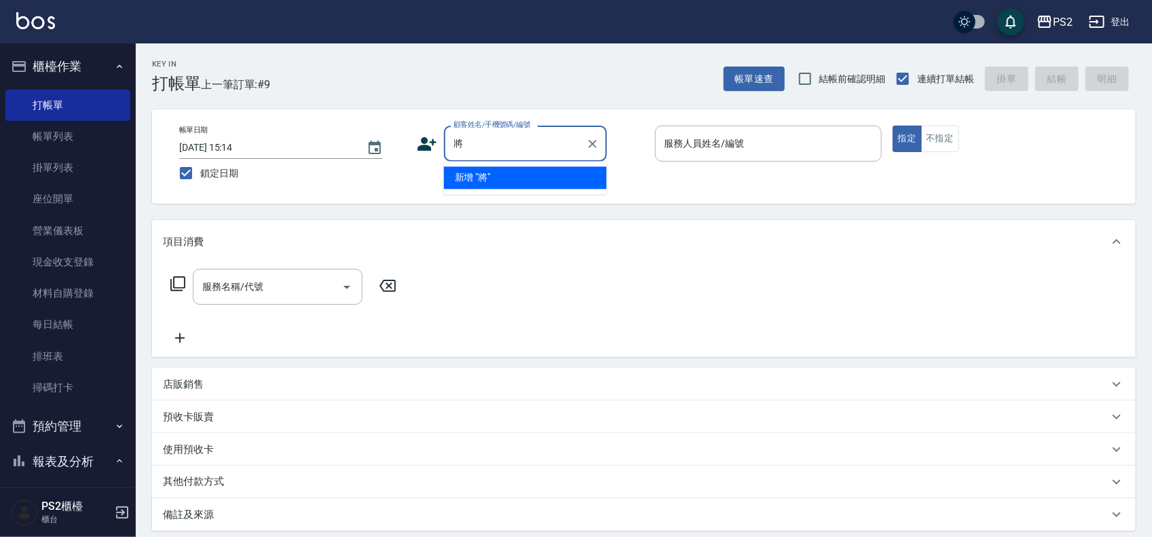
type input "江"
click at [514, 177] on li "/[PERSON_NAME]/null" at bounding box center [525, 178] width 163 height 22
type input "/[PERSON_NAME]/null"
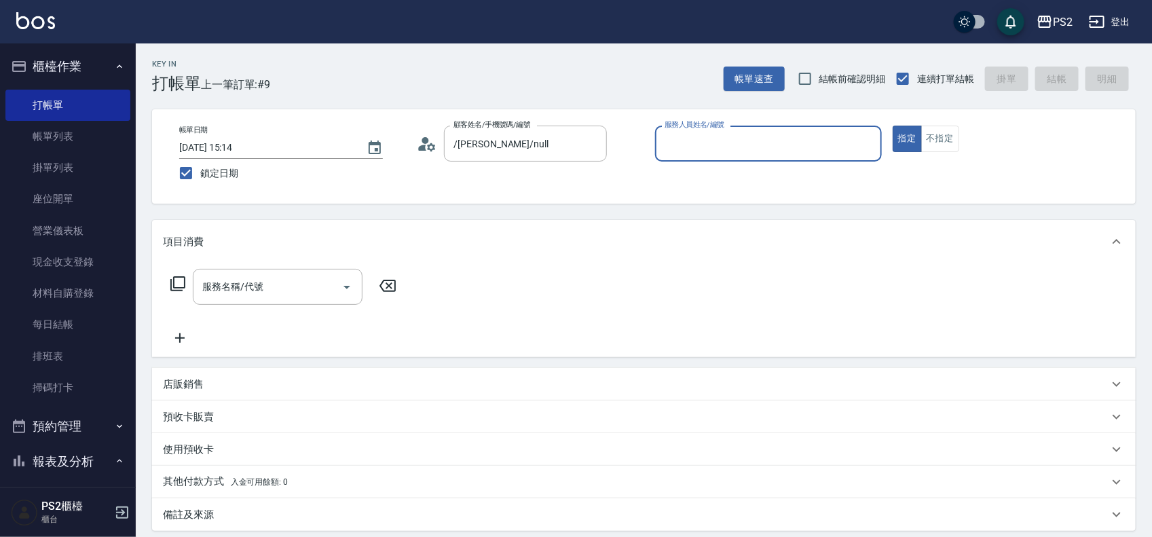
click at [425, 147] on icon at bounding box center [427, 144] width 20 height 20
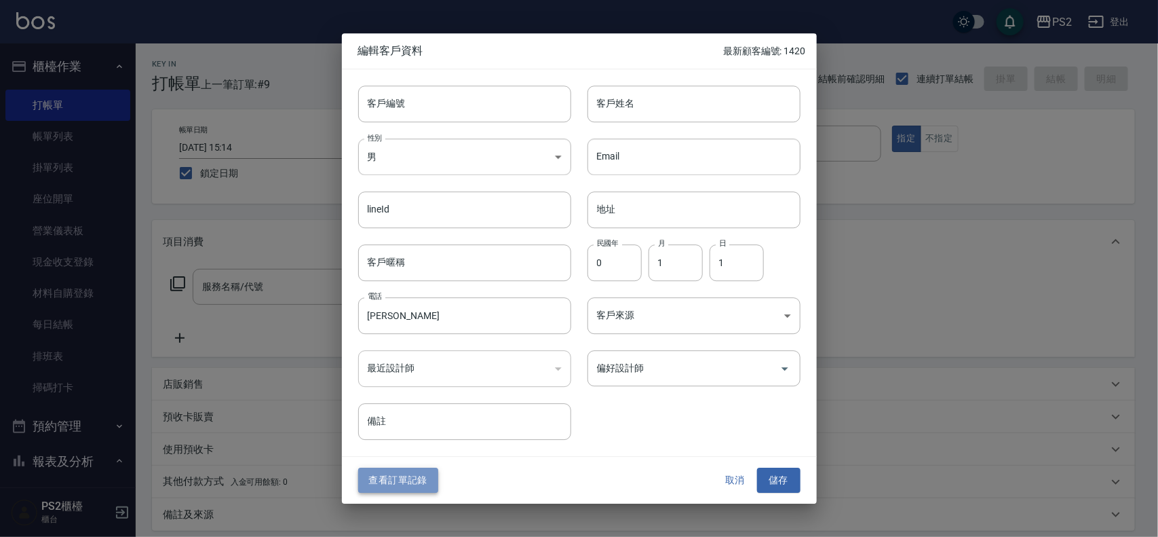
click at [388, 473] on button "查看訂單記錄" at bounding box center [398, 480] width 80 height 25
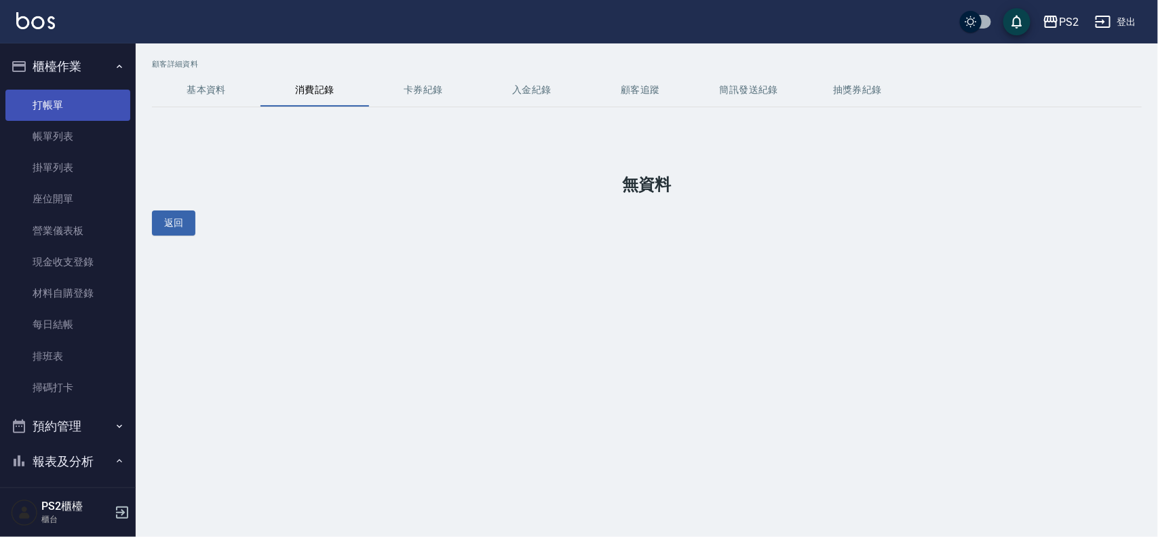
click at [63, 100] on link "打帳單" at bounding box center [67, 105] width 125 height 31
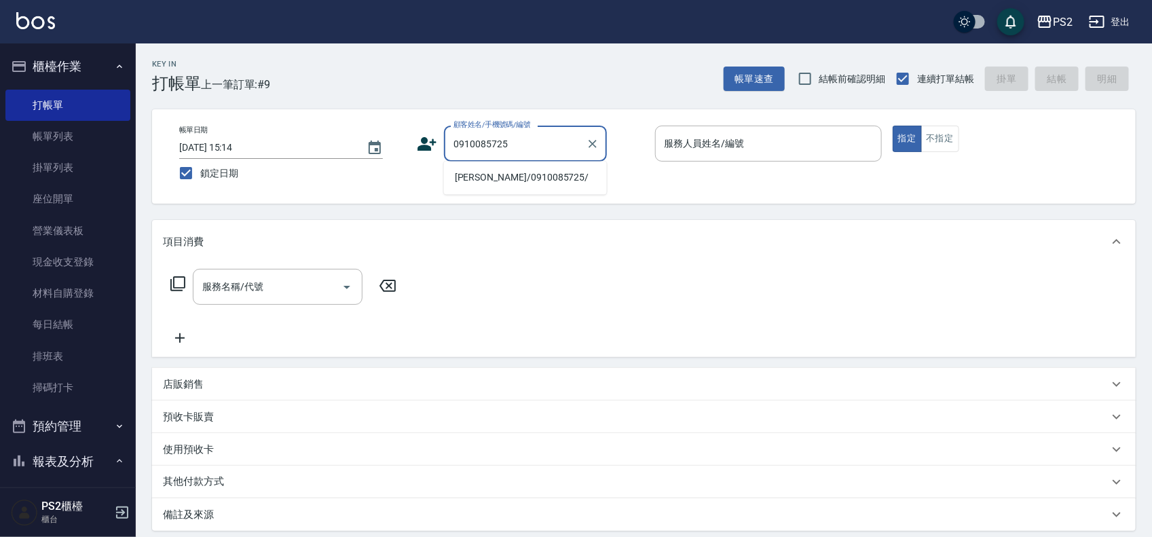
type input "[PERSON_NAME]/0910085725/"
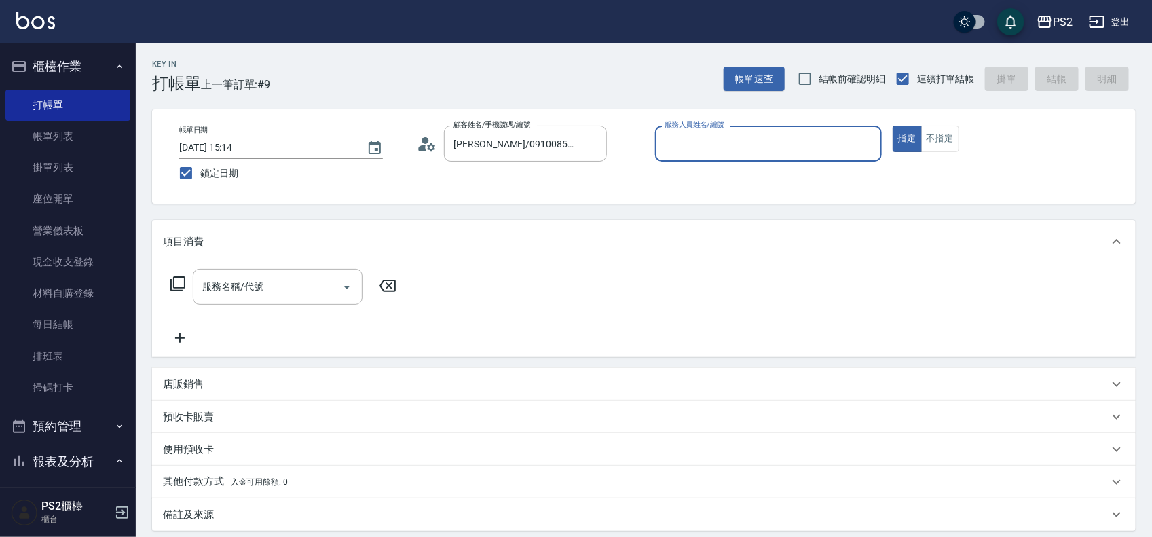
click at [425, 149] on icon at bounding box center [423, 148] width 8 height 6
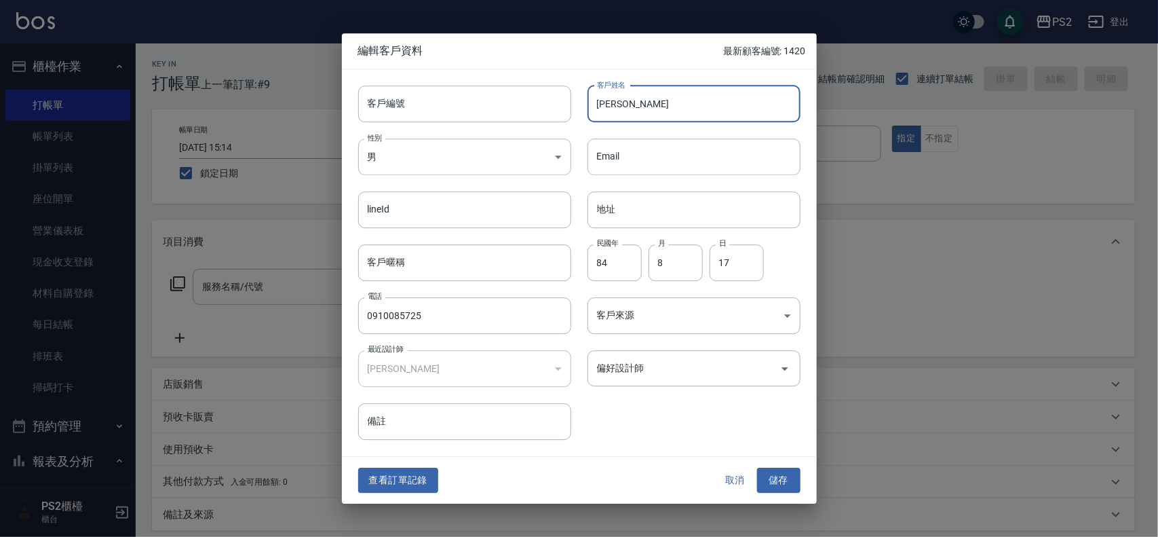
click at [612, 105] on input "[PERSON_NAME]" at bounding box center [694, 104] width 213 height 37
type input "[PERSON_NAME]"
click at [778, 482] on button "儲存" at bounding box center [778, 480] width 43 height 25
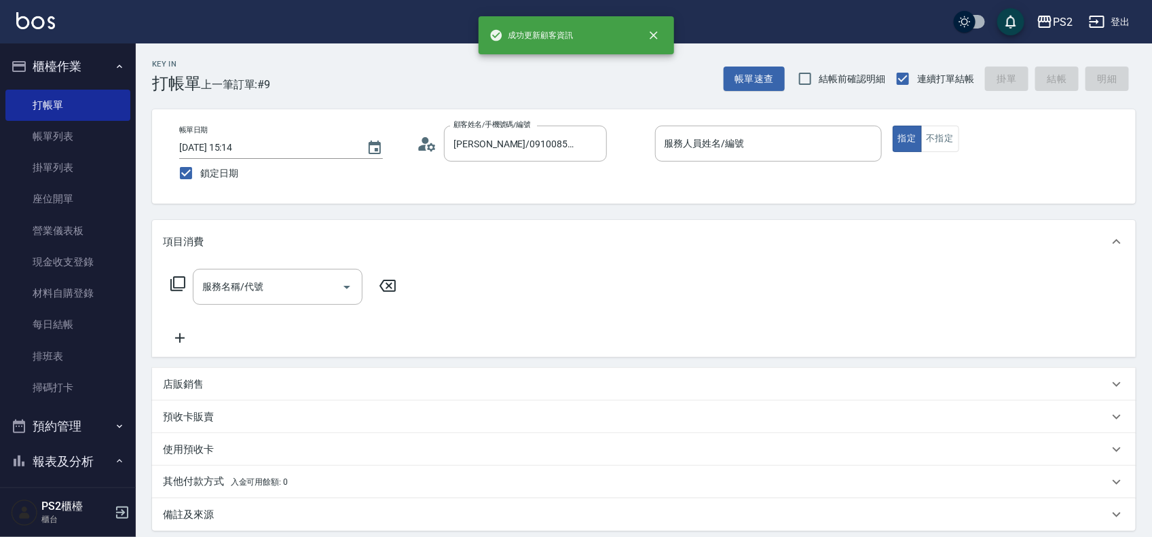
click at [429, 146] on icon at bounding box center [432, 147] width 8 height 8
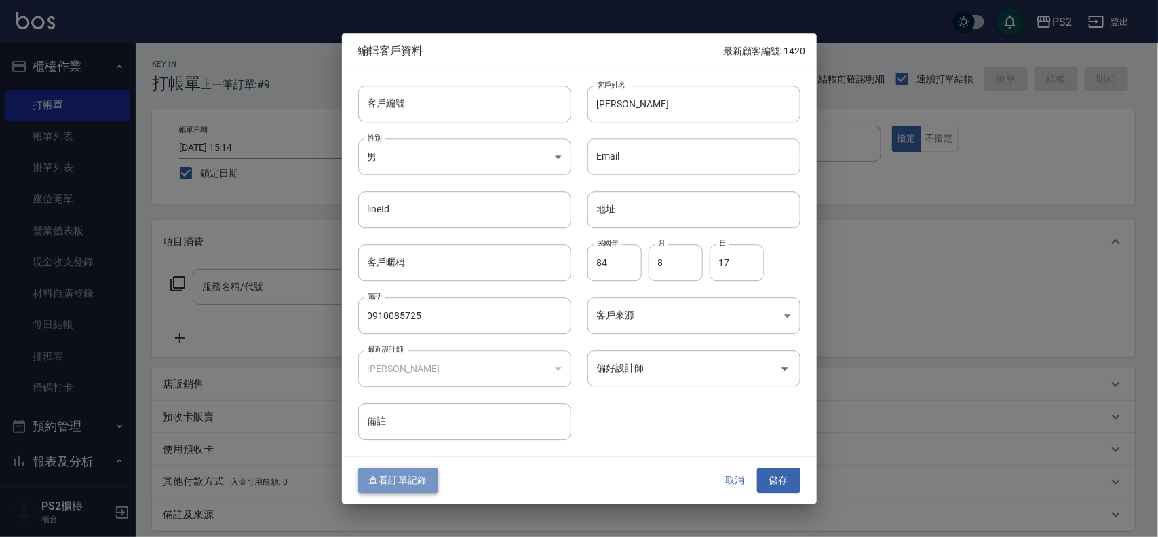
click at [421, 482] on button "查看訂單記錄" at bounding box center [398, 480] width 80 height 25
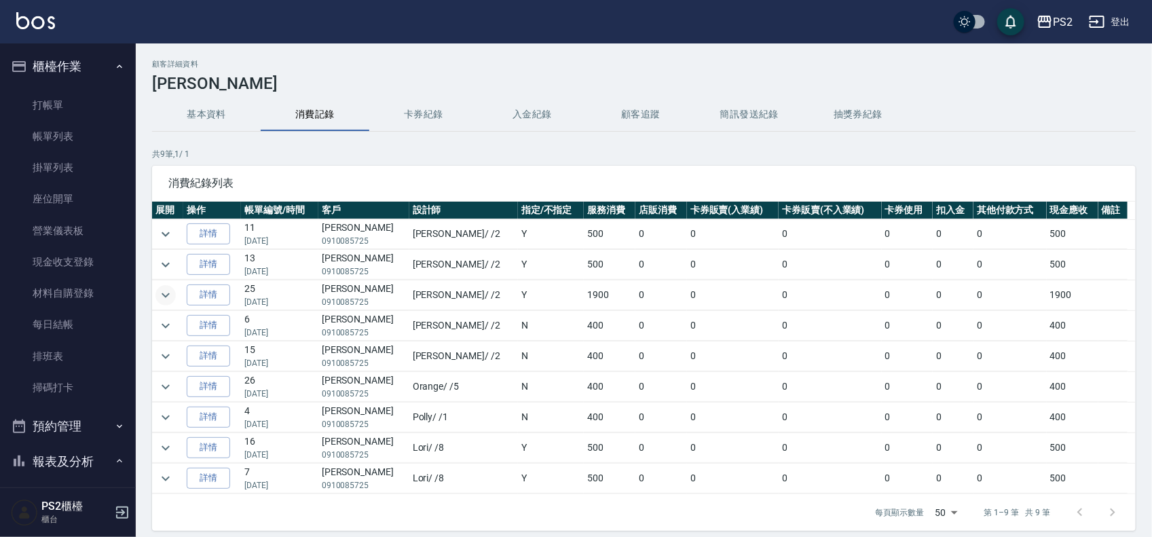
click at [172, 297] on icon "expand row" at bounding box center [165, 295] width 16 height 16
